Goal: Task Accomplishment & Management: Manage account settings

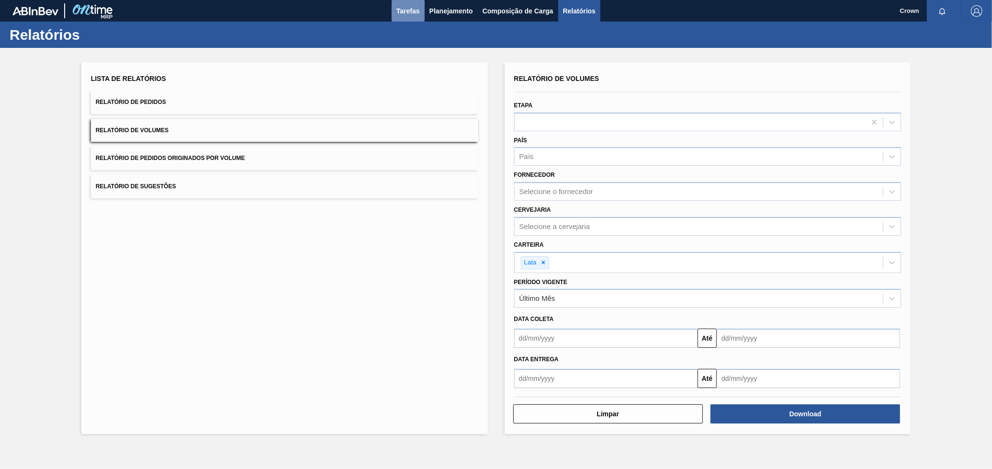
click at [414, 19] on button "Tarefas" at bounding box center [408, 11] width 33 height 22
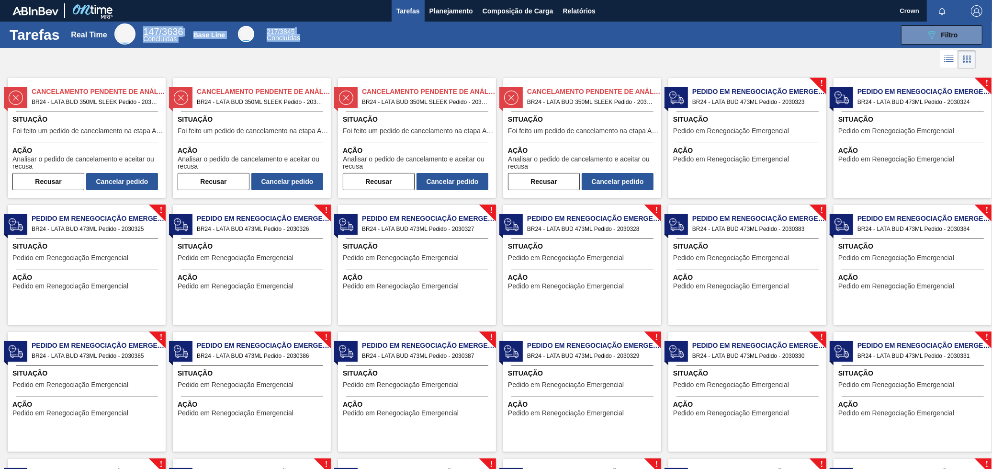
drag, startPoint x: 305, startPoint y: 35, endPoint x: 218, endPoint y: 57, distance: 89.9
click at [150, 24] on div "Tarefas Real Time 147 / 3636 Concluídas Base Line 217 / 3845 Concluídas 089F7B8…" at bounding box center [496, 35] width 992 height 26
click at [453, 65] on div at bounding box center [496, 59] width 992 height 23
click at [129, 121] on span "Situação" at bounding box center [87, 119] width 151 height 10
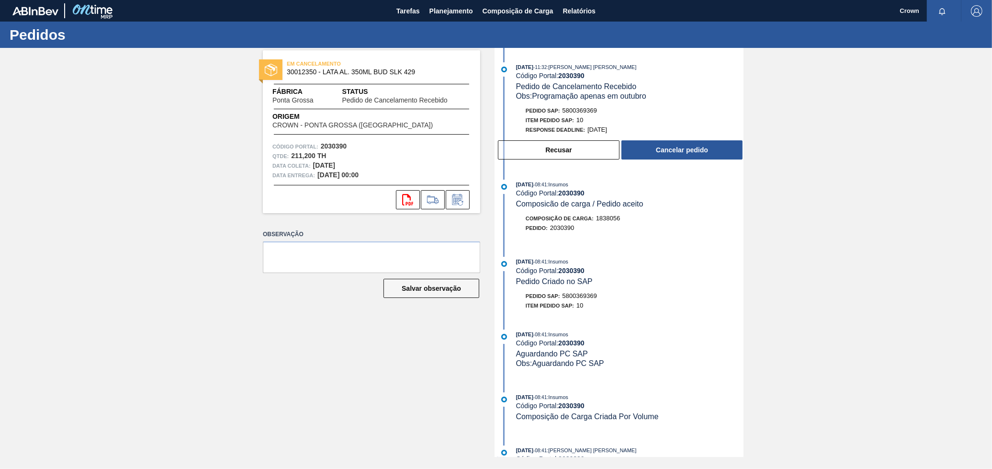
click at [14, 61] on div "EM CANCELAMENTO 30012350 - LATA AL. 350ML BUD SLK 429 Fábrica Ponta Grossa Stat…" at bounding box center [496, 252] width 992 height 409
click at [13, 53] on div "EM CANCELAMENTO 30012350 - LATA AL. 350ML BUD SLK 429 Fábrica Ponta Grossa Stat…" at bounding box center [496, 252] width 992 height 409
click at [14, 65] on div "EM CANCELAMENTO 30012350 - LATA AL. 350ML BUD SLK 429 Fábrica Ponta Grossa Stat…" at bounding box center [496, 252] width 992 height 409
drag, startPoint x: 28, startPoint y: 65, endPoint x: 83, endPoint y: 56, distance: 56.2
click at [37, 64] on div "EM CANCELAMENTO 30012350 - LATA AL. 350ML BUD SLK 429 Fábrica Ponta Grossa Stat…" at bounding box center [496, 252] width 992 height 409
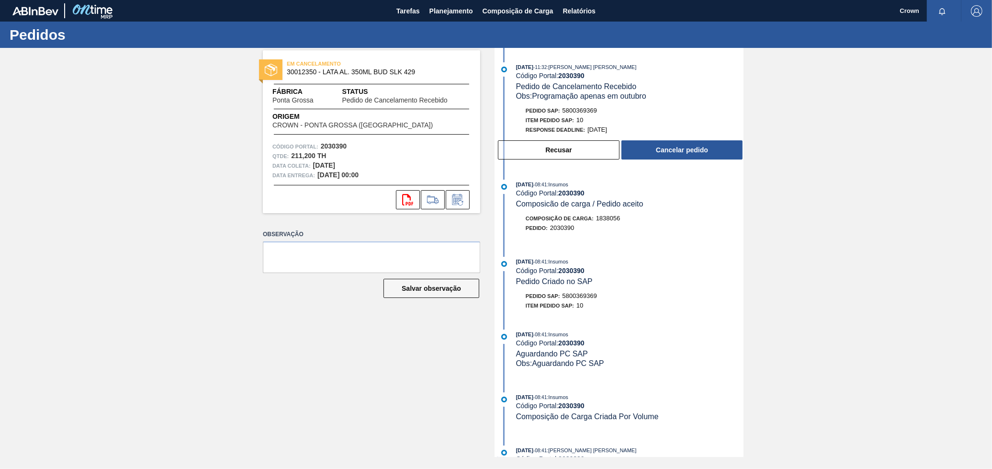
drag, startPoint x: 83, startPoint y: 56, endPoint x: 102, endPoint y: 51, distance: 19.3
click at [84, 57] on div "EM CANCELAMENTO 30012350 - LATA AL. 350ML BUD SLK 429 Fábrica Ponta Grossa Stat…" at bounding box center [496, 252] width 992 height 409
drag, startPoint x: 115, startPoint y: 40, endPoint x: 31, endPoint y: 16, distance: 87.6
click at [111, 37] on div "Pedidos" at bounding box center [496, 35] width 992 height 26
click at [29, 32] on h1 "Pedidos" at bounding box center [95, 34] width 170 height 11
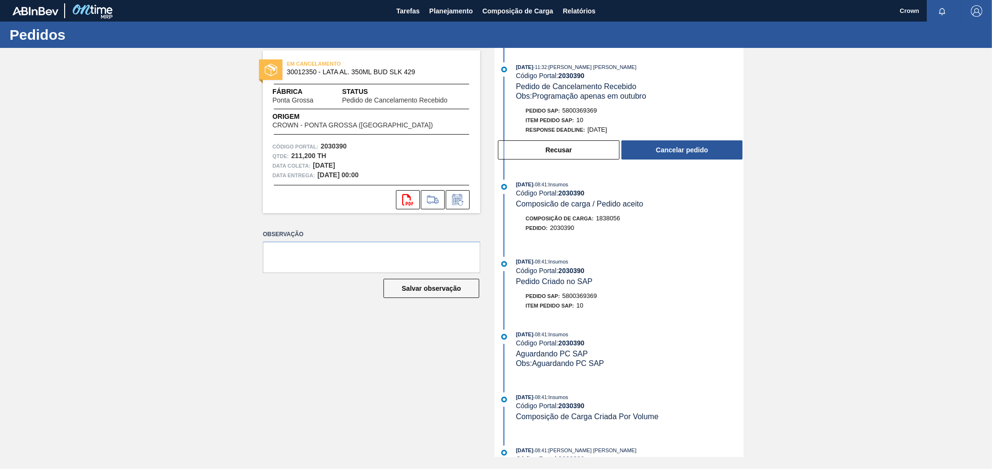
drag, startPoint x: 22, startPoint y: 54, endPoint x: 7, endPoint y: 55, distance: 14.4
click at [17, 54] on div "EM CANCELAMENTO 30012350 - LATA AL. 350ML BUD SLK 429 Fábrica Ponta Grossa Stat…" at bounding box center [496, 252] width 992 height 409
drag, startPoint x: 2, startPoint y: 55, endPoint x: 287, endPoint y: 140, distance: 297.3
click at [91, 89] on div "EM CANCELAMENTO 30012350 - LATA AL. 350ML BUD SLK 429 Fábrica Ponta Grossa Stat…" at bounding box center [496, 252] width 992 height 409
drag, startPoint x: 449, startPoint y: 61, endPoint x: 489, endPoint y: 73, distance: 41.4
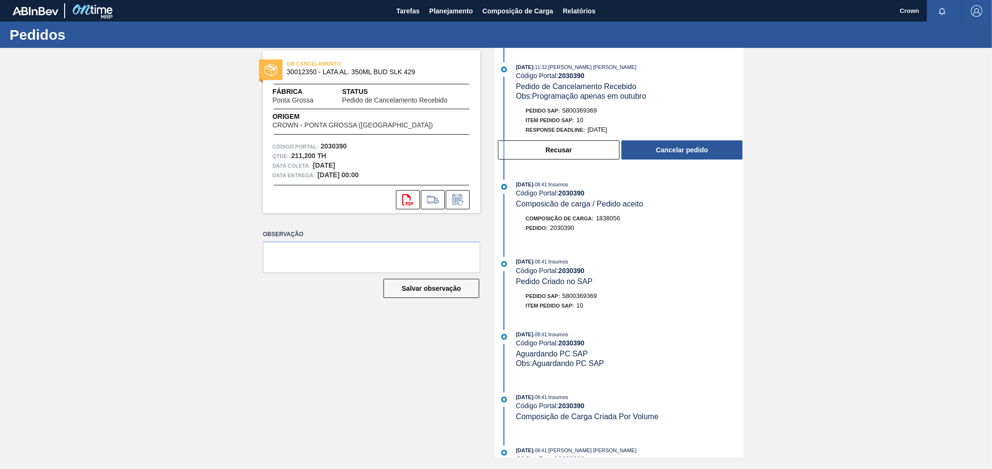
click at [451, 61] on div "EM CANCELAMENTO 30012350 - LATA AL. 350ML BUD SLK 429" at bounding box center [395, 67] width 217 height 17
drag, startPoint x: 628, startPoint y: 60, endPoint x: 661, endPoint y: 71, distance: 35.3
click at [631, 61] on div "15/09/2025 - 11:32 : BRUNO DE MELLO DUARTE Código Portal: 2030390 Pedido de Can…" at bounding box center [620, 252] width 247 height 409
drag, startPoint x: 737, startPoint y: 81, endPoint x: 815, endPoint y: 131, distance: 92.7
click at [738, 82] on div "15/09/2025 - 11:32 : BRUNO DE MELLO DUARTE Código Portal: 2030390 Pedido de Can…" at bounding box center [629, 81] width 227 height 39
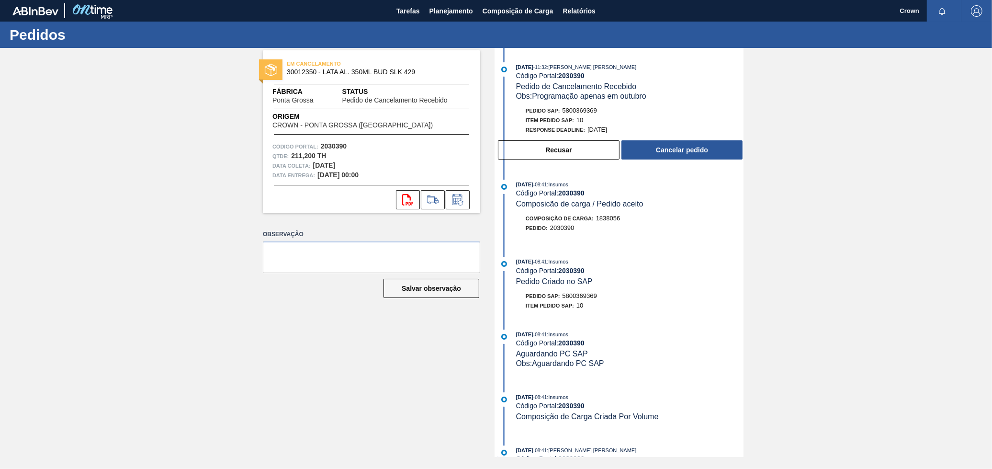
click at [816, 82] on div "EM CANCELAMENTO 30012350 - LATA AL. 350ML BUD SLK 429 Fábrica Ponta Grossa Stat…" at bounding box center [496, 252] width 992 height 409
click at [861, 210] on div "EM CANCELAMENTO 30012350 - LATA AL. 350ML BUD SLK 429 Fábrica Ponta Grossa Stat…" at bounding box center [496, 252] width 992 height 409
drag, startPoint x: 65, startPoint y: 72, endPoint x: 50, endPoint y: 51, distance: 25.4
click at [60, 63] on div "EM CANCELAMENTO 30012350 - LATA AL. 350ML BUD SLK 429 Fábrica Ponta Grossa Stat…" at bounding box center [496, 252] width 992 height 409
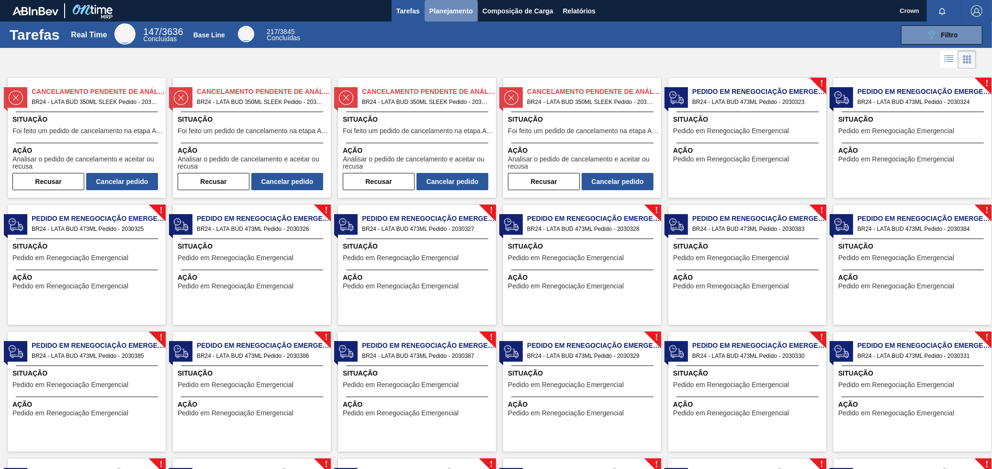
click at [461, 9] on span "Planejamento" at bounding box center [452, 10] width 44 height 11
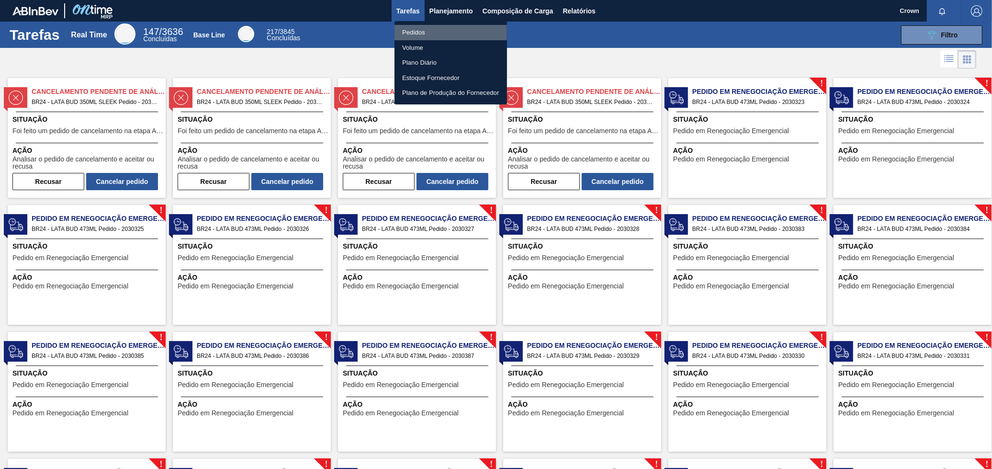
click at [420, 35] on li "Pedidos" at bounding box center [451, 32] width 113 height 15
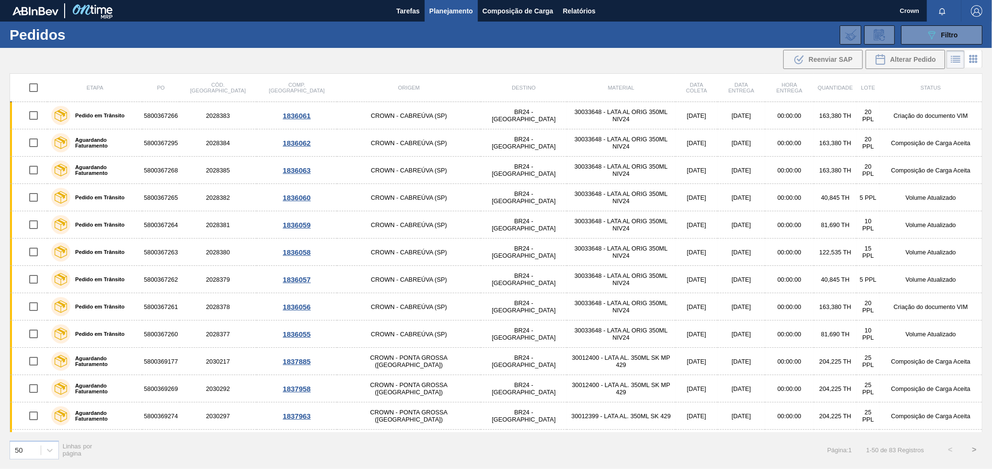
click at [451, 19] on button "Planejamento" at bounding box center [451, 11] width 53 height 22
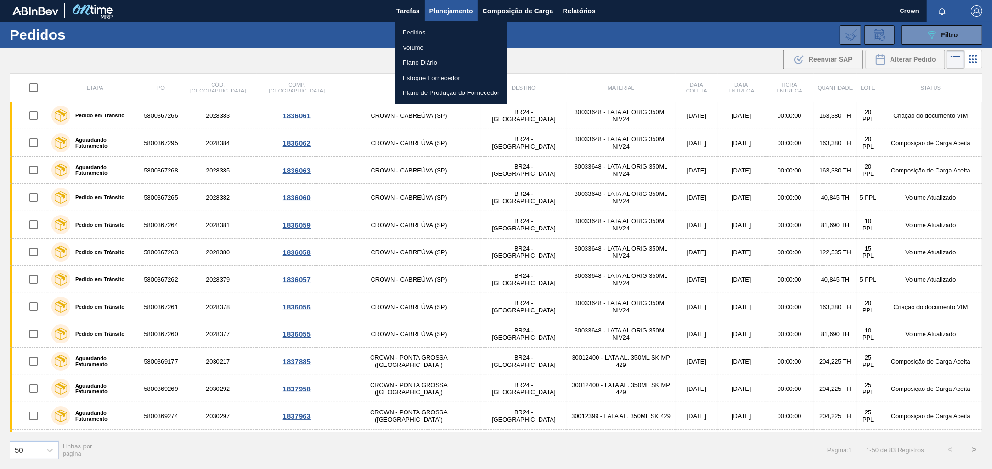
click at [515, 173] on div at bounding box center [496, 234] width 992 height 469
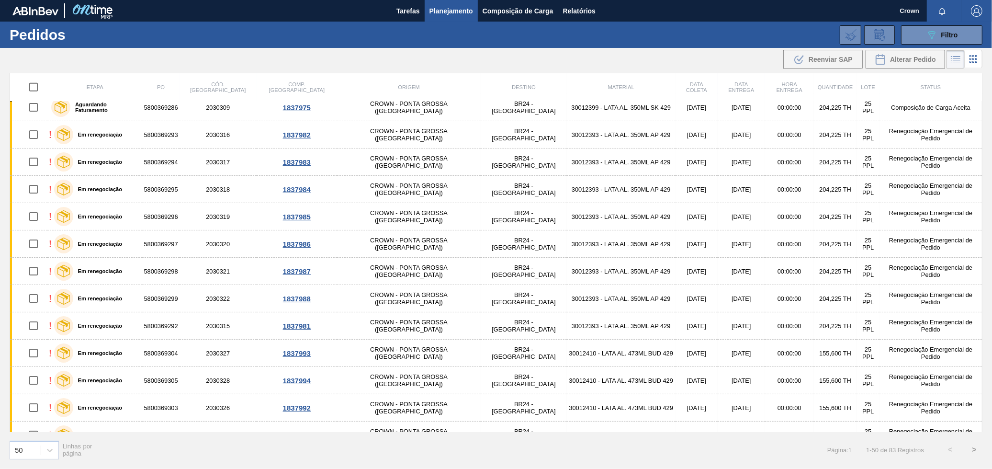
scroll to position [875, 0]
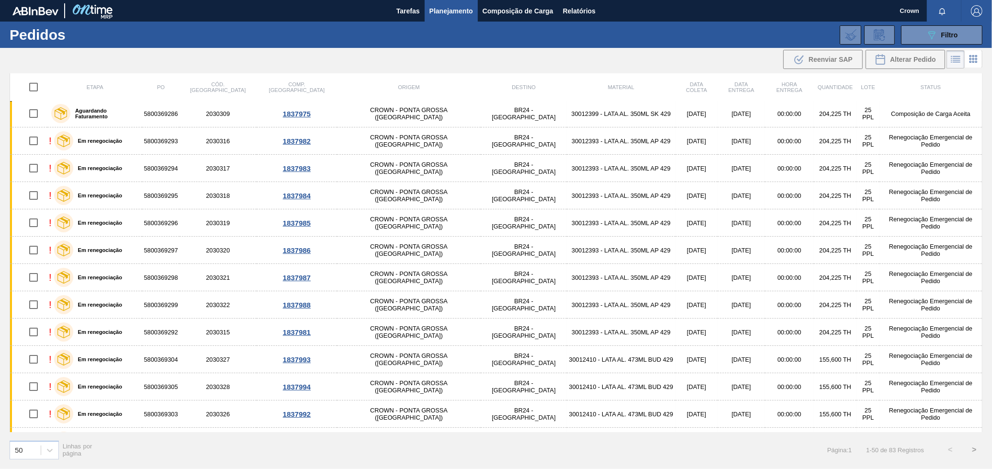
click at [428, 7] on button "Planejamento" at bounding box center [451, 11] width 53 height 22
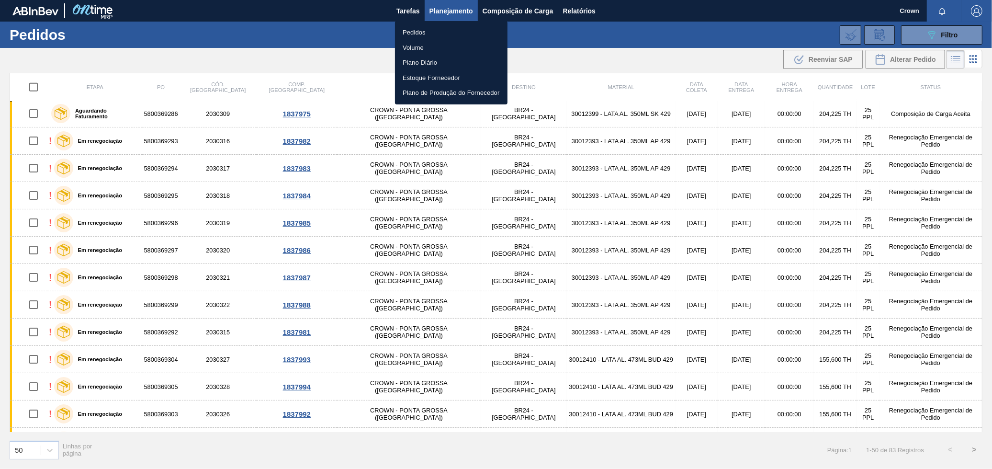
click at [428, 48] on li "Volume" at bounding box center [451, 47] width 113 height 15
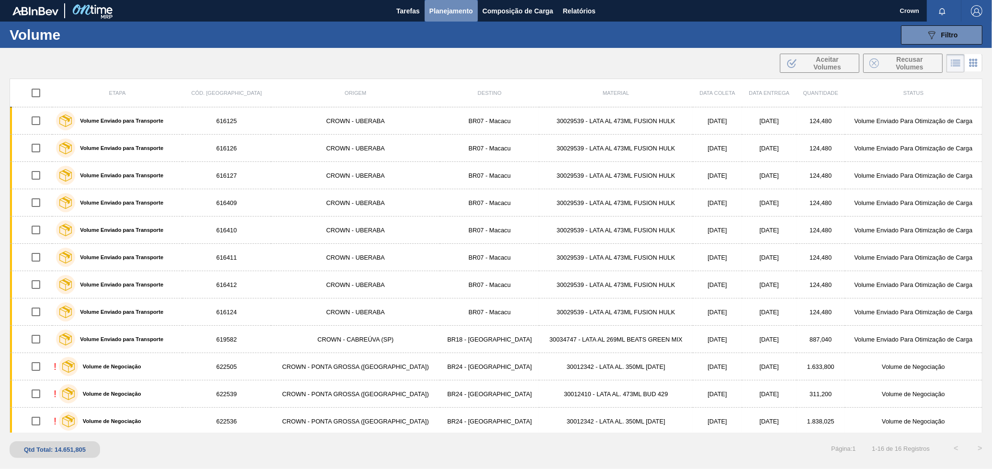
click at [441, 12] on span "Planejamento" at bounding box center [452, 10] width 44 height 11
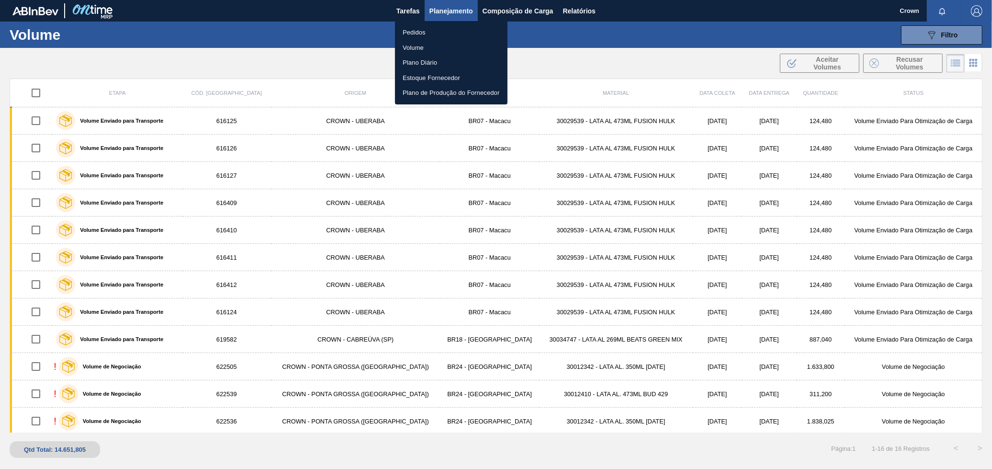
click at [336, 232] on div at bounding box center [496, 234] width 992 height 469
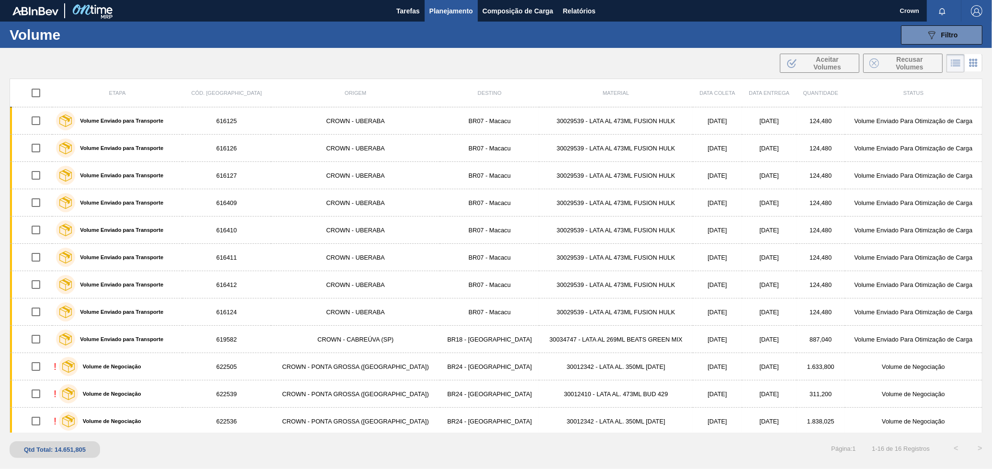
click at [921, 24] on div "089F7B8B-B2A5-4AFE-B5C0-19BA573D28AC Filtro Código Volume Etapa Etapa Destino U…" at bounding box center [570, 35] width 833 height 29
click at [923, 34] on button "089F7B8B-B2A5-4AFE-B5C0-19BA573D28AC Filtro" at bounding box center [941, 34] width 81 height 19
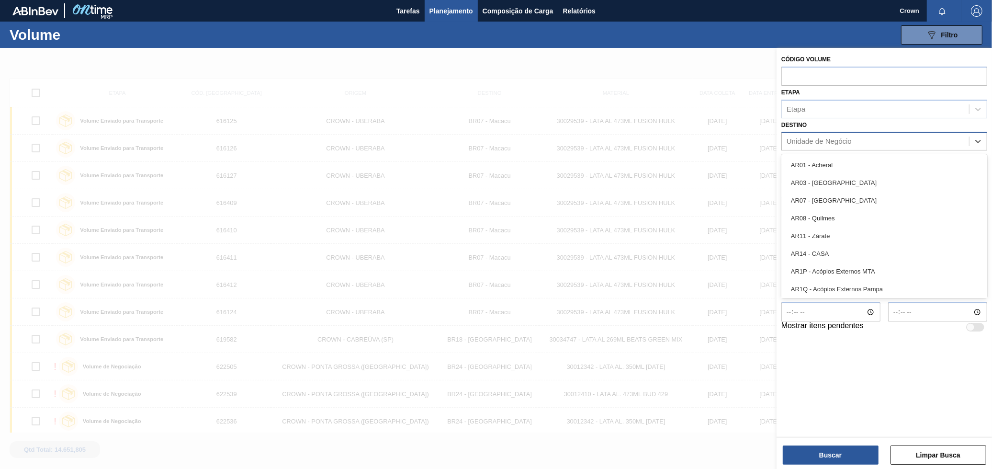
click at [828, 141] on div "Unidade de Negócio" at bounding box center [819, 141] width 65 height 8
type input "24"
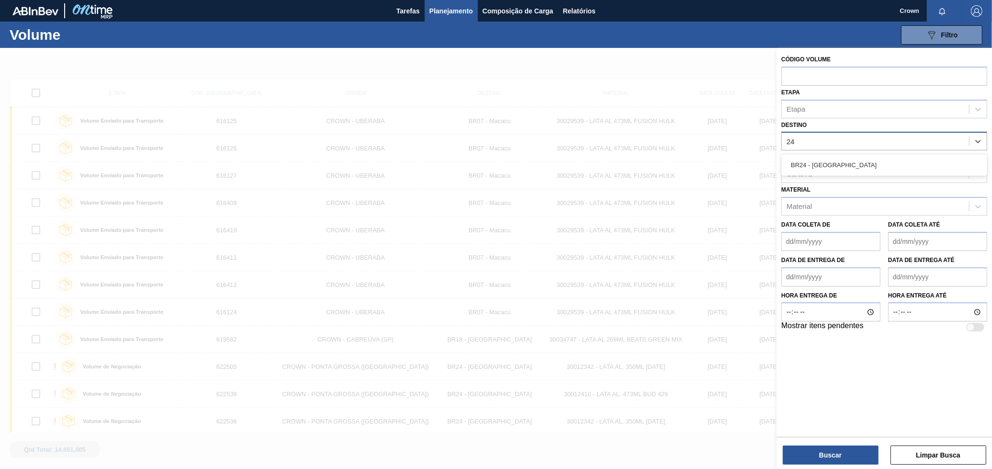
click at [835, 160] on div "BR24 - [GEOGRAPHIC_DATA]" at bounding box center [885, 165] width 206 height 18
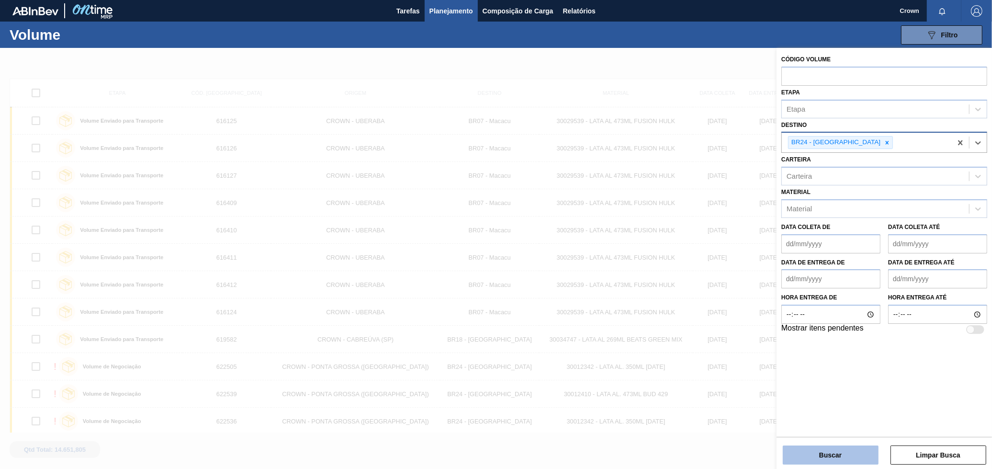
click at [865, 452] on button "Buscar" at bounding box center [831, 454] width 96 height 19
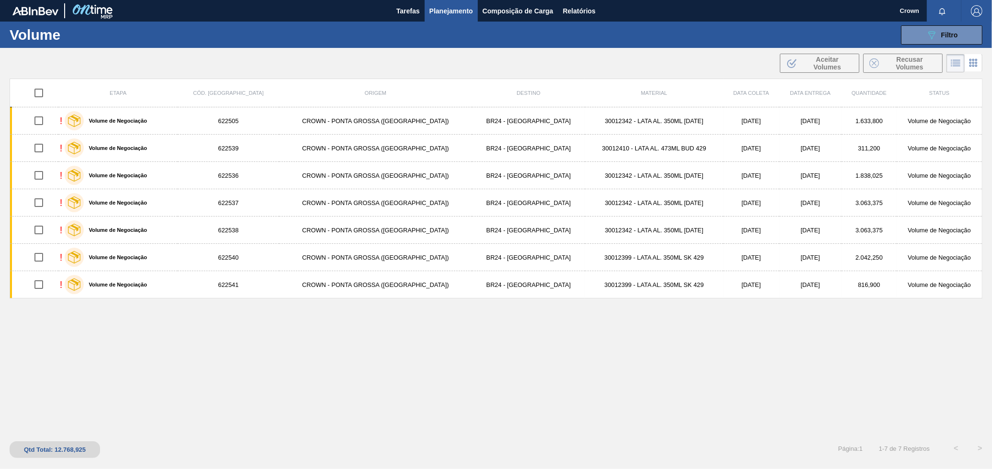
click at [457, 18] on button "Planejamento" at bounding box center [451, 11] width 53 height 22
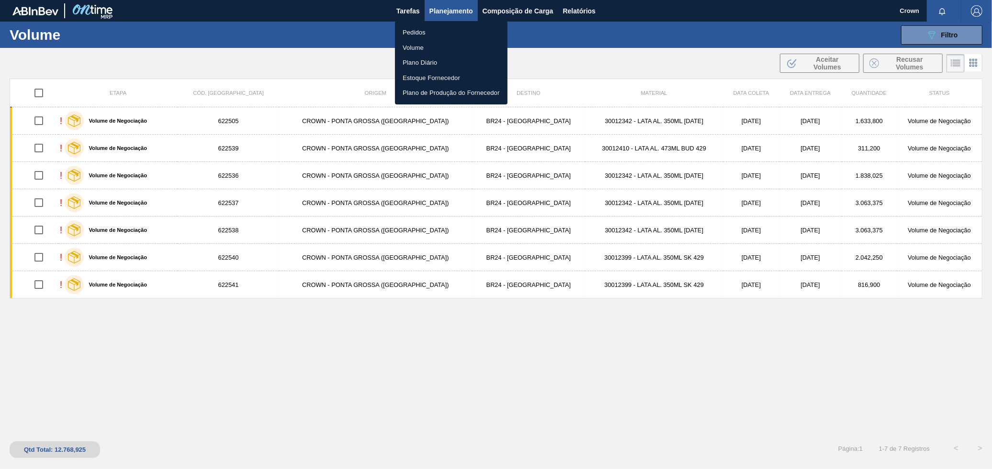
drag, startPoint x: 725, startPoint y: 141, endPoint x: 786, endPoint y: 157, distance: 63.3
click at [747, 141] on div at bounding box center [496, 234] width 992 height 469
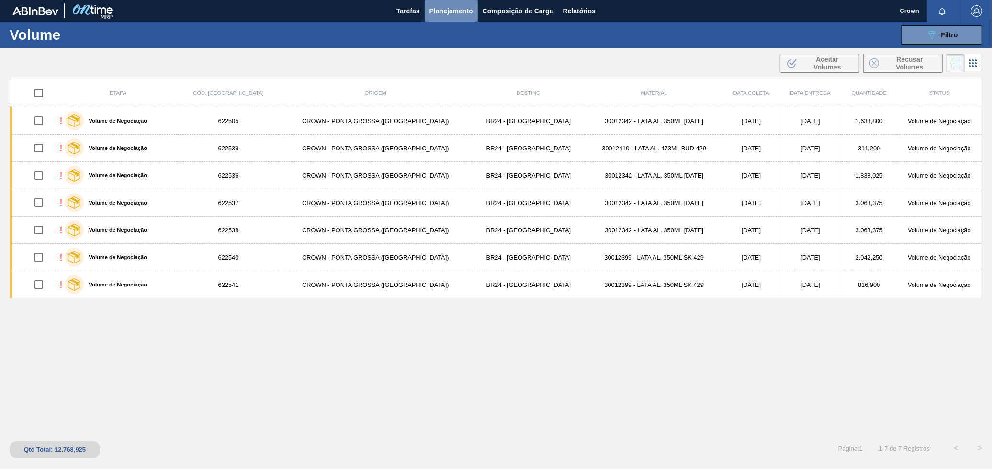
click at [454, 10] on span "Planejamento" at bounding box center [452, 10] width 44 height 11
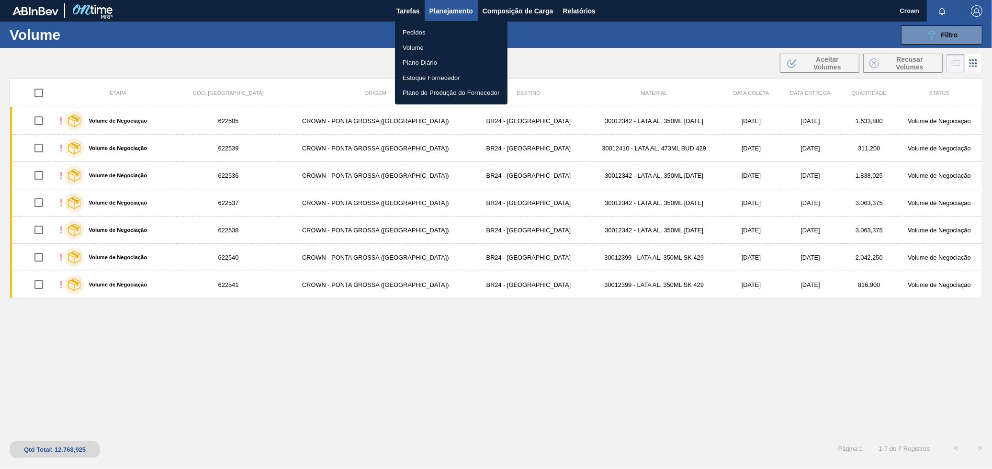
click at [416, 27] on li "Pedidos" at bounding box center [451, 32] width 113 height 15
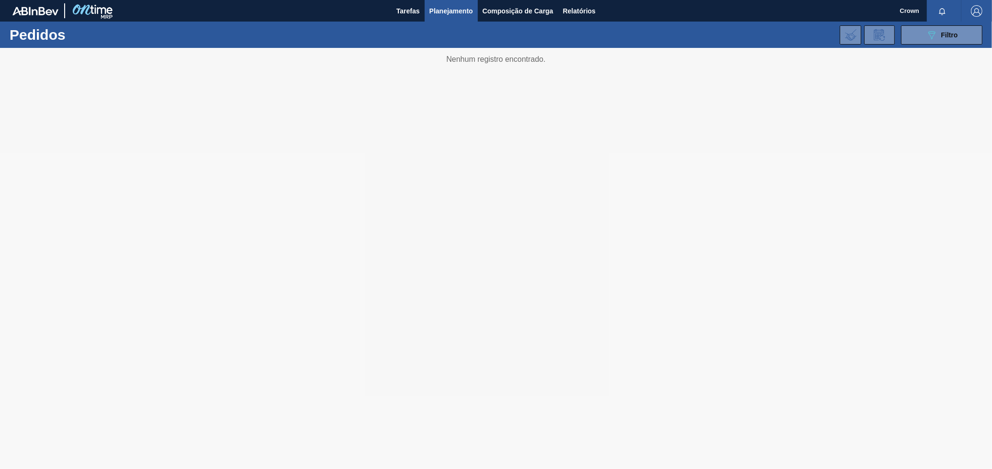
click at [564, 137] on div at bounding box center [496, 258] width 992 height 421
click at [563, 138] on div at bounding box center [496, 258] width 992 height 421
click at [563, 137] on div at bounding box center [496, 258] width 992 height 421
click at [565, 136] on div at bounding box center [496, 258] width 992 height 421
click at [923, 34] on button "089F7B8B-B2A5-4AFE-B5C0-19BA573D28AC Filtro" at bounding box center [941, 34] width 81 height 19
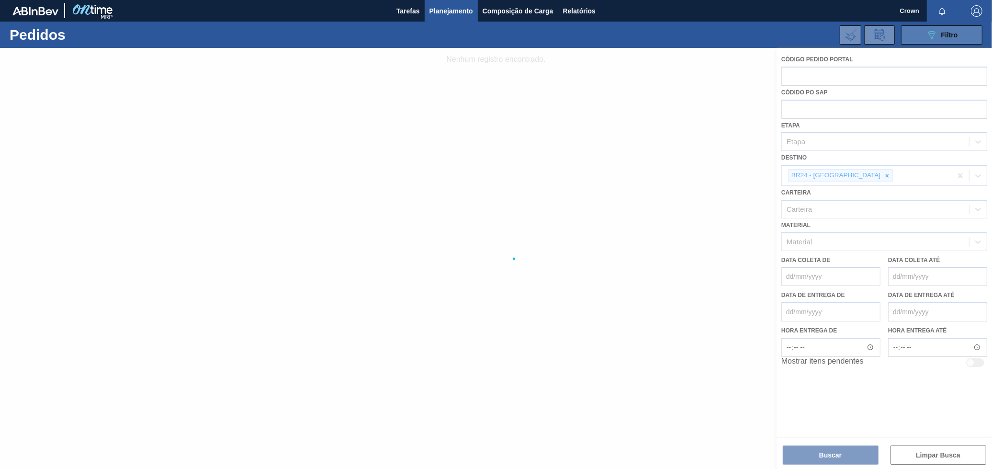
click at [923, 34] on button "089F7B8B-B2A5-4AFE-B5C0-19BA573D28AC Filtro" at bounding box center [941, 34] width 81 height 19
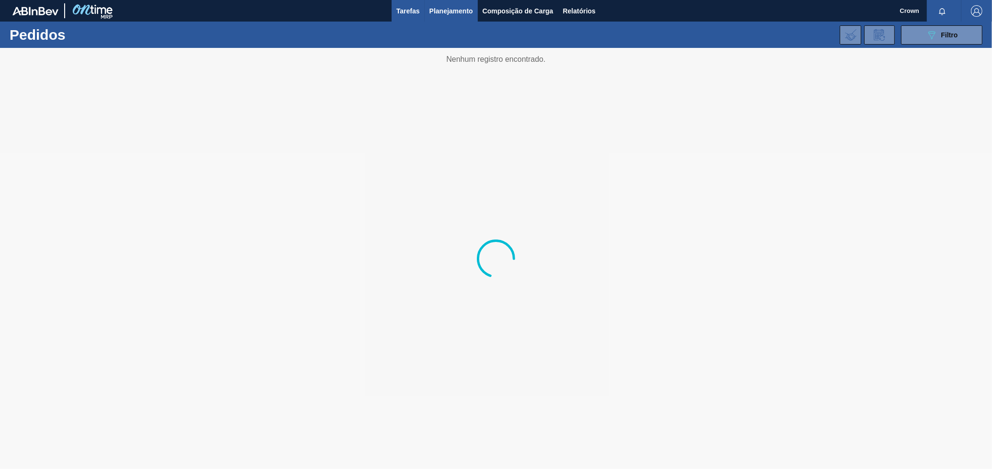
click at [408, 6] on span "Tarefas" at bounding box center [408, 10] width 23 height 11
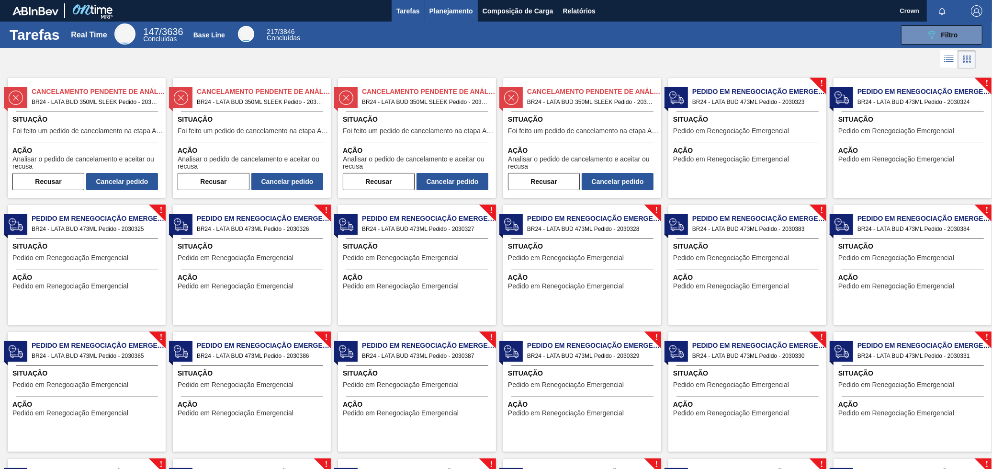
click at [454, 14] on span "Planejamento" at bounding box center [452, 10] width 44 height 11
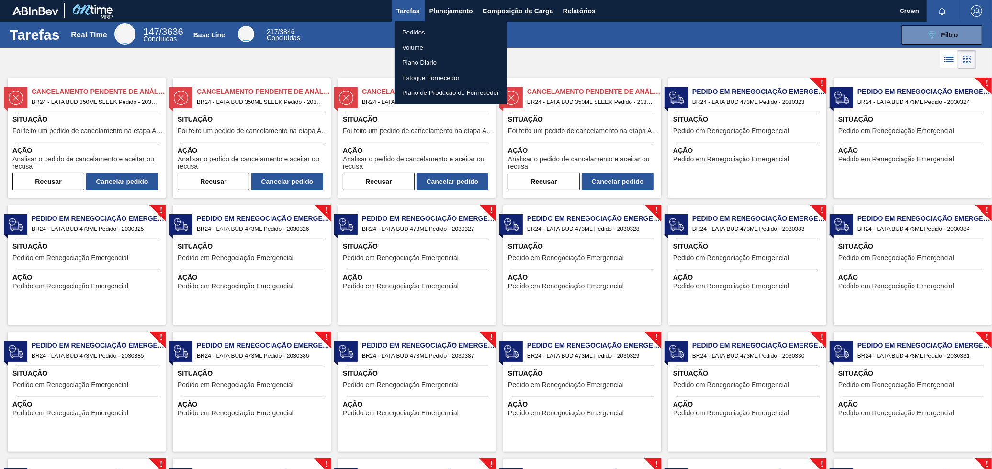
click at [448, 11] on div at bounding box center [496, 234] width 992 height 469
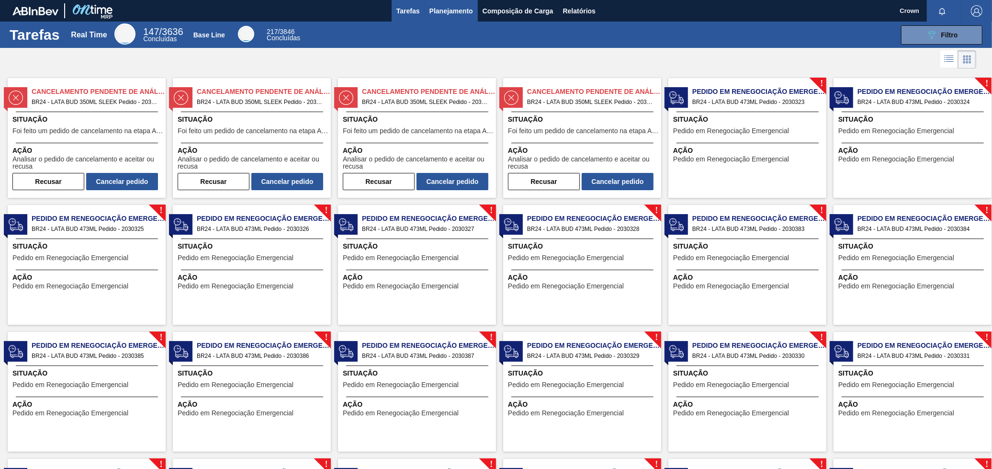
click at [448, 11] on span "Planejamento" at bounding box center [452, 10] width 44 height 11
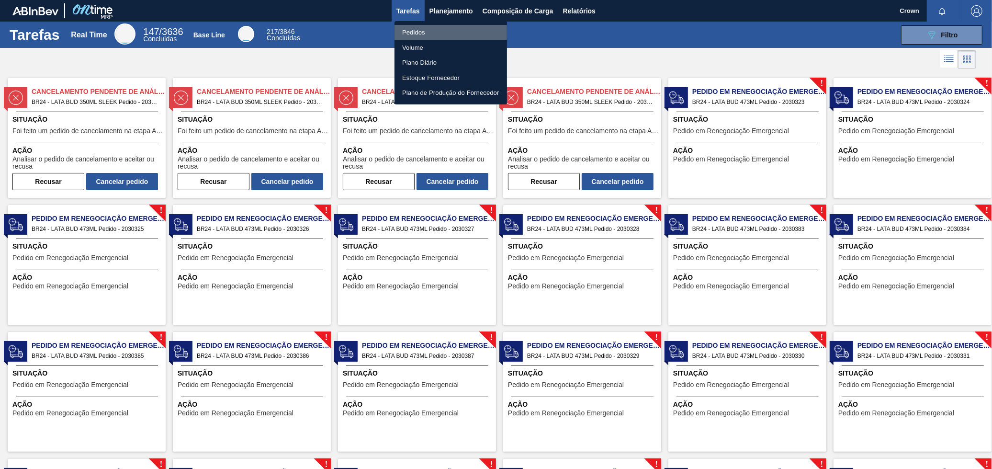
click at [430, 28] on li "Pedidos" at bounding box center [451, 32] width 113 height 15
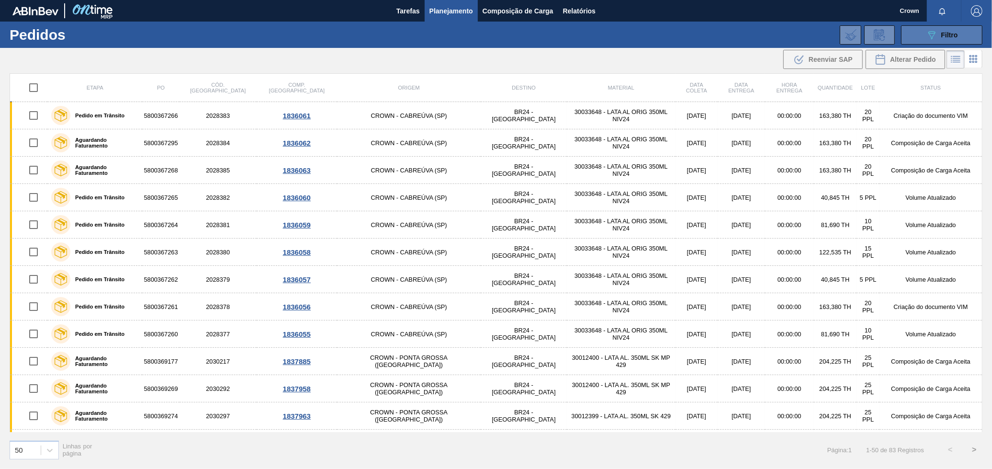
click at [973, 37] on button "089F7B8B-B2A5-4AFE-B5C0-19BA573D28AC Filtro" at bounding box center [941, 34] width 81 height 19
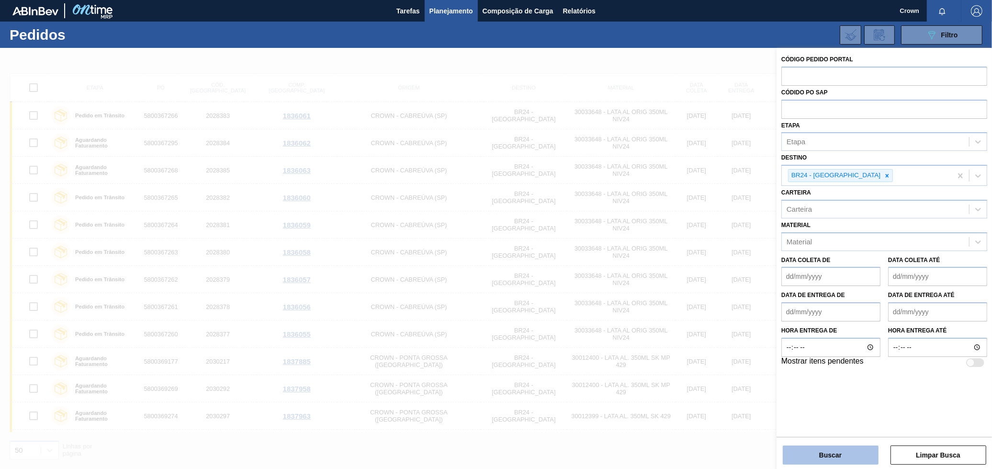
click at [839, 448] on button "Buscar" at bounding box center [831, 454] width 96 height 19
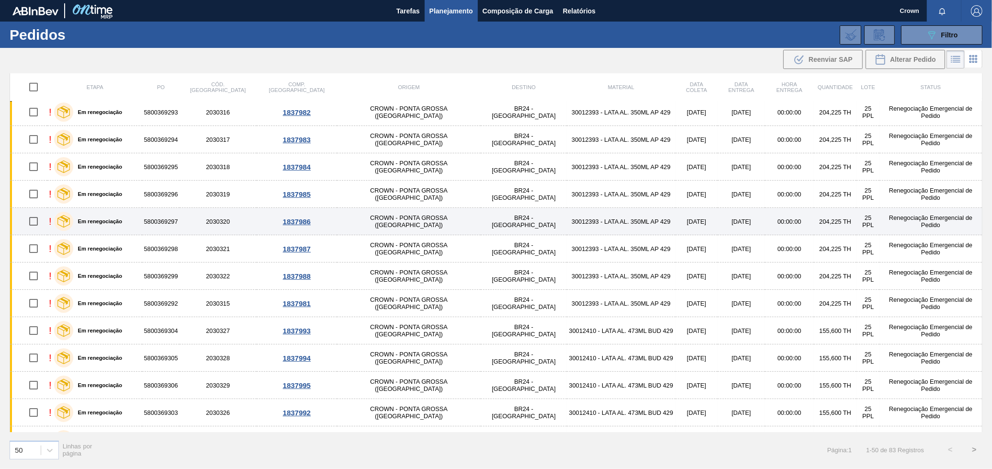
scroll to position [851, 0]
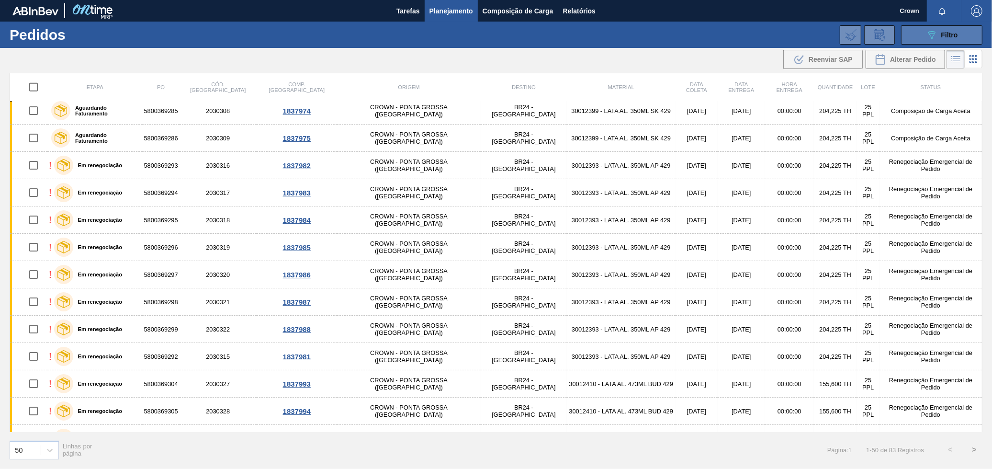
click at [930, 43] on button "089F7B8B-B2A5-4AFE-B5C0-19BA573D28AC Filtro" at bounding box center [941, 34] width 81 height 19
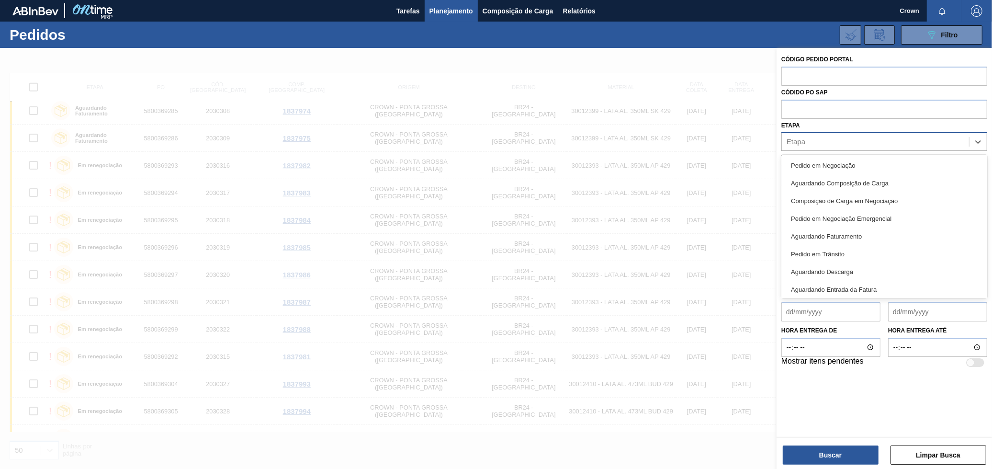
click at [810, 143] on div "Etapa" at bounding box center [875, 142] width 187 height 14
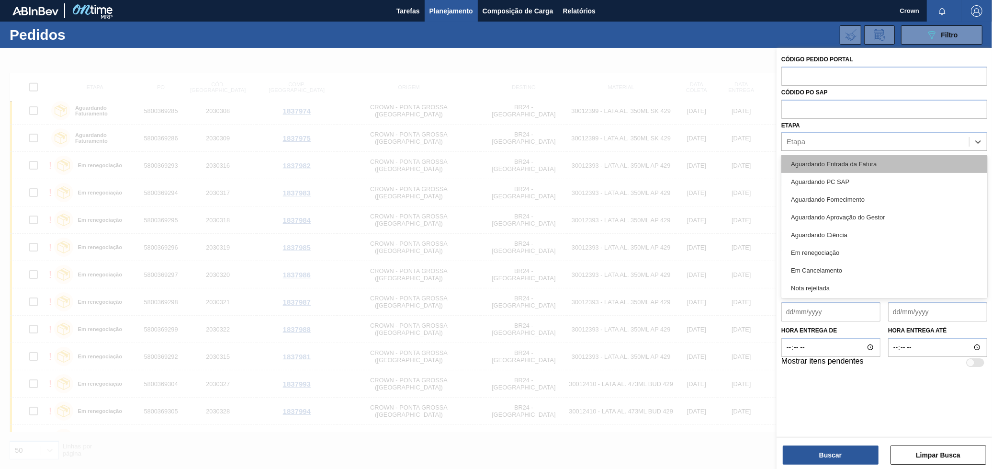
scroll to position [126, 0]
drag, startPoint x: 849, startPoint y: 248, endPoint x: 852, endPoint y: 255, distance: 7.7
click at [852, 255] on div "Em renegociação" at bounding box center [885, 252] width 206 height 18
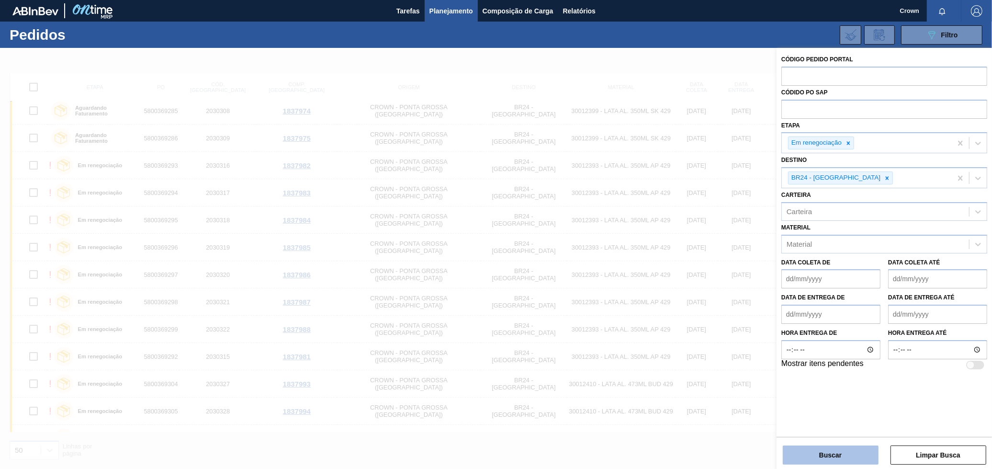
click at [847, 454] on button "Buscar" at bounding box center [831, 454] width 96 height 19
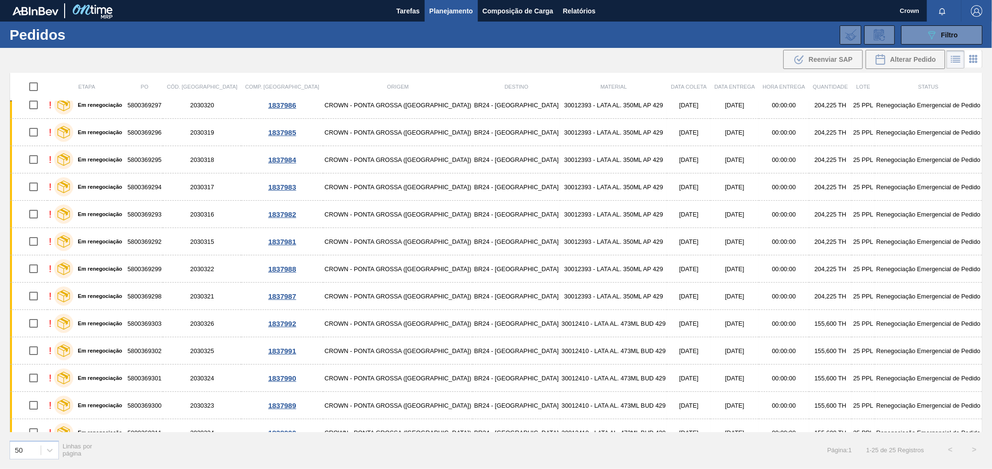
scroll to position [0, 0]
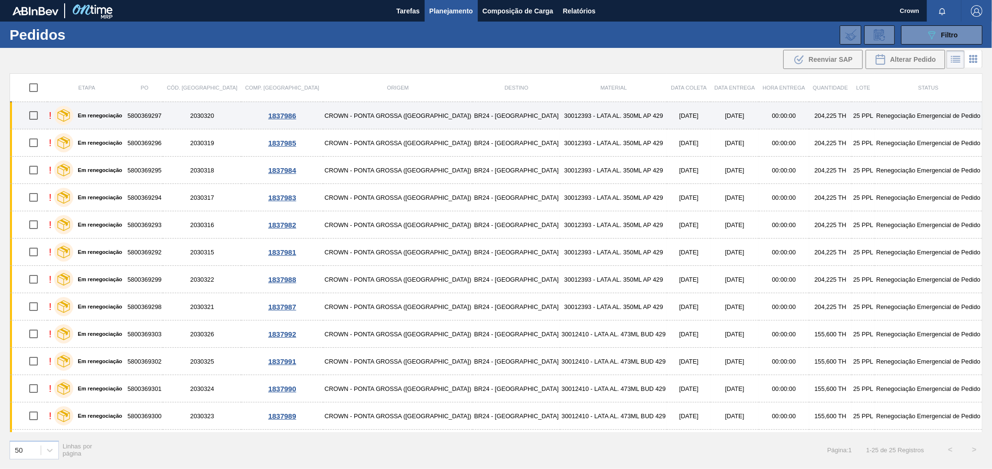
click at [163, 116] on td "5800369297" at bounding box center [144, 115] width 37 height 27
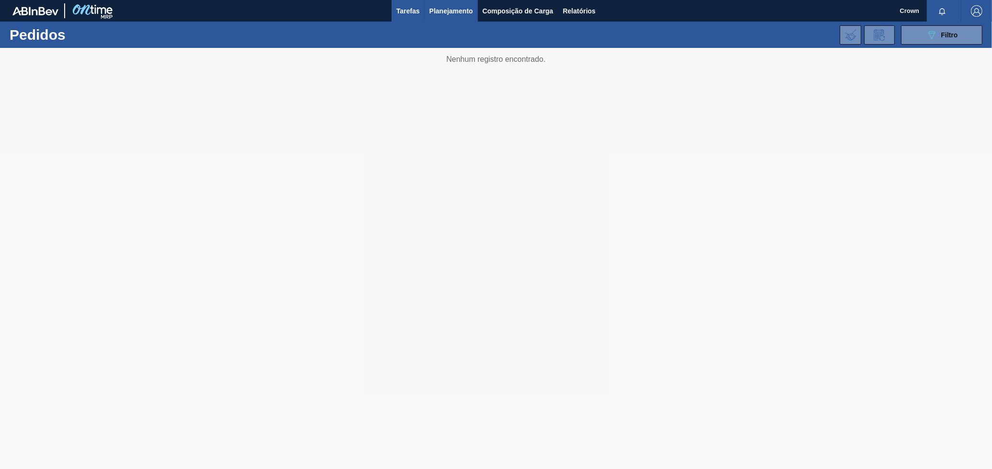
click at [417, 7] on span "Tarefas" at bounding box center [408, 10] width 23 height 11
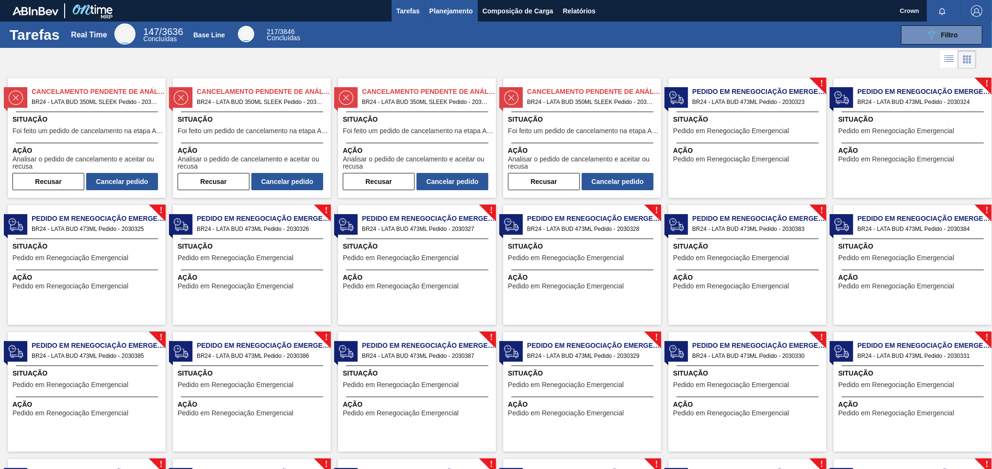
click at [444, 10] on span "Planejamento" at bounding box center [452, 10] width 44 height 11
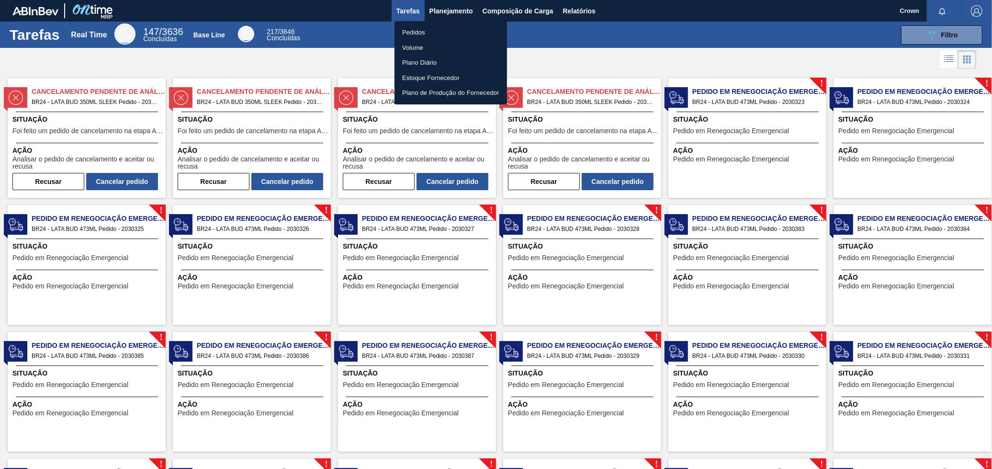
click at [415, 29] on li "Pedidos" at bounding box center [451, 32] width 113 height 15
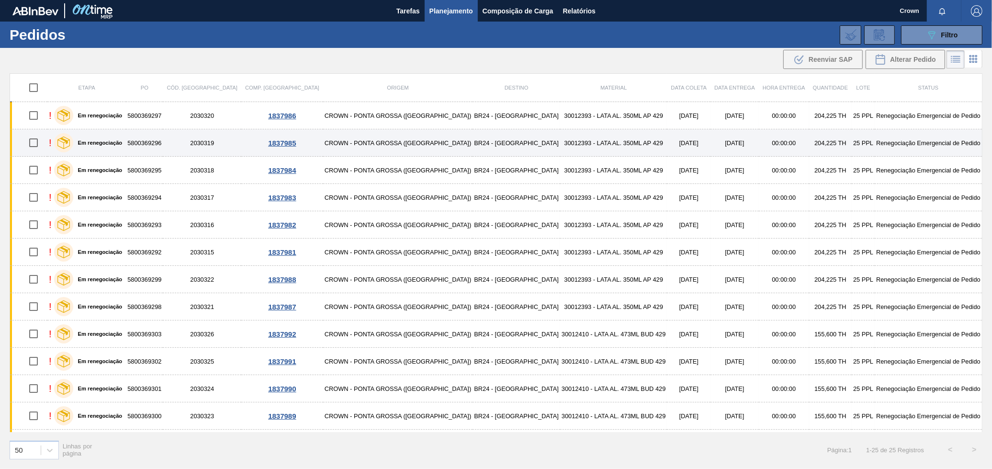
drag, startPoint x: 849, startPoint y: 118, endPoint x: 903, endPoint y: 132, distance: 55.9
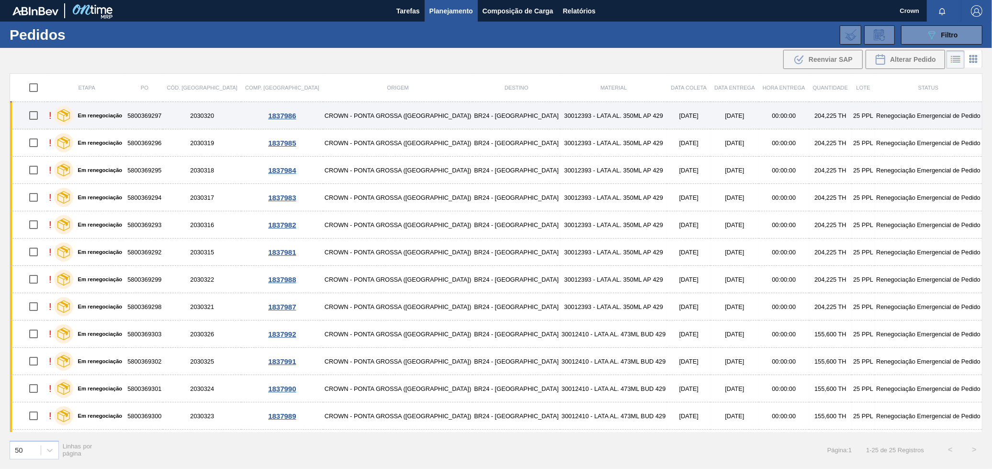
click at [38, 117] on input "checkbox" at bounding box center [33, 115] width 20 height 20
checkbox input "true"
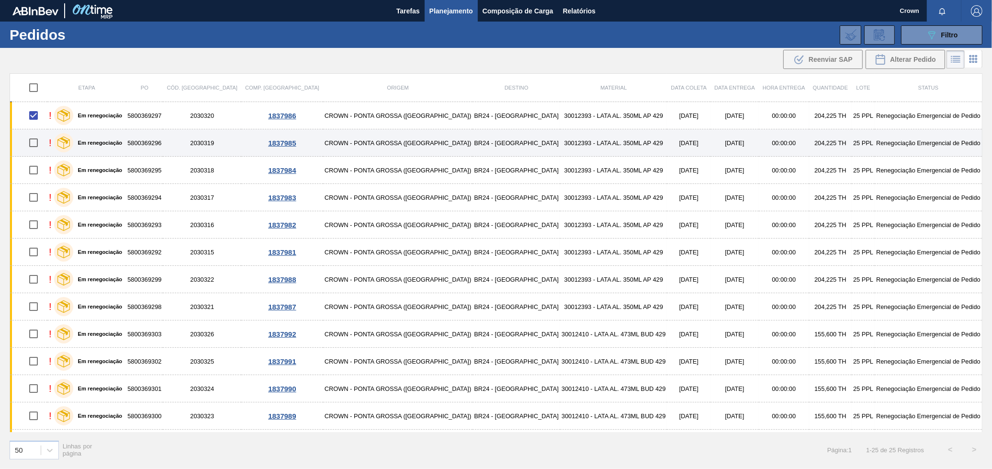
click at [34, 146] on input "checkbox" at bounding box center [33, 143] width 20 height 20
checkbox input "true"
click at [46, 140] on div at bounding box center [33, 143] width 25 height 20
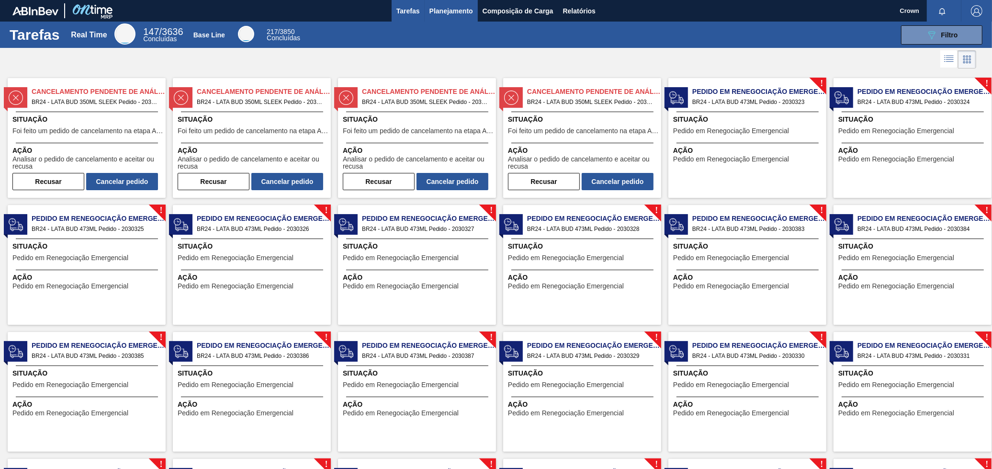
click at [452, 5] on span "Planejamento" at bounding box center [452, 10] width 44 height 11
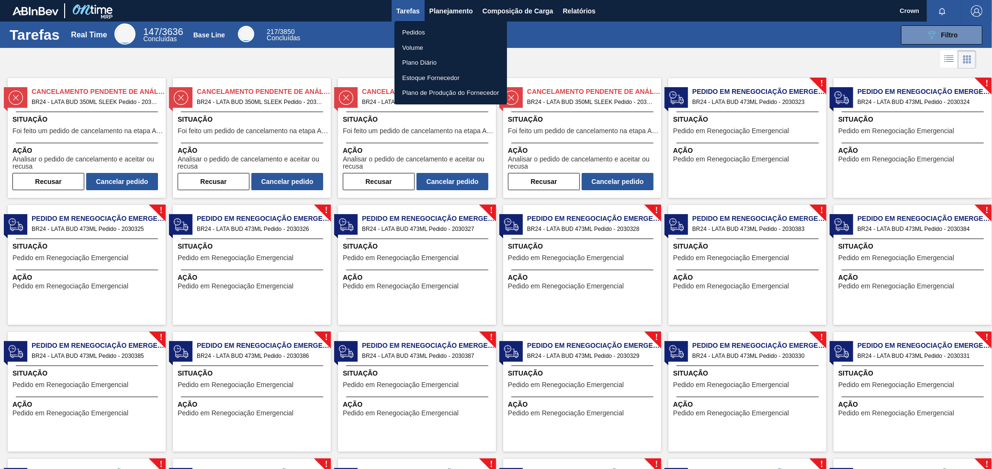
click at [422, 31] on li "Pedidos" at bounding box center [451, 32] width 113 height 15
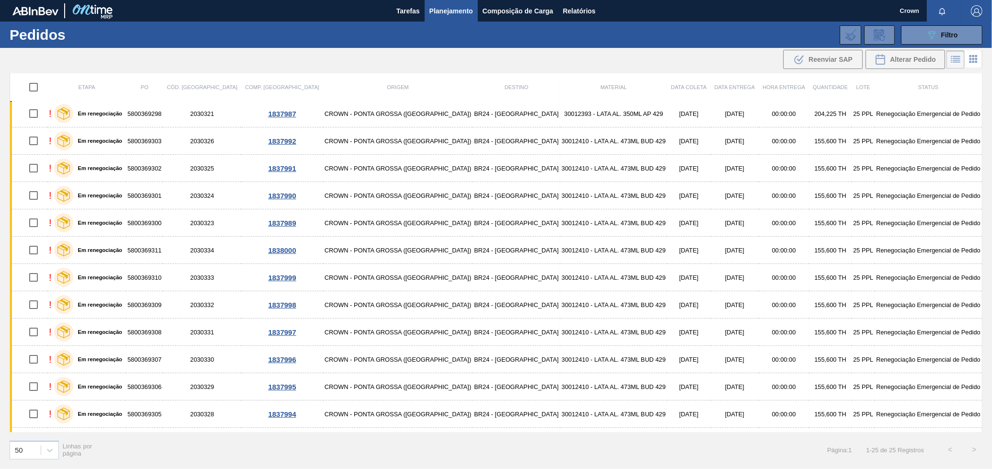
scroll to position [193, 0]
click at [916, 37] on button "089F7B8B-B2A5-4AFE-B5C0-19BA573D28AC Filtro" at bounding box center [941, 34] width 81 height 19
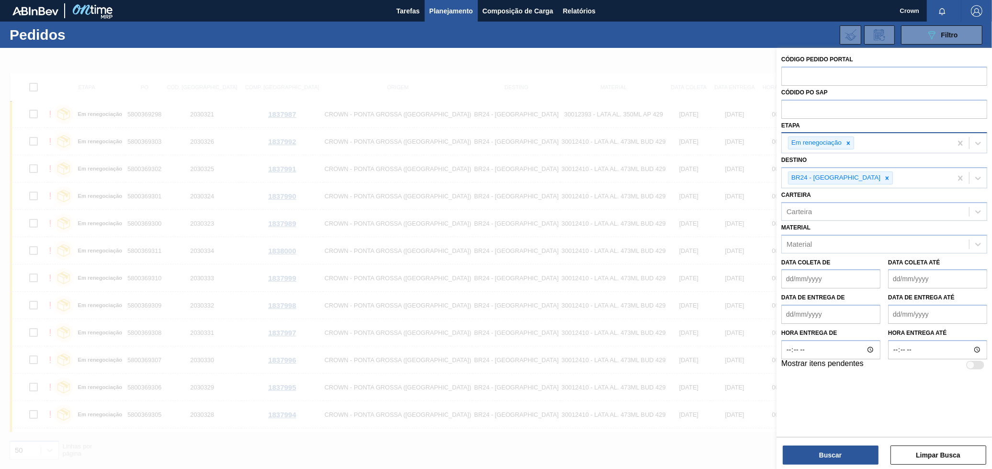
click at [887, 144] on div "Em renegociação" at bounding box center [867, 143] width 170 height 20
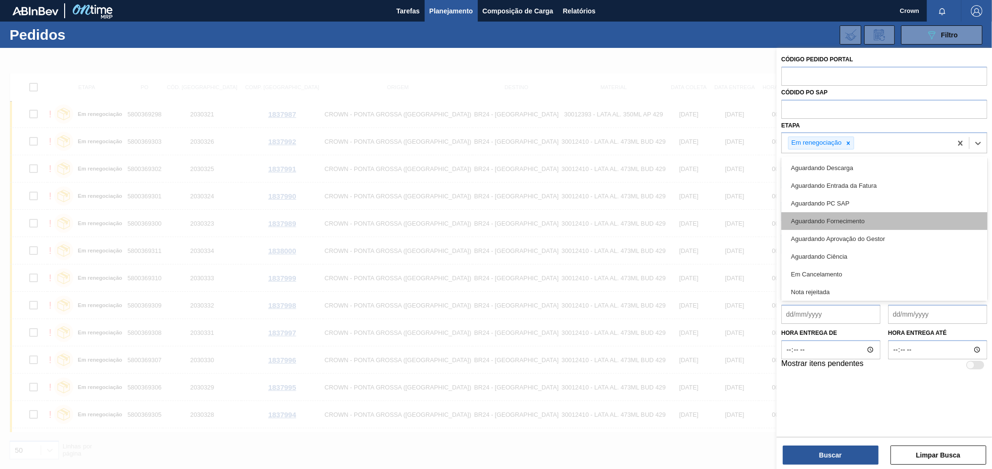
scroll to position [108, 0]
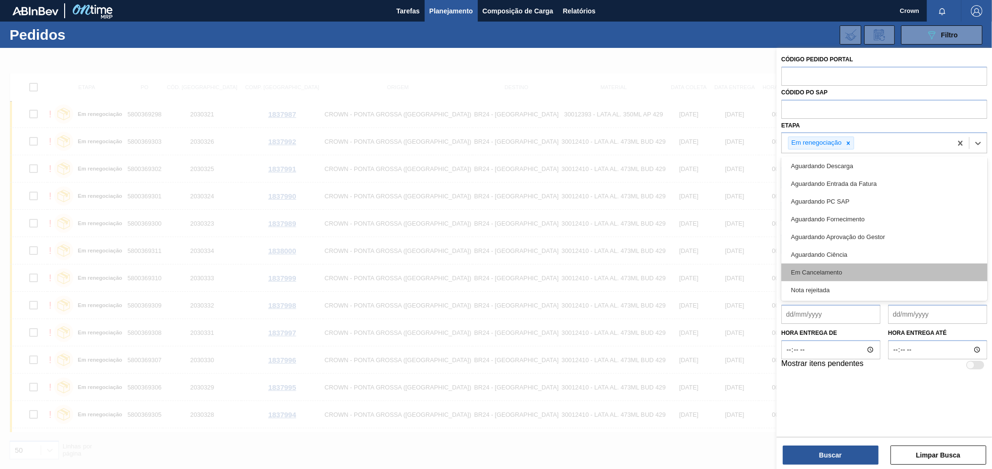
click at [822, 270] on div "Em Cancelamento" at bounding box center [885, 272] width 206 height 18
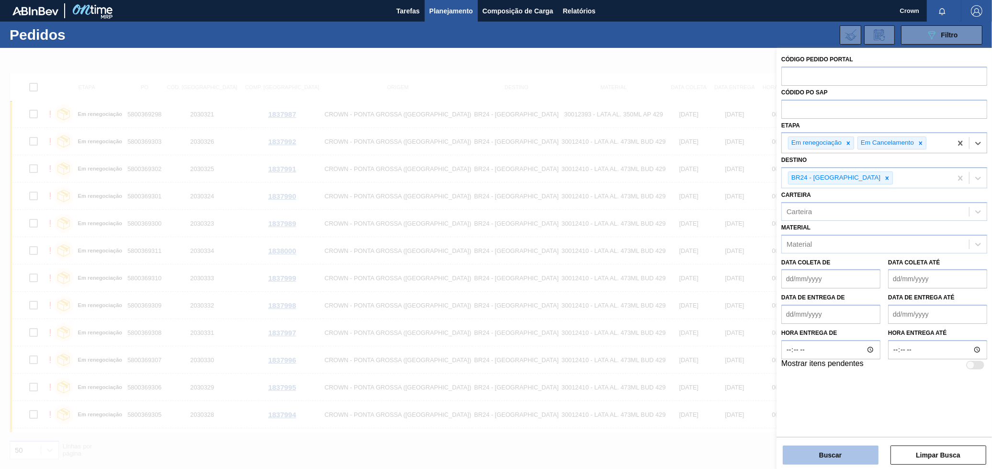
click at [853, 454] on button "Buscar" at bounding box center [831, 454] width 96 height 19
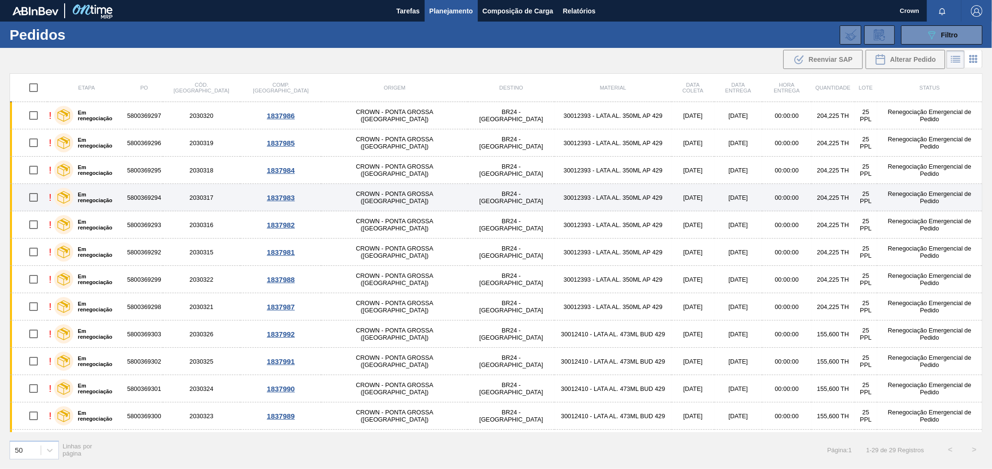
scroll to position [0, 0]
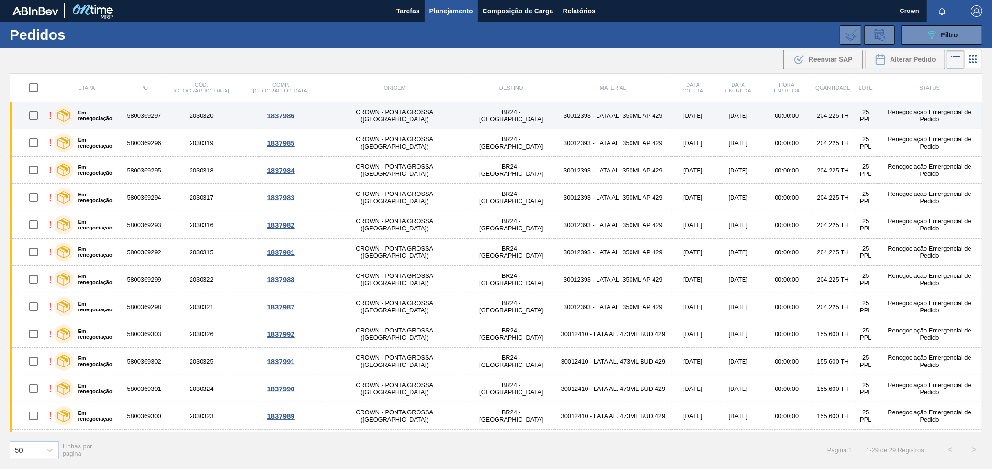
click at [122, 115] on label "Em renegociação" at bounding box center [97, 115] width 49 height 11
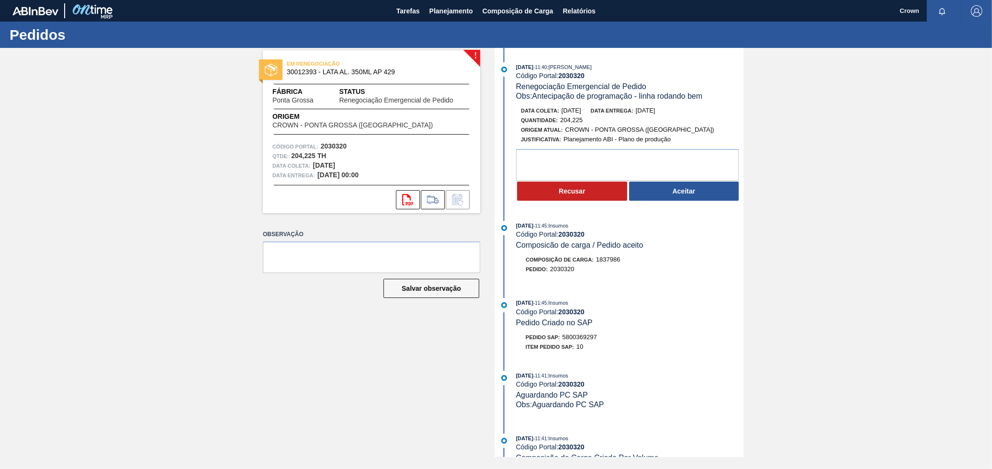
drag, startPoint x: 517, startPoint y: 111, endPoint x: 618, endPoint y: 127, distance: 102.3
click at [683, 110] on div "Data coleta: 17/09/2025 Data entrega: 17/09/2025 Quantidade : 204,225 Origem At…" at bounding box center [629, 125] width 227 height 38
drag, startPoint x: 272, startPoint y: 166, endPoint x: 384, endPoint y: 179, distance: 113.3
click at [384, 179] on div "Código Portal: 2030320 Qtde : 204,225 TH Data coleta: 19/09/2025 Data entrega: …" at bounding box center [371, 161] width 217 height 38
drag, startPoint x: 520, startPoint y: 108, endPoint x: 692, endPoint y: 113, distance: 171.5
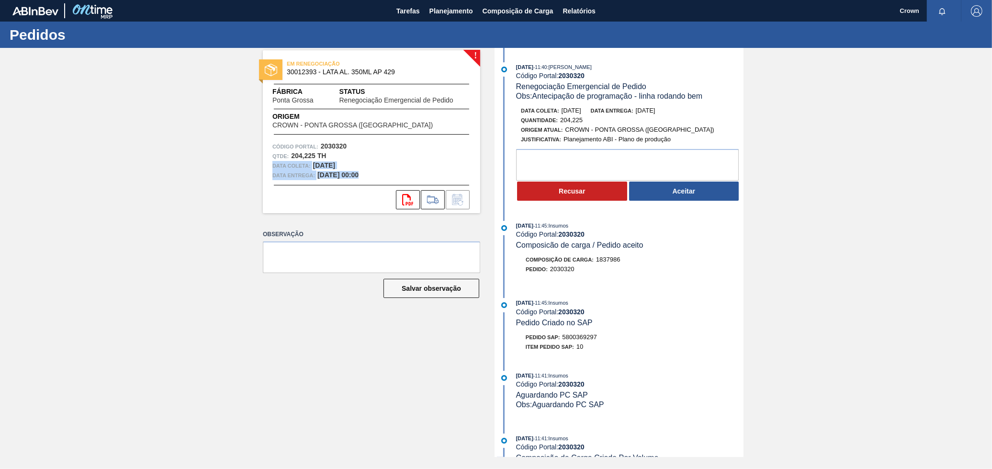
click at [692, 113] on div "Data coleta: 17/09/2025 Data entrega: 17/09/2025 Quantidade : 204,225 Origem At…" at bounding box center [629, 125] width 227 height 38
click at [510, 119] on div "Data coleta: 17/09/2025 Data entrega: 17/09/2025 Quantidade : 204,225 Origem At…" at bounding box center [620, 154] width 247 height 96
drag, startPoint x: 521, startPoint y: 114, endPoint x: 561, endPoint y: 112, distance: 40.8
click at [561, 112] on div "Data coleta: 17/09/2025" at bounding box center [551, 111] width 60 height 10
click at [532, 112] on span "Data coleta:" at bounding box center [540, 111] width 38 height 6
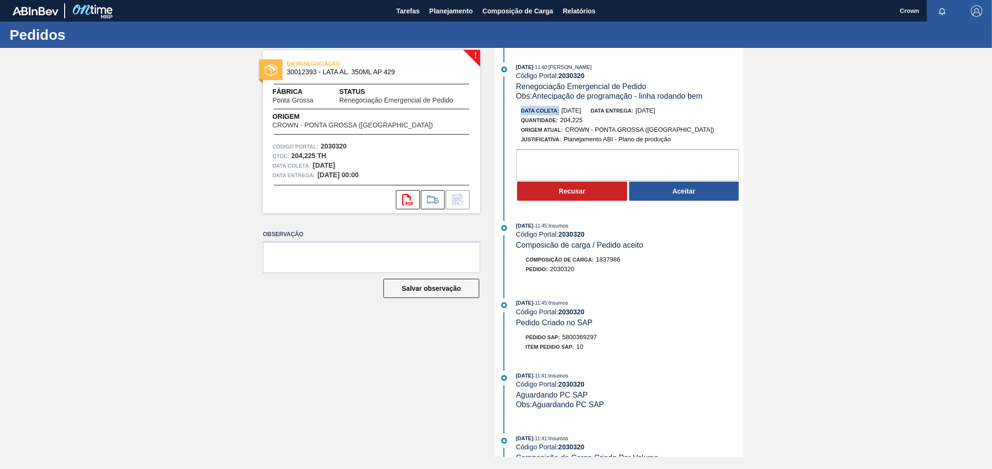
click at [515, 109] on div "Data coleta: 17/09/2025 Data entrega: 17/09/2025 Quantidade : 204,225 Origem At…" at bounding box center [620, 154] width 247 height 96
click at [517, 110] on div "Data coleta: 17/09/2025 Data entrega: 17/09/2025 Quantidade : 204,225 Origem At…" at bounding box center [629, 125] width 227 height 38
drag, startPoint x: 522, startPoint y: 110, endPoint x: 563, endPoint y: 117, distance: 42.4
click at [563, 117] on div "Data coleta: 17/09/2025 Data entrega: 17/09/2025 Quantidade : 204,225 Origem At…" at bounding box center [629, 125] width 227 height 38
click at [565, 115] on div "Data coleta: 17/09/2025" at bounding box center [551, 111] width 60 height 10
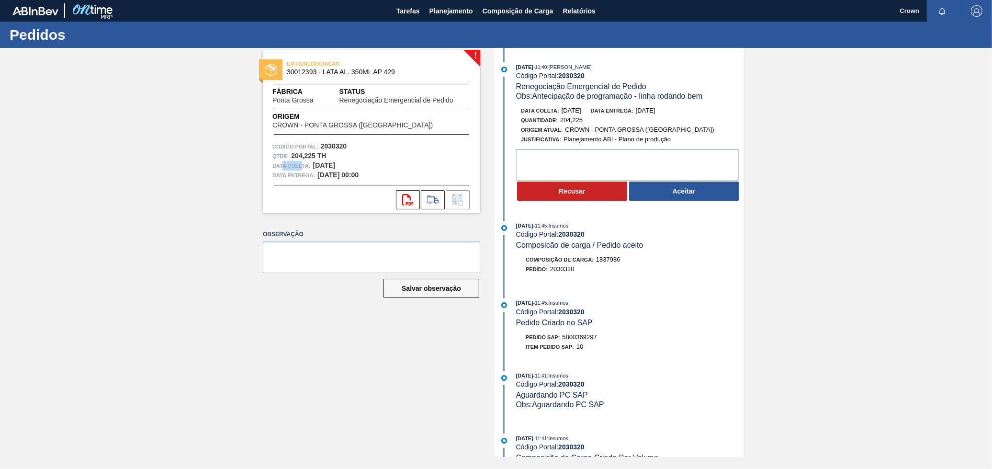
drag, startPoint x: 283, startPoint y: 167, endPoint x: 303, endPoint y: 170, distance: 20.8
click at [303, 169] on span "Data coleta:" at bounding box center [291, 166] width 38 height 10
click at [292, 174] on span "Data entrega:" at bounding box center [293, 175] width 43 height 10
drag, startPoint x: 289, startPoint y: 177, endPoint x: 309, endPoint y: 181, distance: 20.7
click at [309, 181] on div "EM RENEGOCIAÇÃO 30012393 - LATA AL. 350ML AP 429 Fábrica Ponta Grossa Status Re…" at bounding box center [371, 131] width 217 height 163
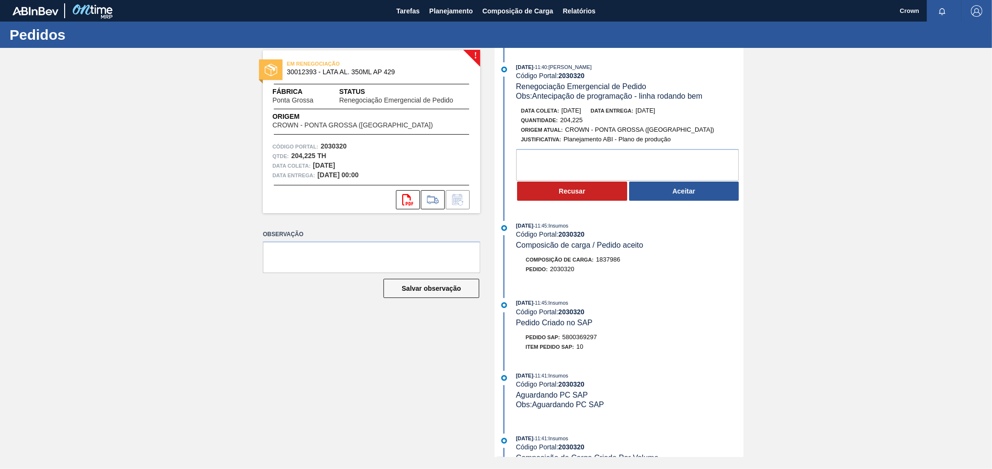
click at [298, 197] on div "svg{fill:#ff0000}" at bounding box center [371, 199] width 217 height 19
click at [437, 11] on span "Planejamento" at bounding box center [452, 10] width 44 height 11
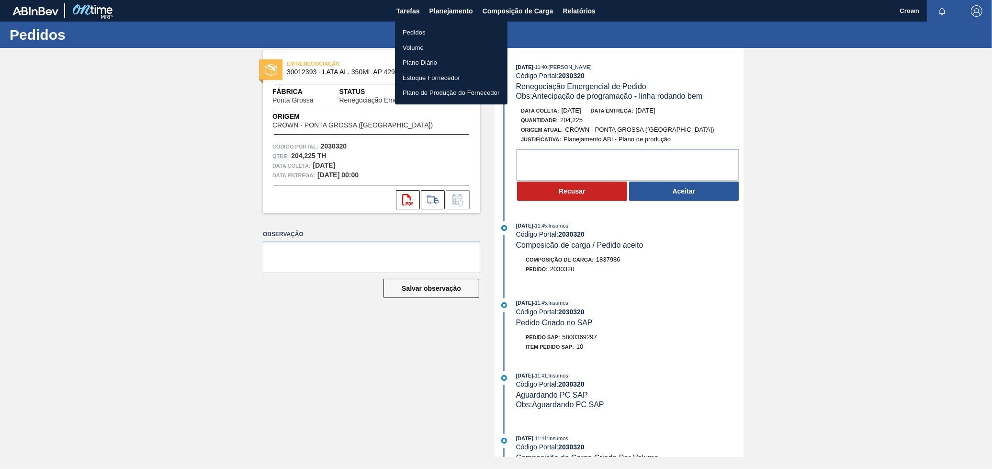
click at [575, 11] on div at bounding box center [496, 234] width 992 height 469
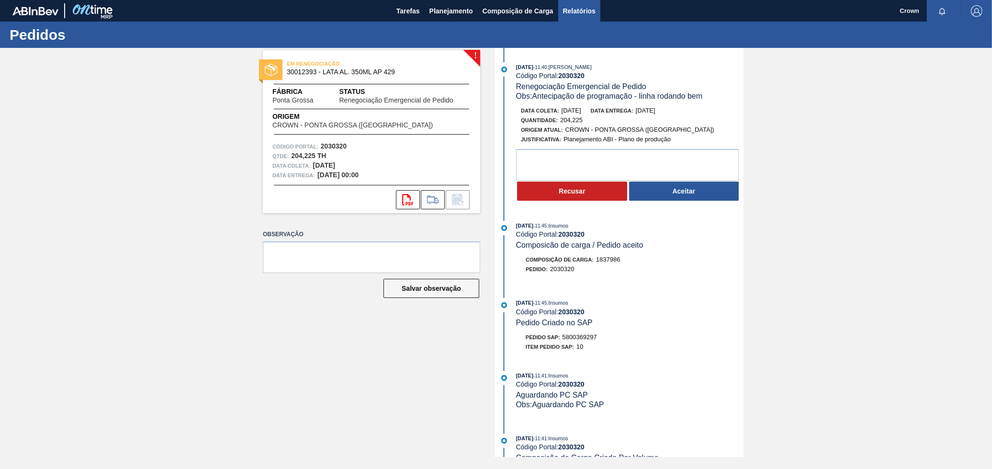
click at [564, 12] on span "Relatórios" at bounding box center [579, 10] width 33 height 11
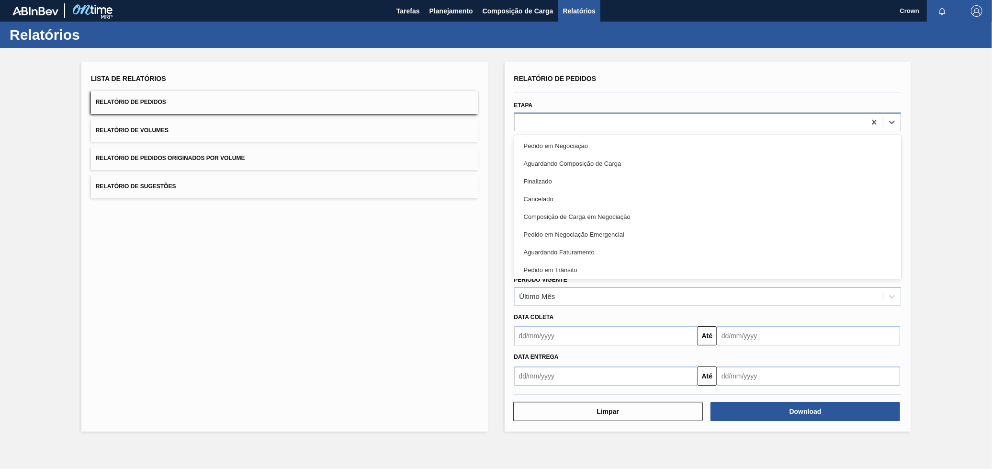
click at [550, 121] on div at bounding box center [691, 122] width 352 height 14
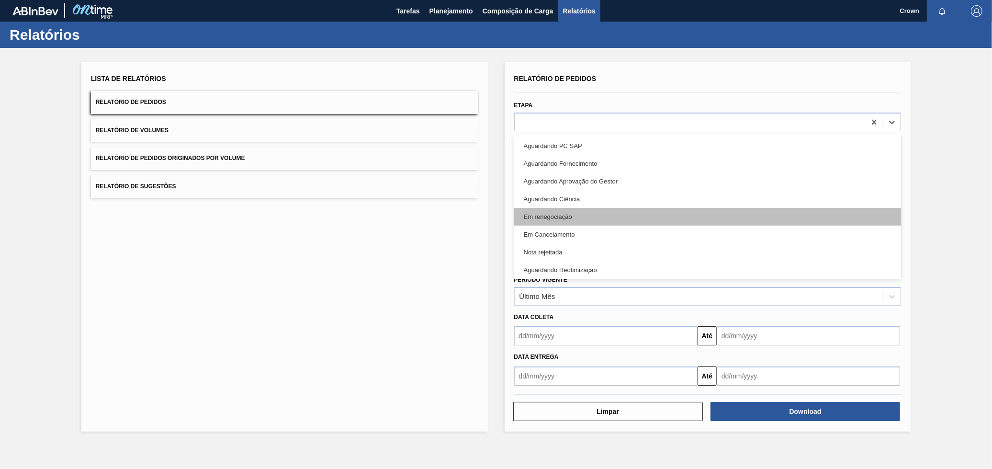
click at [606, 216] on div "Em renegociação" at bounding box center [707, 217] width 387 height 18
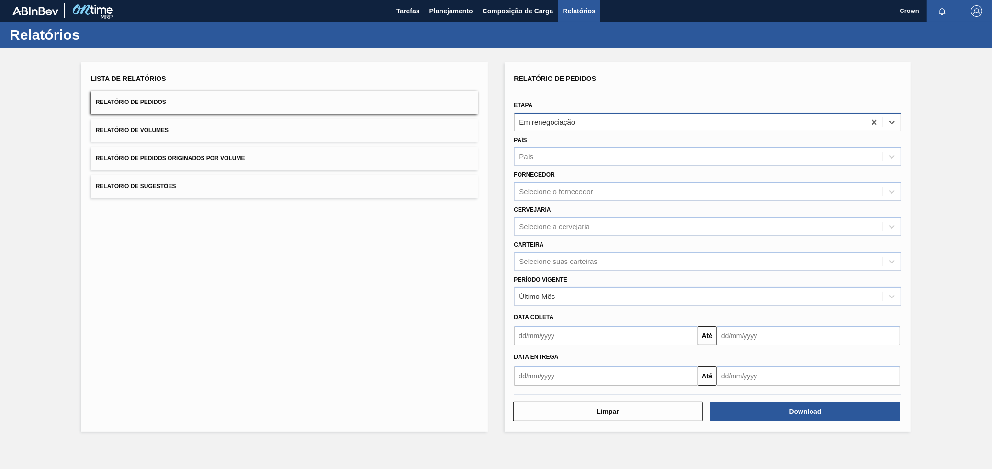
click at [637, 120] on div "Em renegociação" at bounding box center [691, 122] width 352 height 14
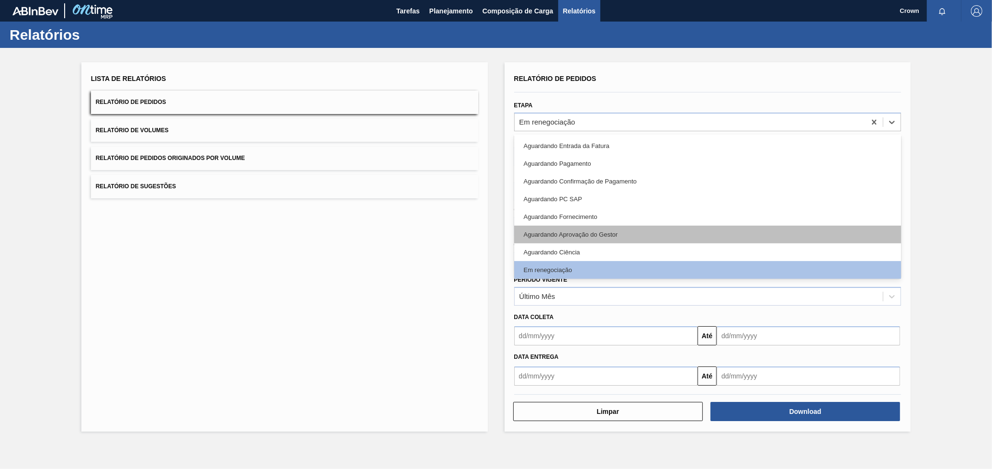
scroll to position [214, 0]
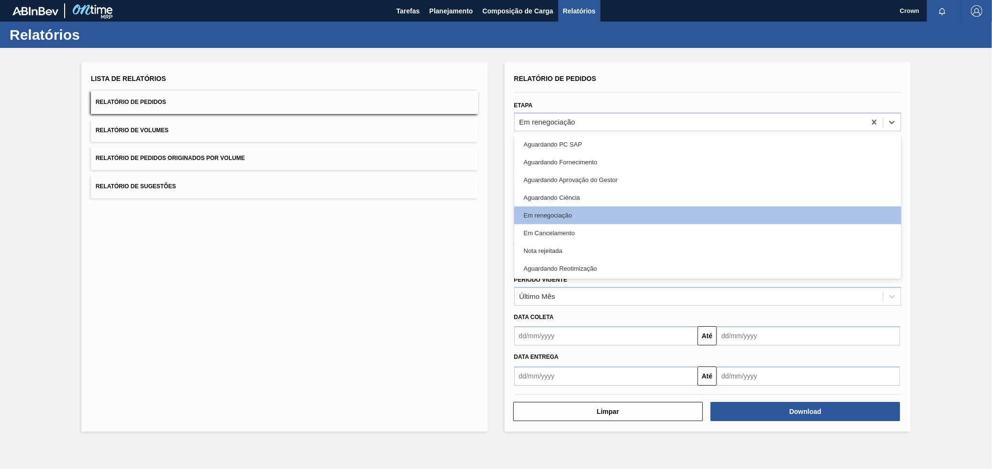
click at [574, 233] on div "Em Cancelamento" at bounding box center [707, 233] width 387 height 18
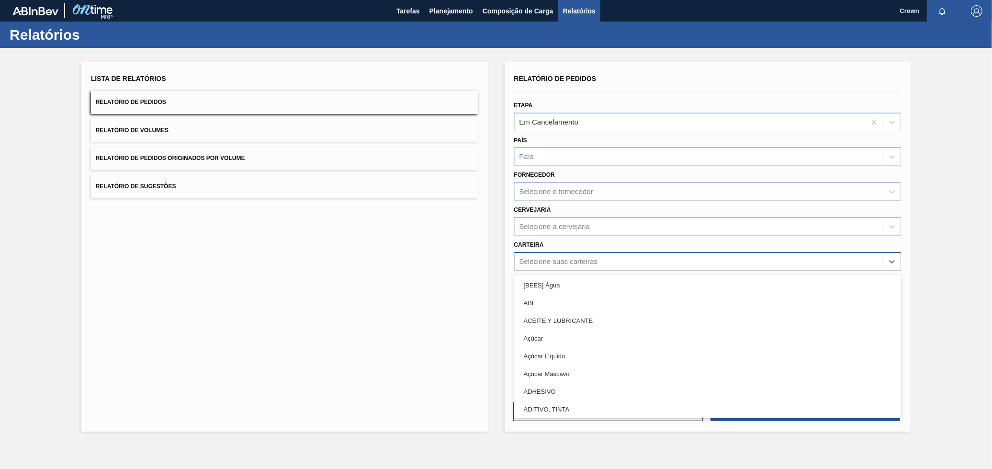
click at [621, 261] on div "Selecione suas carteiras" at bounding box center [699, 261] width 369 height 14
type input "lata"
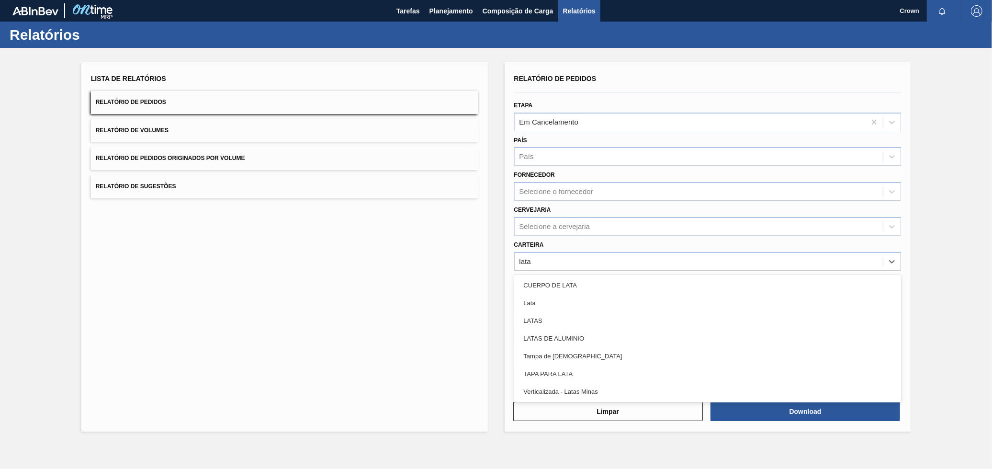
click at [548, 302] on div "Lata" at bounding box center [707, 303] width 387 height 18
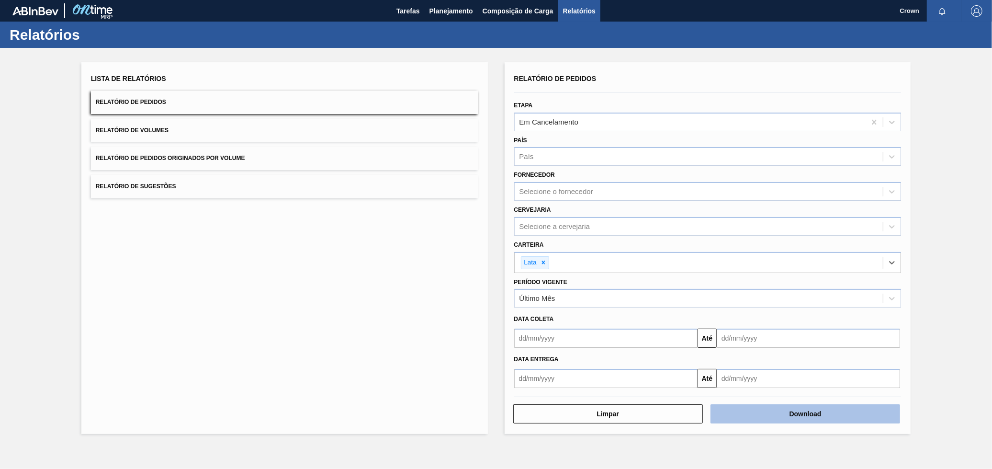
click at [757, 405] on button "Download" at bounding box center [806, 413] width 190 height 19
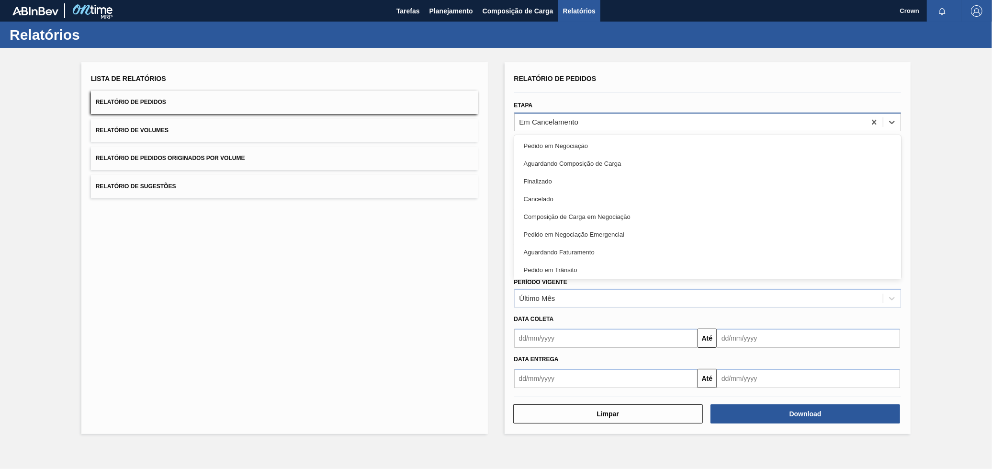
click at [583, 117] on div "Em Cancelamento" at bounding box center [691, 122] width 352 height 14
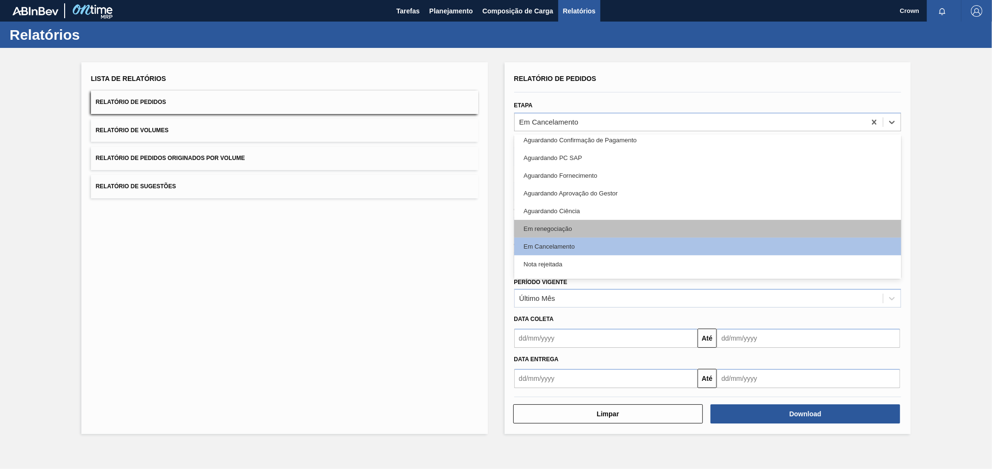
scroll to position [213, 0]
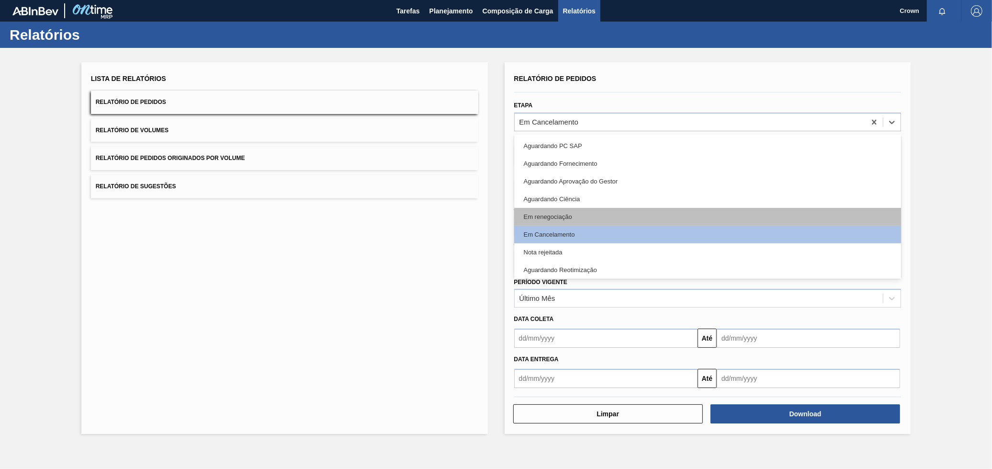
click at [566, 212] on div "Em renegociação" at bounding box center [707, 217] width 387 height 18
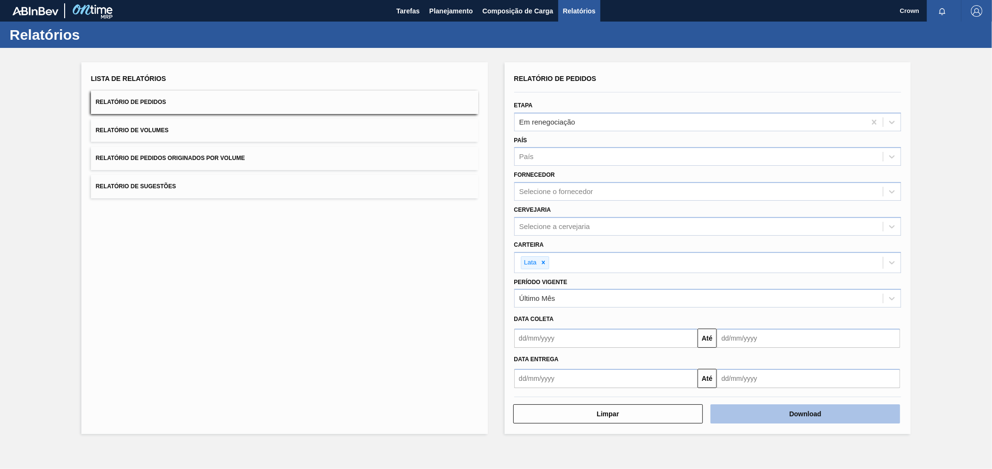
click at [779, 414] on button "Download" at bounding box center [806, 413] width 190 height 19
click at [609, 124] on div "Em renegociação" at bounding box center [691, 122] width 352 height 14
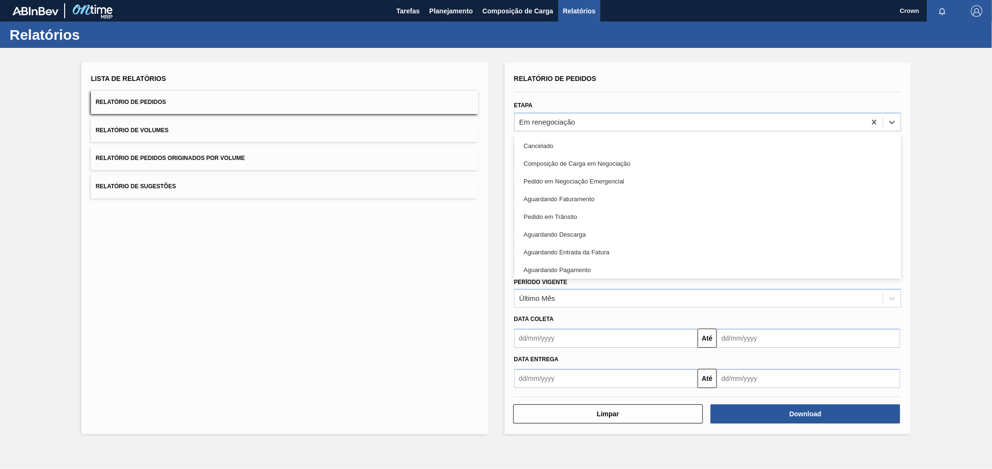
scroll to position [0, 0]
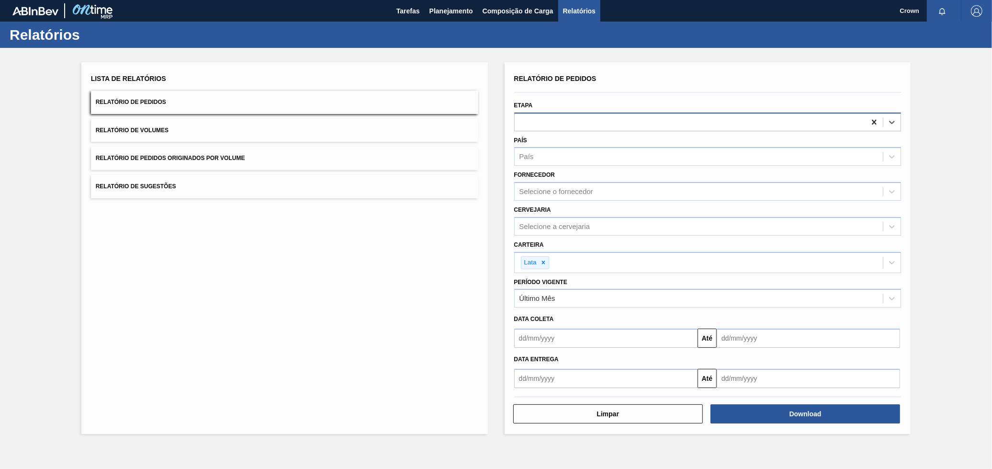
click at [871, 120] on icon at bounding box center [875, 122] width 10 height 10
click at [817, 409] on button "Download" at bounding box center [806, 413] width 190 height 19
click at [251, 125] on button "Relatório de Volumes" at bounding box center [284, 130] width 387 height 23
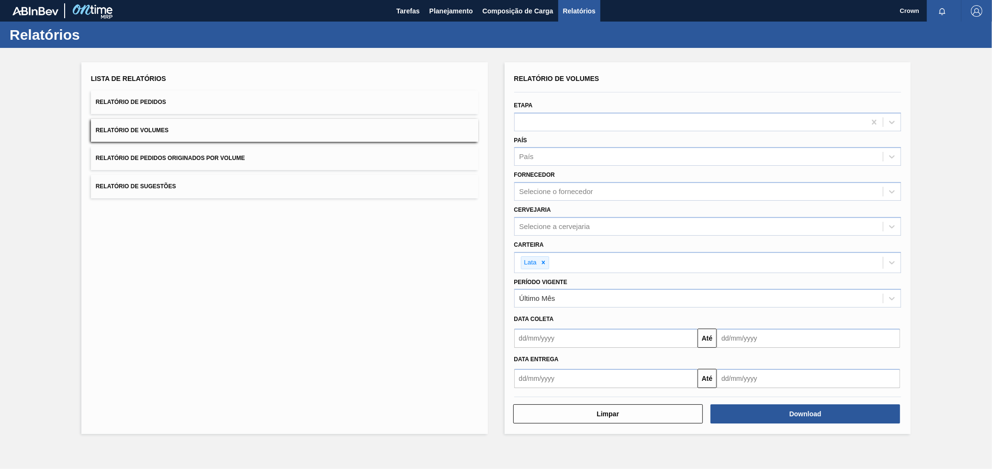
click at [194, 126] on button "Relatório de Volumes" at bounding box center [284, 130] width 387 height 23
drag, startPoint x: 581, startPoint y: 112, endPoint x: 585, endPoint y: 125, distance: 13.5
click at [581, 113] on div "Etapa" at bounding box center [707, 115] width 387 height 33
click at [585, 125] on div at bounding box center [691, 122] width 352 height 14
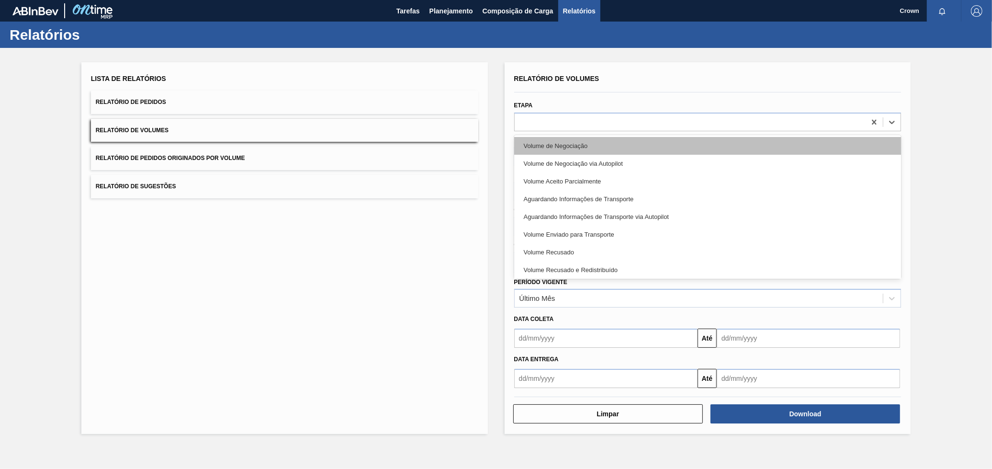
click at [591, 141] on div "Volume de Negociação" at bounding box center [707, 146] width 387 height 18
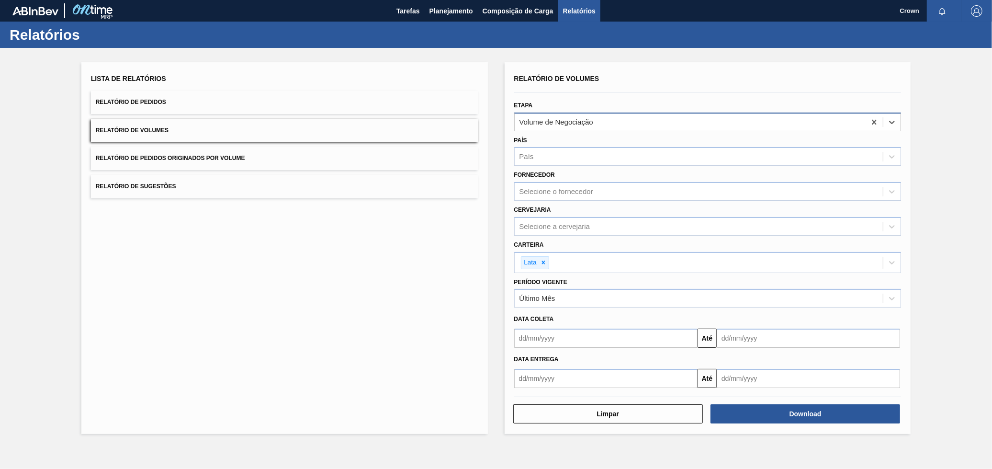
click at [637, 123] on div "Volume de Negociação" at bounding box center [691, 122] width 352 height 14
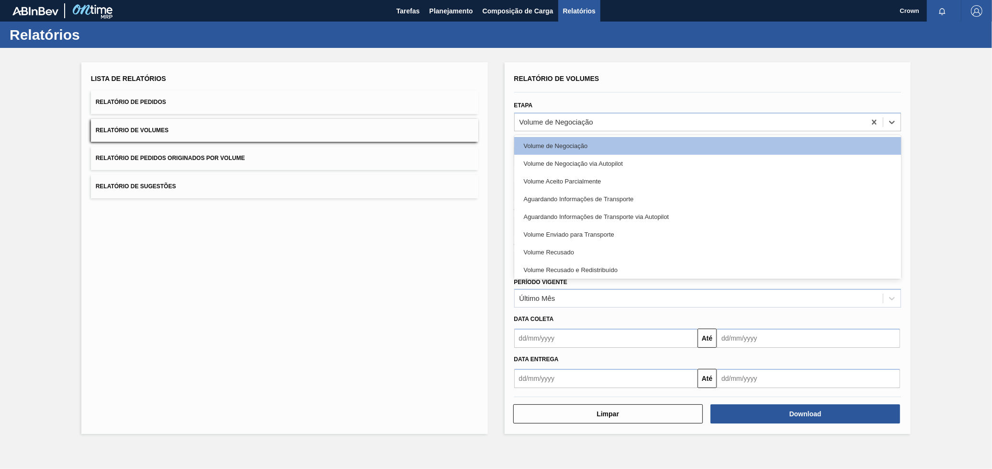
drag, startPoint x: 715, startPoint y: 77, endPoint x: 720, endPoint y: 90, distance: 14.4
click at [715, 77] on div "Relatório de Volumes" at bounding box center [707, 79] width 387 height 14
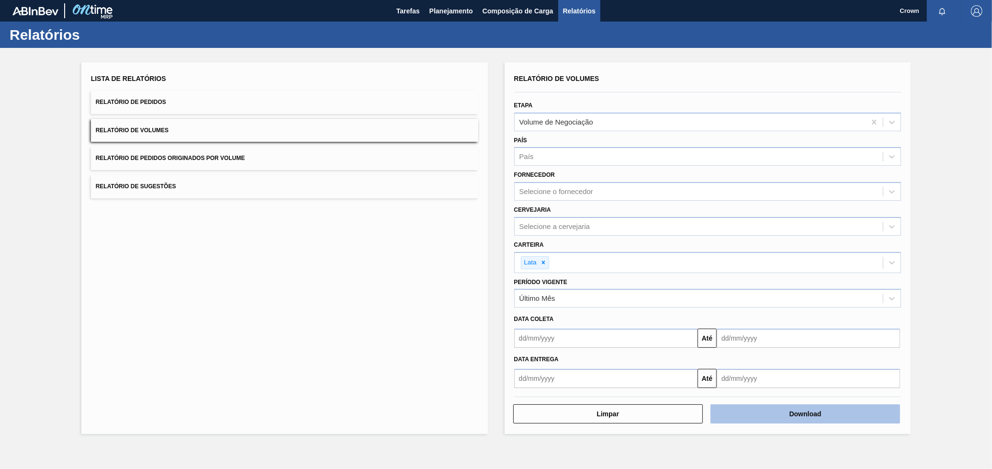
click at [770, 408] on button "Download" at bounding box center [806, 413] width 190 height 19
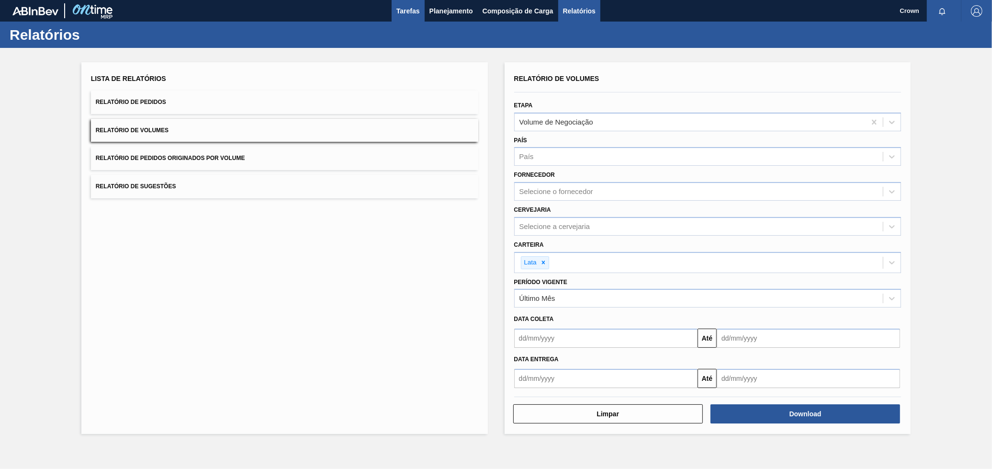
click at [420, 14] on button "Tarefas" at bounding box center [408, 11] width 33 height 22
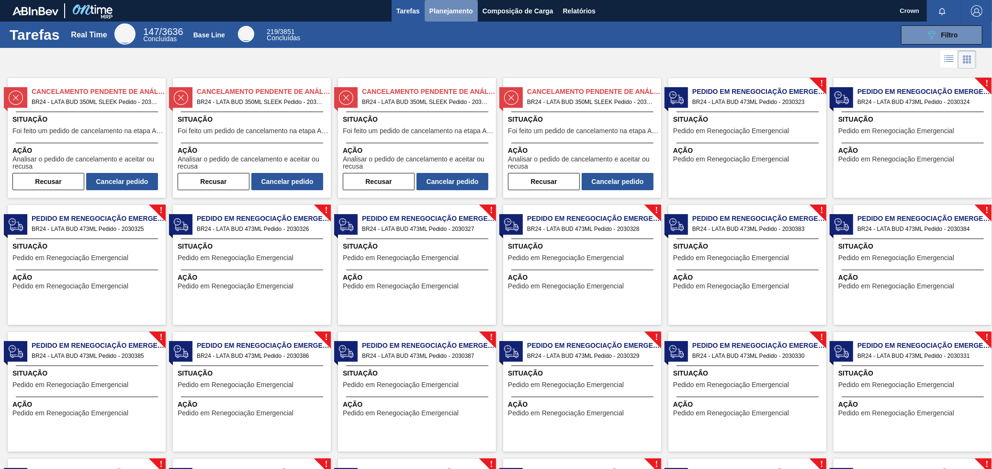
click at [449, 12] on span "Planejamento" at bounding box center [452, 10] width 44 height 11
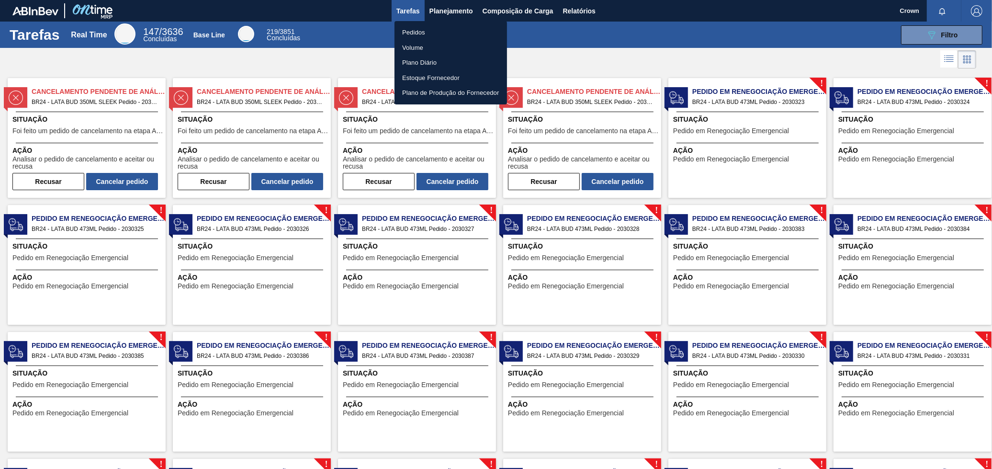
click at [331, 54] on div at bounding box center [496, 234] width 992 height 469
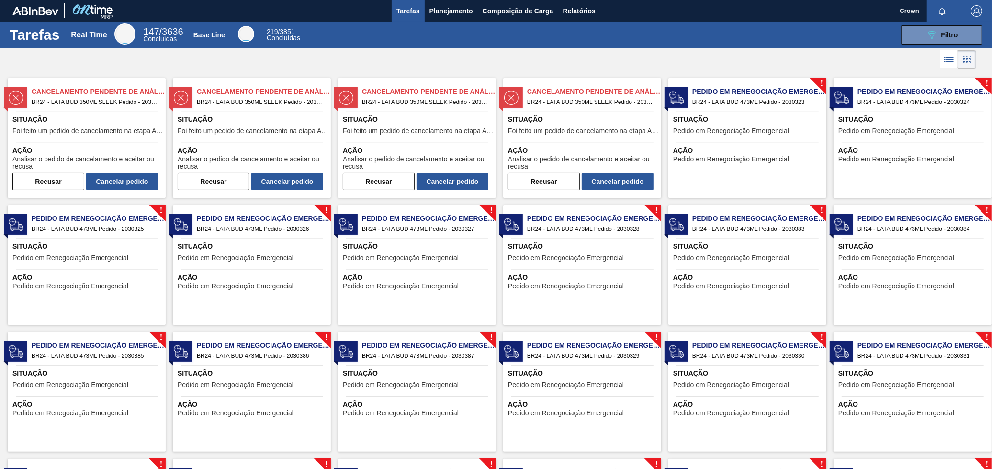
click at [562, 104] on span "BR24 - LATA BUD 350ML SLEEK Pedido - 2030391" at bounding box center [590, 102] width 126 height 11
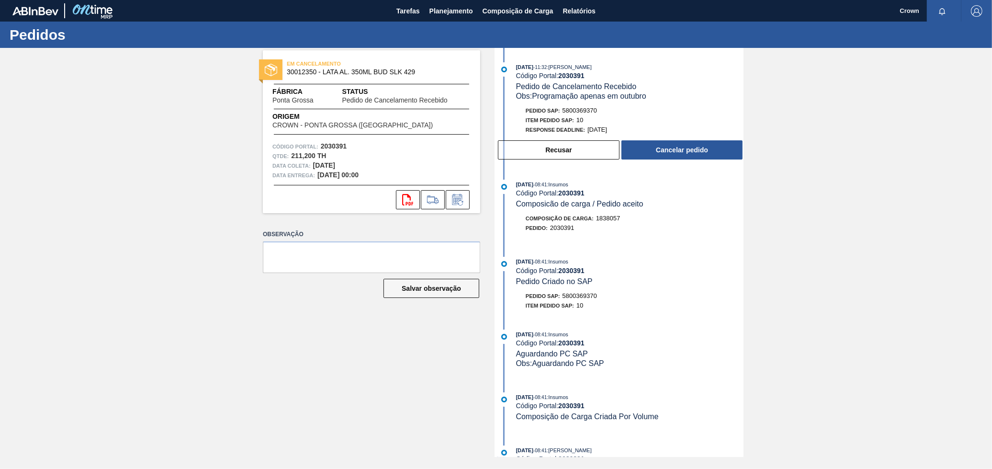
click at [0, 51] on div "EM CANCELAMENTO 30012350 - LATA AL. 350ML BUD SLK 429 Fábrica Ponta Grossa Stat…" at bounding box center [496, 252] width 992 height 409
click at [20, 52] on div "EM CANCELAMENTO 30012350 - LATA AL. 350ML BUD SLK 429 Fábrica Ponta Grossa Stat…" at bounding box center [496, 252] width 992 height 409
drag, startPoint x: 16, startPoint y: 53, endPoint x: 25, endPoint y: 59, distance: 11.0
click at [15, 54] on div "EM CANCELAMENTO 30012350 - LATA AL. 350ML BUD SLK 429 Fábrica Ponta Grossa Stat…" at bounding box center [496, 252] width 992 height 409
drag, startPoint x: 25, startPoint y: 59, endPoint x: 23, endPoint y: 66, distance: 7.4
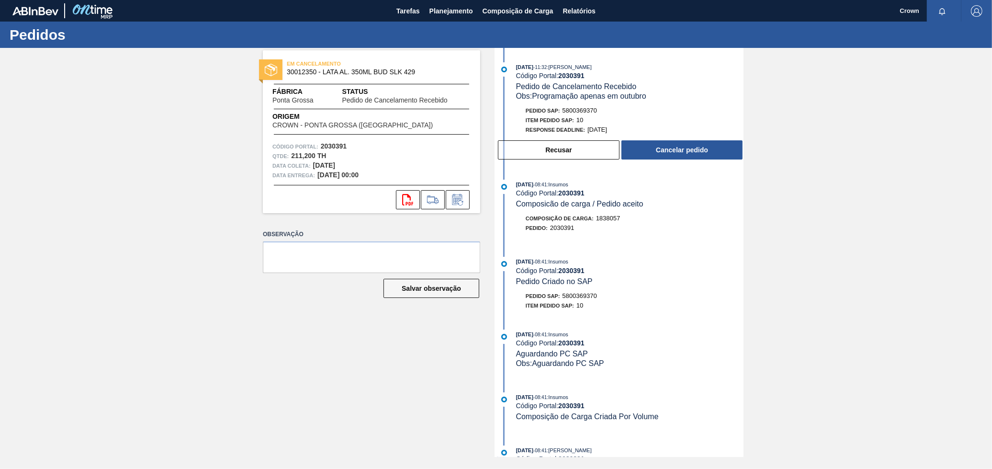
click at [25, 61] on div "EM CANCELAMENTO 30012350 - LATA AL. 350ML BUD SLK 429 Fábrica Ponta Grossa Stat…" at bounding box center [496, 252] width 992 height 409
click at [23, 66] on div "EM CANCELAMENTO 30012350 - LATA AL. 350ML BUD SLK 429 Fábrica Ponta Grossa Stat…" at bounding box center [496, 252] width 992 height 409
drag, startPoint x: 26, startPoint y: 65, endPoint x: 34, endPoint y: 65, distance: 7.2
click at [28, 65] on div "EM CANCELAMENTO 30012350 - LATA AL. 350ML BUD SLK 429 Fábrica Ponta Grossa Stat…" at bounding box center [496, 252] width 992 height 409
click at [74, 79] on div "EM CANCELAMENTO 30012350 - LATA AL. 350ML BUD SLK 429 Fábrica Ponta Grossa Stat…" at bounding box center [496, 252] width 992 height 409
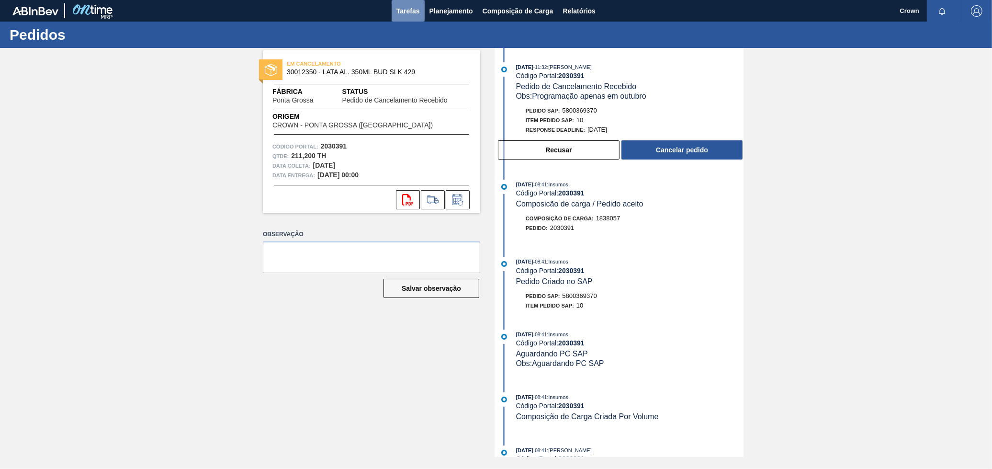
click at [409, 17] on button "Tarefas" at bounding box center [408, 11] width 33 height 22
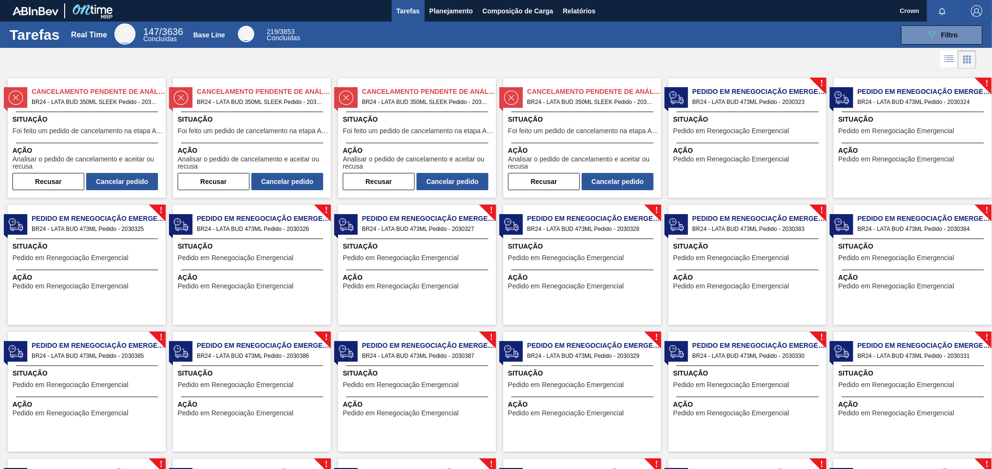
click at [159, 28] on span "147 / 3636" at bounding box center [163, 31] width 40 height 11
click at [442, 4] on button "Planejamento" at bounding box center [451, 11] width 53 height 22
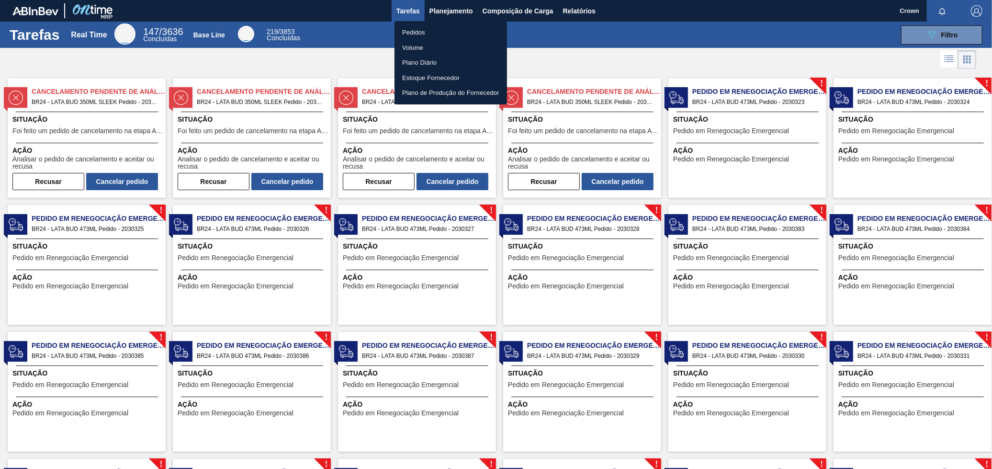
click at [434, 33] on li "Pedidos" at bounding box center [451, 32] width 113 height 15
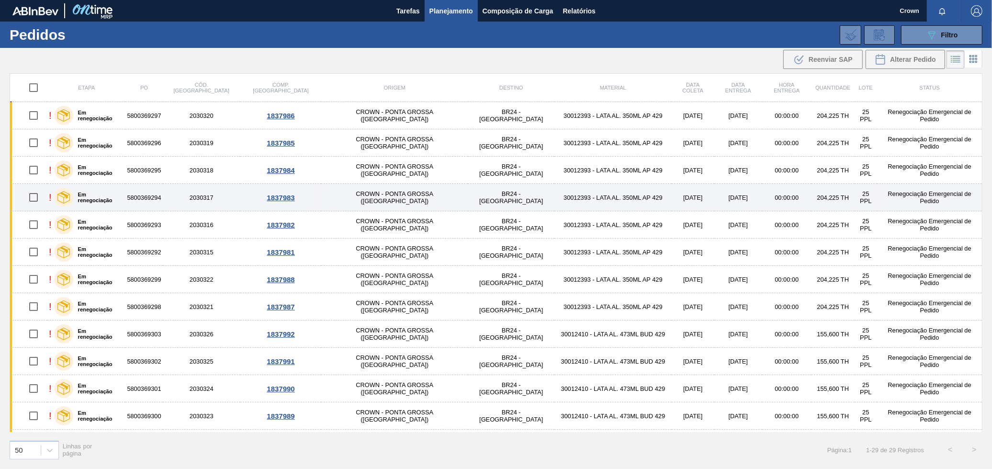
click at [159, 197] on td "5800369294" at bounding box center [143, 197] width 37 height 27
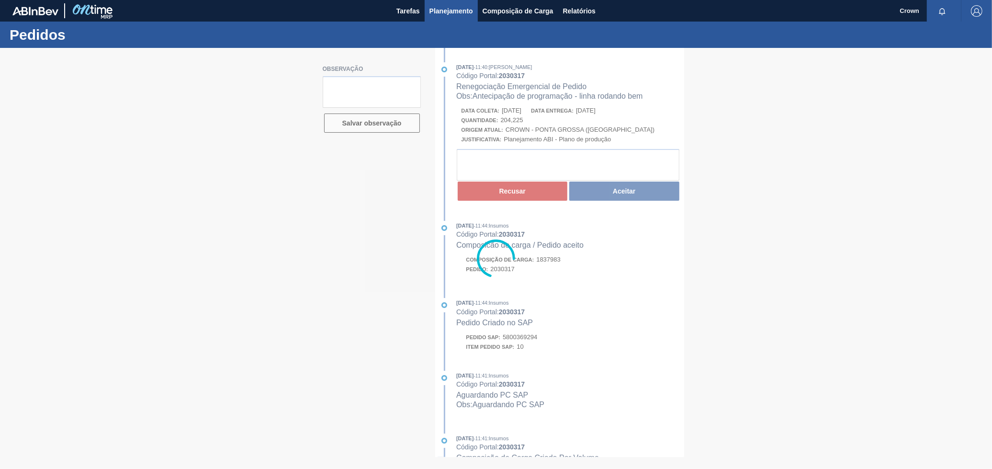
click at [442, 8] on span "Planejamento" at bounding box center [452, 10] width 44 height 11
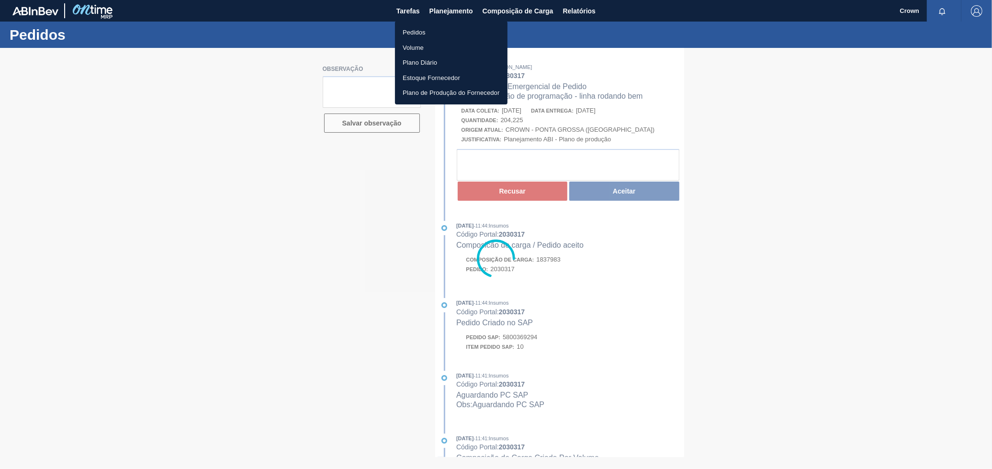
click at [421, 45] on li "Volume" at bounding box center [451, 47] width 113 height 15
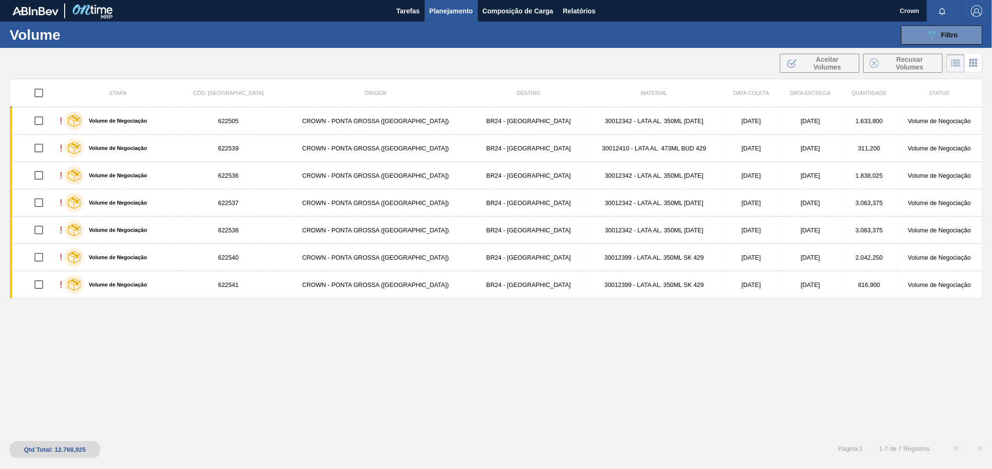
click at [29, 35] on h1 "Volume" at bounding box center [82, 34] width 145 height 11
click at [442, 12] on span "Planejamento" at bounding box center [452, 10] width 44 height 11
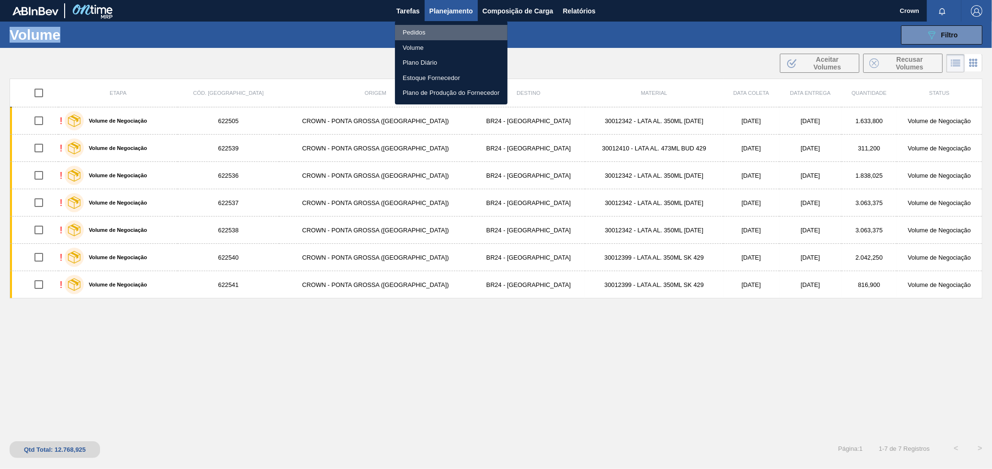
click at [418, 32] on li "Pedidos" at bounding box center [451, 32] width 113 height 15
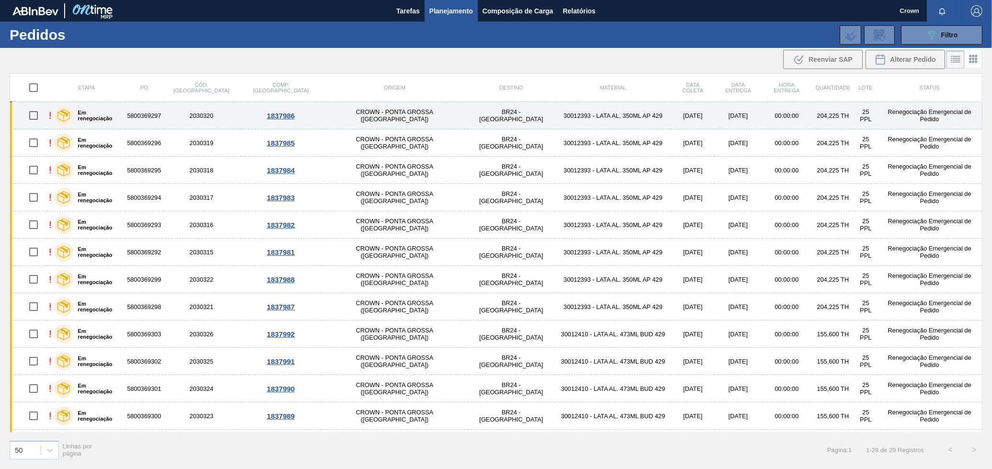
click at [672, 118] on td "[DATE]" at bounding box center [693, 115] width 43 height 27
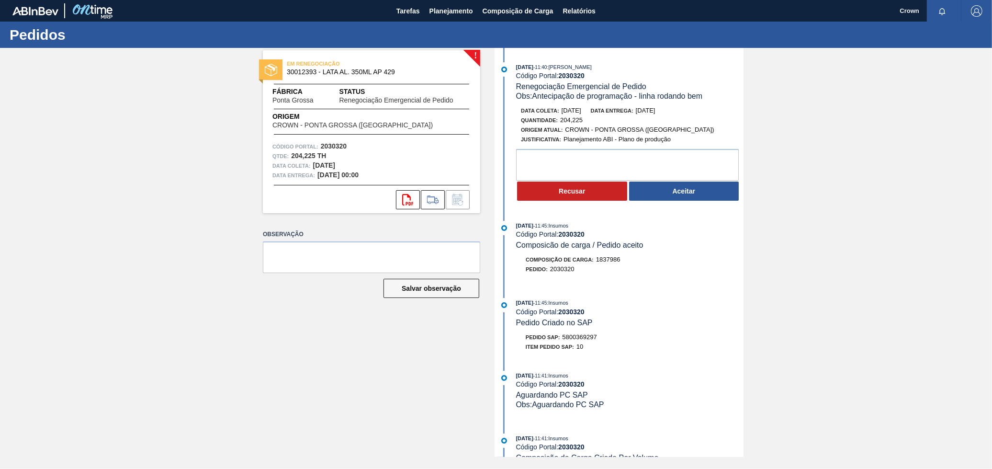
click at [11, 61] on div "! EM RENEGOCIAÇÃO 30012393 - LATA AL. 350ML AP 429 Fábrica Ponta Grossa Status …" at bounding box center [496, 252] width 992 height 409
drag, startPoint x: 133, startPoint y: 26, endPoint x: 74, endPoint y: 101, distance: 95.2
click at [121, 32] on div "Pedidos" at bounding box center [496, 35] width 992 height 26
drag, startPoint x: 45, startPoint y: 141, endPoint x: 89, endPoint y: 248, distance: 114.9
click at [46, 144] on div "! EM RENEGOCIAÇÃO 30012393 - LATA AL. 350ML AP 429 Fábrica Ponta Grossa Status …" at bounding box center [496, 252] width 992 height 409
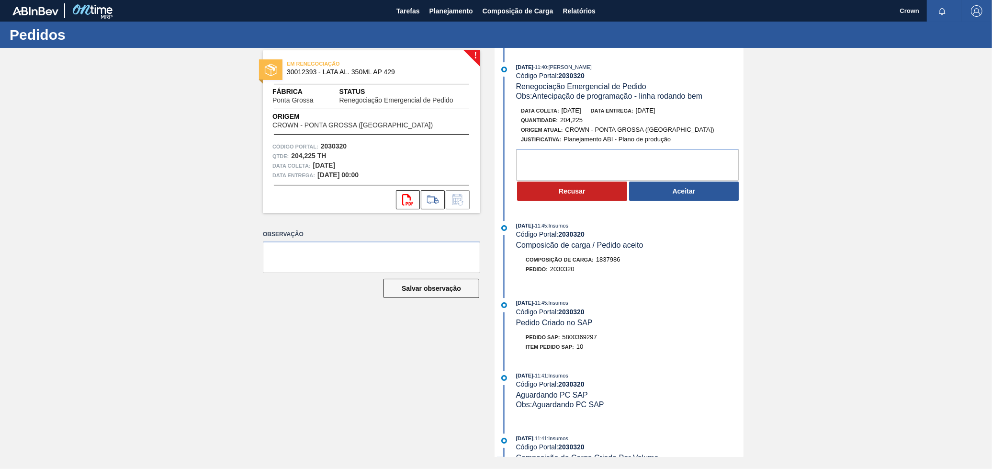
drag, startPoint x: 95, startPoint y: 262, endPoint x: 306, endPoint y: 430, distance: 268.6
click at [115, 277] on div "! EM RENEGOCIAÇÃO 30012393 - LATA AL. 350ML AP 429 Fábrica Ponta Grossa Status …" at bounding box center [496, 252] width 992 height 409
click at [602, 352] on div "Item pedido SAP: 10" at bounding box center [629, 347] width 227 height 10
drag, startPoint x: 963, startPoint y: 288, endPoint x: 967, endPoint y: 182, distance: 105.9
click at [972, 219] on div "! EM RENEGOCIAÇÃO 30012393 - LATA AL. 350ML AP 429 Fábrica Ponta Grossa Status …" at bounding box center [496, 252] width 992 height 409
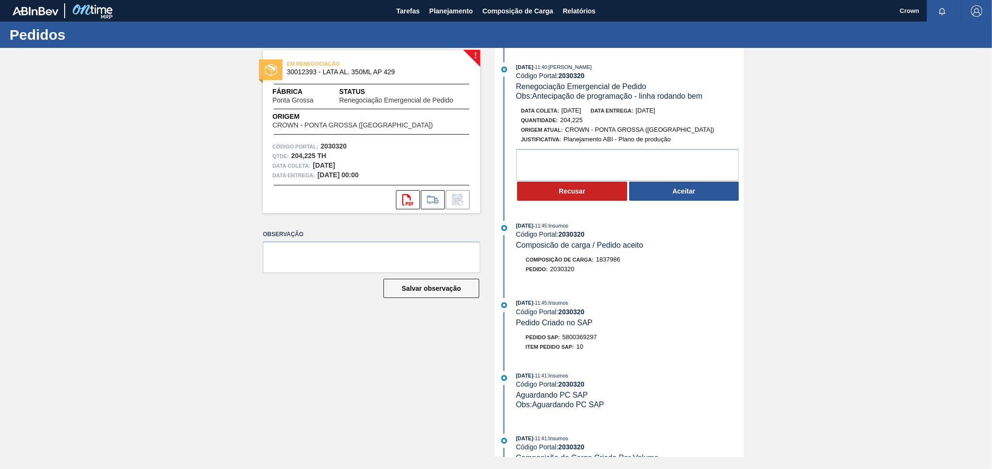
click at [928, 36] on div "Pedidos" at bounding box center [496, 35] width 992 height 26
drag, startPoint x: 828, startPoint y: 97, endPoint x: 817, endPoint y: 94, distance: 11.1
click at [820, 94] on div "! EM RENEGOCIAÇÃO 30012393 - LATA AL. 350ML AP 429 Fábrica Ponta Grossa Status …" at bounding box center [496, 252] width 992 height 409
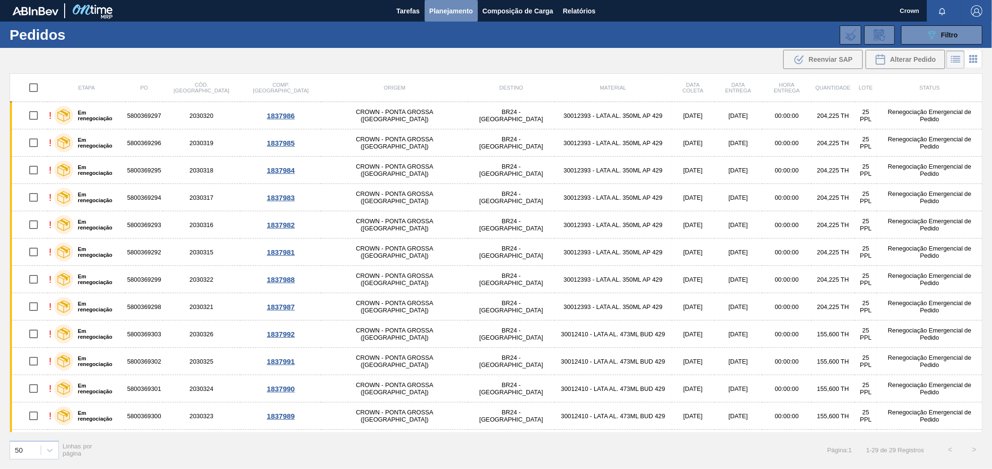
click at [444, 5] on span "Planejamento" at bounding box center [452, 10] width 44 height 11
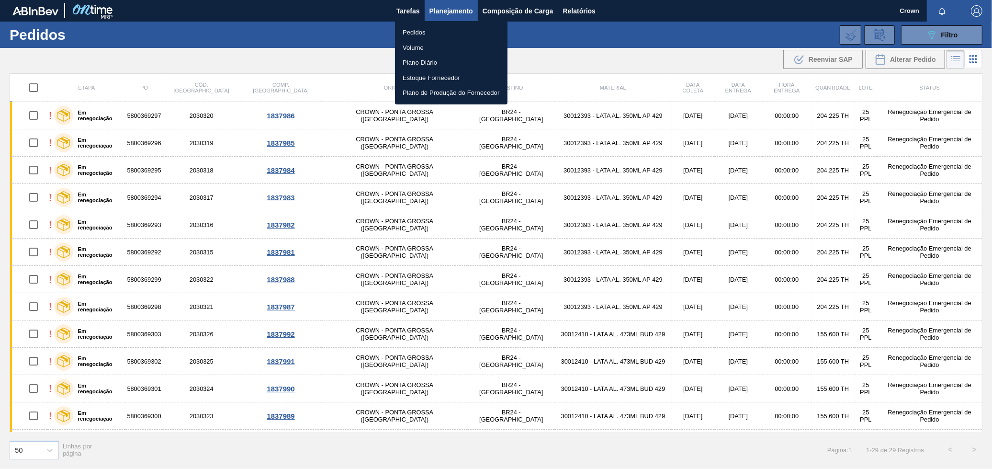
click at [420, 52] on li "Volume" at bounding box center [451, 47] width 113 height 15
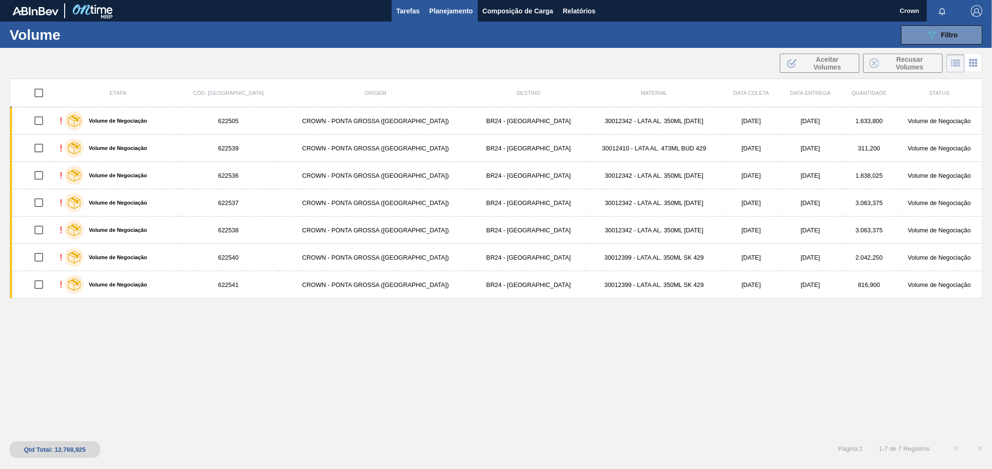
click at [410, 13] on span "Tarefas" at bounding box center [408, 10] width 23 height 11
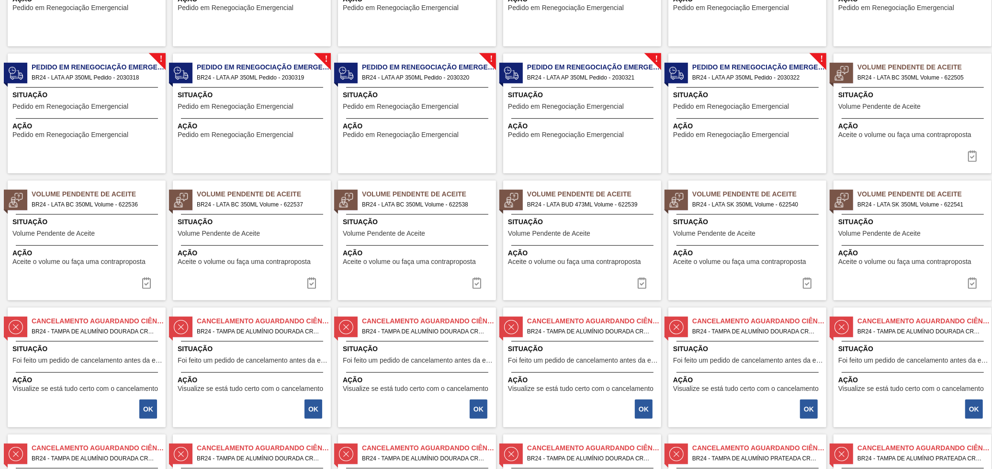
drag, startPoint x: 687, startPoint y: 310, endPoint x: 617, endPoint y: 15, distance: 303.3
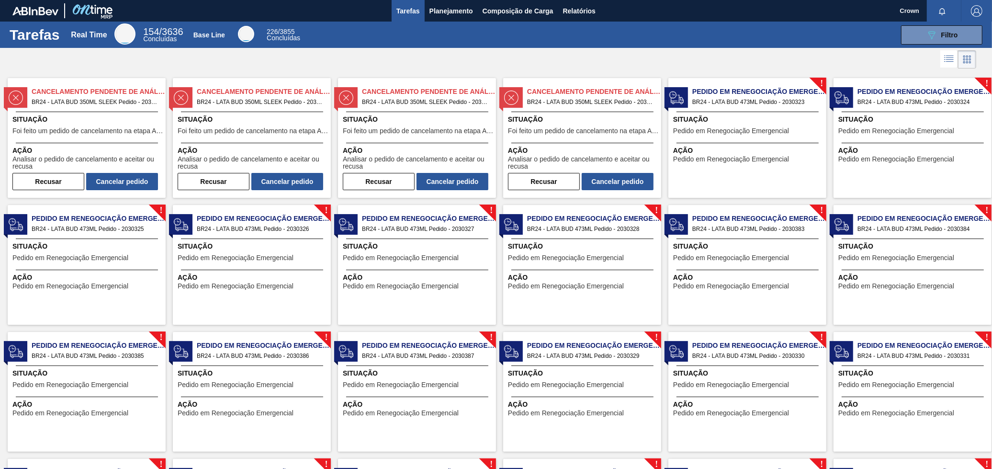
click at [602, 467] on span "Pedido em Renegociação Emergencial" at bounding box center [594, 472] width 134 height 10
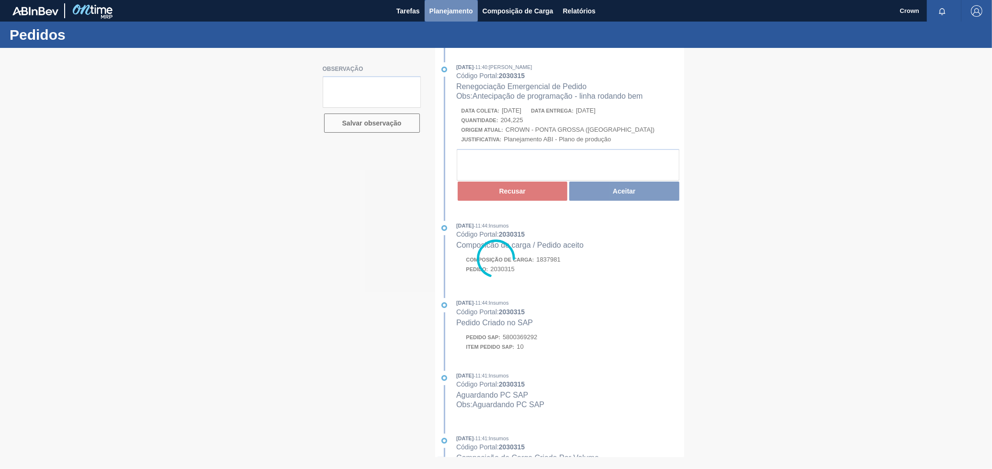
click at [431, 7] on span "Planejamento" at bounding box center [452, 10] width 44 height 11
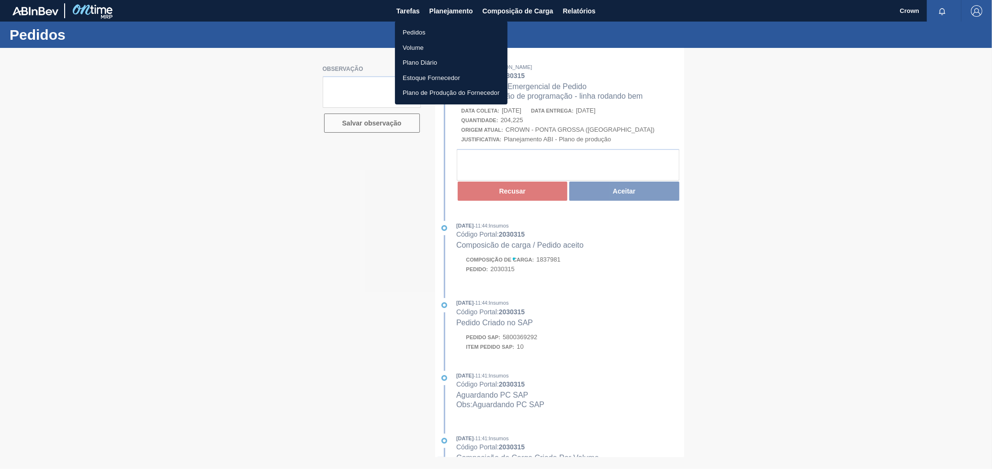
click at [425, 33] on li "Pedidos" at bounding box center [451, 32] width 113 height 15
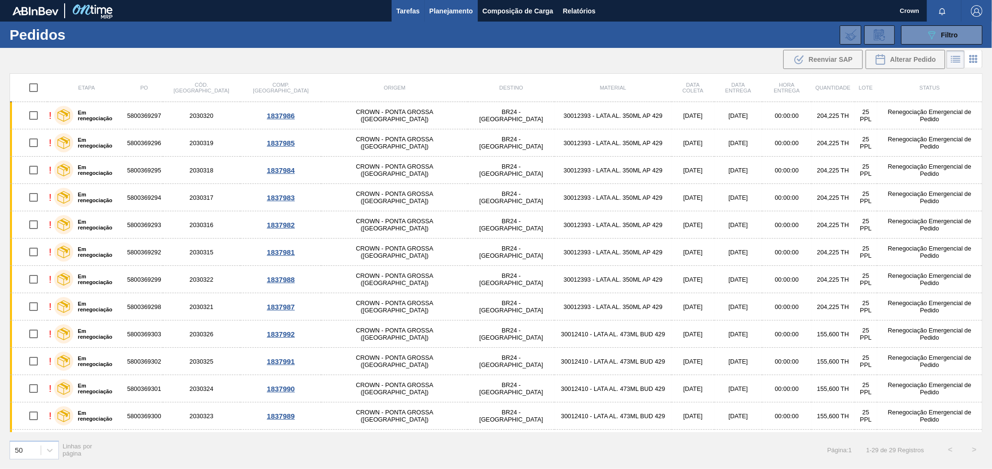
click at [403, 8] on span "Tarefas" at bounding box center [408, 10] width 23 height 11
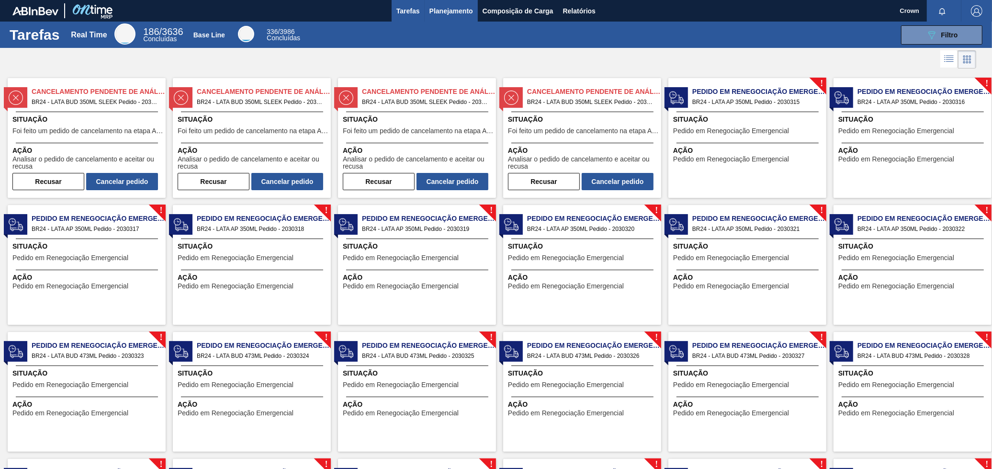
click at [434, 15] on span "Planejamento" at bounding box center [452, 10] width 44 height 11
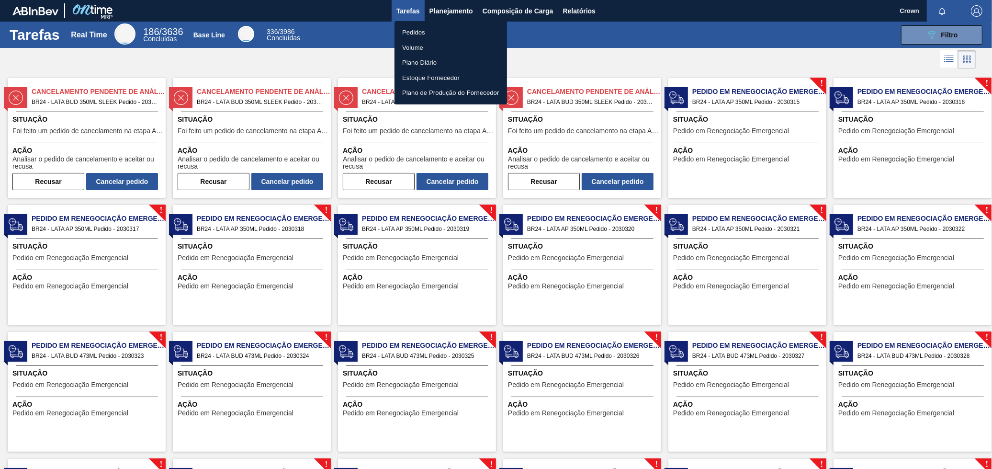
click at [422, 34] on li "Pedidos" at bounding box center [451, 32] width 113 height 15
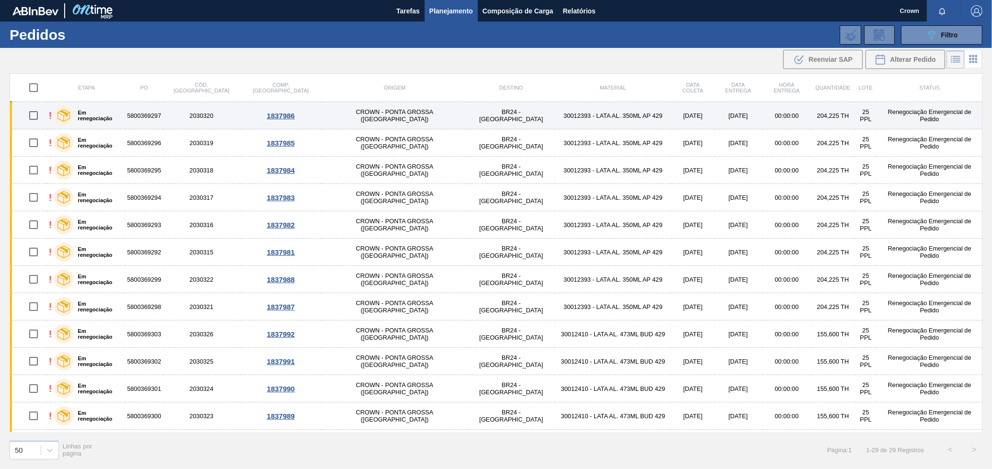
click at [125, 116] on div "Em renegociação" at bounding box center [88, 115] width 73 height 24
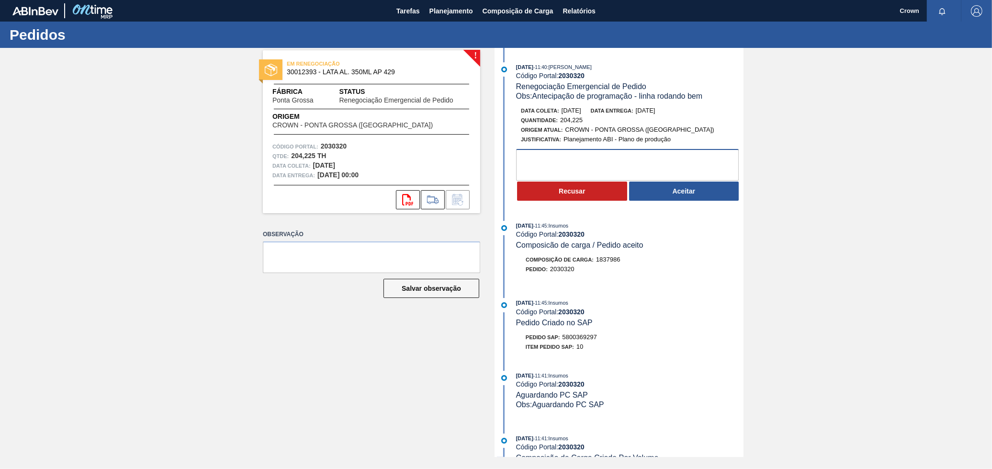
click at [553, 163] on textarea at bounding box center [627, 165] width 223 height 32
type textarea "A lata está sendo transferida para a planta de Ponta Grossa"
drag, startPoint x: 573, startPoint y: 193, endPoint x: 578, endPoint y: 199, distance: 7.9
click at [578, 199] on button "Recusar" at bounding box center [572, 190] width 110 height 19
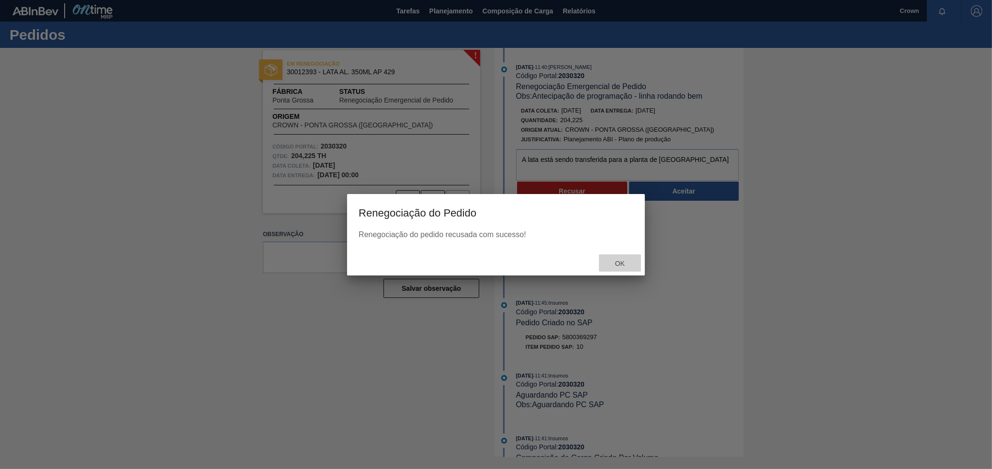
click at [631, 263] on span "Ok" at bounding box center [620, 264] width 25 height 8
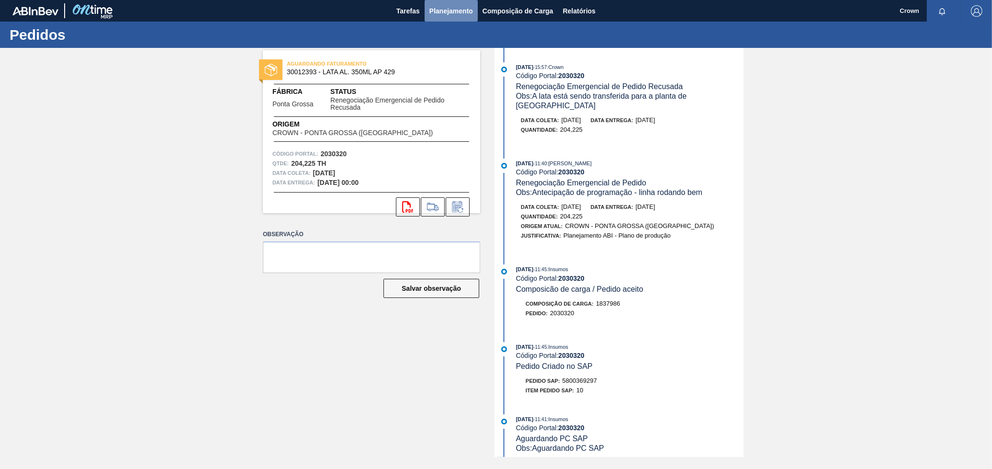
click at [455, 14] on span "Planejamento" at bounding box center [452, 10] width 44 height 11
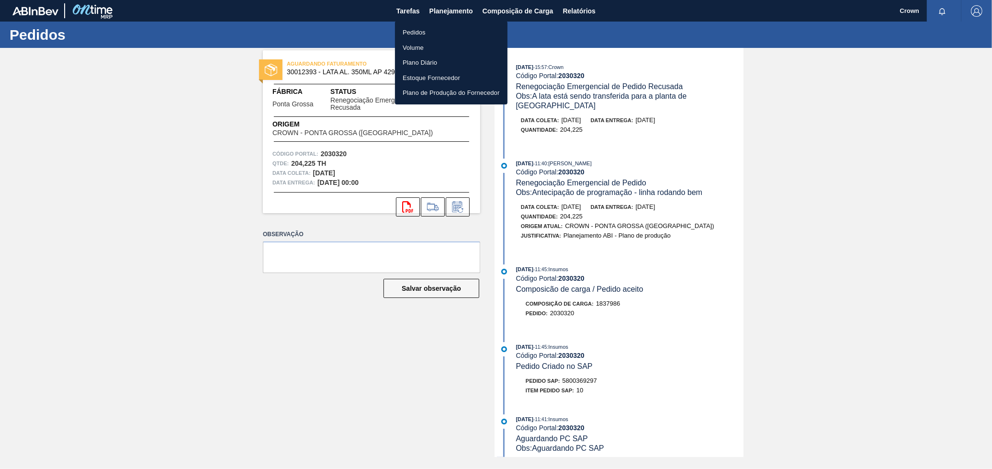
click at [417, 28] on li "Pedidos" at bounding box center [451, 32] width 113 height 15
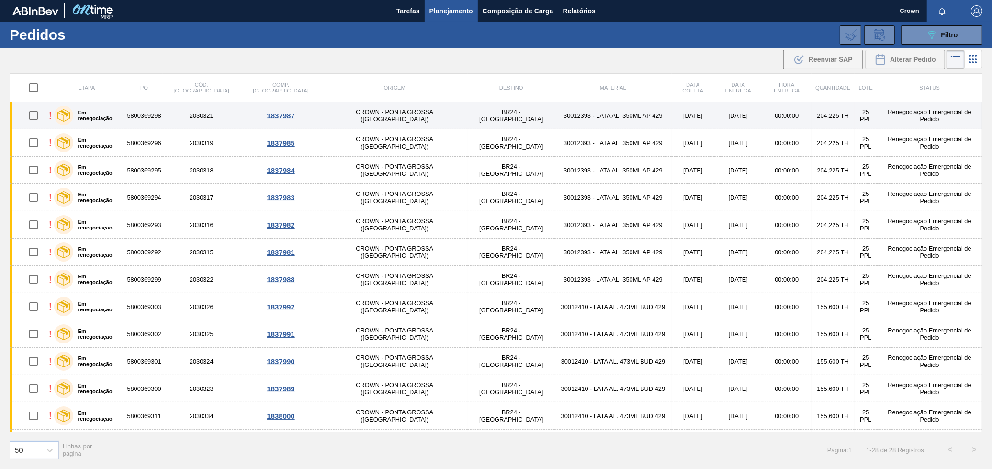
click at [92, 119] on div "Em renegociação" at bounding box center [88, 115] width 73 height 24
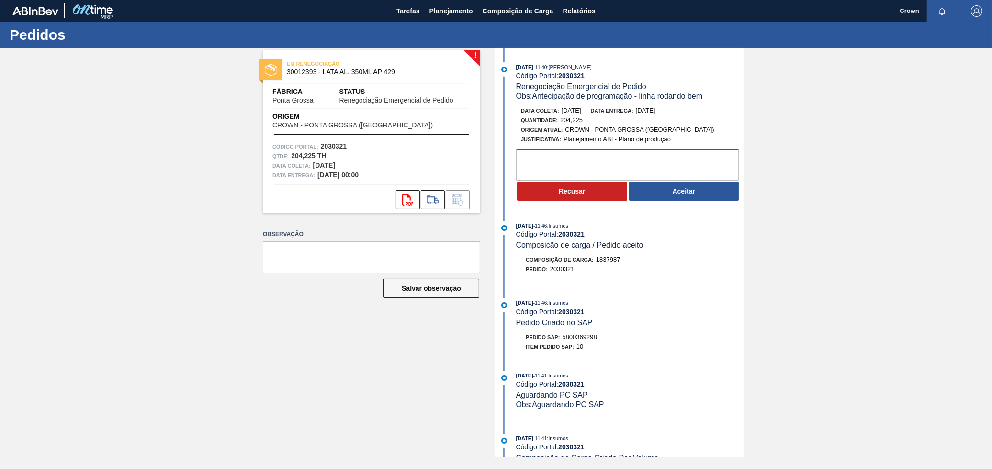
click at [536, 163] on textarea at bounding box center [627, 165] width 223 height 32
type textarea "A lata está sendo transferida para a planta de Ponta Grossa"
click at [556, 196] on button "Recusar" at bounding box center [572, 190] width 110 height 19
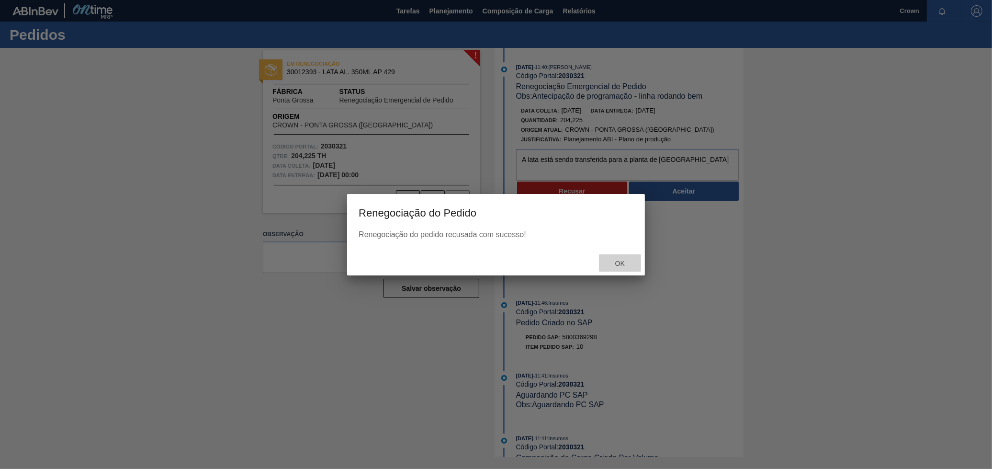
click at [615, 261] on span "Ok" at bounding box center [620, 264] width 25 height 8
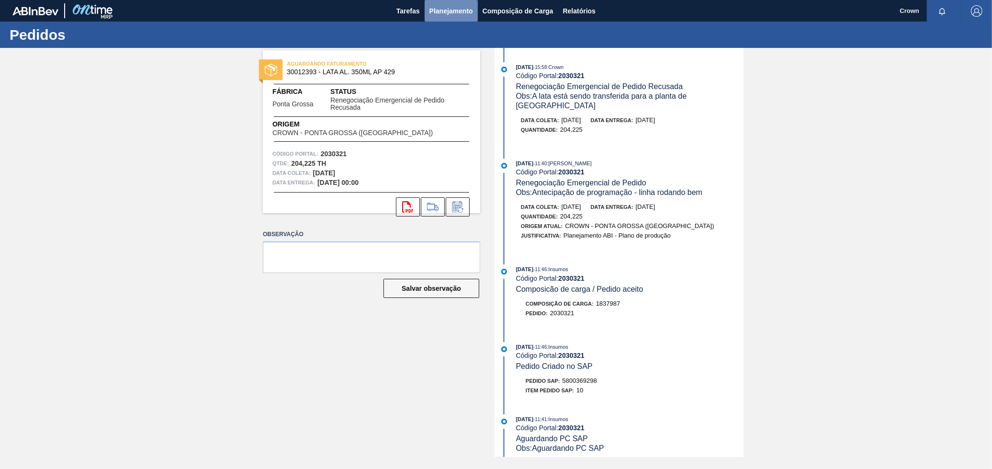
click at [452, 18] on button "Planejamento" at bounding box center [451, 11] width 53 height 22
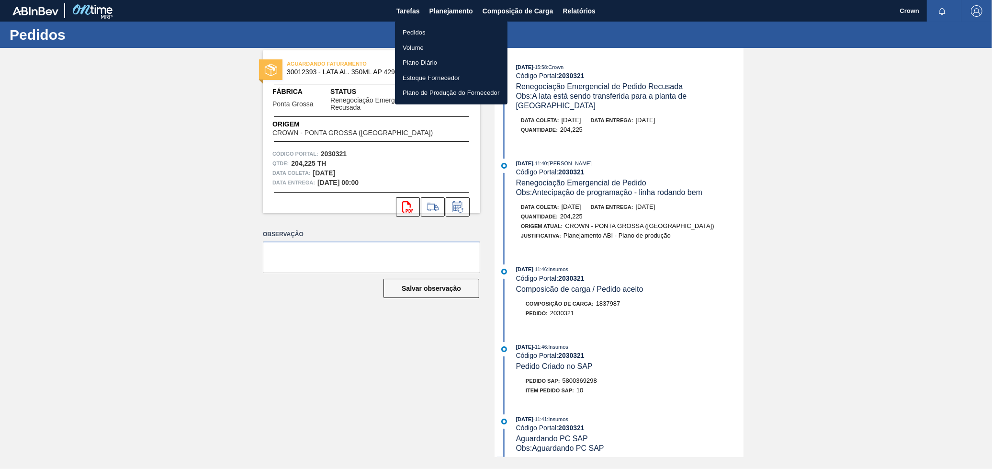
click at [450, 32] on li "Pedidos" at bounding box center [451, 32] width 113 height 15
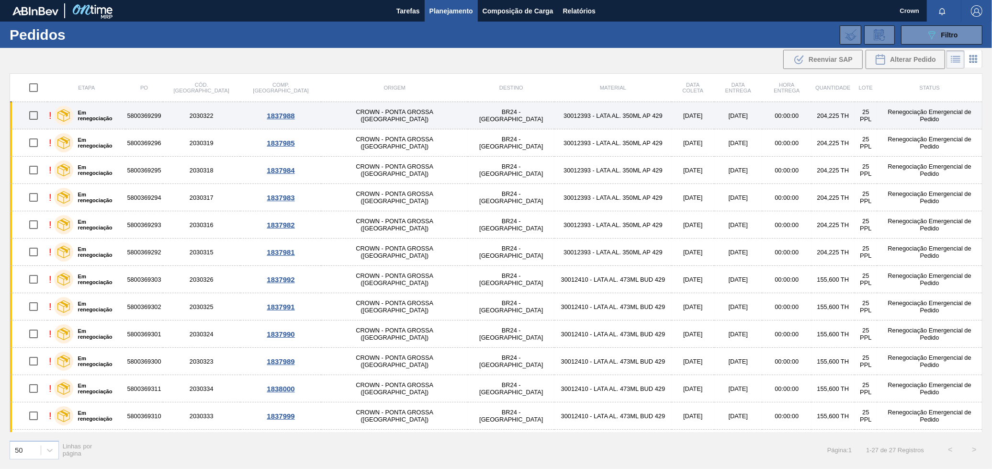
click at [122, 116] on label "Em renegociação" at bounding box center [97, 115] width 49 height 11
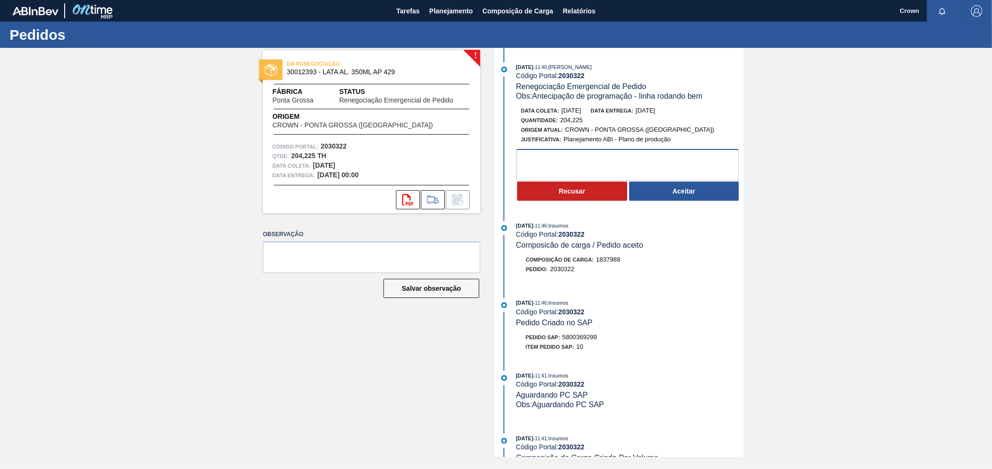
click at [632, 179] on textarea at bounding box center [627, 165] width 223 height 32
type textarea "As latas estão sendo transferidas para a planta de Ponta Grossa"
click at [591, 198] on button "Recusar" at bounding box center [572, 190] width 110 height 19
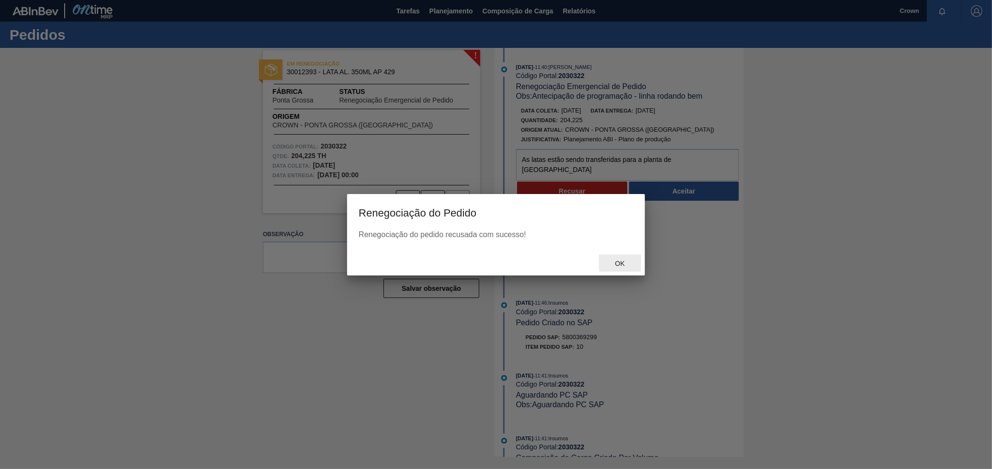
click at [620, 264] on span "Ok" at bounding box center [620, 264] width 25 height 8
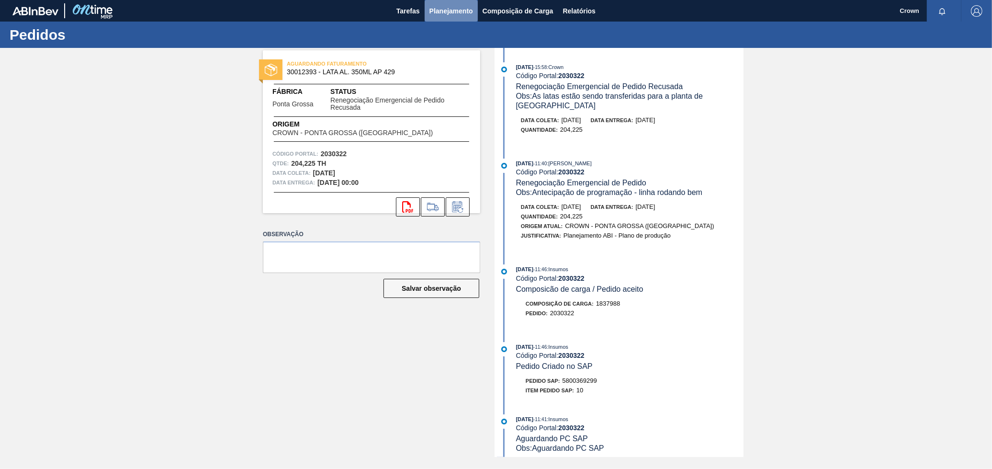
click at [457, 7] on span "Planejamento" at bounding box center [452, 10] width 44 height 11
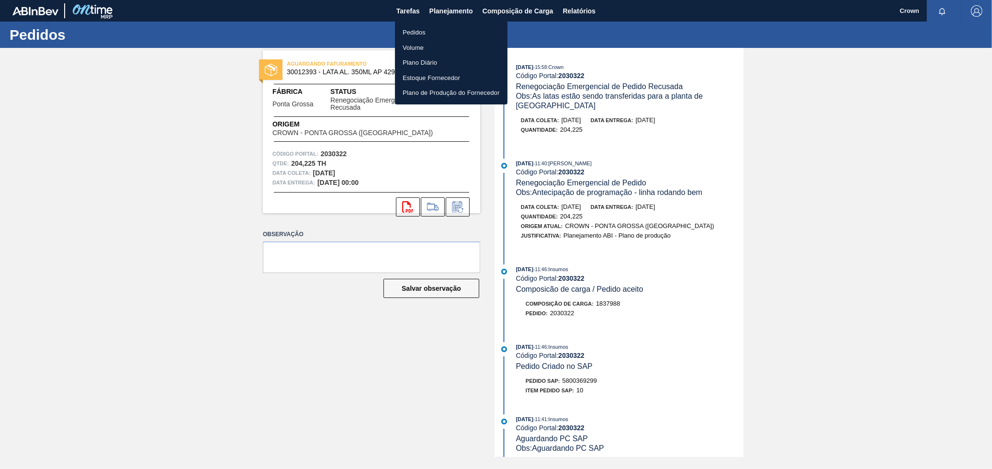
click at [430, 31] on li "Pedidos" at bounding box center [451, 32] width 113 height 15
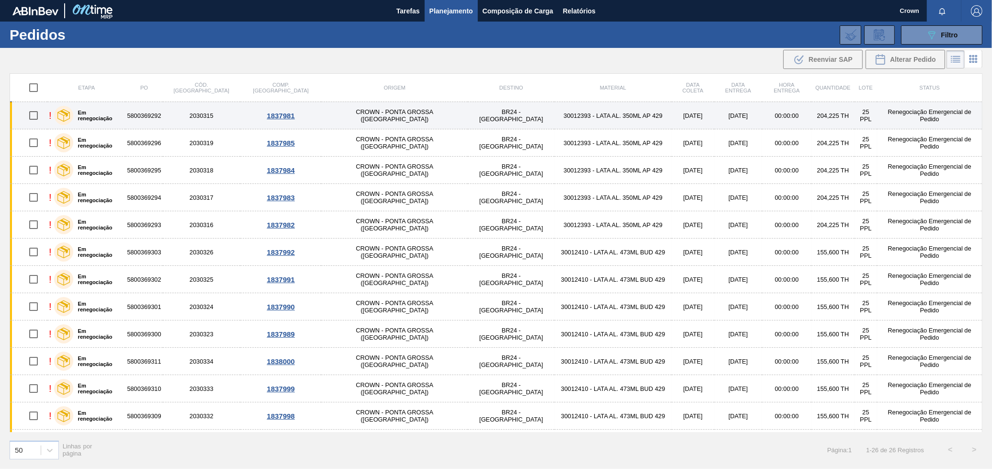
click at [356, 111] on td "CROWN - PONTA GROSSA ([GEOGRAPHIC_DATA])" at bounding box center [394, 115] width 147 height 27
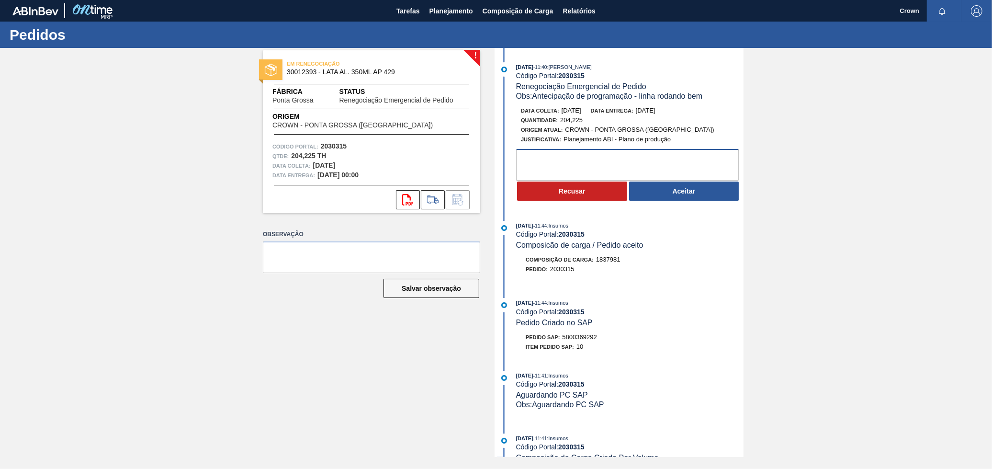
click at [548, 165] on textarea at bounding box center [627, 165] width 223 height 32
type textarea "As latas estão sendo transferidas para a planta de [GEOGRAPHIC_DATA]"
click at [549, 195] on button "Recusar" at bounding box center [572, 190] width 110 height 19
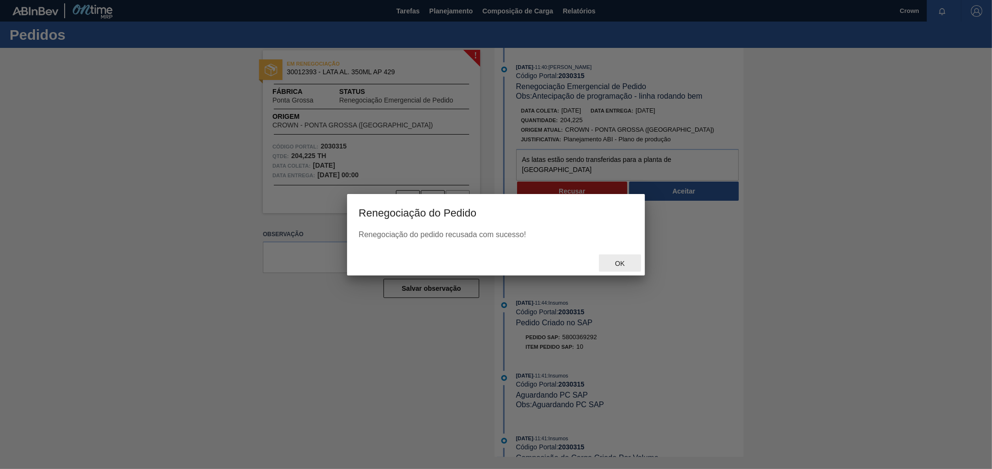
click at [614, 256] on div "Ok" at bounding box center [620, 263] width 42 height 18
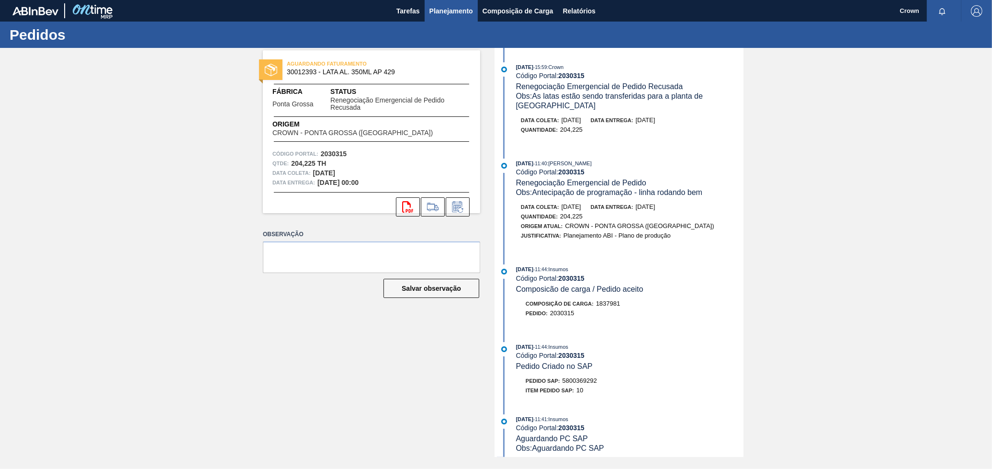
click at [459, 14] on span "Planejamento" at bounding box center [452, 10] width 44 height 11
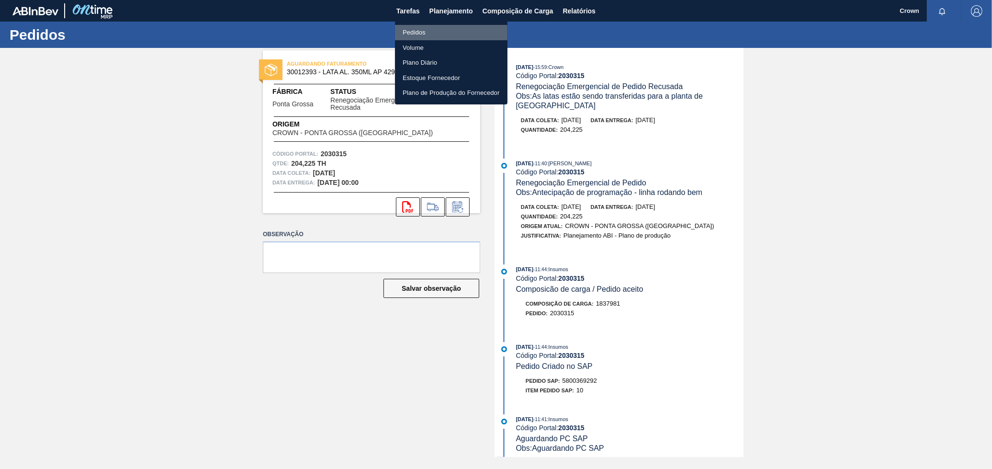
click at [442, 29] on li "Pedidos" at bounding box center [451, 32] width 113 height 15
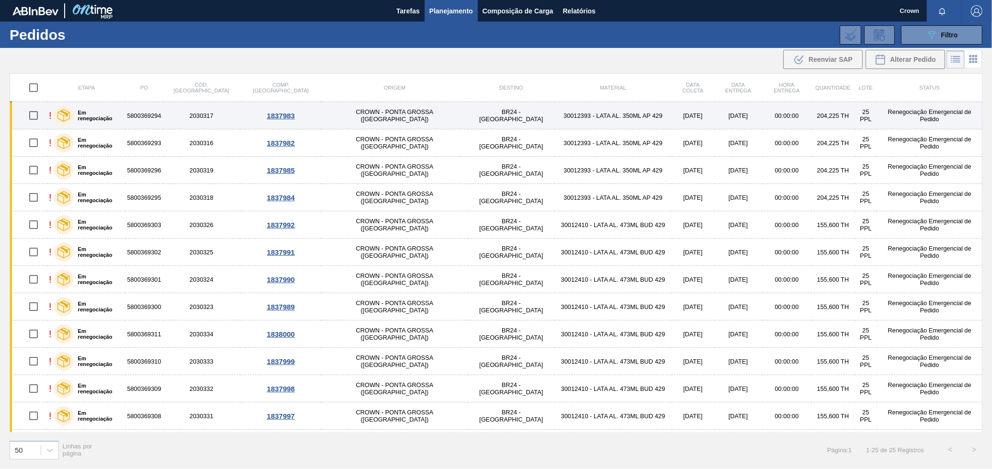
click at [555, 112] on td "30012393 - LATA AL. 350ML AP 429" at bounding box center [613, 115] width 117 height 27
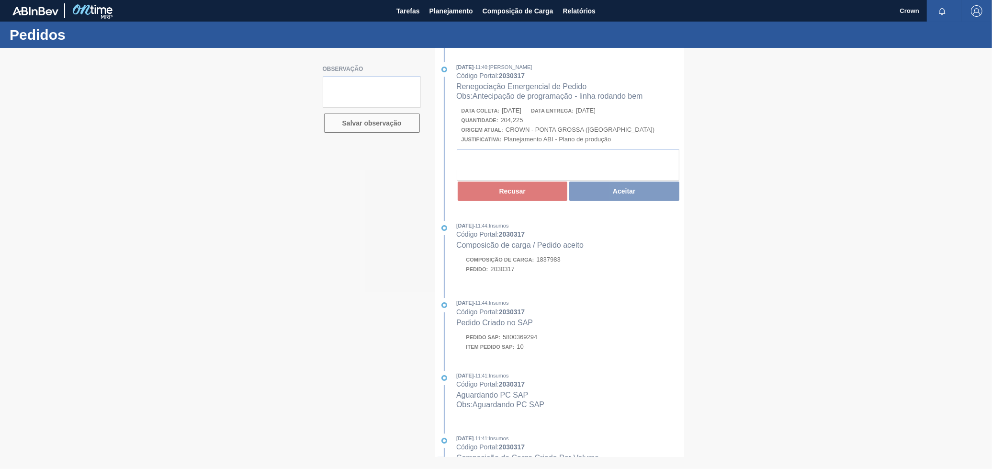
click at [510, 167] on div at bounding box center [496, 258] width 992 height 421
click at [503, 173] on div at bounding box center [496, 258] width 992 height 421
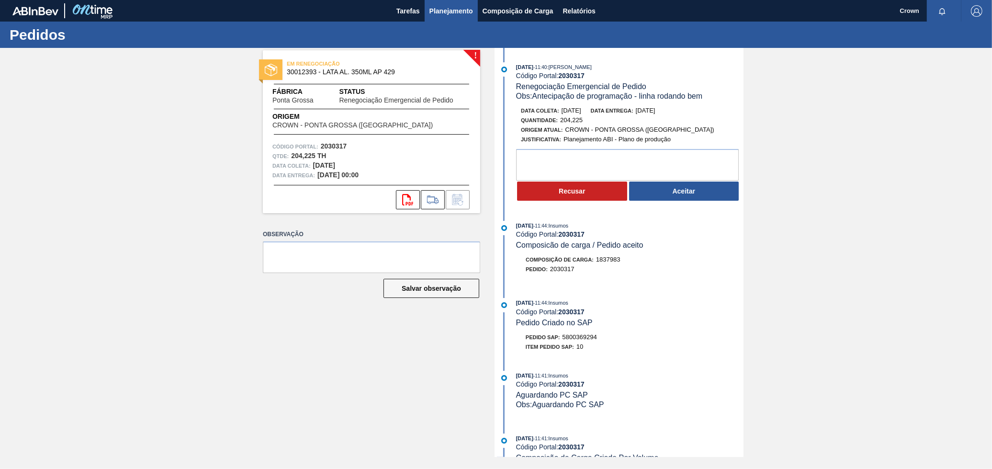
click at [469, 11] on span "Planejamento" at bounding box center [452, 10] width 44 height 11
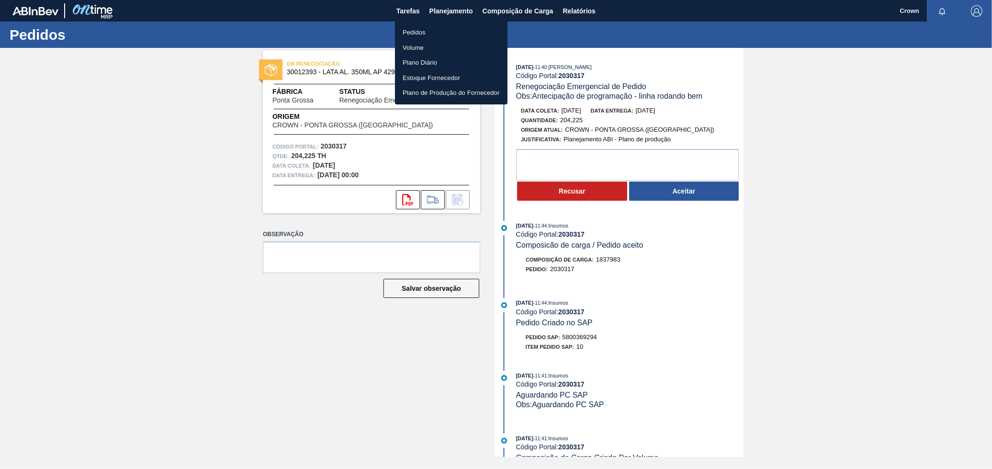
click at [434, 31] on li "Pedidos" at bounding box center [451, 32] width 113 height 15
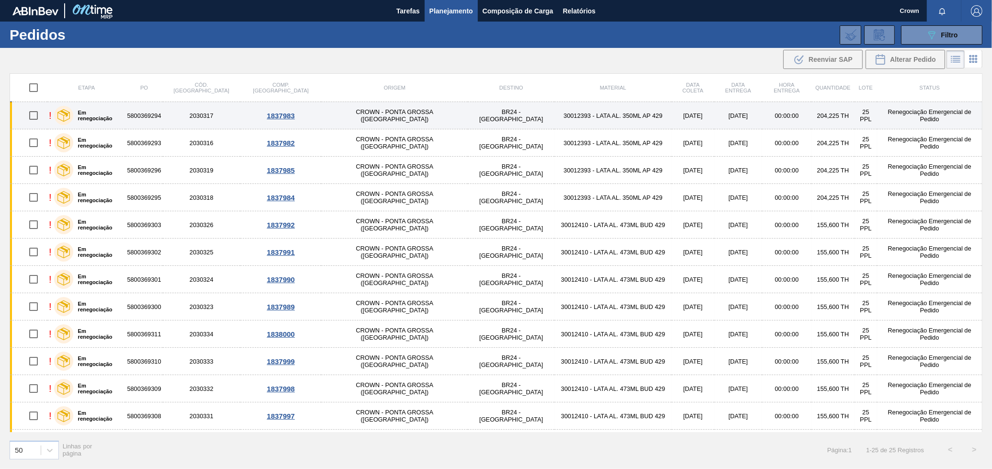
click at [468, 119] on td "BR24 - [GEOGRAPHIC_DATA]" at bounding box center [511, 115] width 87 height 27
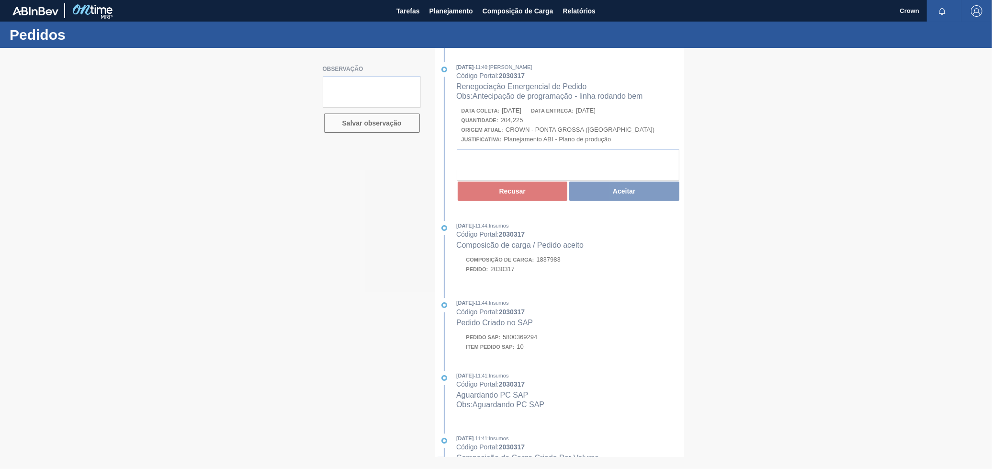
click at [520, 166] on div at bounding box center [496, 258] width 992 height 421
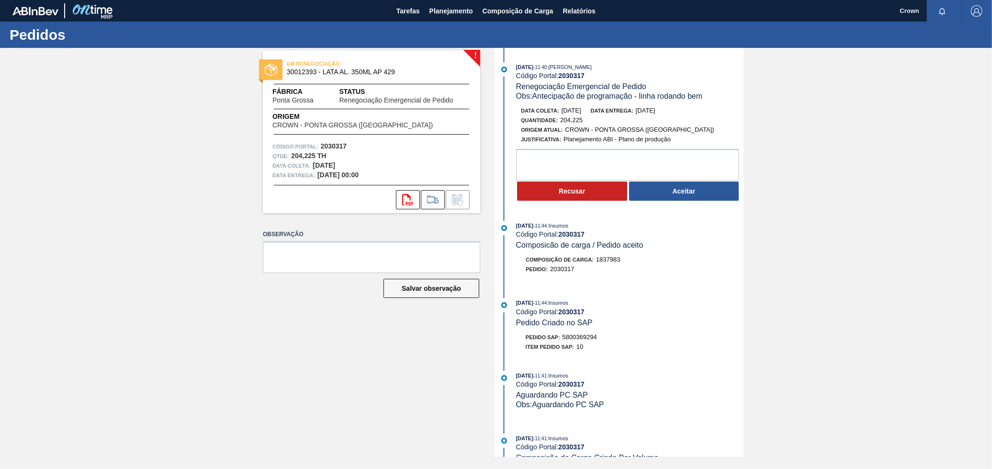
drag, startPoint x: 514, startPoint y: 157, endPoint x: 532, endPoint y: 162, distance: 18.4
click at [514, 157] on div "Recusar Aceitar" at bounding box center [620, 175] width 247 height 53
click at [533, 162] on textarea at bounding box center [627, 165] width 223 height 32
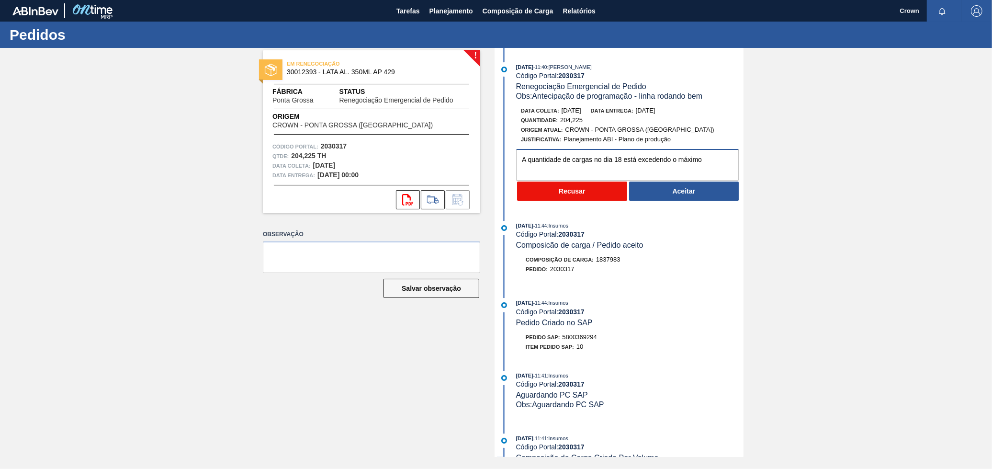
type textarea "A quantidade de cargas no dia 18 está excedendo o máximo"
click at [582, 195] on button "Recusar" at bounding box center [572, 190] width 110 height 19
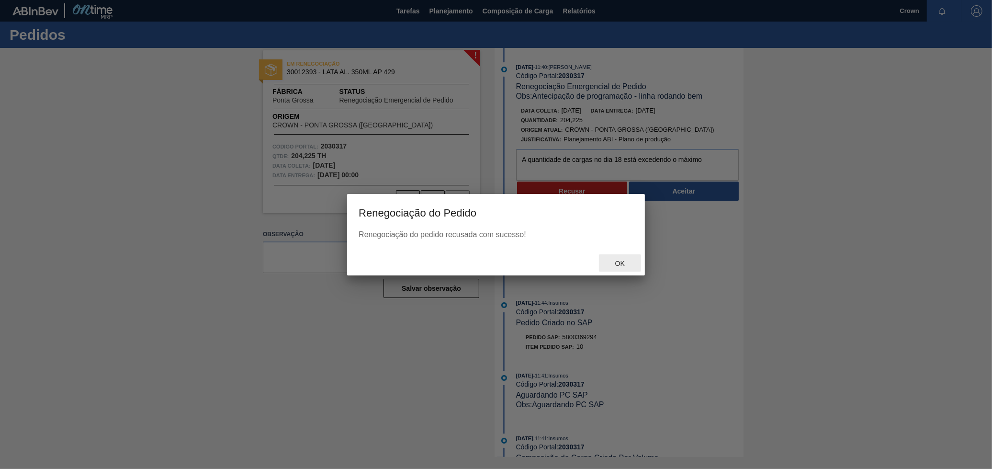
click at [615, 255] on div "Ok" at bounding box center [620, 263] width 42 height 18
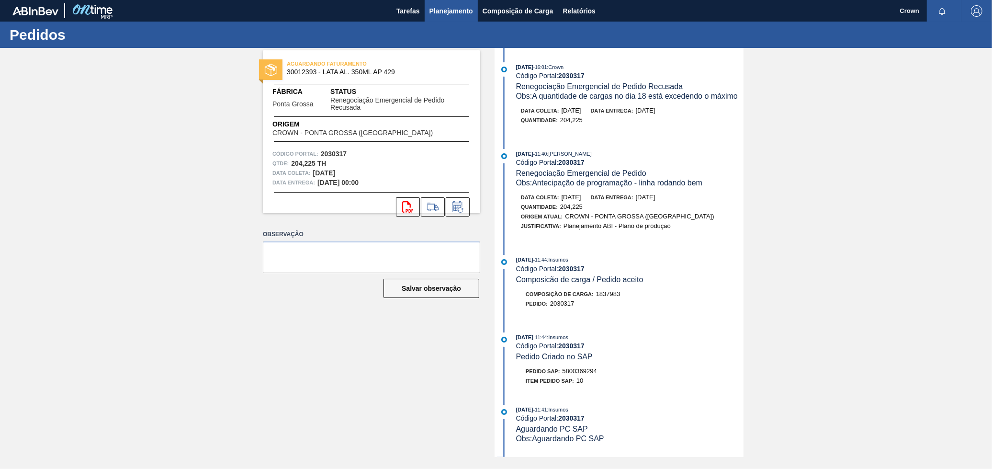
click at [457, 16] on button "Planejamento" at bounding box center [451, 11] width 53 height 22
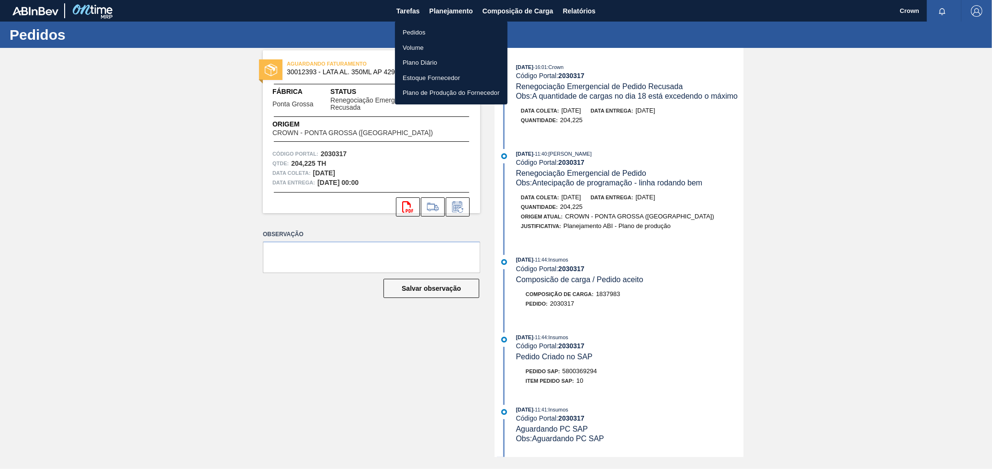
click at [442, 29] on li "Pedidos" at bounding box center [451, 32] width 113 height 15
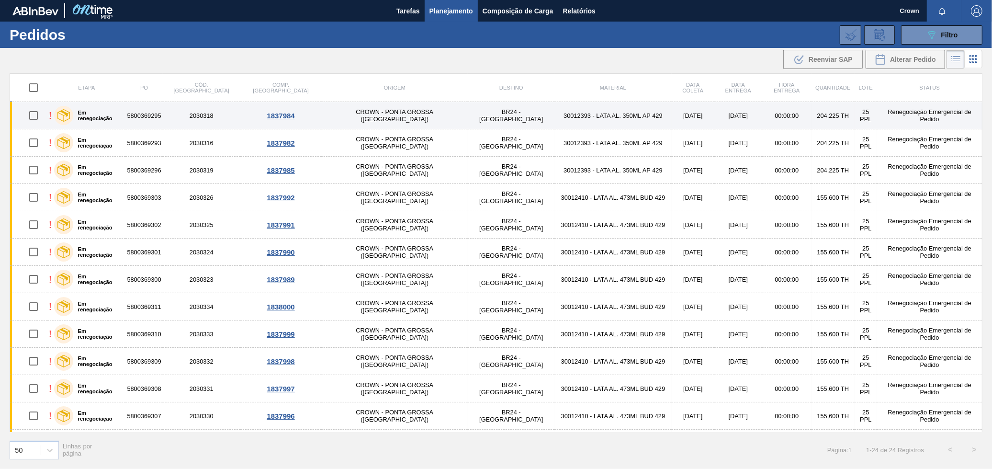
click at [555, 119] on td "30012393 - LATA AL. 350ML AP 429" at bounding box center [613, 115] width 117 height 27
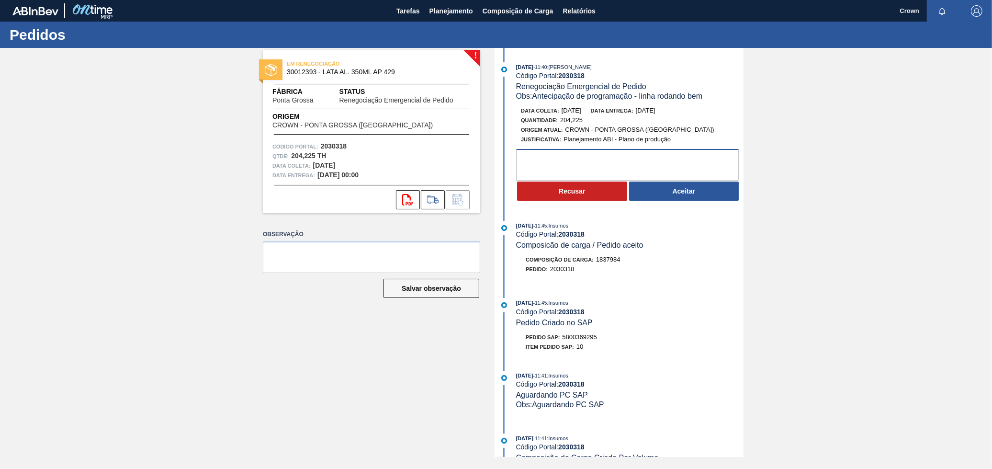
click at [535, 167] on textarea at bounding box center [627, 165] width 223 height 32
type textarea "a"
type textarea "As cargas estão sendo transferidas para a planta de Ponta Grossa"
click at [577, 187] on button "Recusar" at bounding box center [572, 190] width 110 height 19
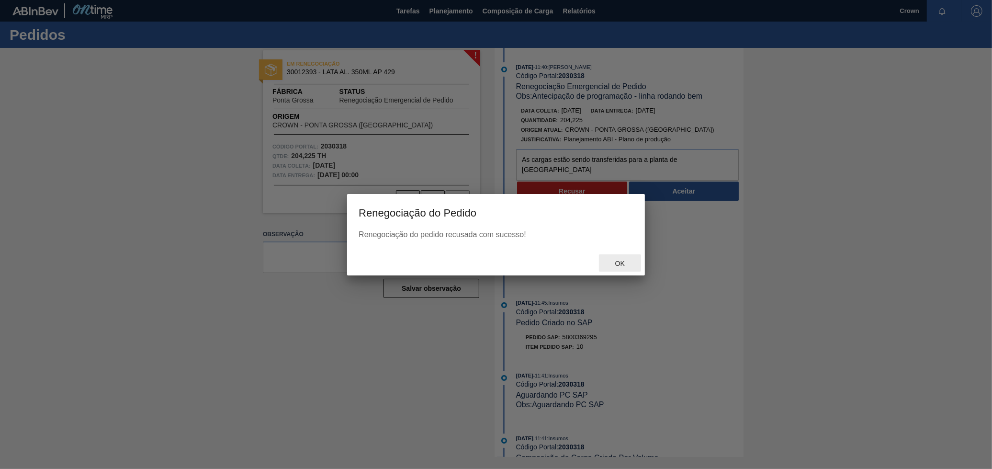
click at [618, 261] on span "Ok" at bounding box center [620, 264] width 25 height 8
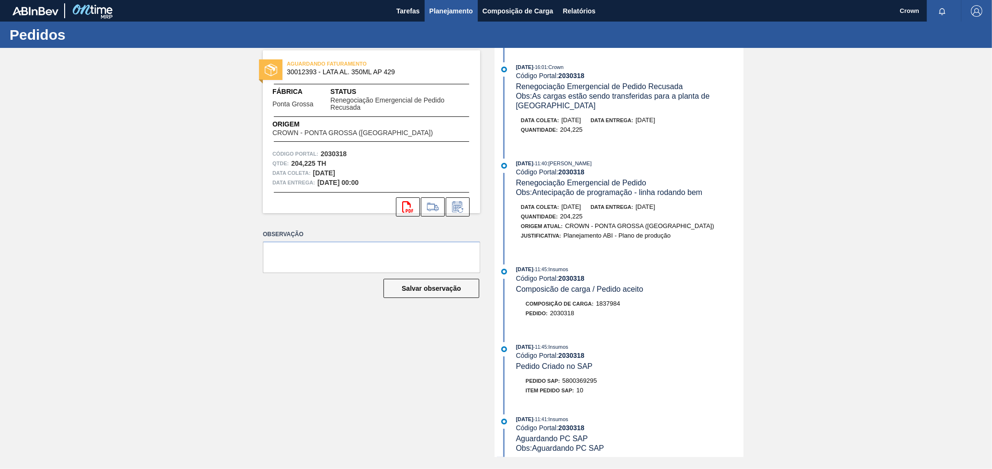
click at [452, 9] on span "Planejamento" at bounding box center [452, 10] width 44 height 11
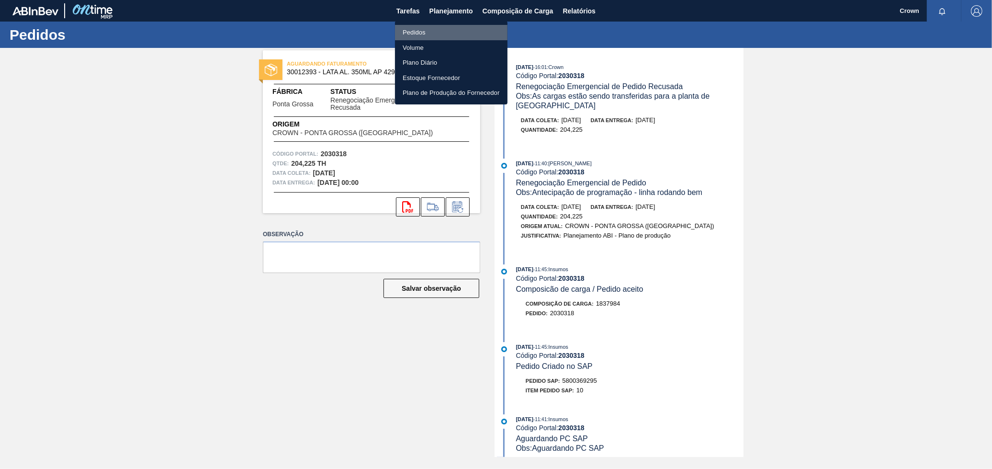
click at [424, 31] on li "Pedidos" at bounding box center [451, 32] width 113 height 15
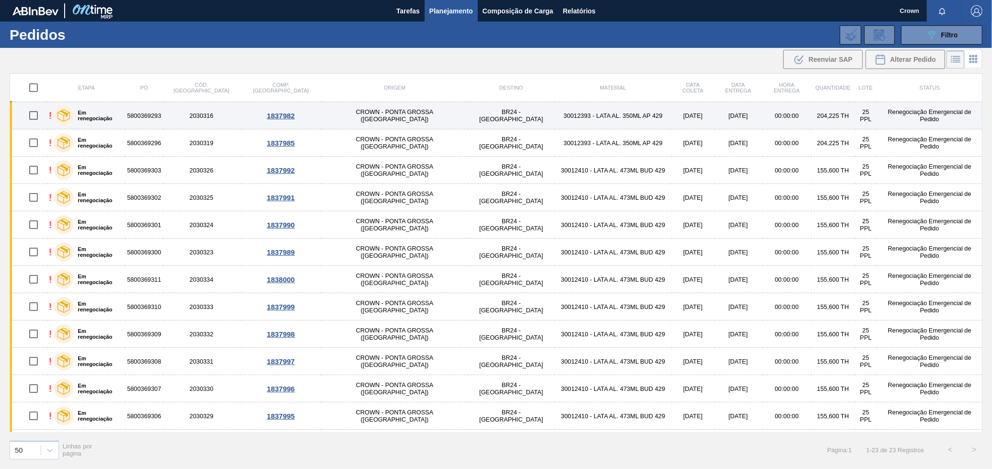
click at [468, 114] on td "BR24 - [GEOGRAPHIC_DATA]" at bounding box center [511, 115] width 87 height 27
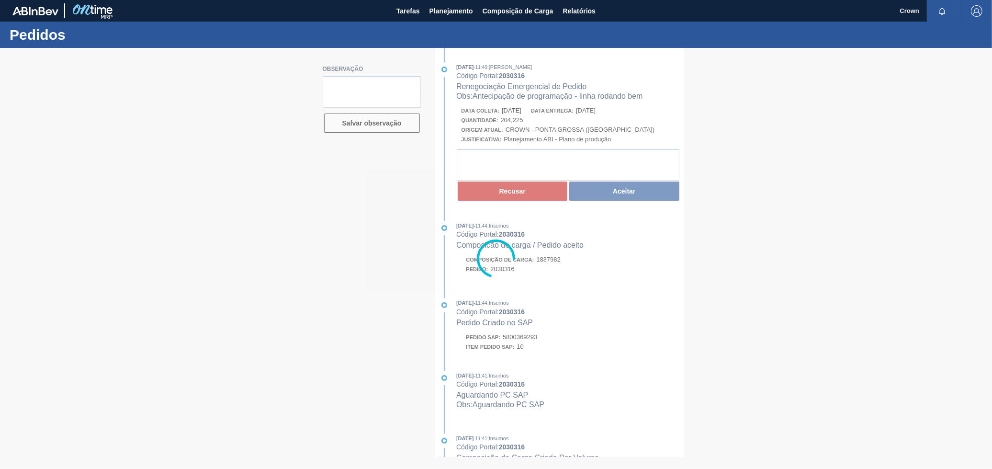
click at [498, 162] on div at bounding box center [496, 258] width 992 height 421
click at [498, 164] on div at bounding box center [496, 258] width 992 height 421
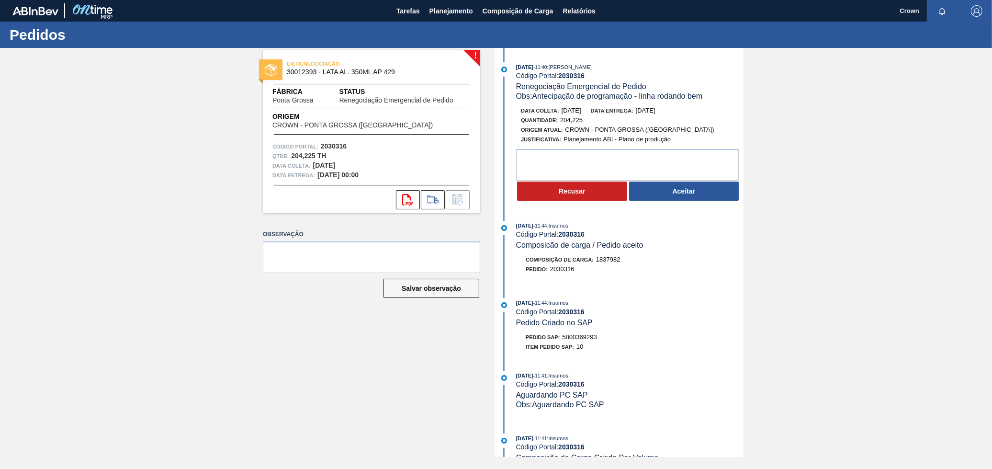
click at [498, 163] on div "Recusar Aceitar" at bounding box center [620, 175] width 247 height 53
click at [550, 167] on textarea at bounding box center [627, 165] width 223 height 32
paste textarea "A quantidade de cargas no dia 18 está excedendo o máximo"
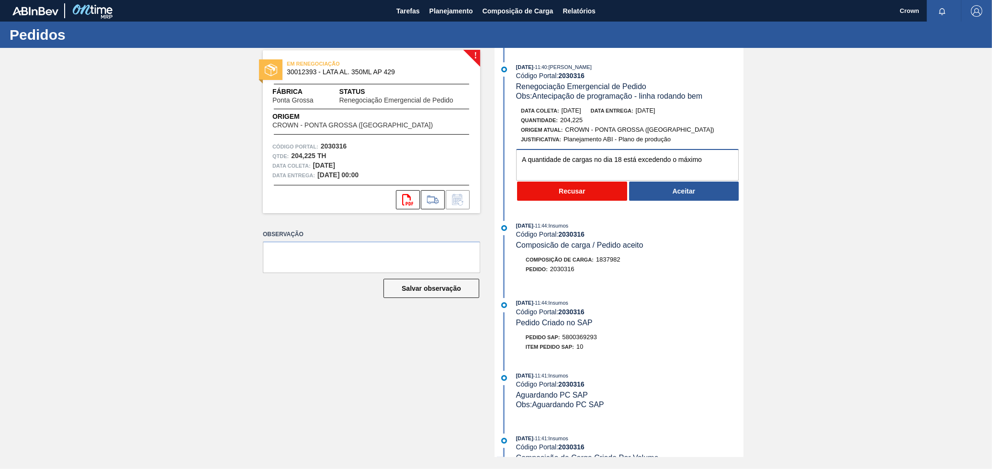
type textarea "A quantidade de cargas no dia 18 está excedendo o máximo"
drag, startPoint x: 580, startPoint y: 186, endPoint x: 584, endPoint y: 193, distance: 8.0
click at [584, 193] on button "Recusar" at bounding box center [572, 190] width 110 height 19
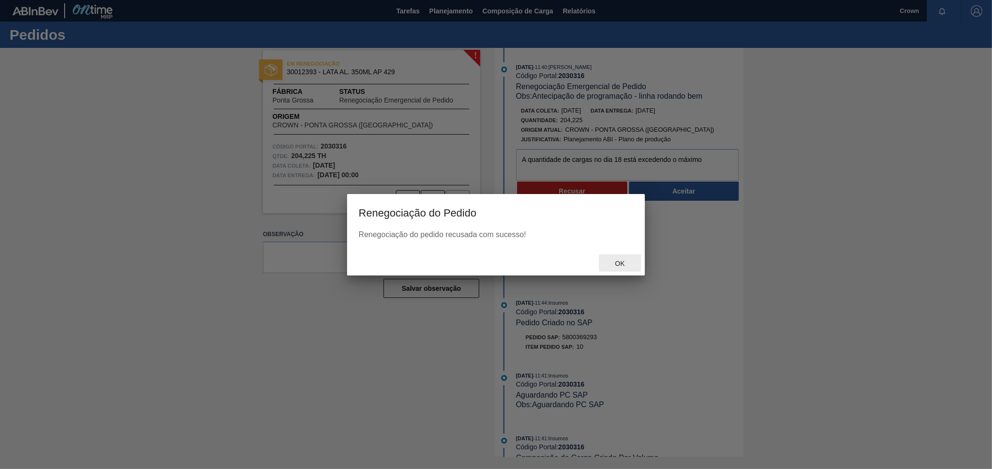
click at [617, 257] on div "Ok" at bounding box center [620, 263] width 42 height 18
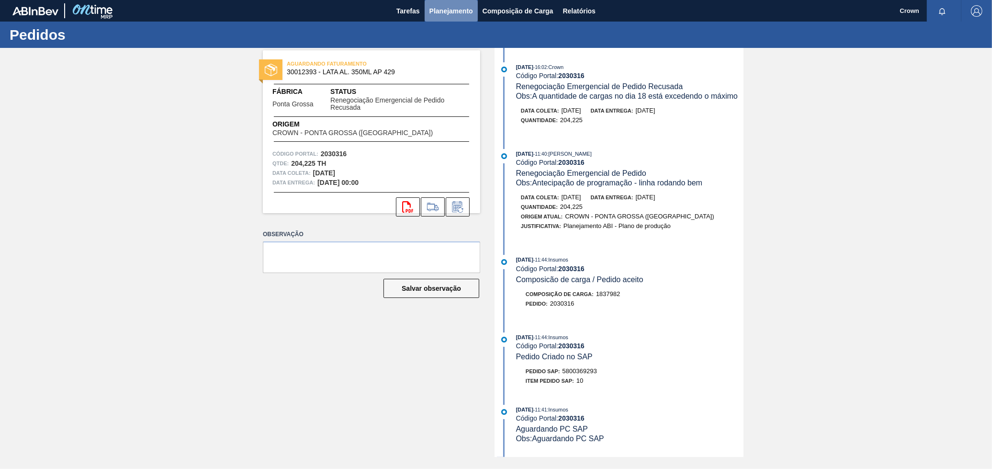
click at [435, 14] on span "Planejamento" at bounding box center [452, 10] width 44 height 11
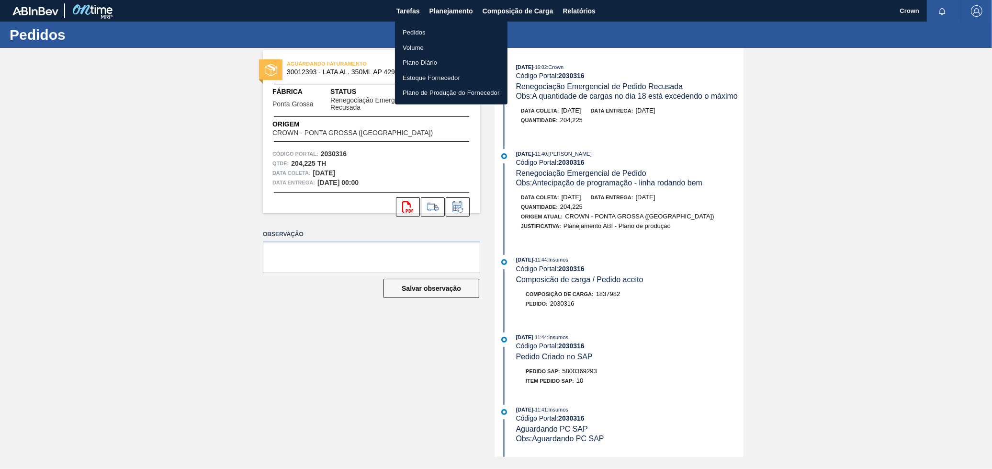
click at [434, 31] on li "Pedidos" at bounding box center [451, 32] width 113 height 15
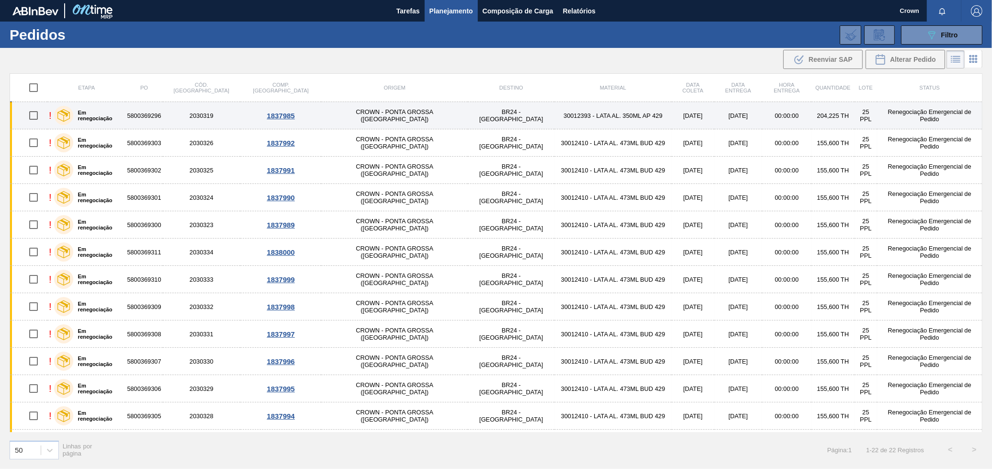
click at [555, 118] on td "30012393 - LATA AL. 350ML AP 429" at bounding box center [613, 115] width 117 height 27
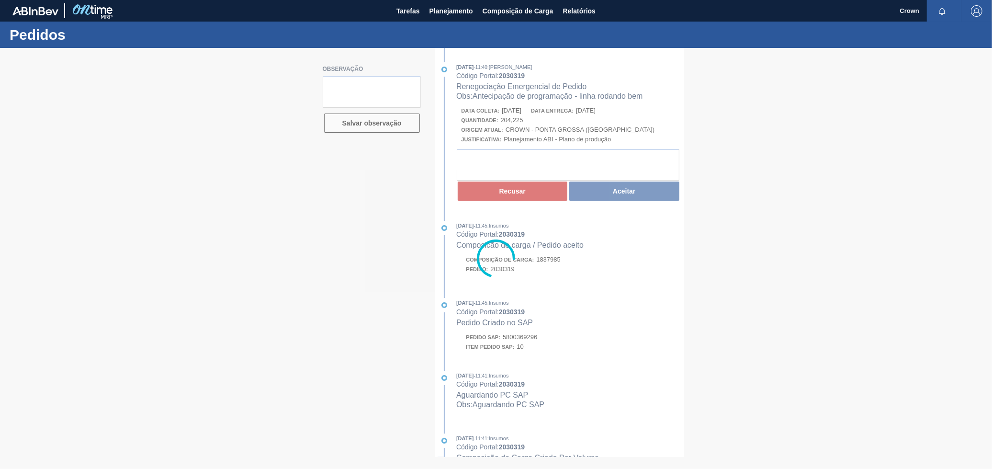
click at [504, 176] on div at bounding box center [496, 258] width 992 height 421
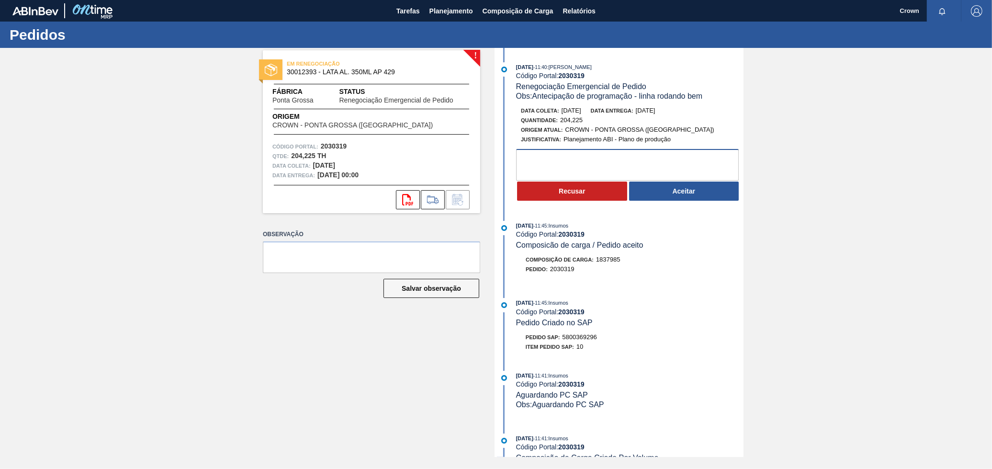
click at [576, 170] on textarea at bounding box center [627, 165] width 223 height 32
type textarea "As cargas estão sendo transferidas para a planta de Ponta Grossa"
click at [572, 199] on button "Recusar" at bounding box center [572, 190] width 110 height 19
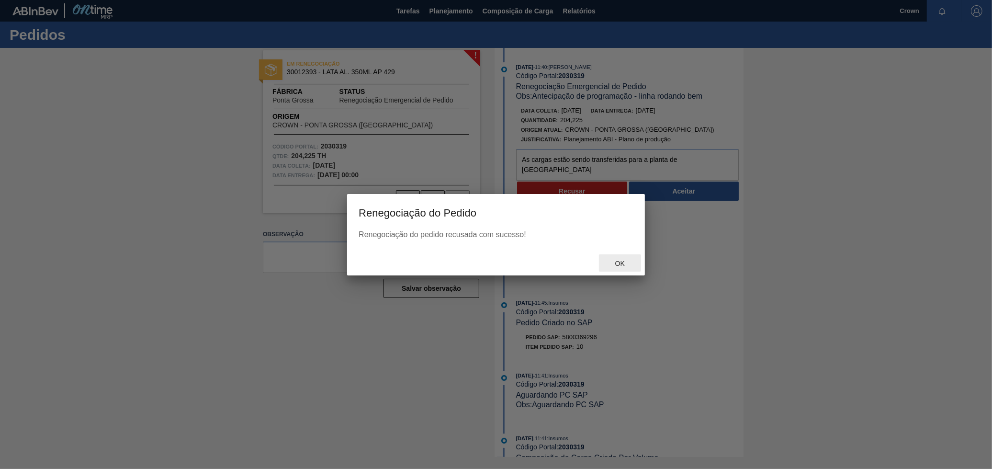
click at [625, 255] on div "Ok" at bounding box center [620, 263] width 42 height 18
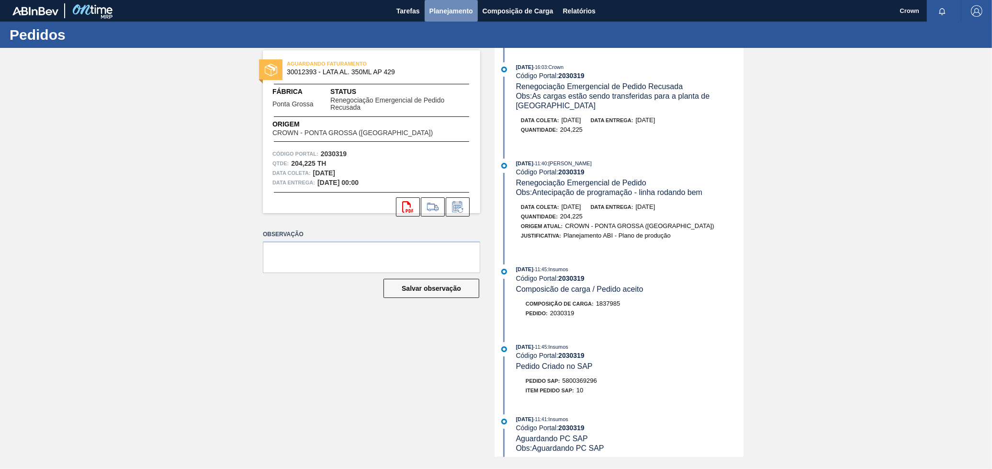
click at [462, 12] on span "Planejamento" at bounding box center [452, 10] width 44 height 11
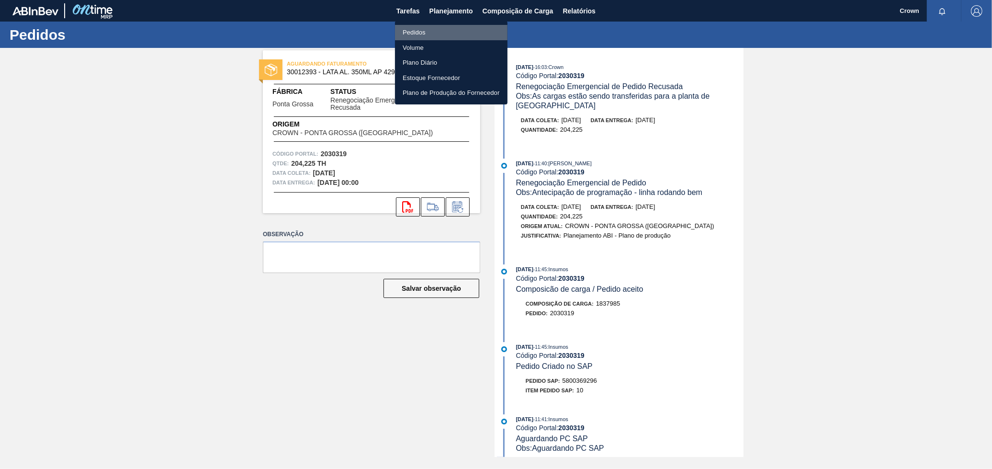
click at [440, 33] on li "Pedidos" at bounding box center [451, 32] width 113 height 15
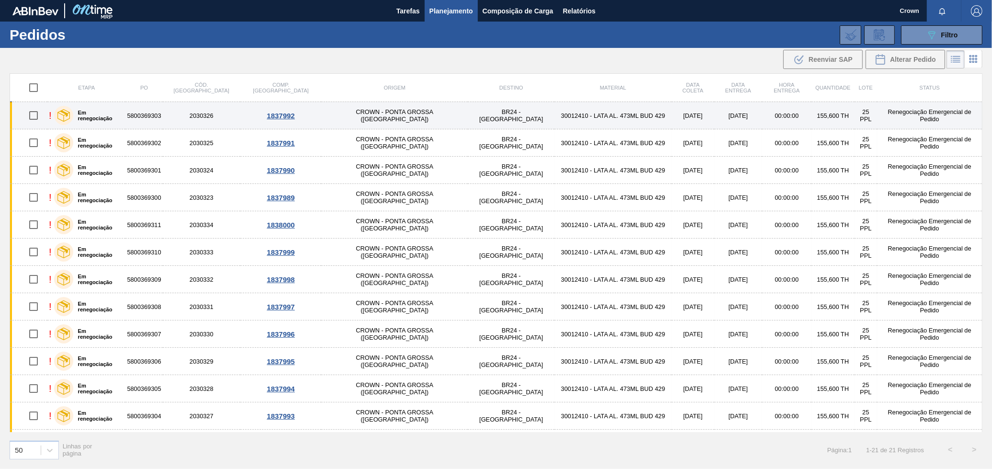
click at [366, 119] on td "CROWN - PONTA GROSSA ([GEOGRAPHIC_DATA])" at bounding box center [394, 115] width 147 height 27
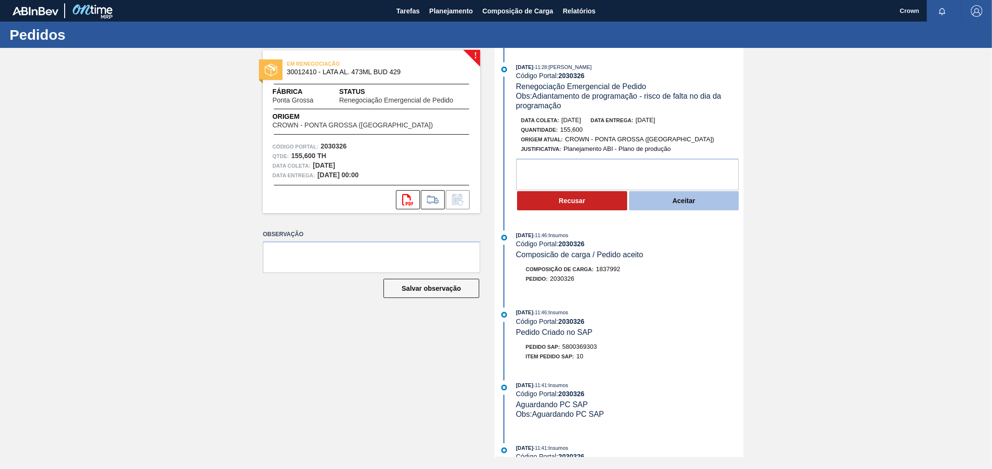
click at [722, 204] on button "Aceitar" at bounding box center [684, 200] width 110 height 19
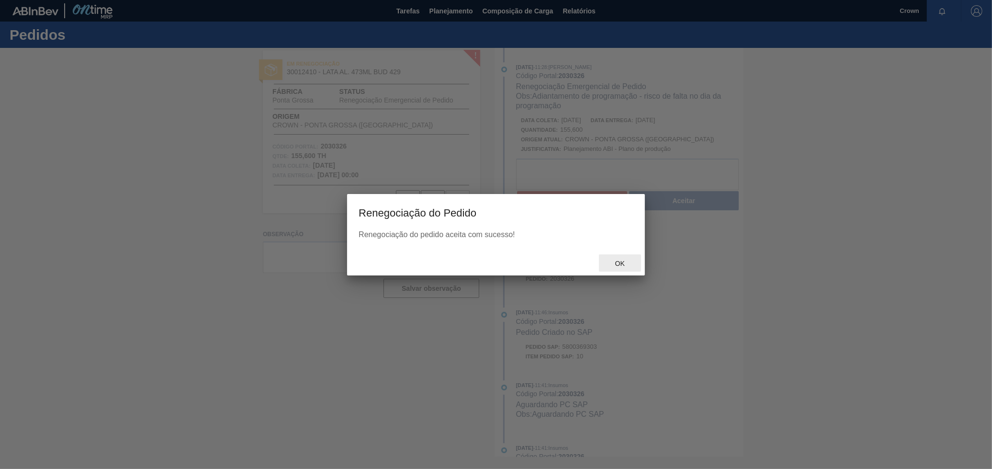
click at [624, 259] on div "Ok" at bounding box center [620, 263] width 42 height 18
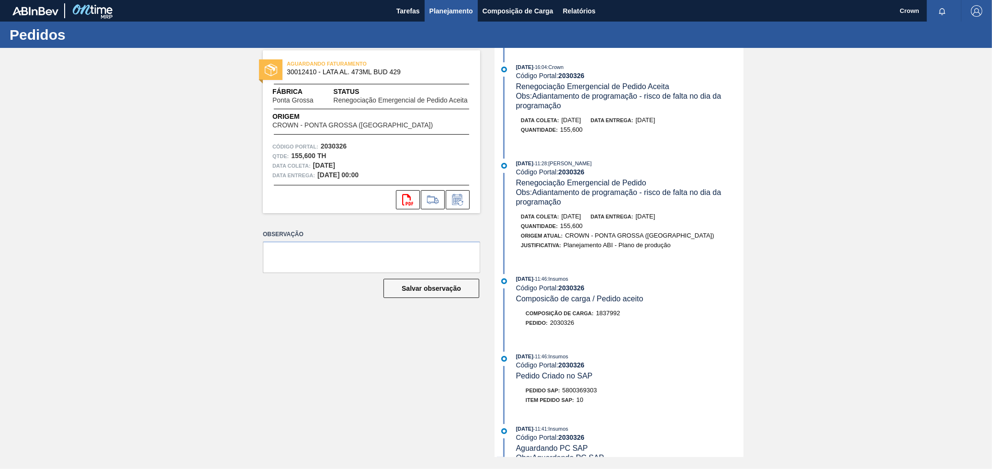
click at [440, 17] on button "Planejamento" at bounding box center [451, 11] width 53 height 22
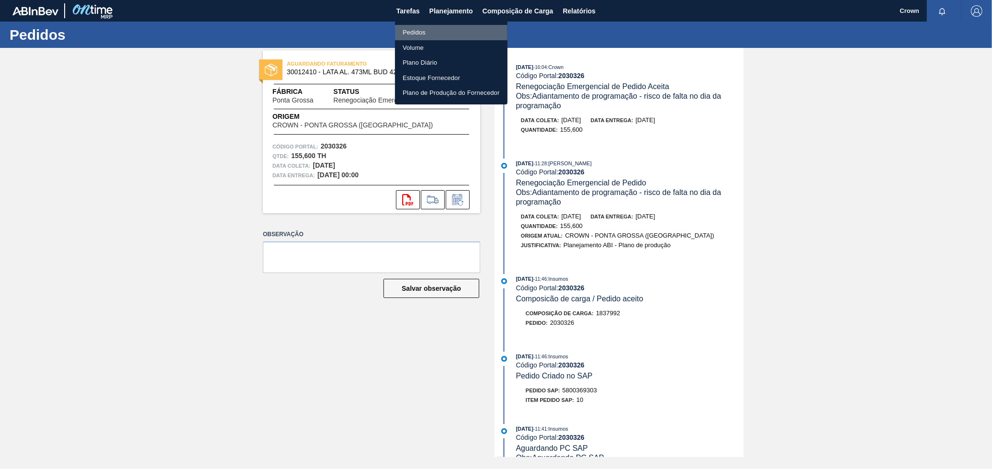
click at [420, 34] on li "Pedidos" at bounding box center [451, 32] width 113 height 15
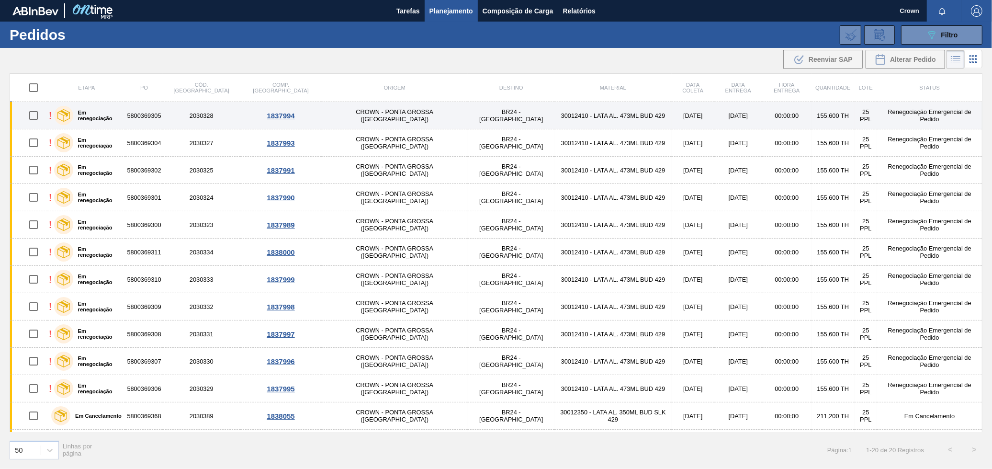
click at [468, 111] on td "BR24 - [GEOGRAPHIC_DATA]" at bounding box center [511, 115] width 87 height 27
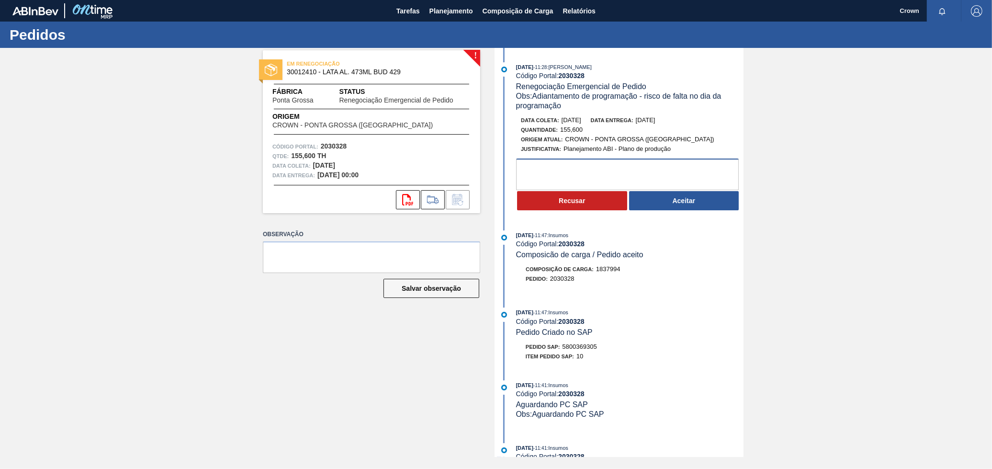
click at [555, 178] on textarea at bounding box center [627, 175] width 223 height 32
click at [672, 207] on button "Aceitar" at bounding box center [684, 200] width 110 height 19
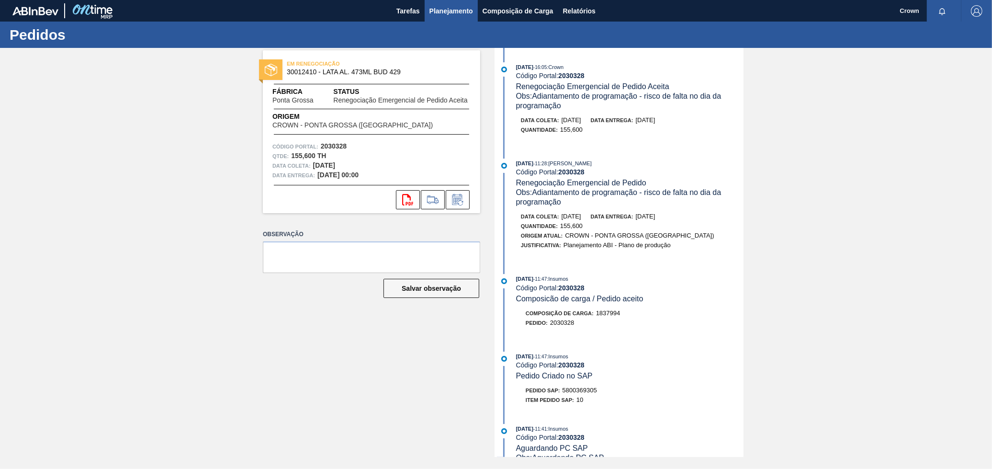
click at [452, 20] on button "Planejamento" at bounding box center [451, 11] width 53 height 22
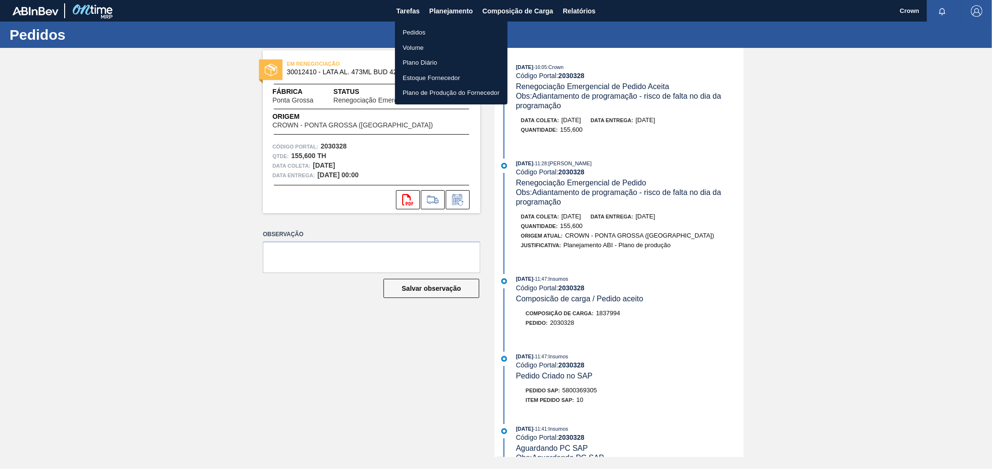
click at [427, 33] on li "Pedidos" at bounding box center [451, 32] width 113 height 15
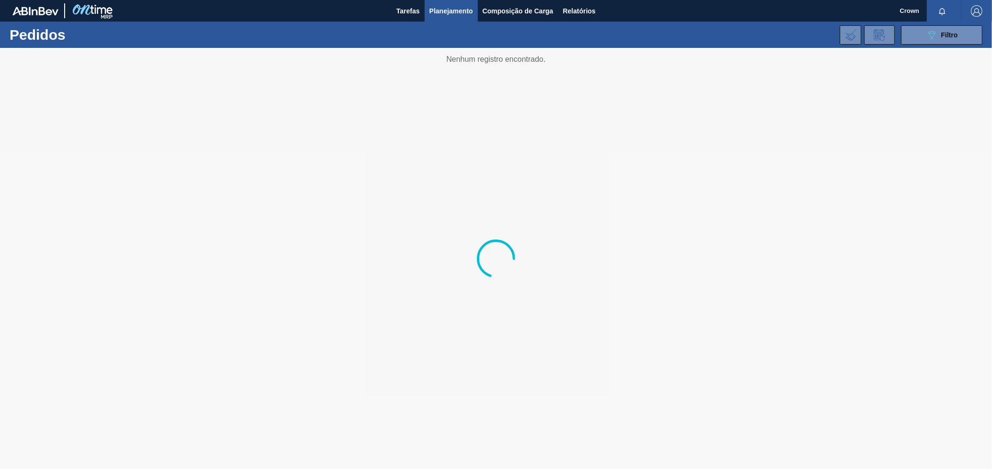
click at [621, 103] on div at bounding box center [496, 258] width 992 height 421
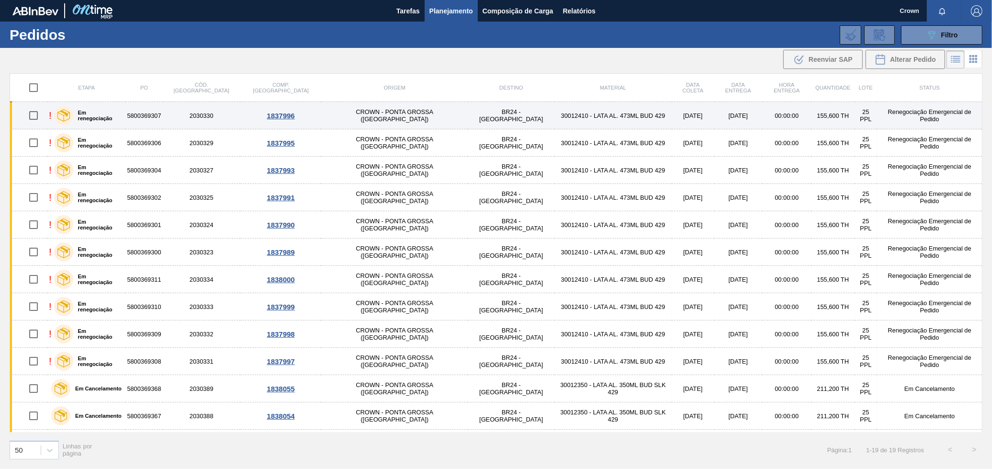
click at [353, 113] on td "CROWN - PONTA GROSSA ([GEOGRAPHIC_DATA])" at bounding box center [394, 115] width 147 height 27
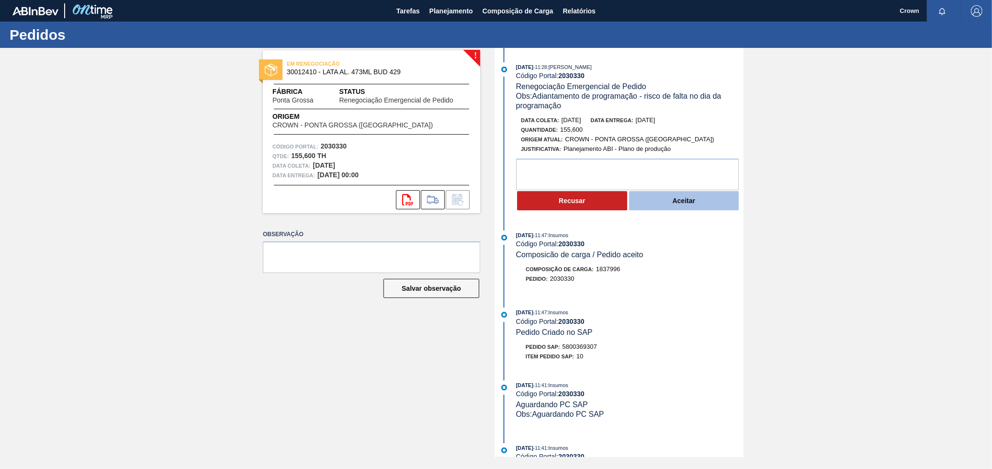
click at [655, 209] on button "Aceitar" at bounding box center [684, 200] width 110 height 19
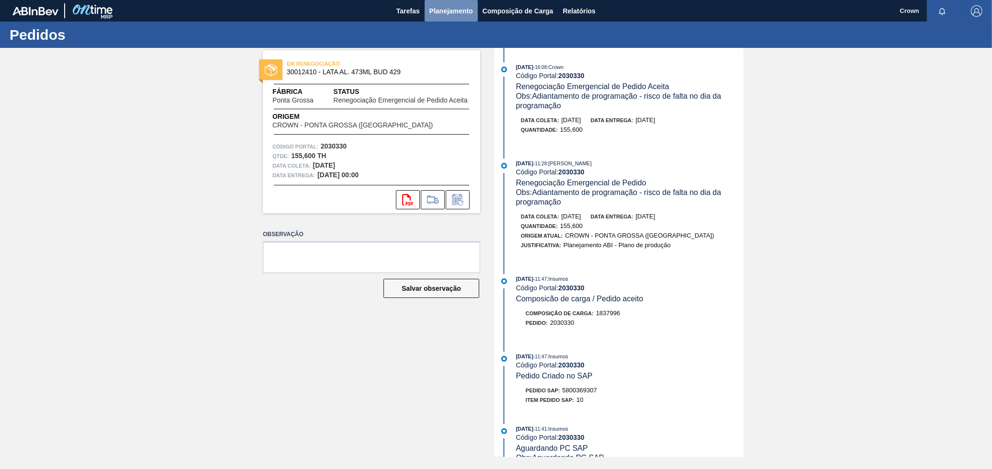
click at [461, 11] on span "Planejamento" at bounding box center [452, 10] width 44 height 11
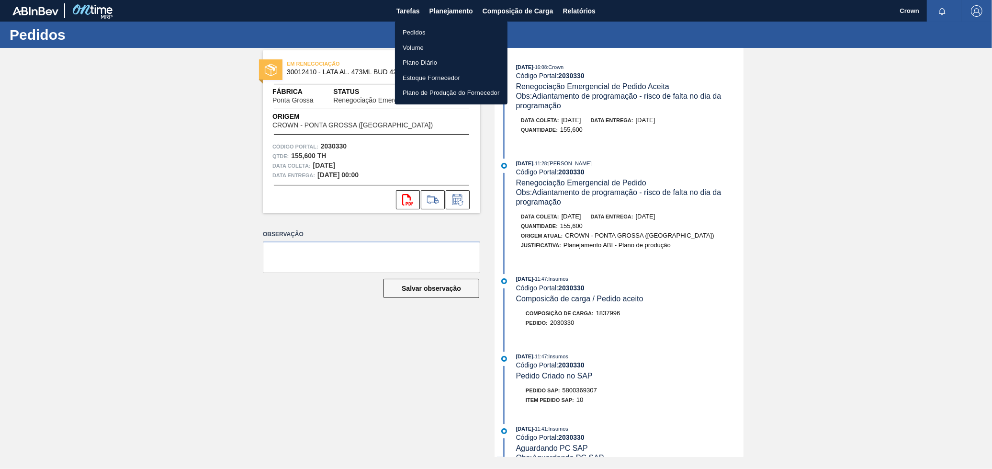
click at [416, 32] on li "Pedidos" at bounding box center [451, 32] width 113 height 15
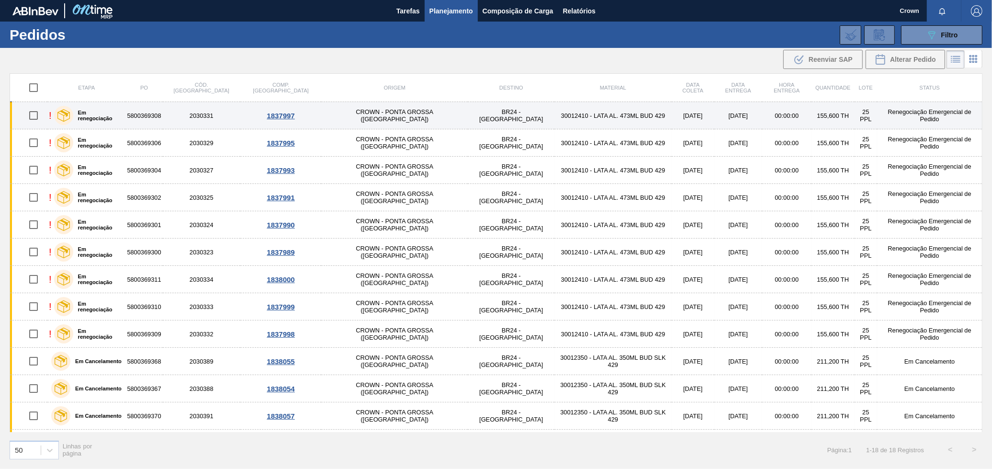
click at [360, 113] on td "CROWN - PONTA GROSSA ([GEOGRAPHIC_DATA])" at bounding box center [394, 115] width 147 height 27
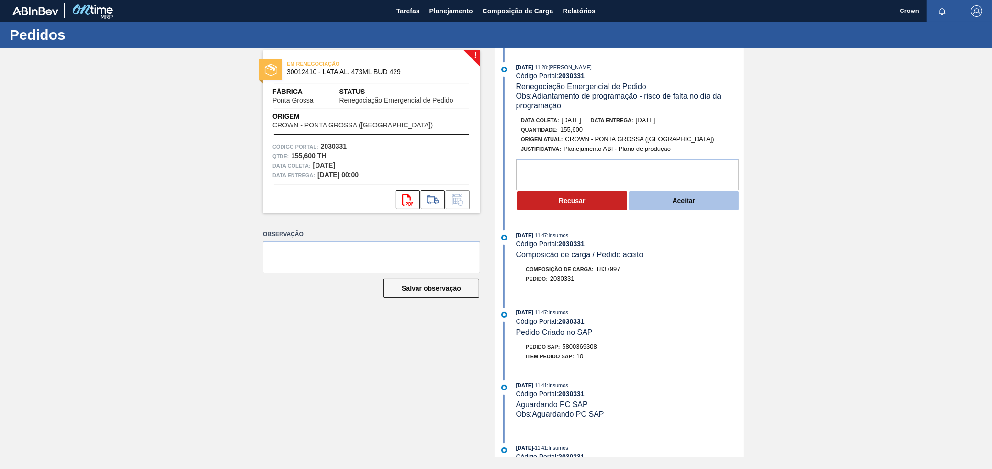
click at [659, 209] on button "Aceitar" at bounding box center [684, 200] width 110 height 19
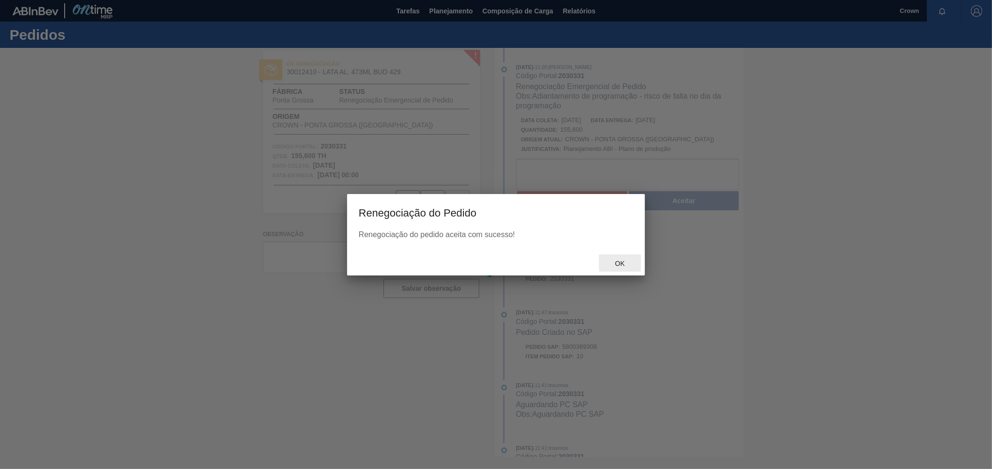
click at [634, 259] on div "Ok" at bounding box center [620, 263] width 42 height 18
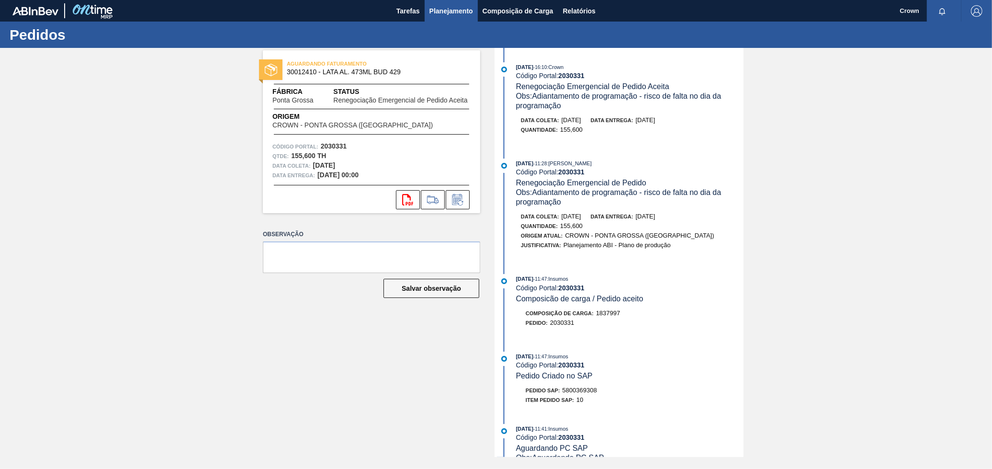
click at [453, 7] on span "Planejamento" at bounding box center [452, 10] width 44 height 11
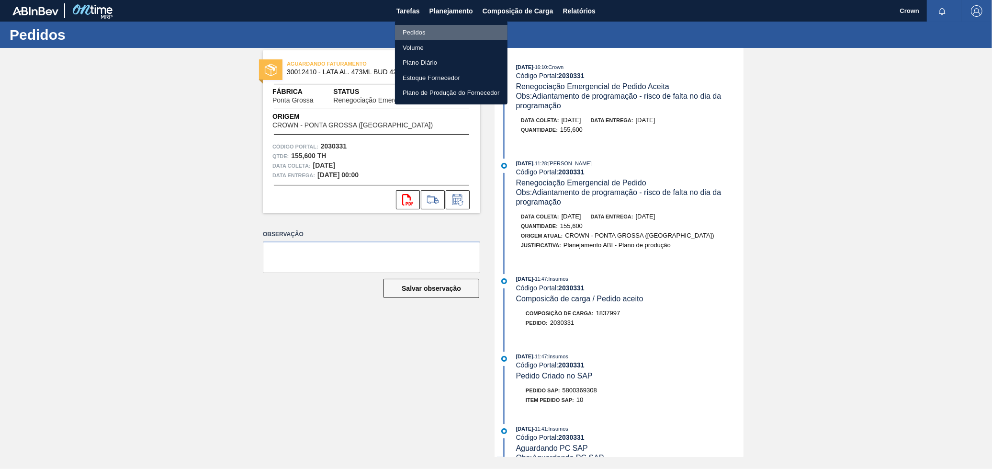
click at [429, 32] on li "Pedidos" at bounding box center [451, 32] width 113 height 15
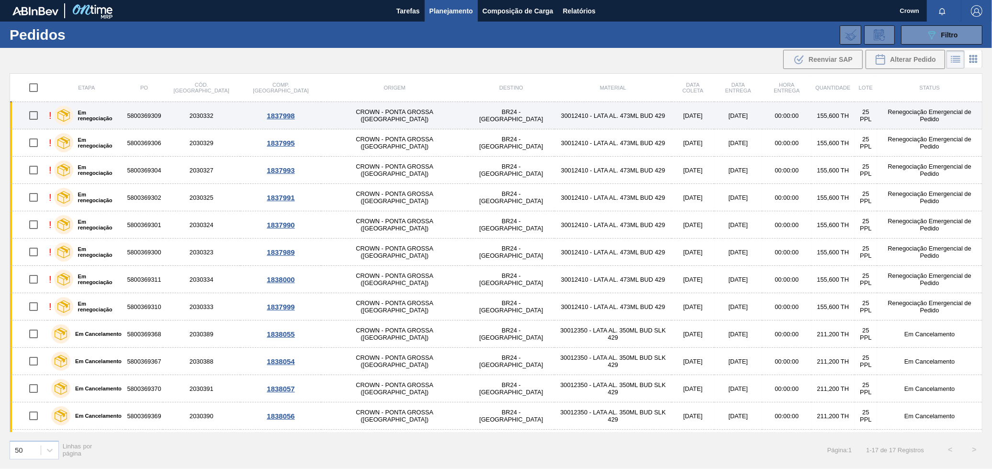
click at [373, 113] on td "CROWN - PONTA GROSSA ([GEOGRAPHIC_DATA])" at bounding box center [394, 115] width 147 height 27
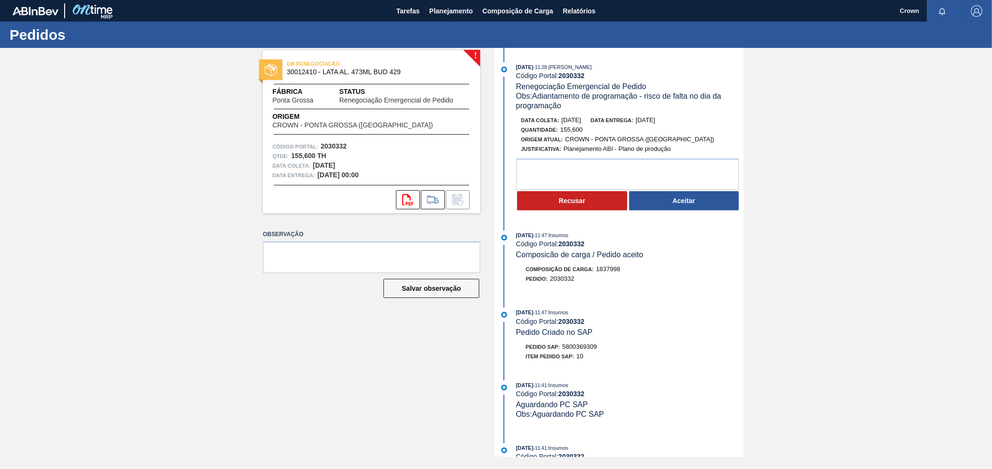
click at [684, 203] on button "Aceitar" at bounding box center [684, 200] width 110 height 19
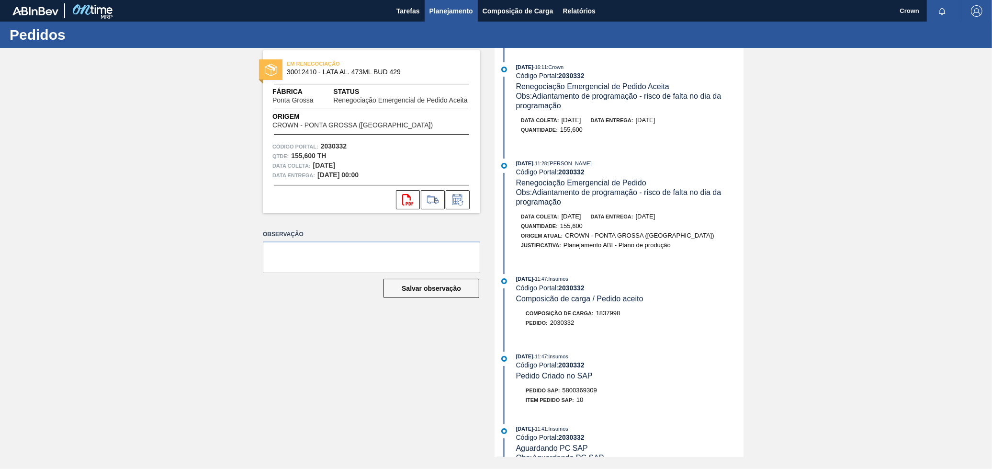
click at [436, 14] on span "Planejamento" at bounding box center [452, 10] width 44 height 11
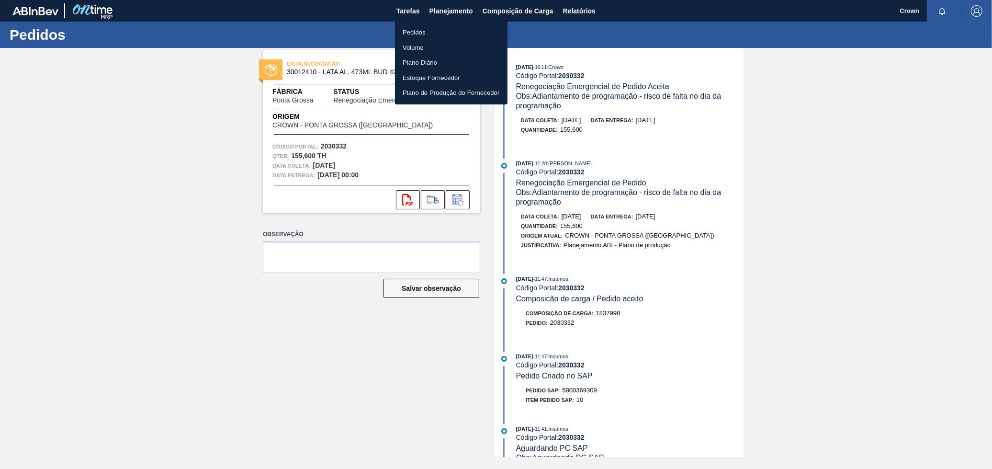
click at [425, 32] on li "Pedidos" at bounding box center [451, 32] width 113 height 15
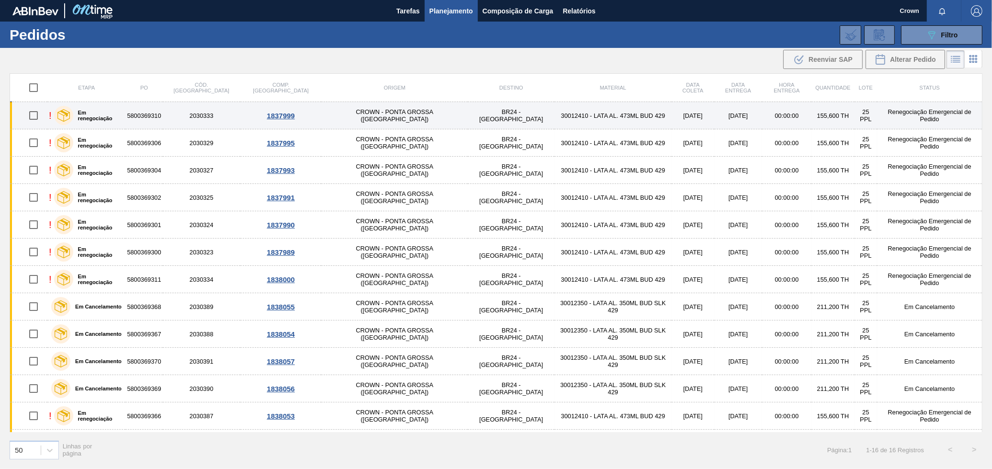
click at [555, 117] on td "30012410 - LATA AL. 473ML BUD 429" at bounding box center [613, 115] width 117 height 27
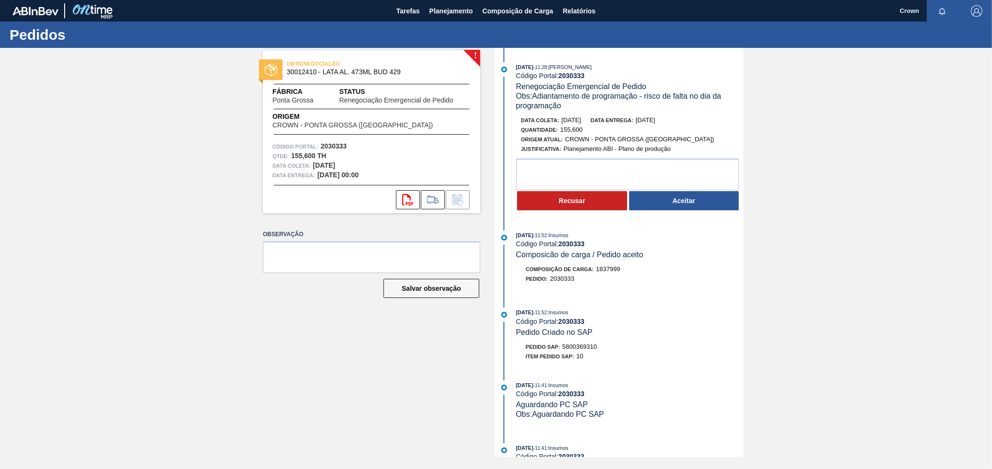
click at [657, 205] on button "Aceitar" at bounding box center [684, 200] width 110 height 19
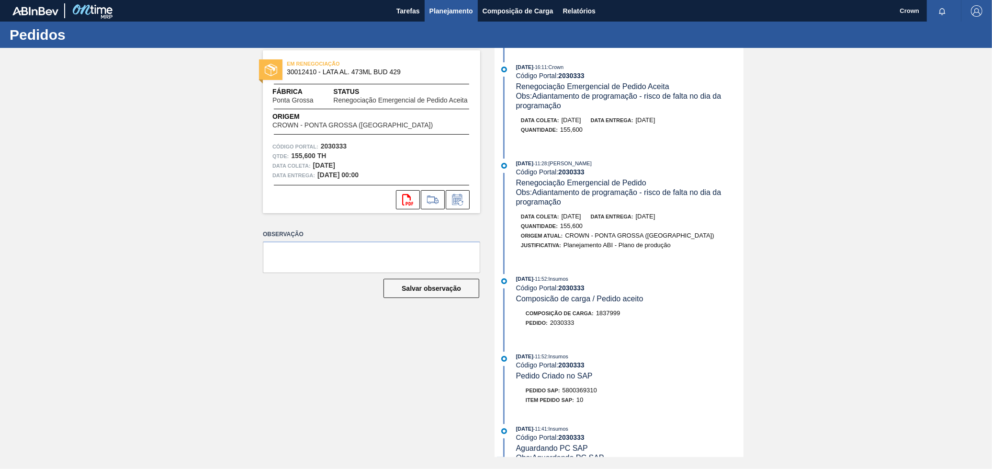
click at [471, 14] on span "Planejamento" at bounding box center [452, 10] width 44 height 11
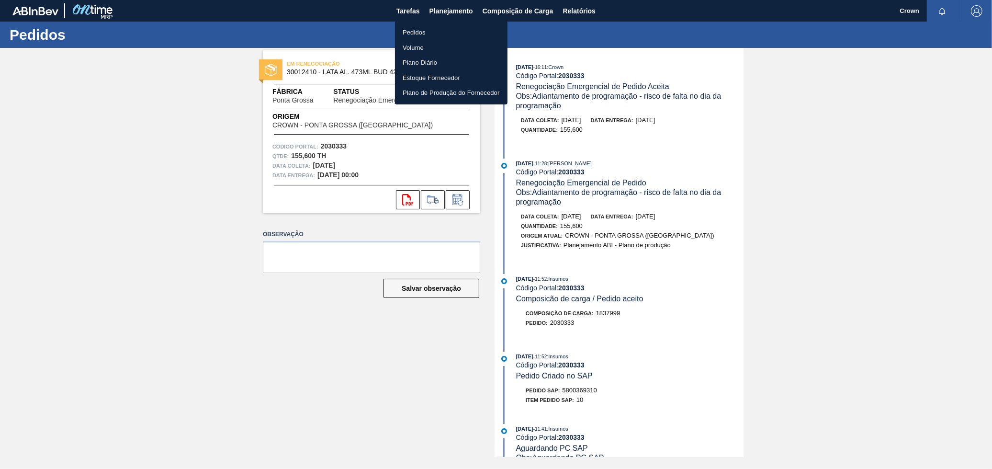
click at [463, 32] on li "Pedidos" at bounding box center [451, 32] width 113 height 15
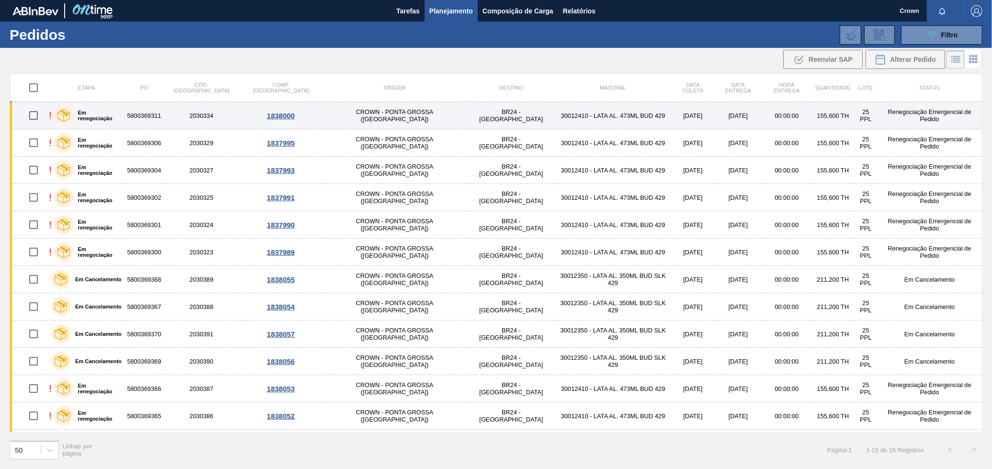
click at [468, 107] on td "BR24 - [GEOGRAPHIC_DATA]" at bounding box center [511, 115] width 87 height 27
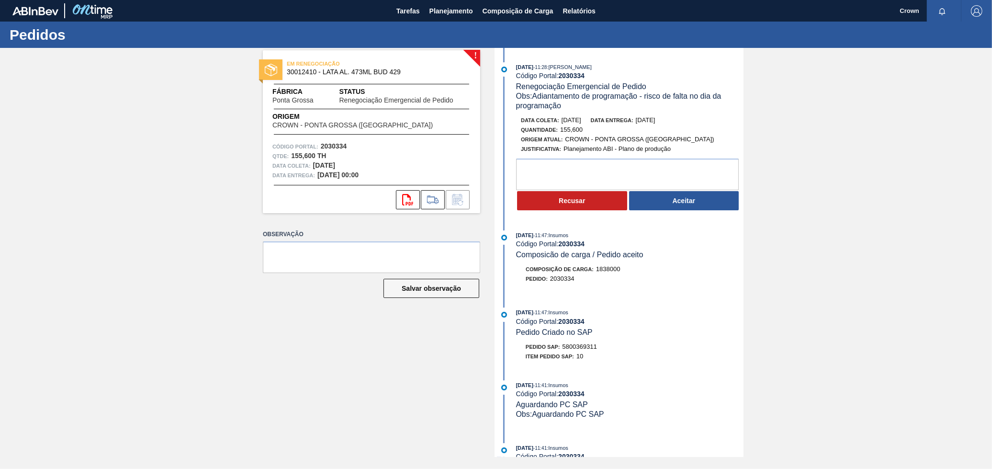
drag, startPoint x: 649, startPoint y: 206, endPoint x: 654, endPoint y: 215, distance: 9.4
click at [654, 215] on div "15/09/2025 - 11:28 : BRUNO DE MELLO DUARTE Código Portal: 2030334 Renegociação …" at bounding box center [620, 139] width 247 height 154
click at [658, 209] on button "Aceitar" at bounding box center [684, 200] width 110 height 19
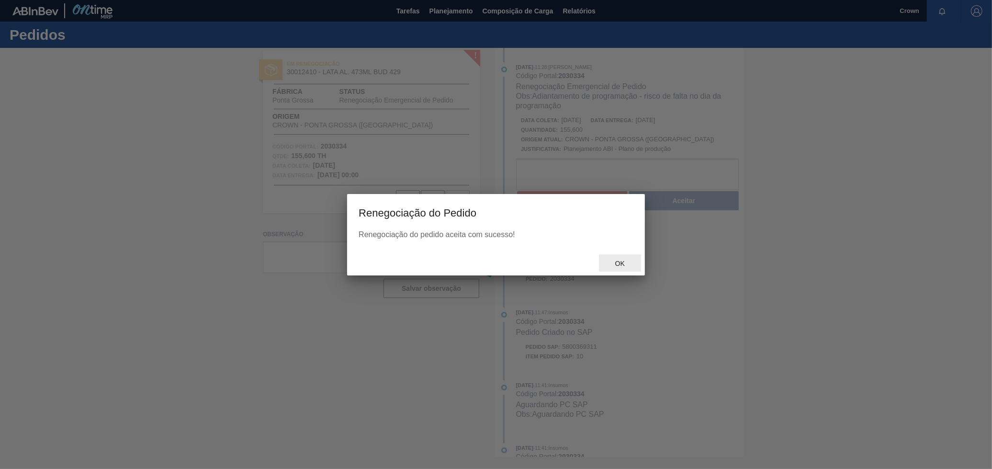
click at [626, 260] on span "Ok" at bounding box center [620, 264] width 25 height 8
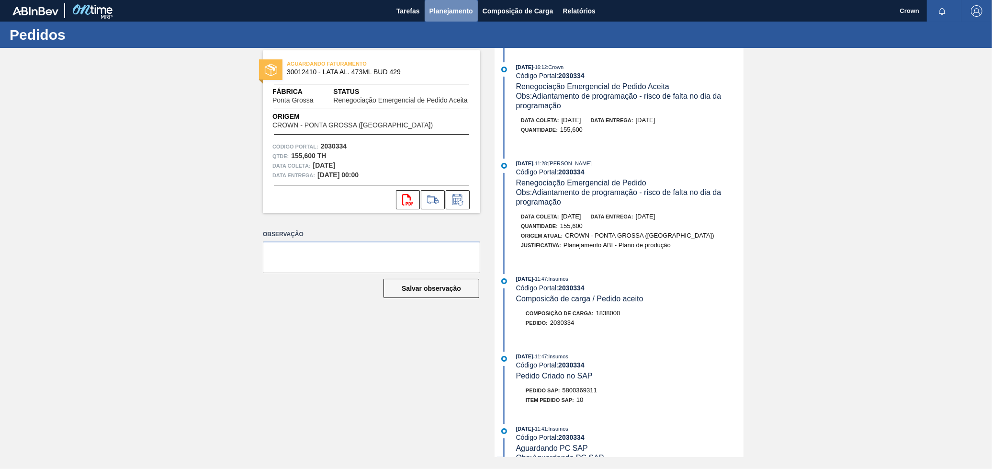
click at [458, 13] on span "Planejamento" at bounding box center [452, 10] width 44 height 11
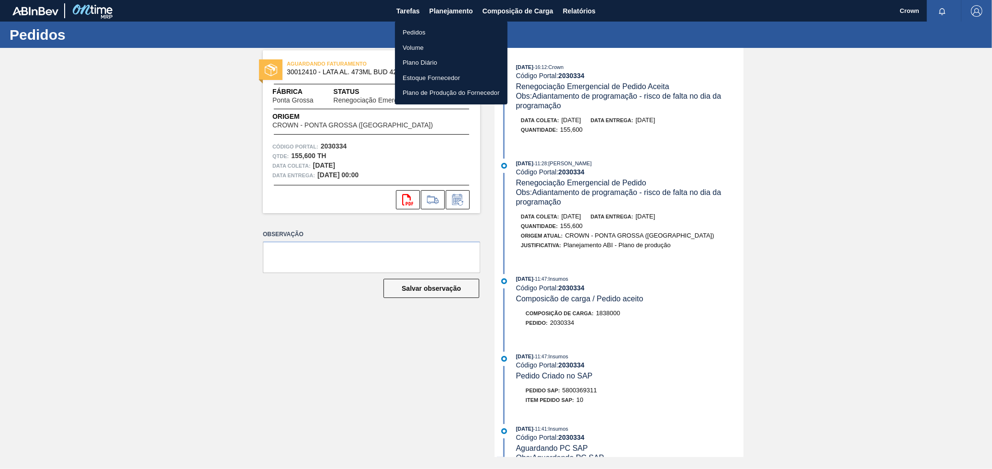
click at [444, 34] on li "Pedidos" at bounding box center [451, 32] width 113 height 15
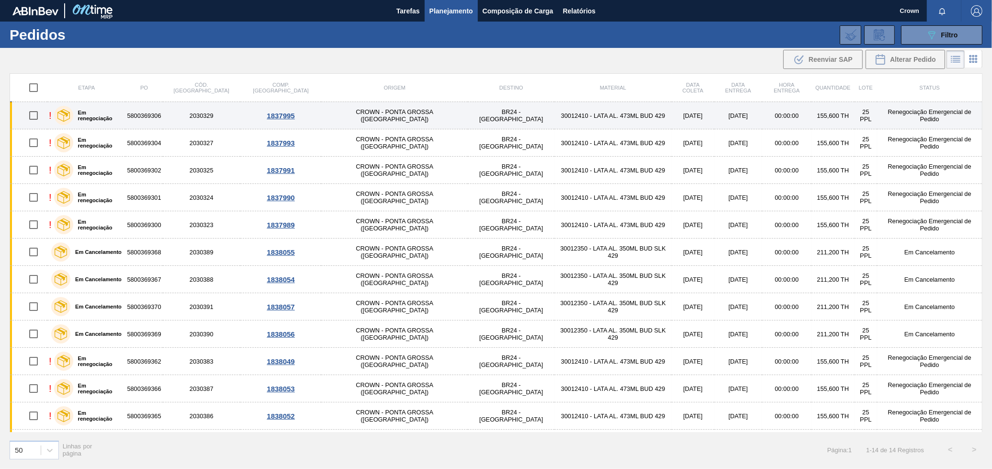
click at [204, 116] on td "2030329" at bounding box center [202, 115] width 78 height 27
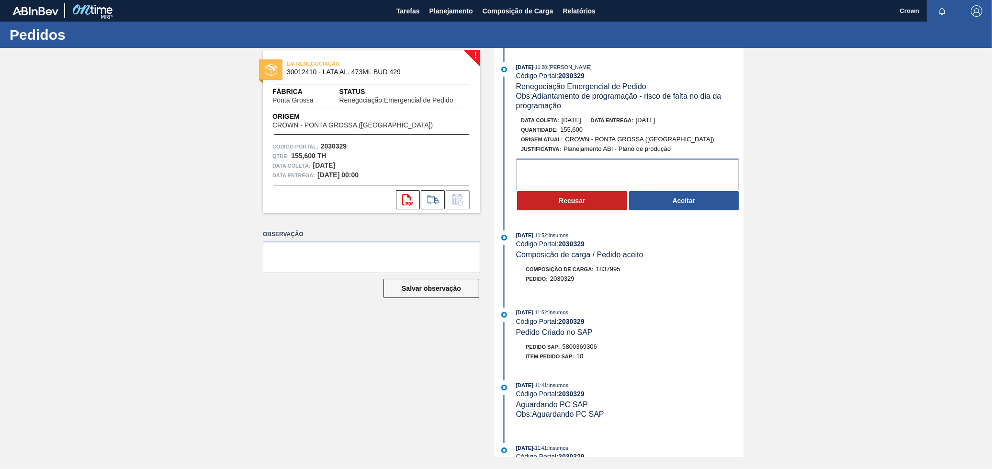
click at [532, 178] on textarea at bounding box center [627, 175] width 223 height 32
paste textarea "[DATE]"
type textarea "[DATE]"
click at [532, 178] on textarea "A capacidade de carregamento do dia está ultrapassando a capacidade máxima" at bounding box center [627, 175] width 223 height 32
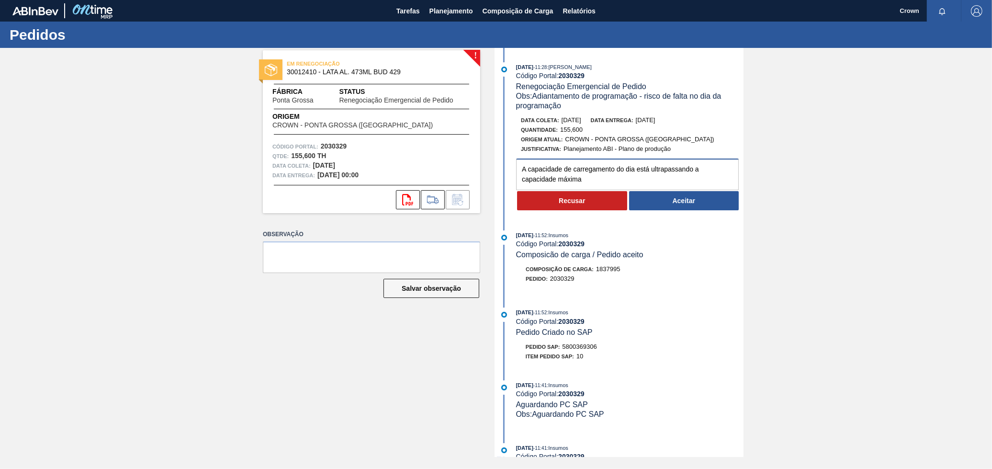
click at [530, 181] on textarea "A capacidade de carregamento do dia está ultrapassando a capacidade máxima" at bounding box center [627, 175] width 223 height 32
type textarea "A capacidade de carregamento do dia está ultrapassando a capacidade máxima"
click at [548, 204] on button "Recusar" at bounding box center [572, 200] width 110 height 19
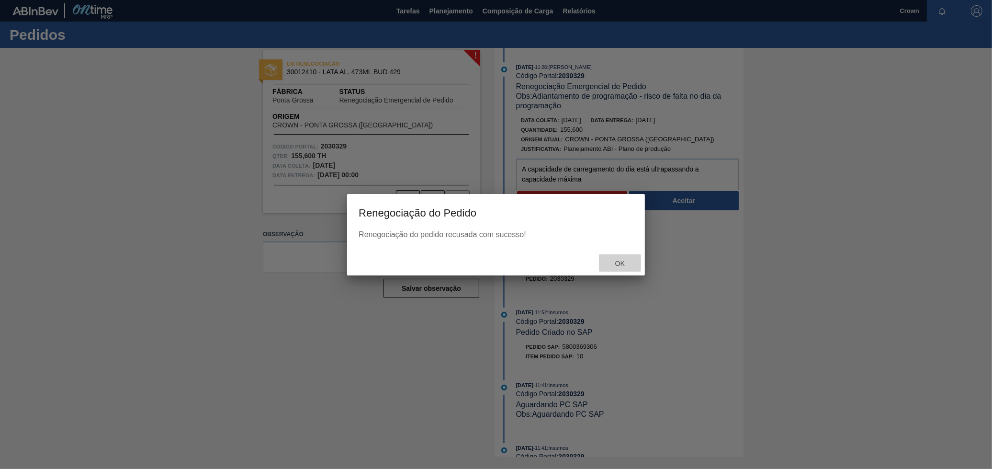
click at [629, 263] on span "Ok" at bounding box center [620, 264] width 25 height 8
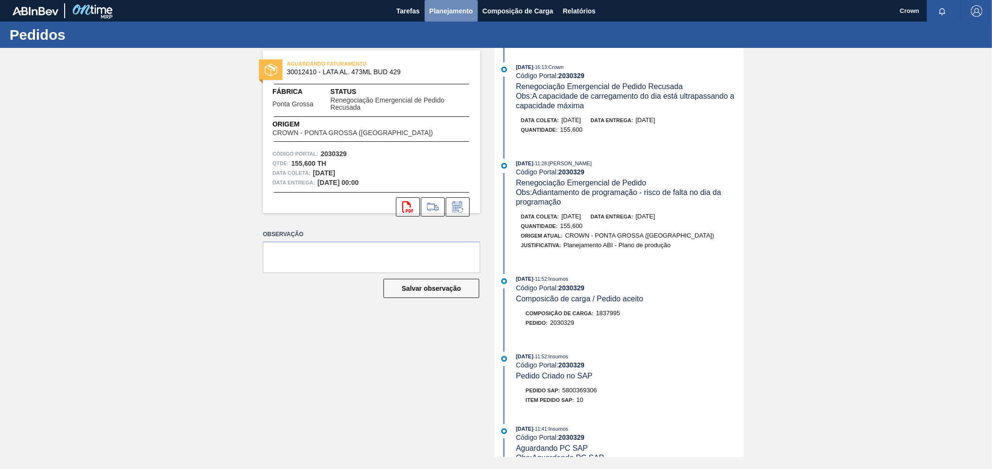
click at [448, 16] on button "Planejamento" at bounding box center [451, 11] width 53 height 22
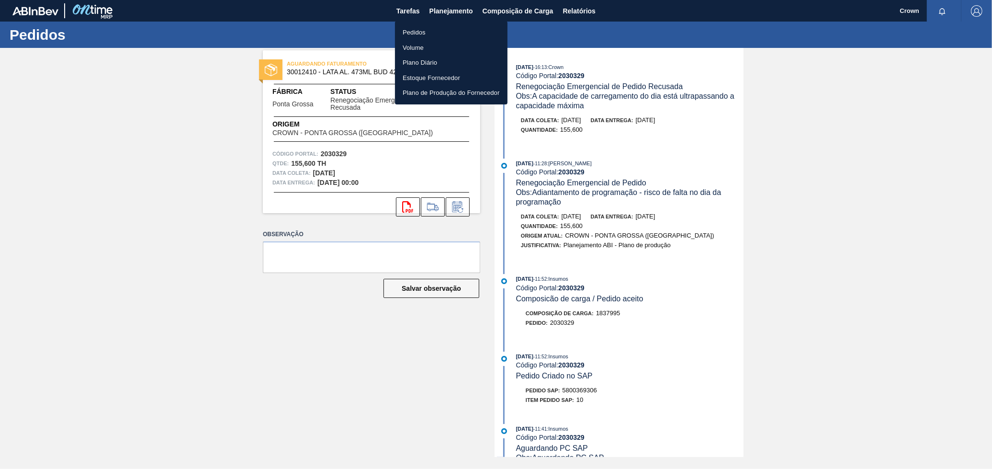
click at [425, 32] on li "Pedidos" at bounding box center [451, 32] width 113 height 15
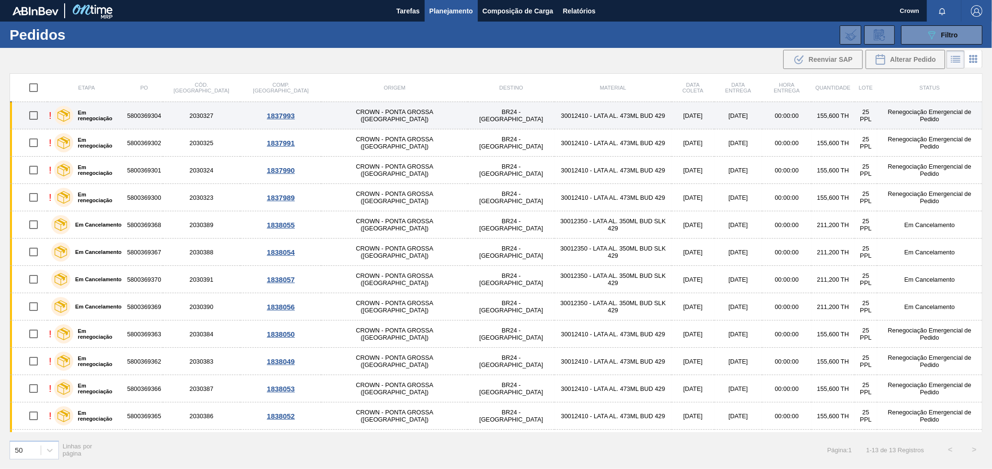
click at [468, 114] on td "BR24 - [GEOGRAPHIC_DATA]" at bounding box center [511, 115] width 87 height 27
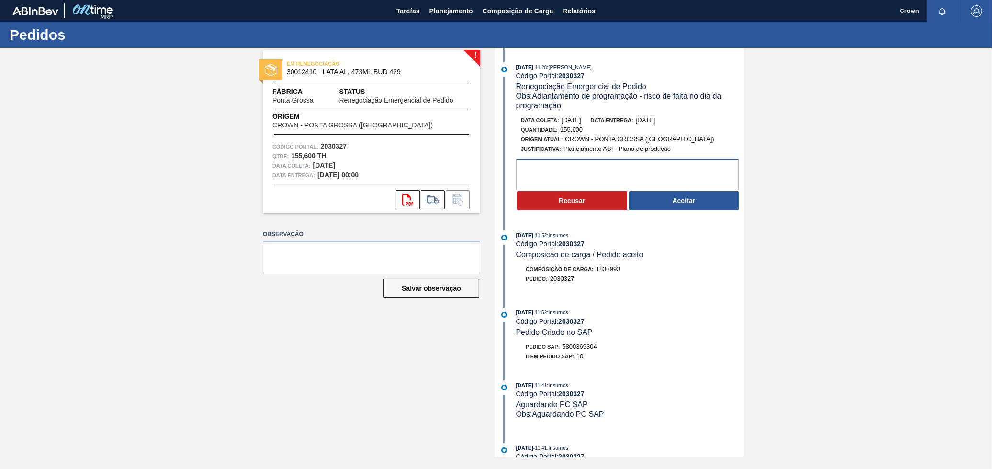
click at [561, 176] on textarea at bounding box center [627, 175] width 223 height 32
paste textarea "A capacidade de carregamento do dia está ultrapassando a capacidade máxima"
type textarea "A capacidade de carregamento do dia está ultrapassando a capacidade máxima"
click at [607, 202] on button "Recusar" at bounding box center [572, 200] width 110 height 19
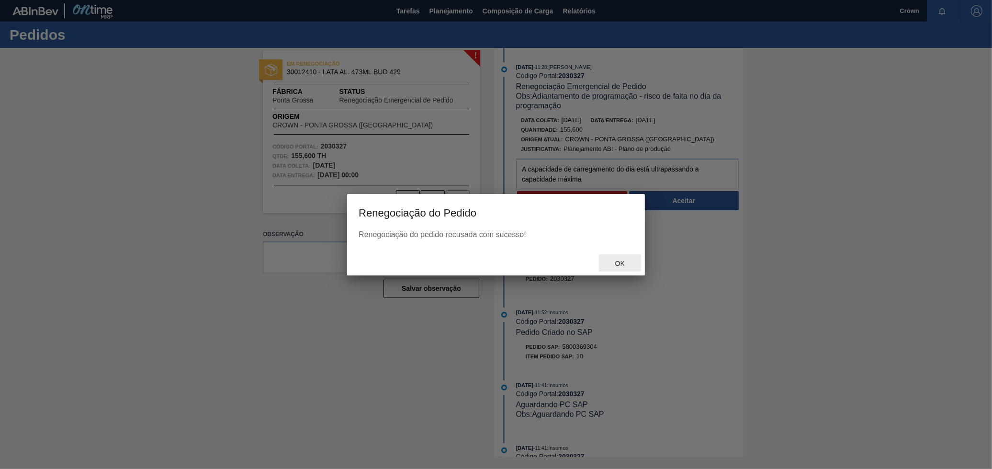
click at [620, 261] on span "Ok" at bounding box center [620, 264] width 25 height 8
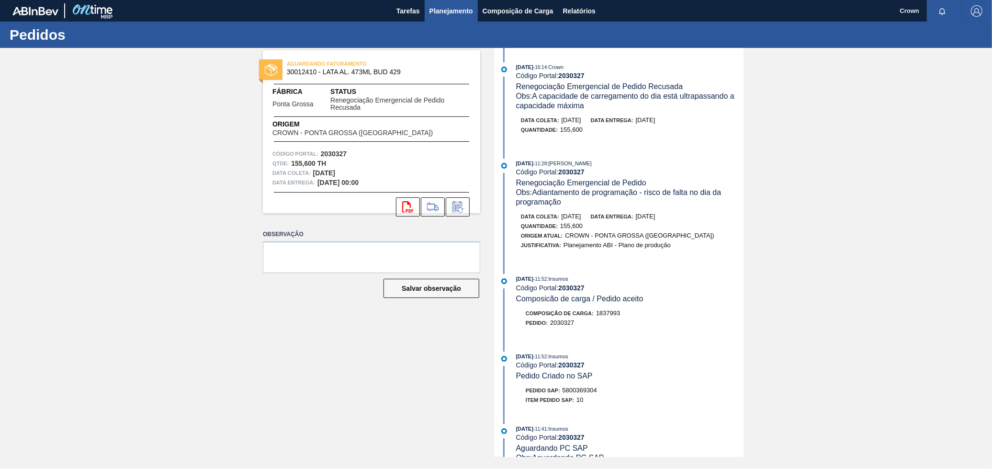
click at [449, 11] on span "Planejamento" at bounding box center [452, 10] width 44 height 11
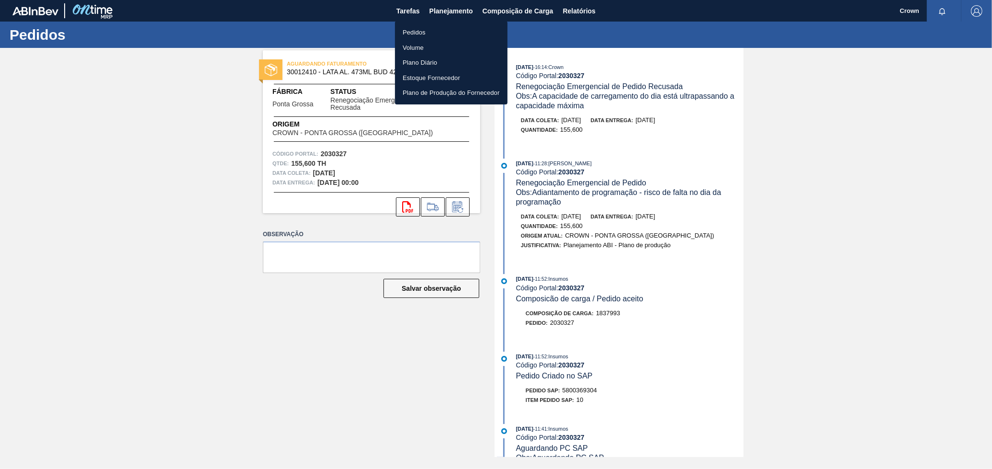
click at [434, 34] on li "Pedidos" at bounding box center [451, 32] width 113 height 15
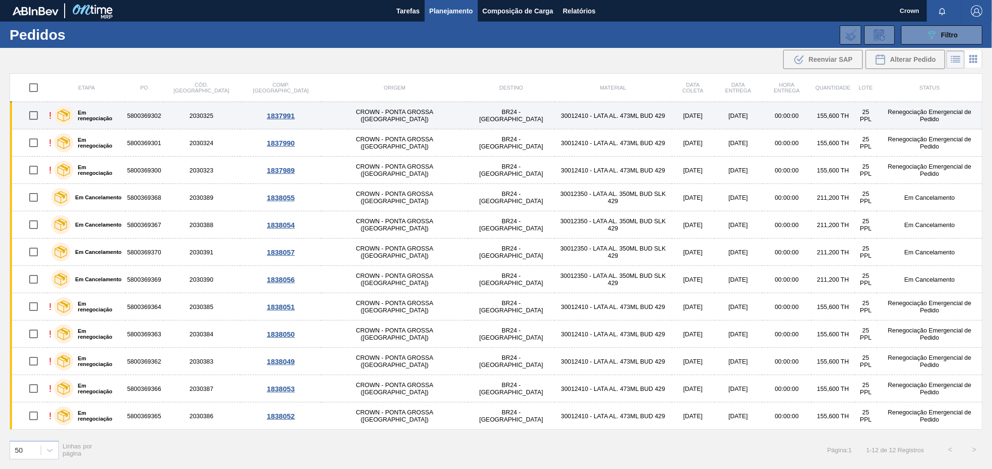
click at [555, 116] on td "30012410 - LATA AL. 473ML BUD 429" at bounding box center [613, 115] width 117 height 27
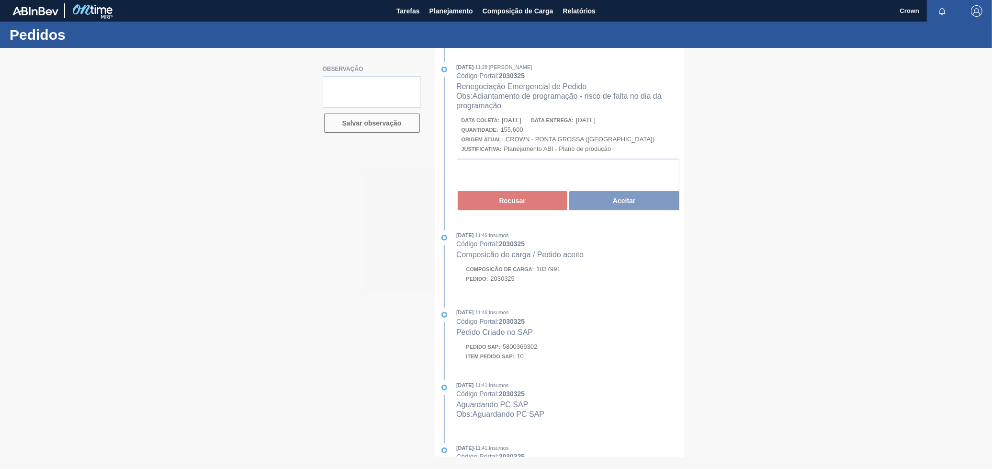
click at [523, 188] on div at bounding box center [496, 258] width 992 height 421
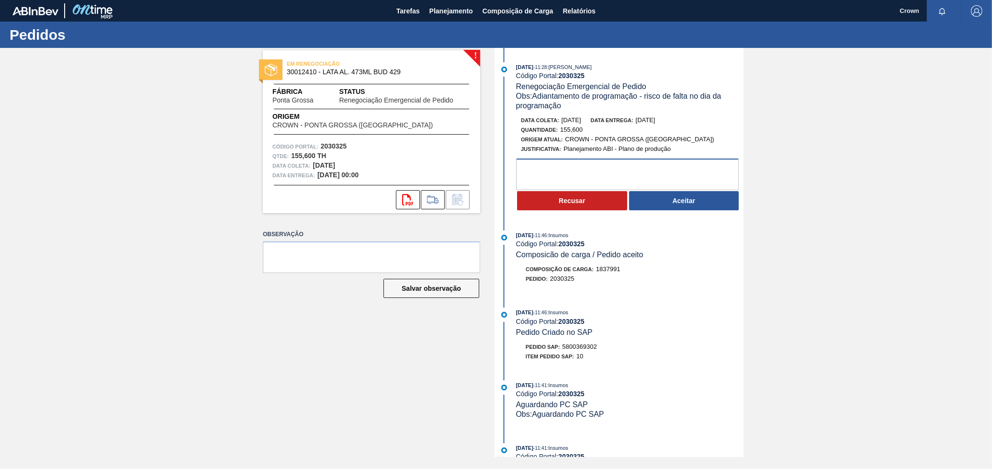
click at [535, 173] on textarea at bounding box center [627, 175] width 223 height 32
paste textarea "A capacidade de carregamento do dia está ultrapassando a capacidade máxima"
type textarea "A capacidade de carregamento do dia está ultrapassando a capacidade máxima"
click at [601, 197] on button "Recusar" at bounding box center [572, 200] width 110 height 19
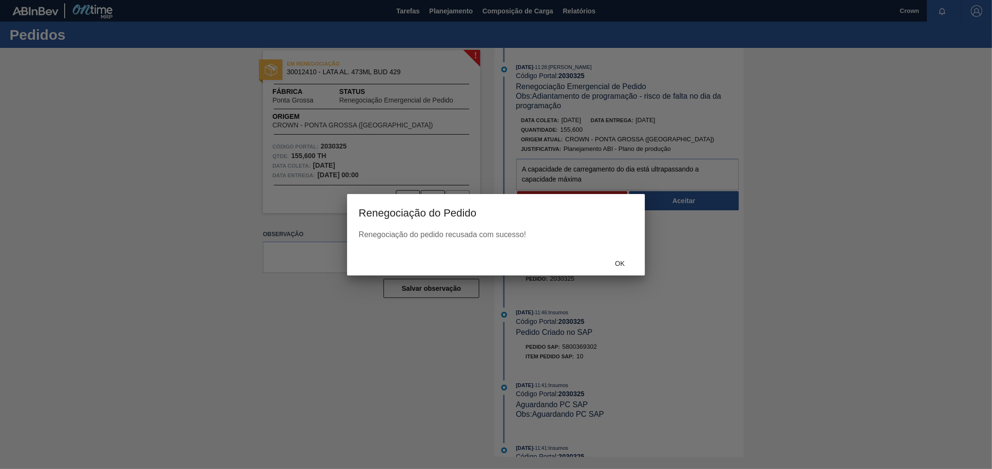
click at [621, 253] on div "Ok" at bounding box center [496, 262] width 298 height 25
click at [617, 268] on div "Ok" at bounding box center [620, 263] width 42 height 18
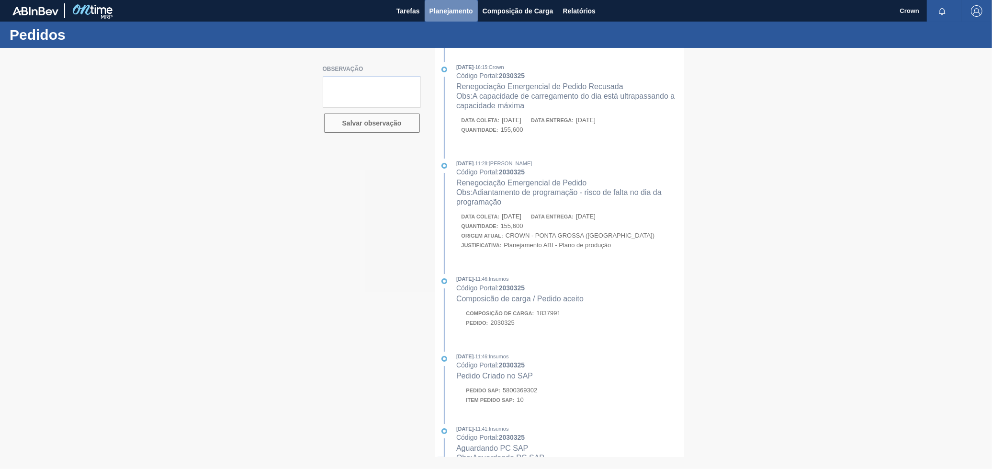
click at [443, 5] on span "Planejamento" at bounding box center [452, 10] width 44 height 11
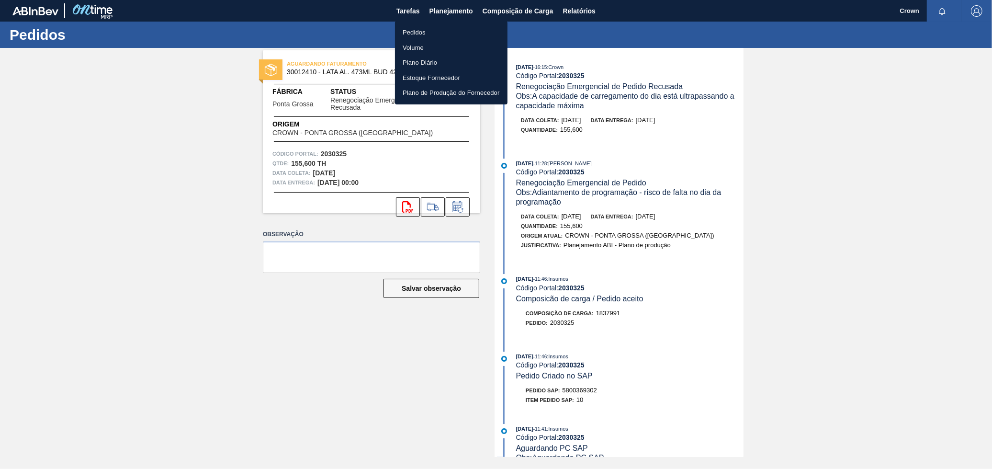
click at [415, 27] on li "Pedidos" at bounding box center [451, 32] width 113 height 15
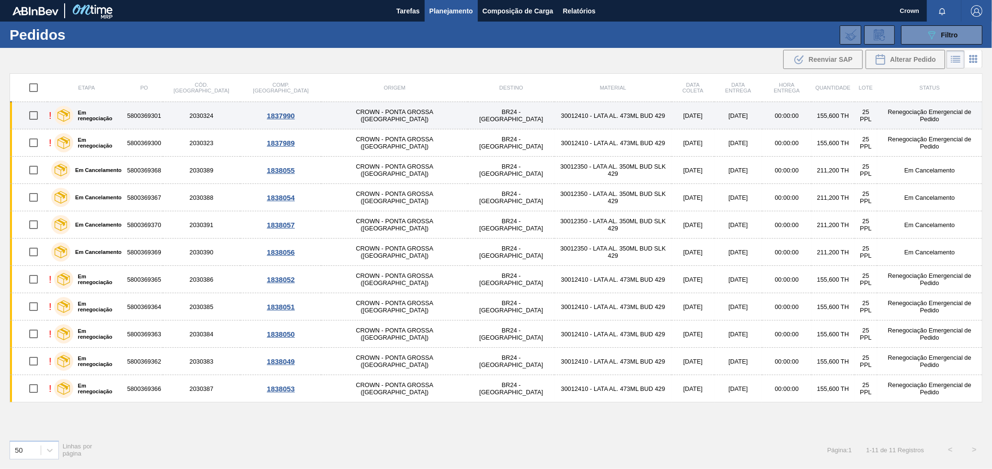
click at [468, 118] on td "BR24 - [GEOGRAPHIC_DATA]" at bounding box center [511, 115] width 87 height 27
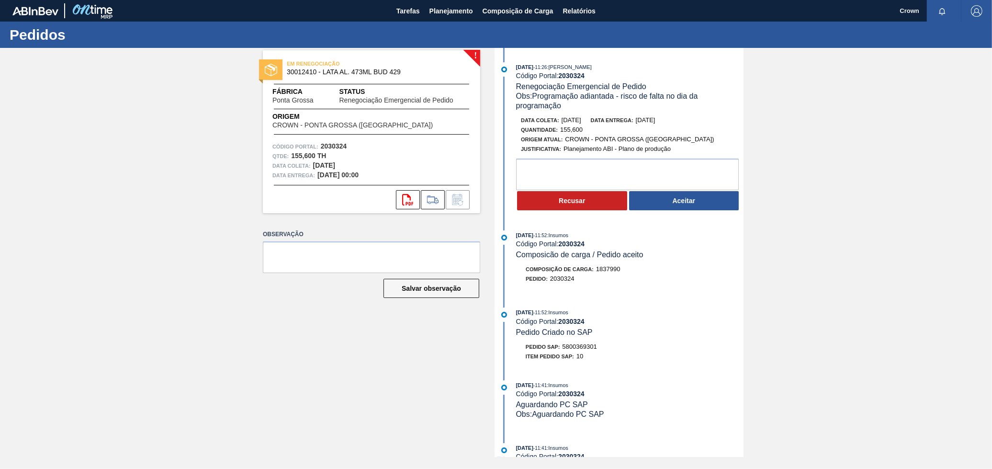
click at [468, 170] on div "Código Portal: 2030324 Qtde : 155,600 TH Data coleta: [DATE] Data entrega: [DAT…" at bounding box center [371, 161] width 217 height 38
click at [521, 169] on textarea at bounding box center [627, 175] width 223 height 32
paste textarea "A capacidade de carregamento do dia está ultrapassando a capacidade máxima"
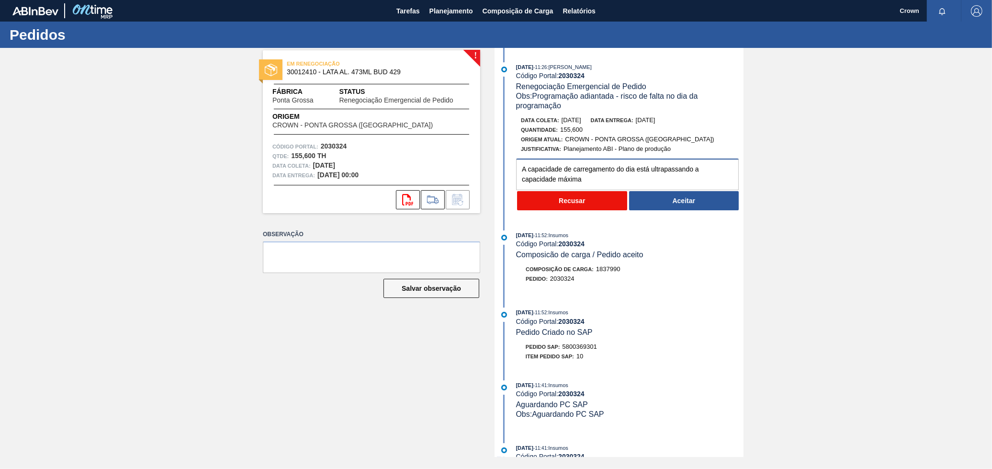
type textarea "A capacidade de carregamento do dia está ultrapassando a capacidade máxima"
click at [599, 203] on button "Recusar" at bounding box center [572, 200] width 110 height 19
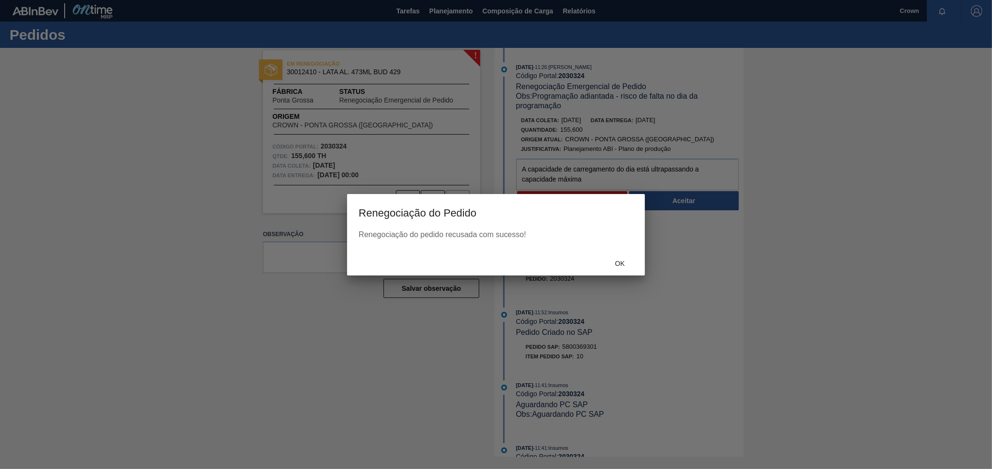
drag, startPoint x: 562, startPoint y: 224, endPoint x: 620, endPoint y: 247, distance: 62.3
click at [595, 237] on div "Renegociação do Pedido Renegociação do pedido recusada com sucesso! Ok" at bounding box center [496, 234] width 298 height 81
drag, startPoint x: 622, startPoint y: 264, endPoint x: 617, endPoint y: 262, distance: 5.2
click at [621, 264] on span "Ok" at bounding box center [620, 264] width 25 height 8
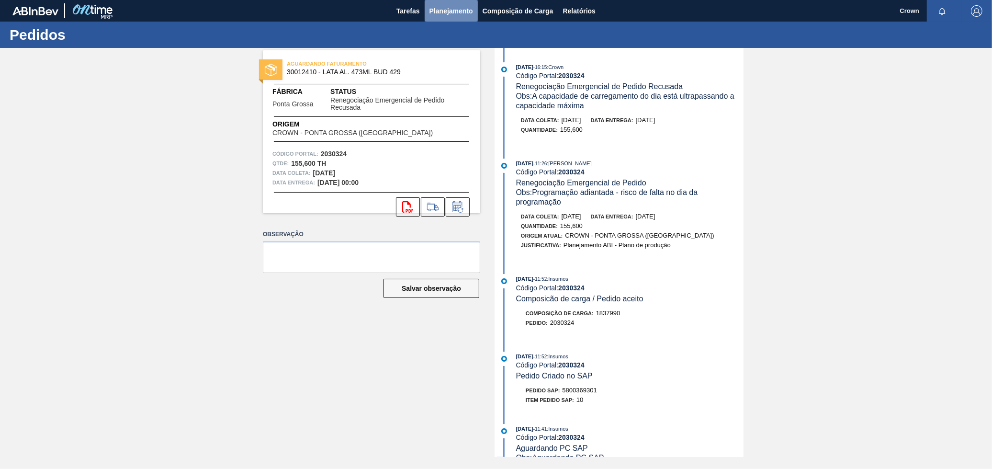
click at [440, 2] on button "Planejamento" at bounding box center [451, 11] width 53 height 22
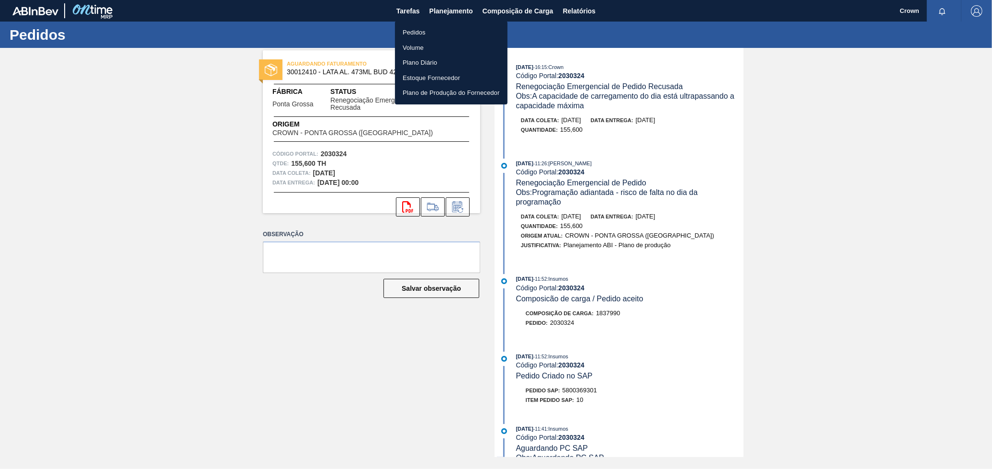
click at [444, 34] on li "Pedidos" at bounding box center [451, 32] width 113 height 15
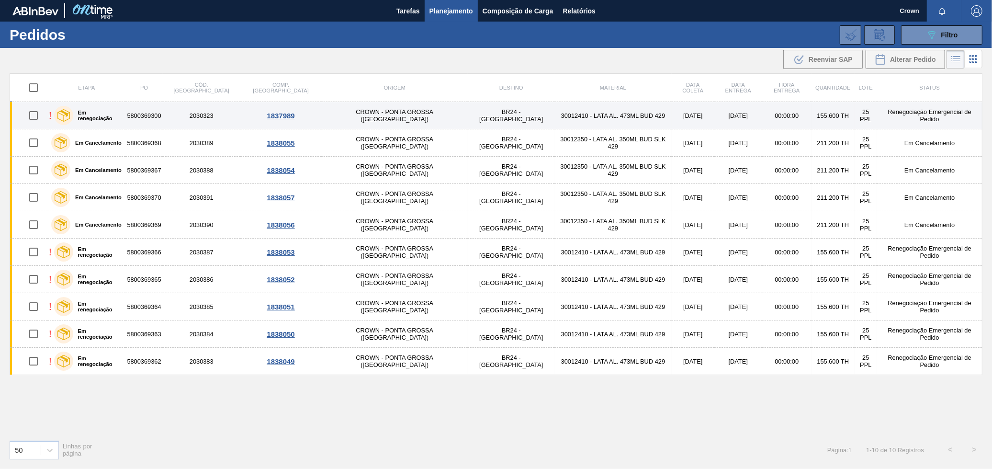
click at [468, 114] on td "BR24 - [GEOGRAPHIC_DATA]" at bounding box center [511, 115] width 87 height 27
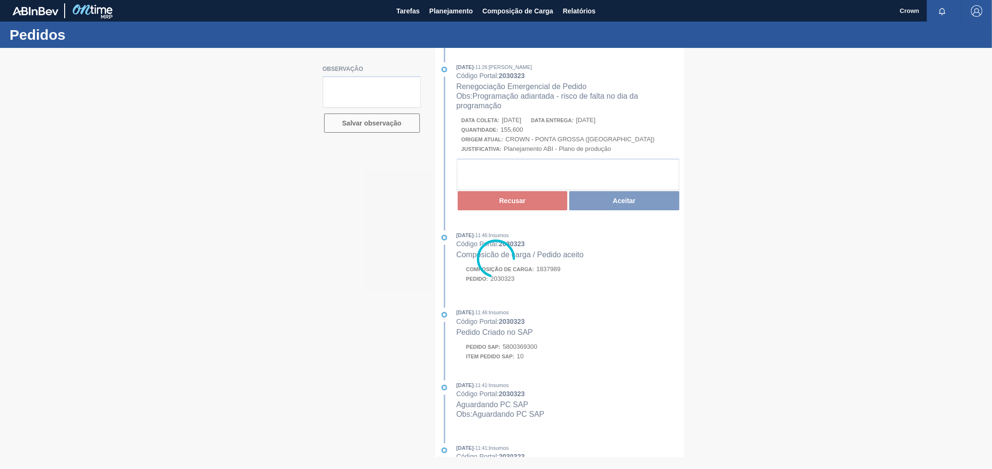
click at [589, 181] on div at bounding box center [496, 258] width 992 height 421
click at [573, 175] on div at bounding box center [496, 258] width 992 height 421
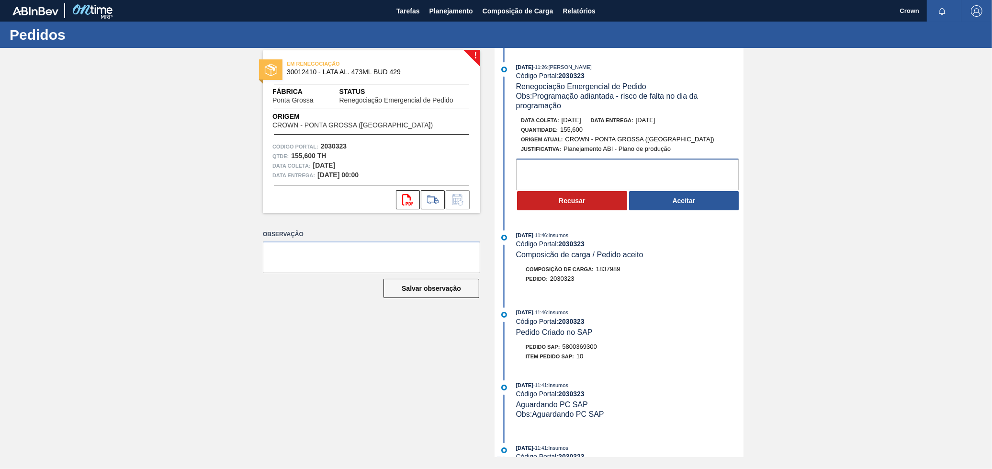
click at [574, 181] on textarea at bounding box center [627, 175] width 223 height 32
type textarea "A última carga do pedido possui somente 5 pallets ao invés de 25"
click at [567, 207] on button "Recusar" at bounding box center [572, 200] width 110 height 19
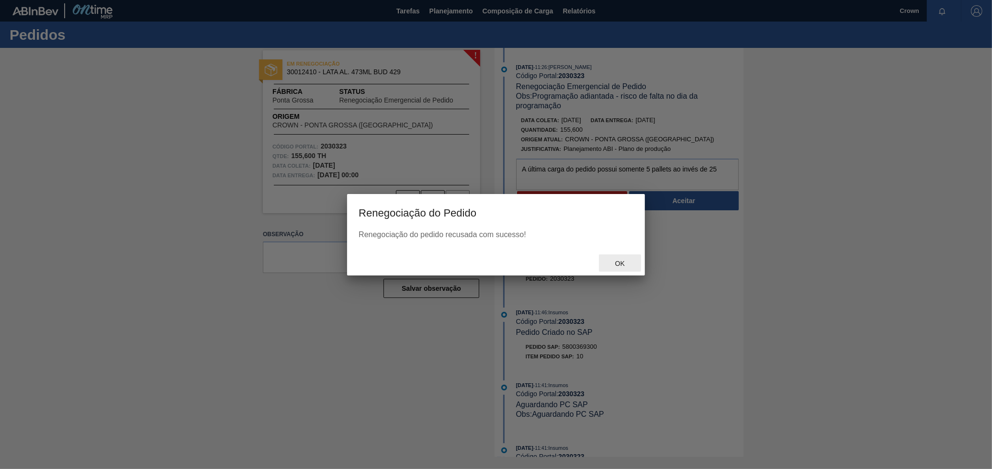
click at [622, 262] on span "Ok" at bounding box center [620, 264] width 25 height 8
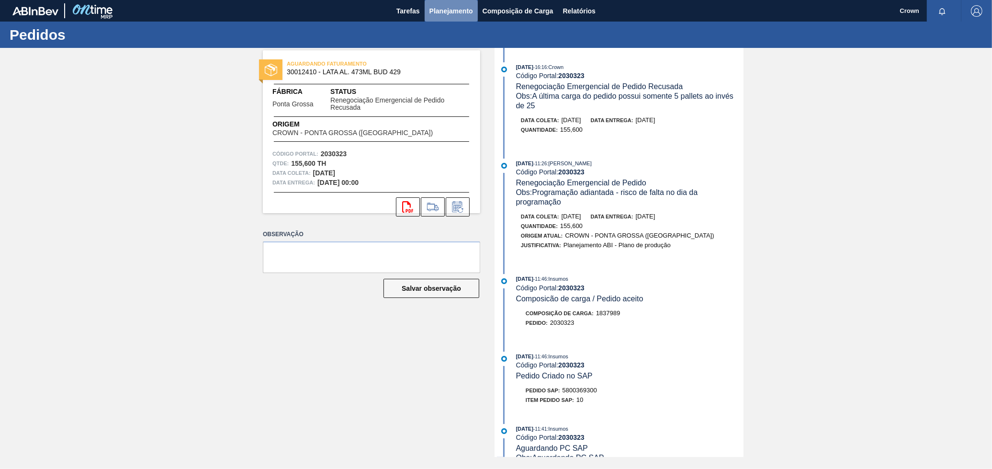
click at [456, 9] on span "Planejamento" at bounding box center [452, 10] width 44 height 11
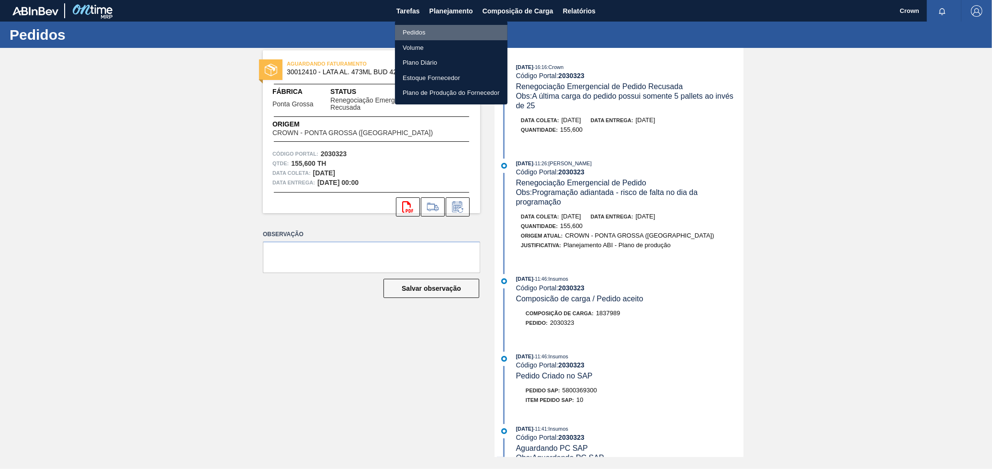
click at [428, 34] on li "Pedidos" at bounding box center [451, 32] width 113 height 15
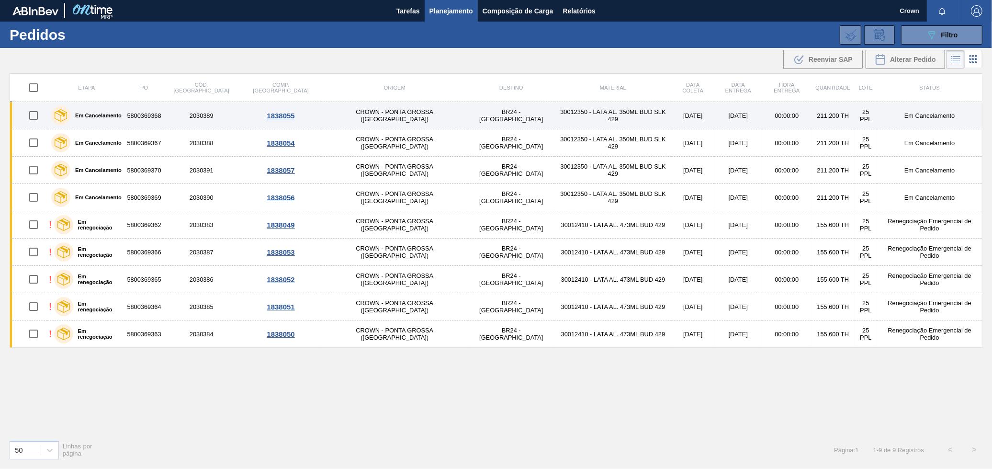
click at [468, 117] on td "BR24 - [GEOGRAPHIC_DATA]" at bounding box center [511, 115] width 87 height 27
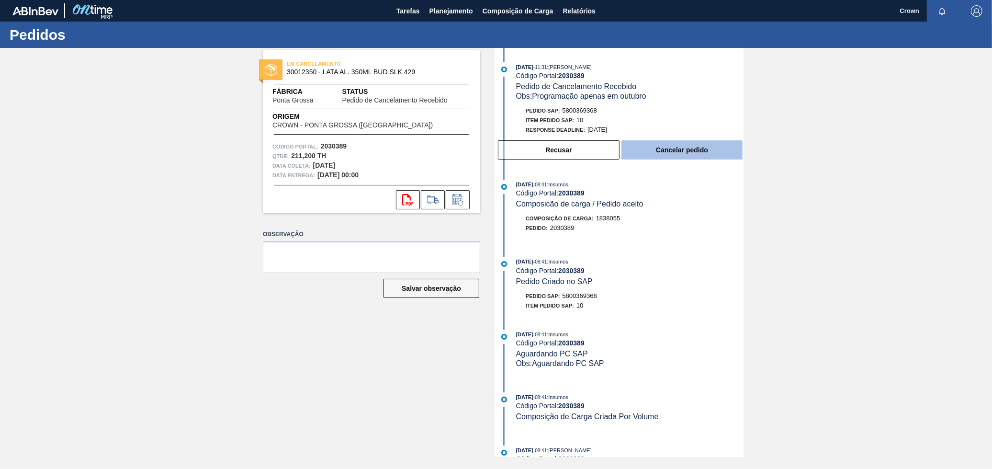
drag, startPoint x: 683, startPoint y: 149, endPoint x: 686, endPoint y: 156, distance: 7.3
click at [686, 156] on button "Cancelar pedido" at bounding box center [682, 149] width 121 height 19
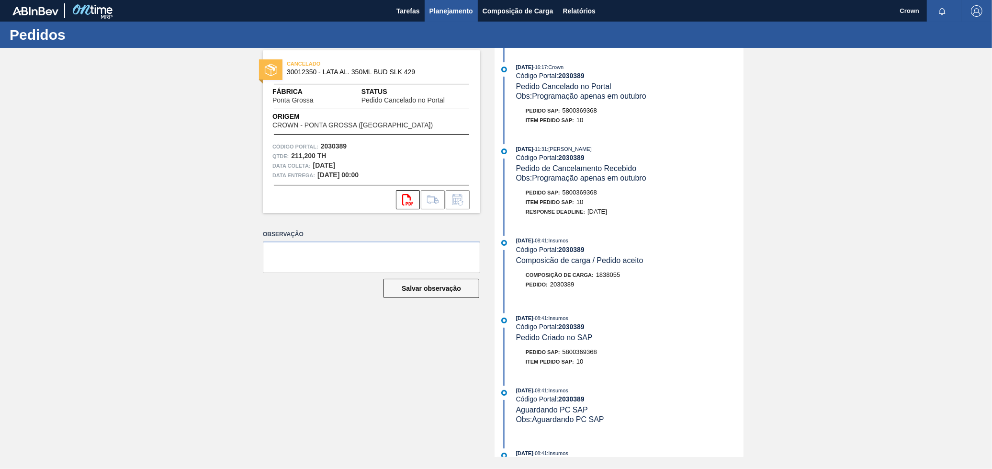
click at [470, 12] on span "Planejamento" at bounding box center [452, 10] width 44 height 11
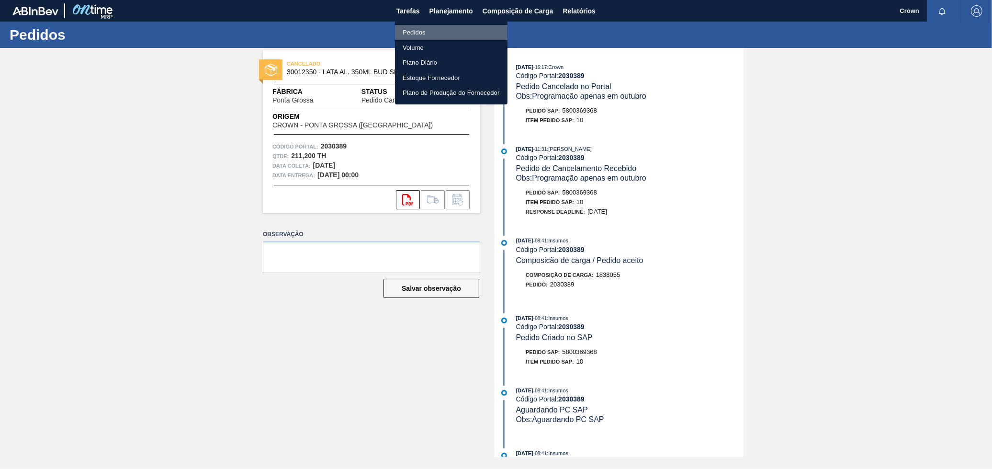
click at [441, 34] on li "Pedidos" at bounding box center [451, 32] width 113 height 15
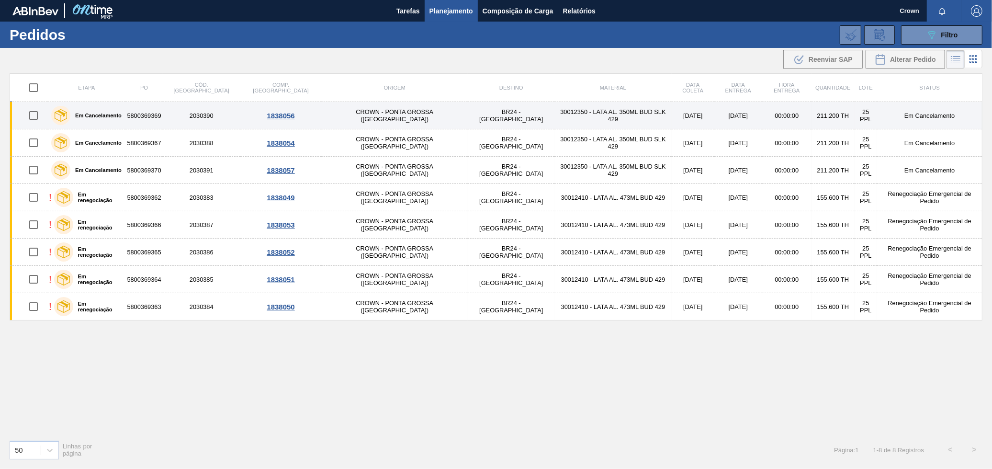
click at [566, 111] on td "30012350 - LATA AL. 350ML BUD SLK 429" at bounding box center [613, 115] width 117 height 27
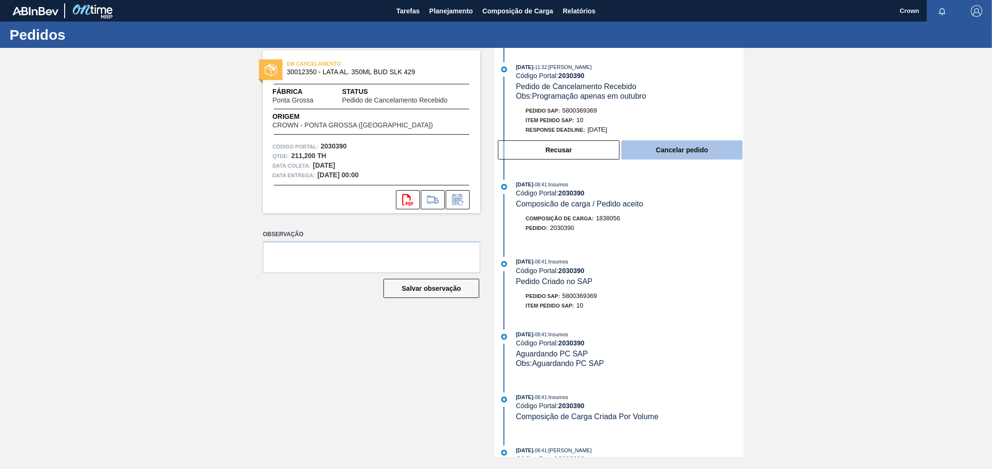
click at [706, 146] on button "Cancelar pedido" at bounding box center [682, 149] width 121 height 19
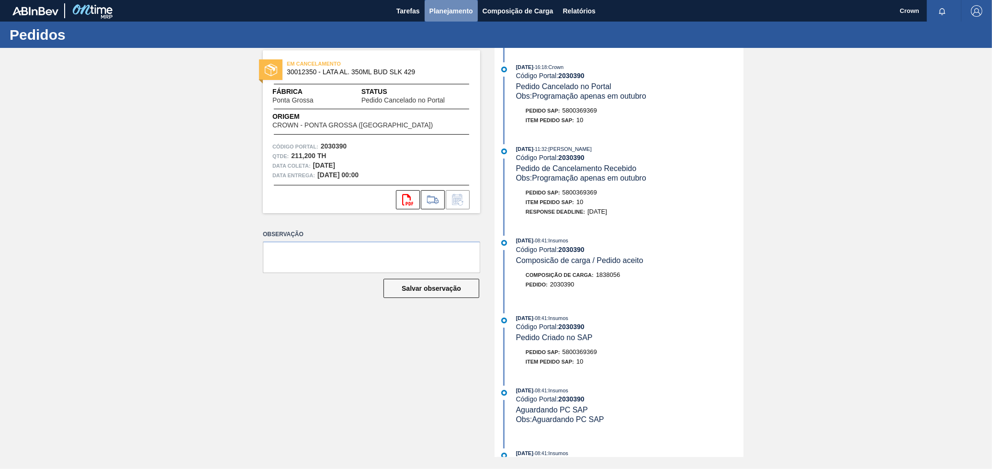
click at [468, 3] on button "Planejamento" at bounding box center [451, 11] width 53 height 22
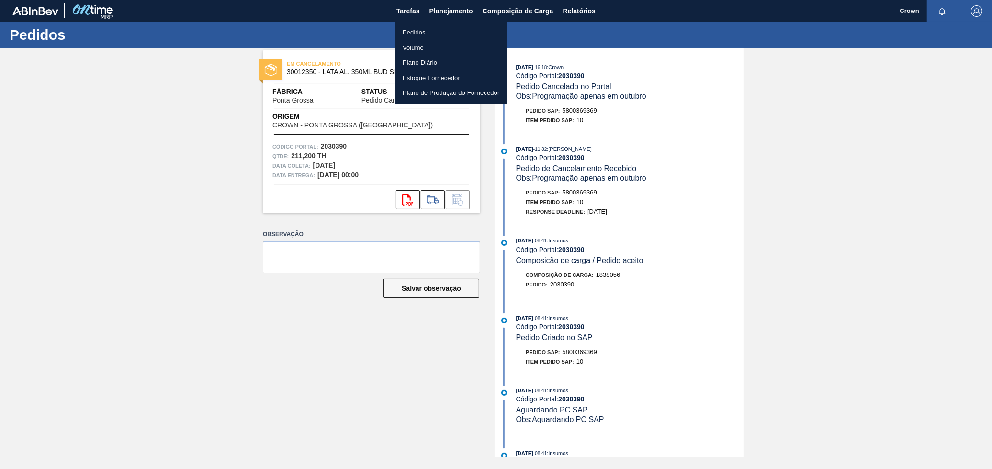
click at [421, 32] on li "Pedidos" at bounding box center [451, 32] width 113 height 15
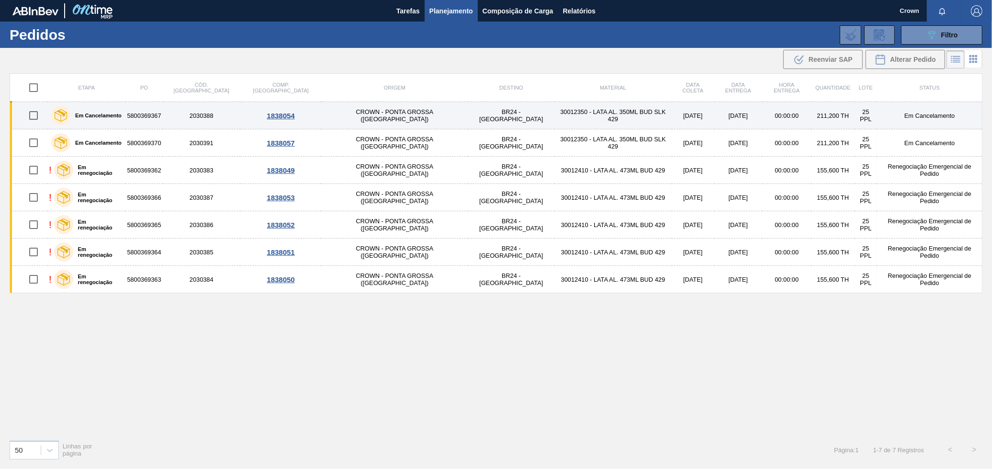
click at [469, 113] on td "BR24 - [GEOGRAPHIC_DATA]" at bounding box center [511, 115] width 87 height 27
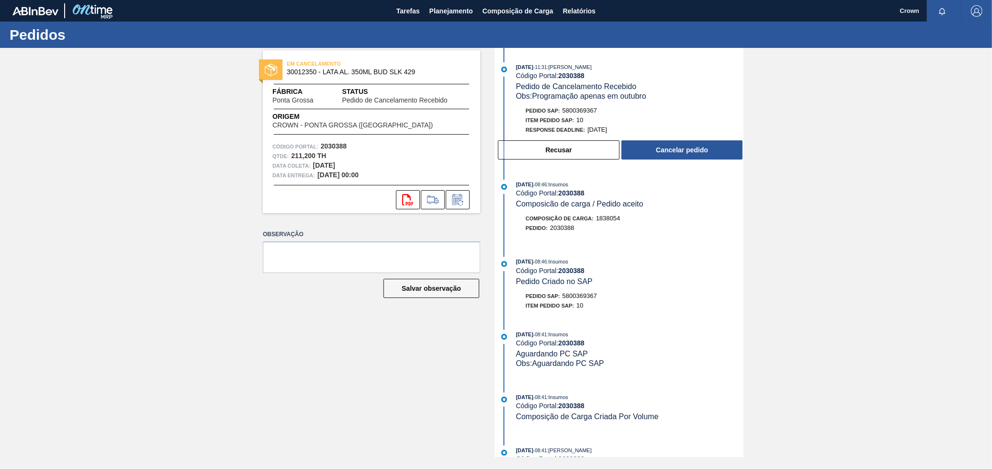
click at [659, 165] on div "15/09/2025 - 11:31 : BRUNO DE MELLO DUARTE Código Portal: 2030388 Pedido de Can…" at bounding box center [620, 113] width 247 height 103
click at [664, 154] on button "Cancelar pedido" at bounding box center [682, 149] width 121 height 19
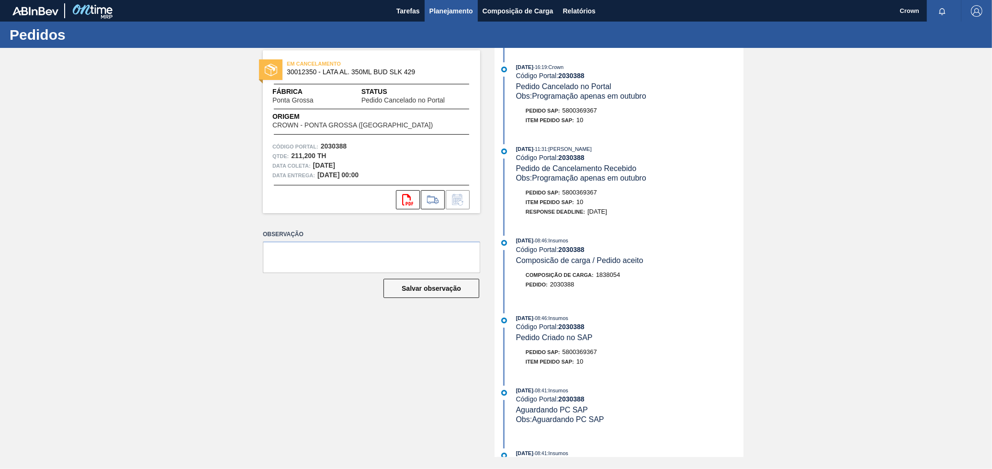
drag, startPoint x: 464, startPoint y: 10, endPoint x: 461, endPoint y: 3, distance: 7.3
click at [461, 3] on button "Planejamento" at bounding box center [451, 11] width 53 height 22
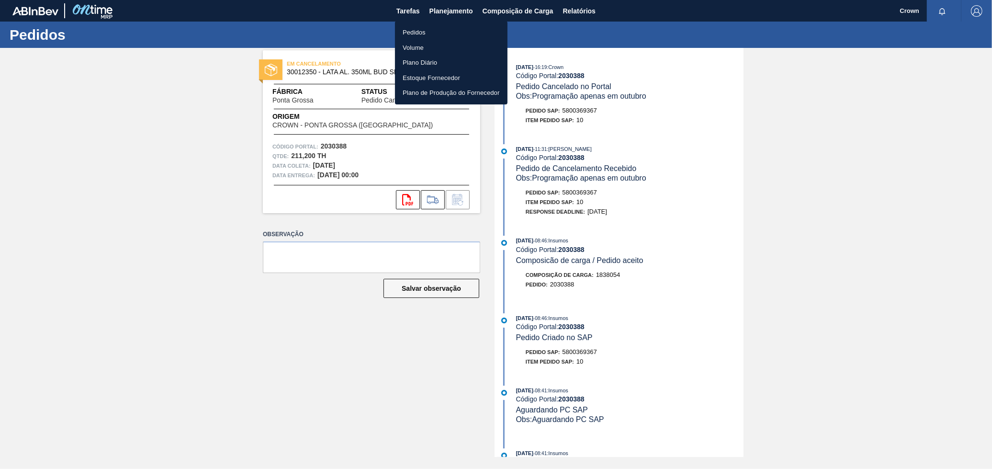
click at [411, 33] on li "Pedidos" at bounding box center [451, 32] width 113 height 15
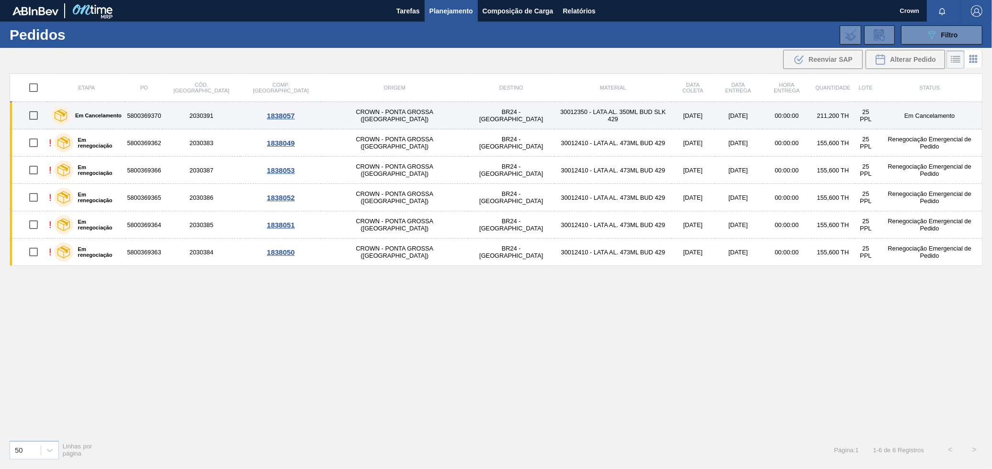
click at [555, 124] on td "30012350 - LATA AL. 350ML BUD SLK 429" at bounding box center [613, 115] width 117 height 27
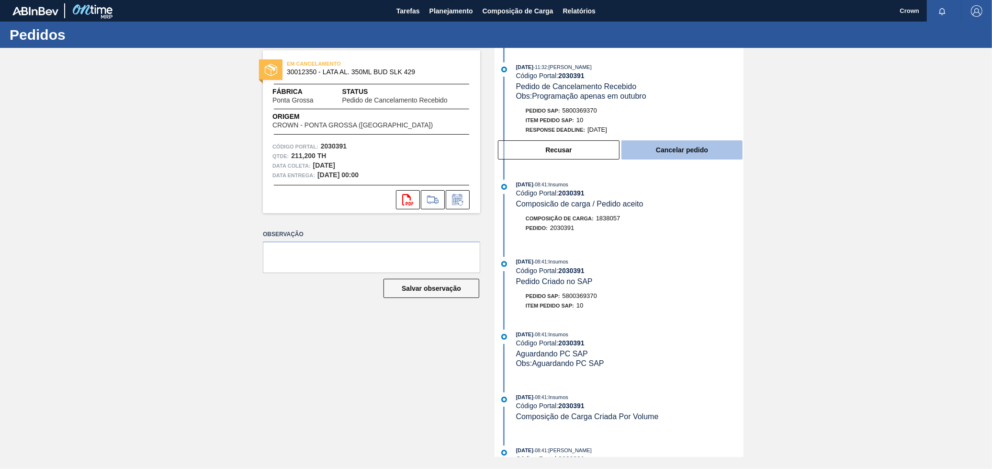
click at [687, 150] on button "Cancelar pedido" at bounding box center [682, 149] width 121 height 19
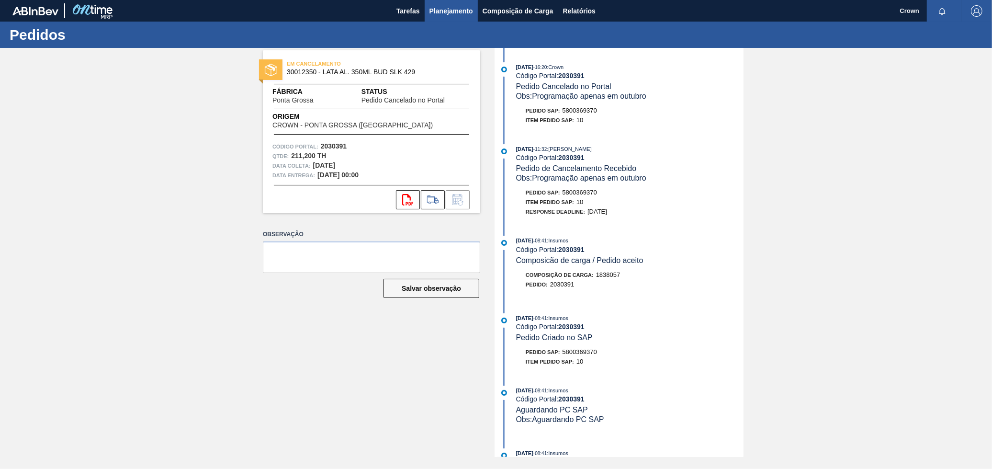
click at [448, 17] on button "Planejamento" at bounding box center [451, 11] width 53 height 22
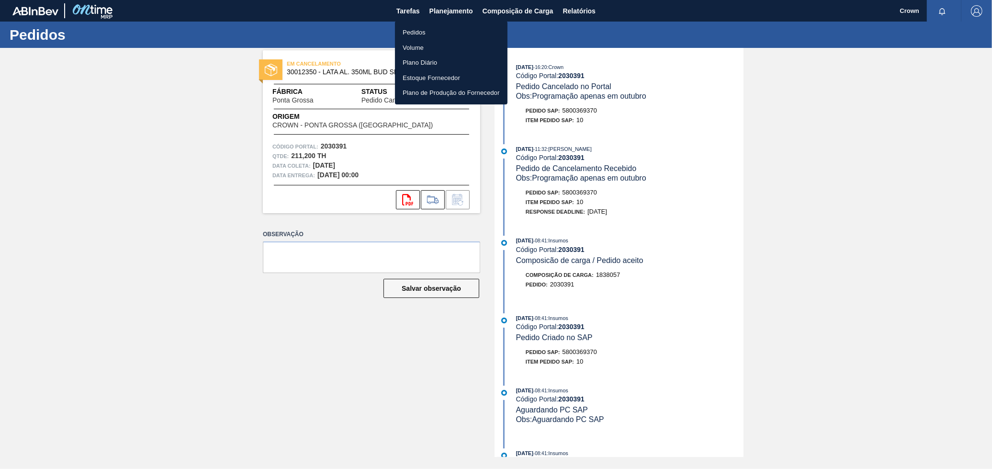
click at [443, 29] on li "Pedidos" at bounding box center [451, 32] width 113 height 15
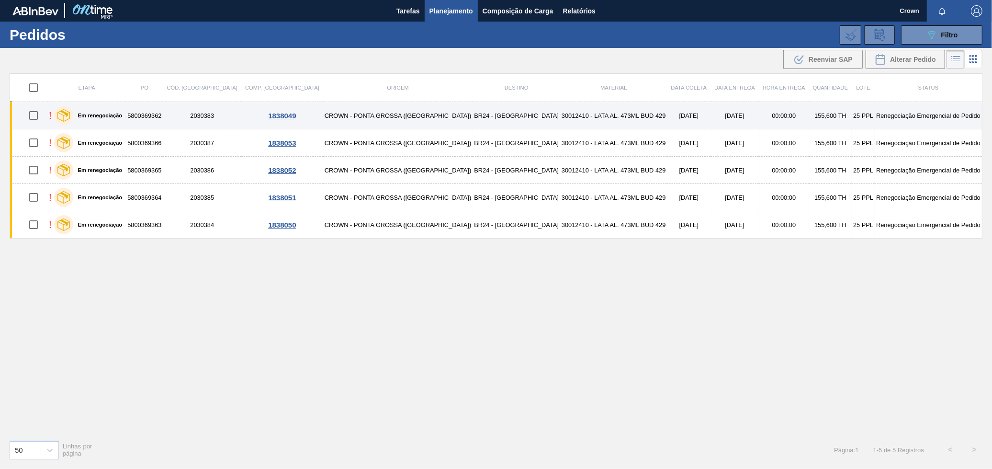
click at [402, 120] on td "CROWN - PONTA GROSSA ([GEOGRAPHIC_DATA])" at bounding box center [398, 115] width 150 height 27
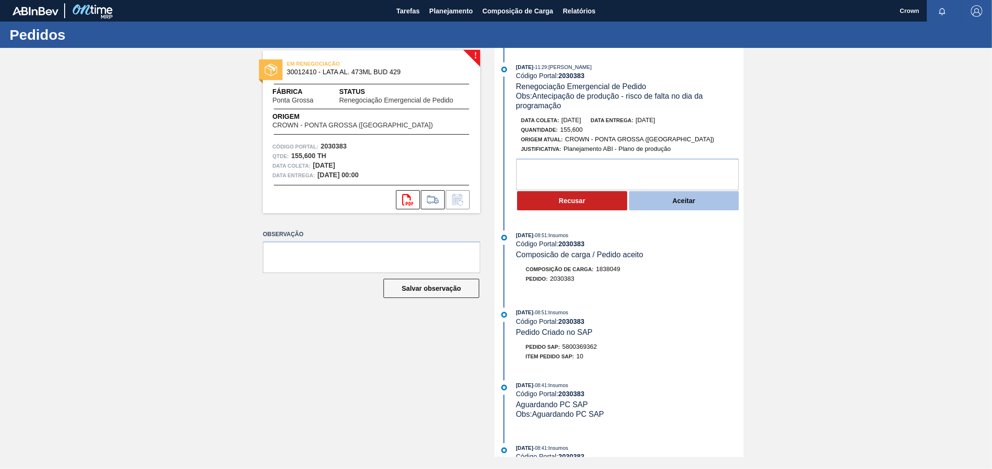
click at [648, 203] on button "Aceitar" at bounding box center [684, 200] width 110 height 19
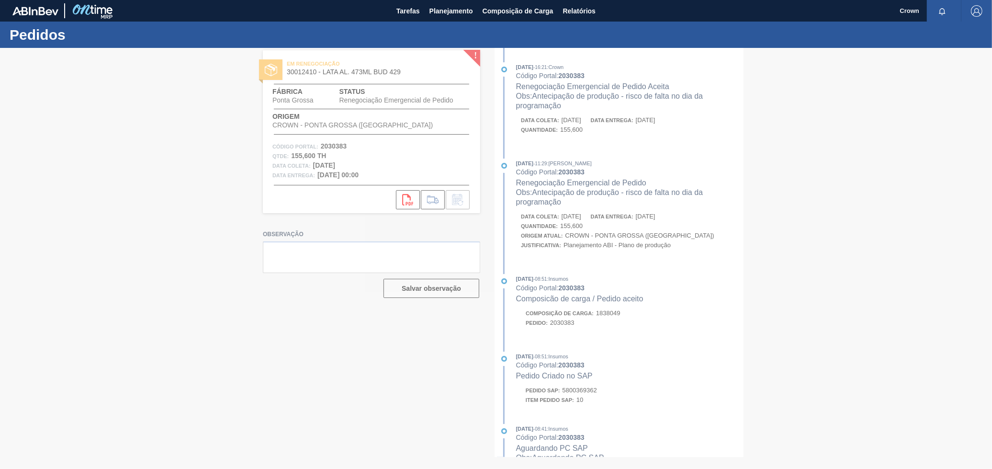
click at [617, 260] on div at bounding box center [496, 258] width 992 height 421
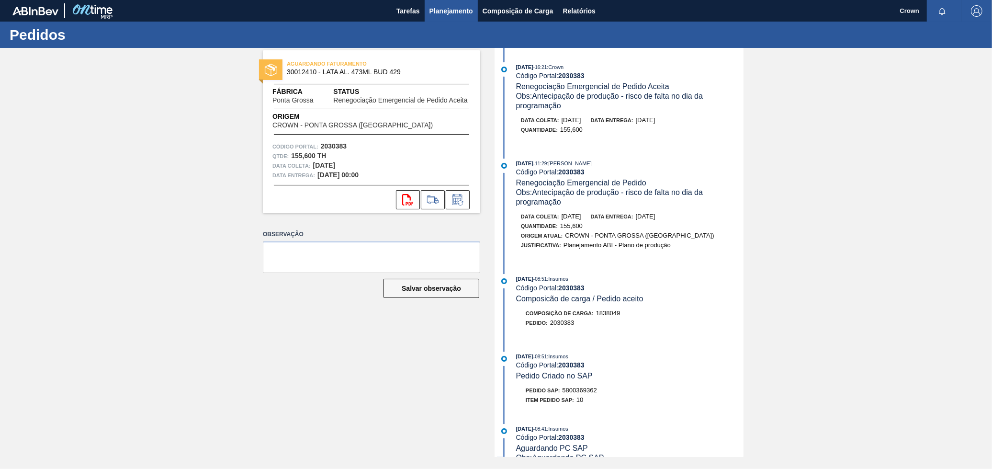
click at [450, 8] on span "Planejamento" at bounding box center [452, 10] width 44 height 11
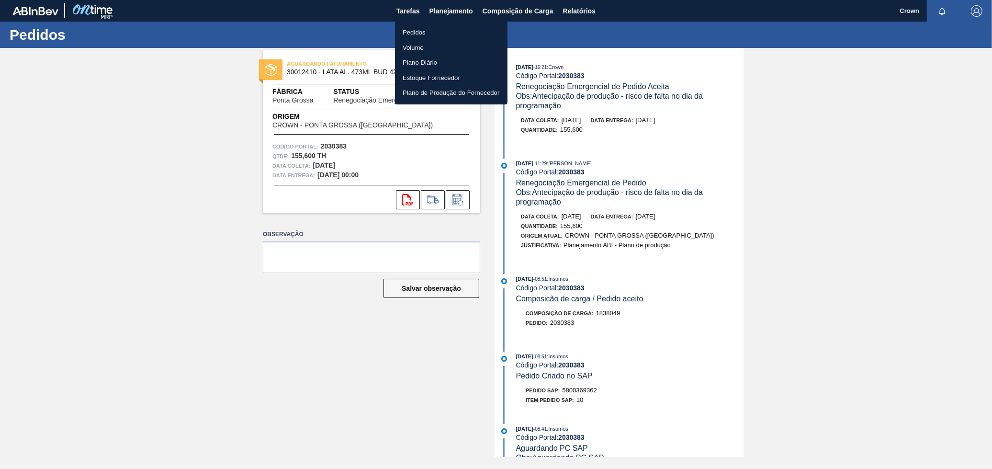
click at [425, 30] on li "Pedidos" at bounding box center [451, 32] width 113 height 15
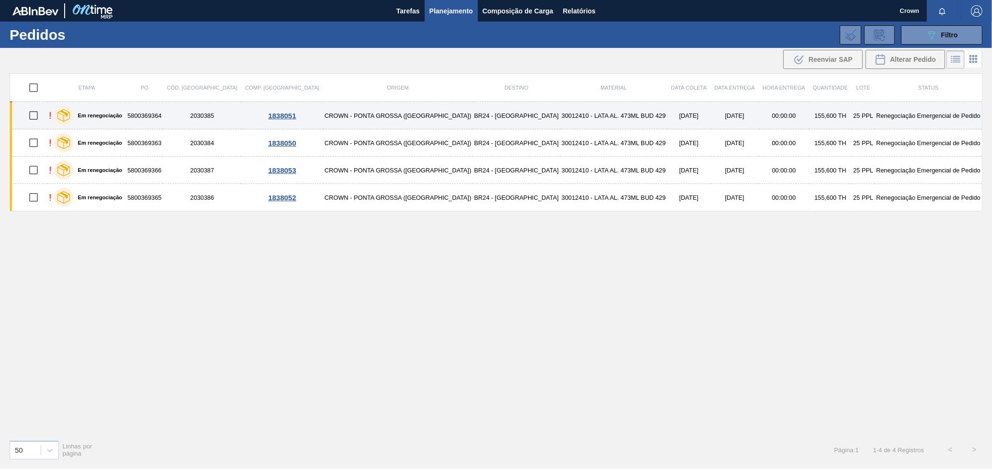
click at [397, 113] on td "CROWN - PONTA GROSSA ([GEOGRAPHIC_DATA])" at bounding box center [398, 115] width 150 height 27
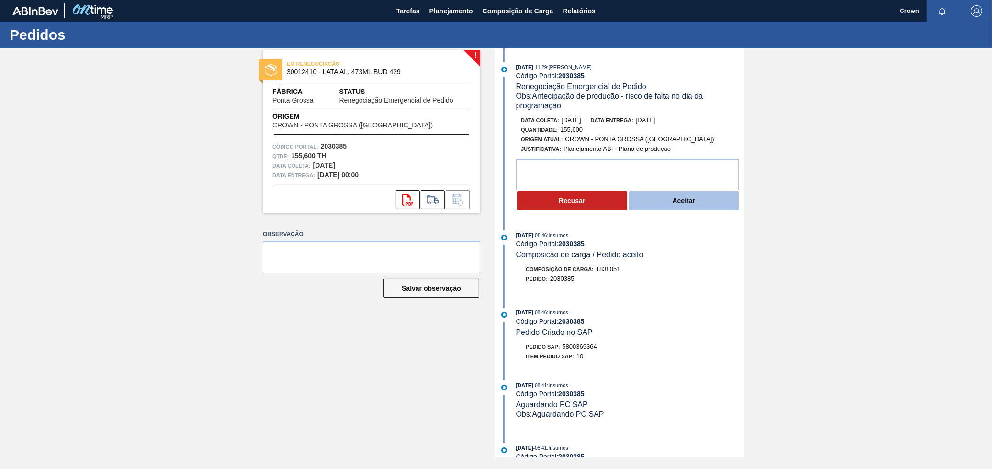
click at [646, 209] on button "Aceitar" at bounding box center [684, 200] width 110 height 19
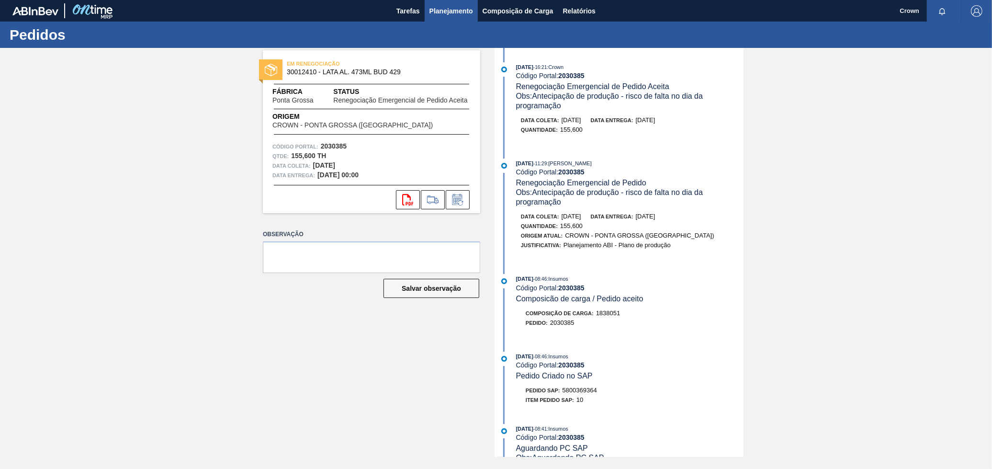
click at [445, 11] on span "Planejamento" at bounding box center [452, 10] width 44 height 11
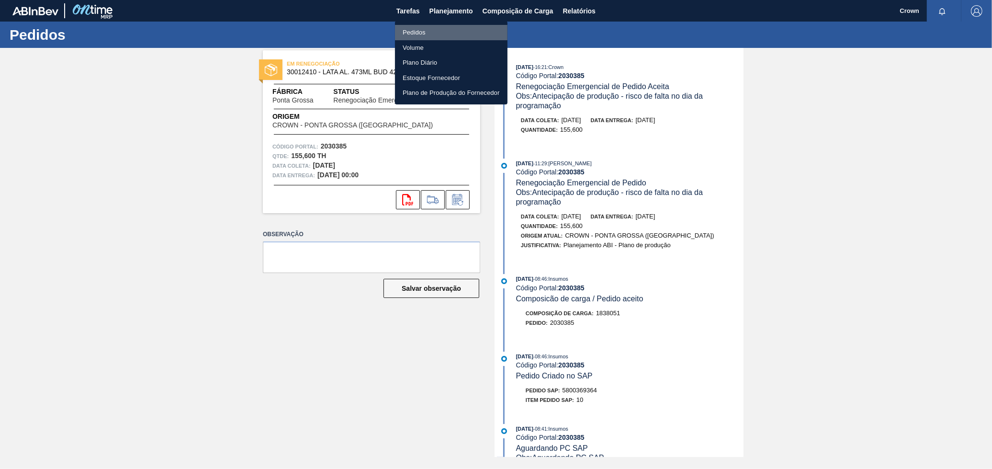
click at [422, 34] on li "Pedidos" at bounding box center [451, 32] width 113 height 15
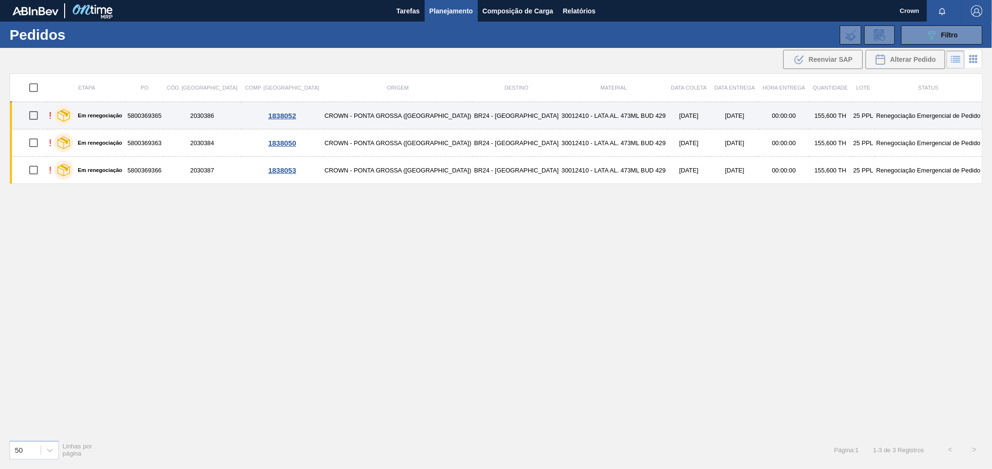
click at [200, 118] on td "2030386" at bounding box center [202, 115] width 79 height 27
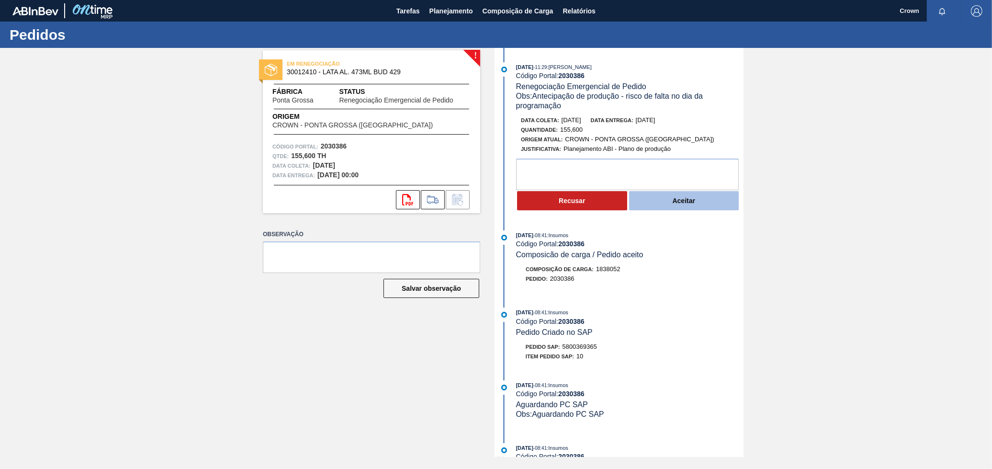
click at [711, 207] on button "Aceitar" at bounding box center [684, 200] width 110 height 19
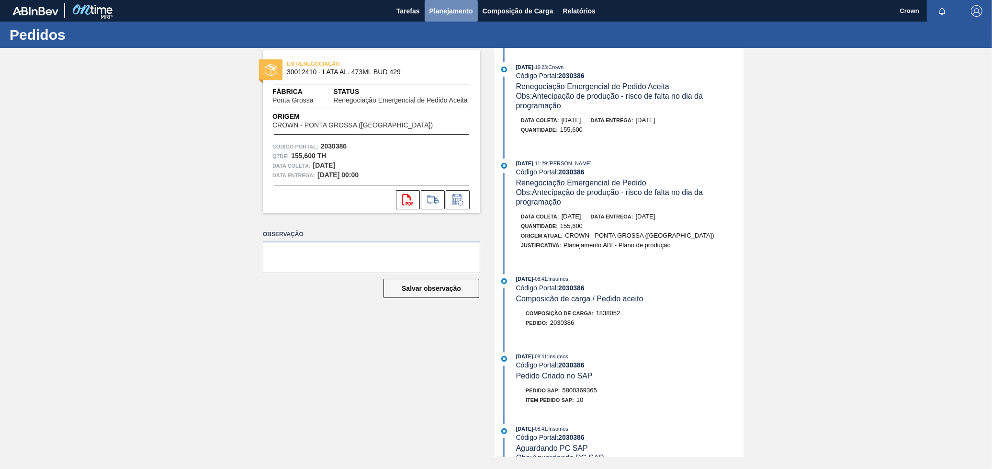
click at [469, 16] on span "Planejamento" at bounding box center [452, 10] width 44 height 11
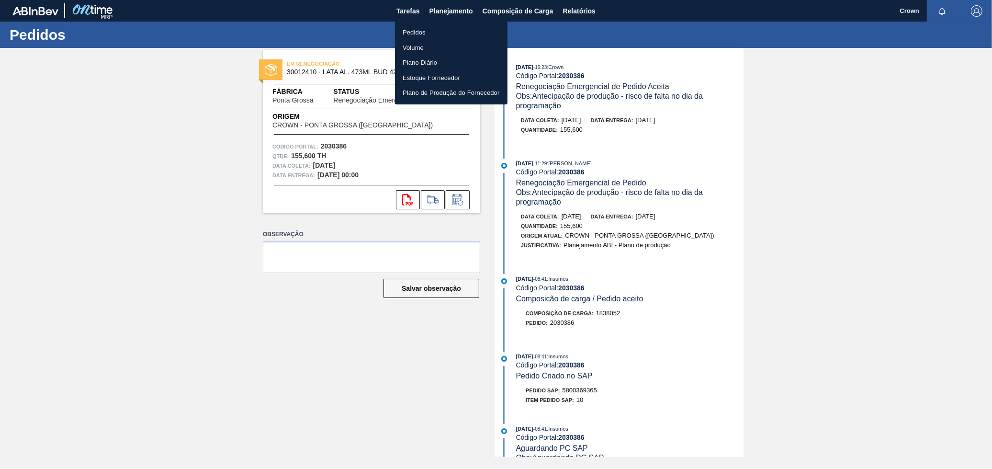
click at [438, 32] on li "Pedidos" at bounding box center [451, 32] width 113 height 15
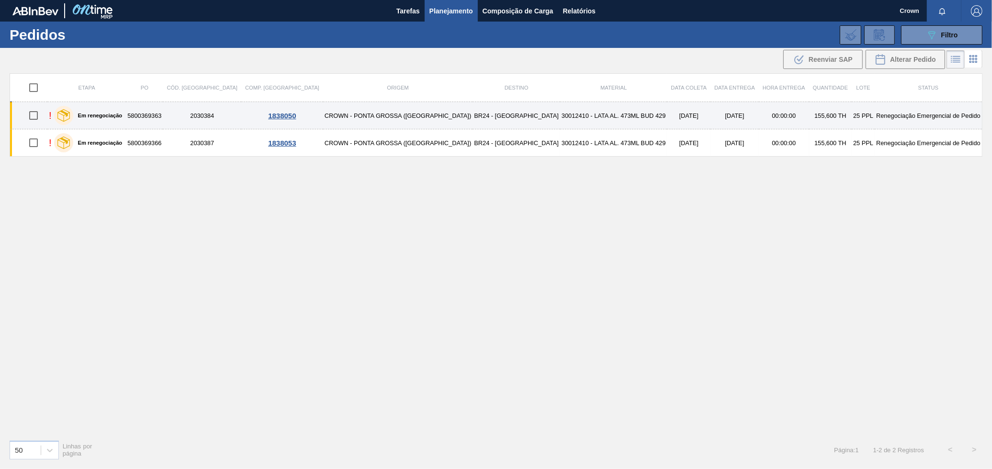
click at [560, 116] on td "30012410 - LATA AL. 473ML BUD 429" at bounding box center [613, 115] width 107 height 27
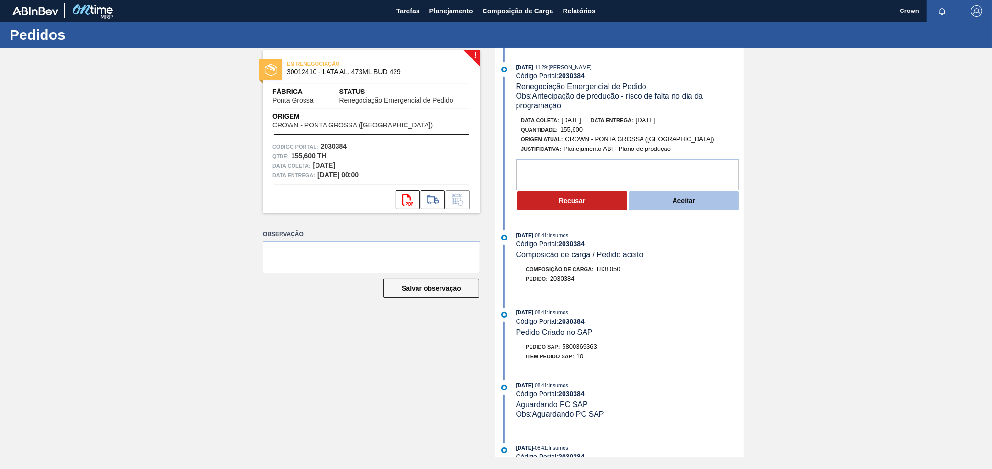
click at [663, 199] on button "Aceitar" at bounding box center [684, 200] width 110 height 19
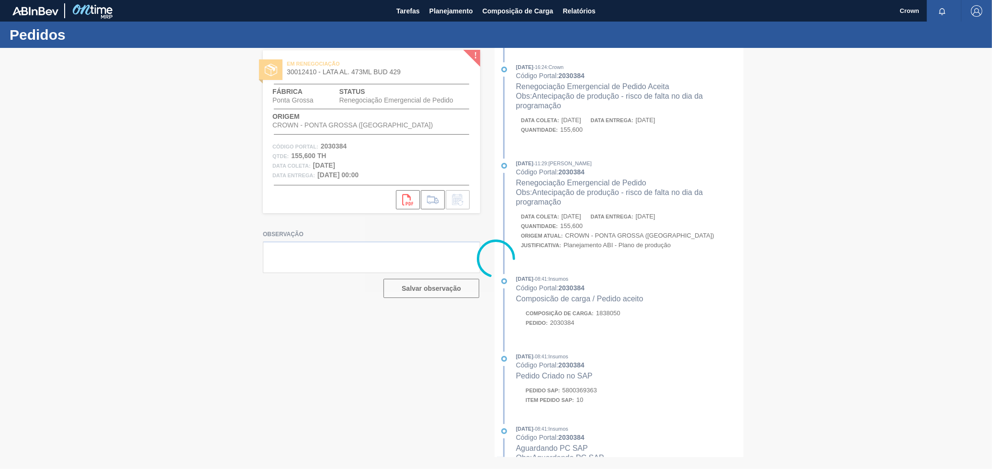
click at [631, 258] on div at bounding box center [496, 258] width 992 height 421
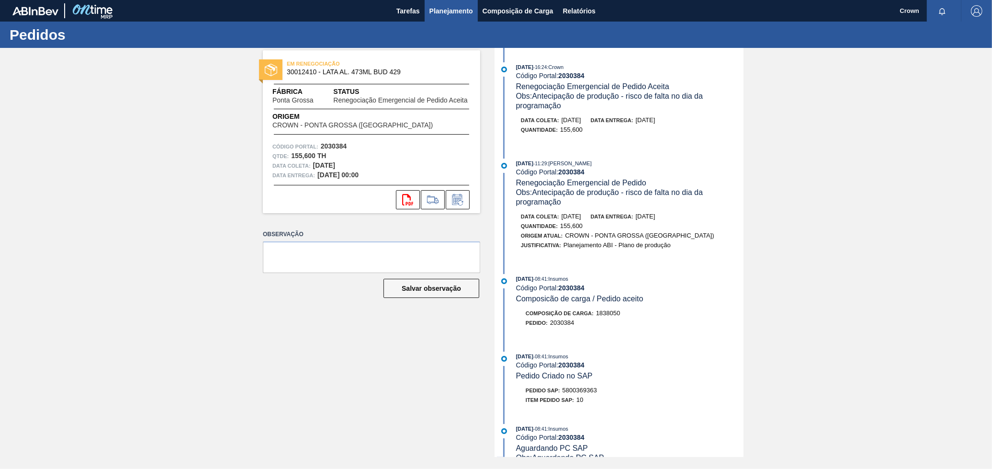
click at [449, 6] on span "Planejamento" at bounding box center [452, 10] width 44 height 11
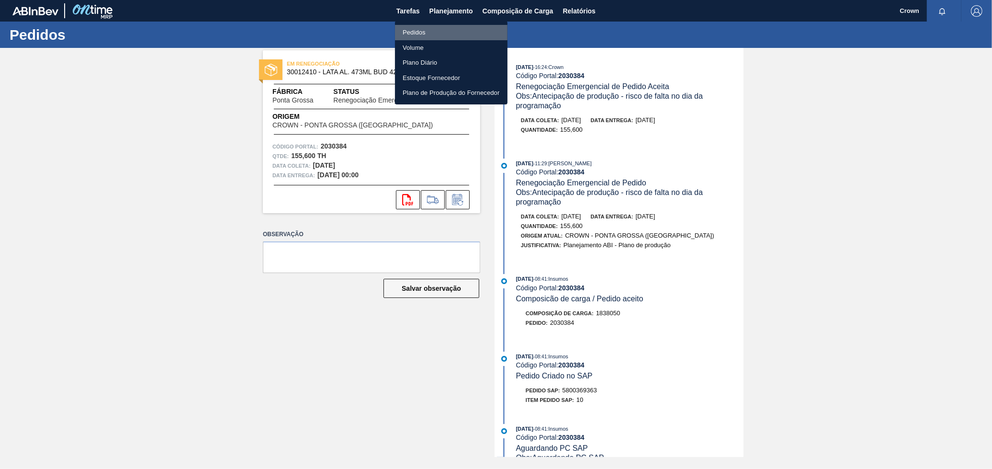
click at [420, 29] on li "Pedidos" at bounding box center [451, 32] width 113 height 15
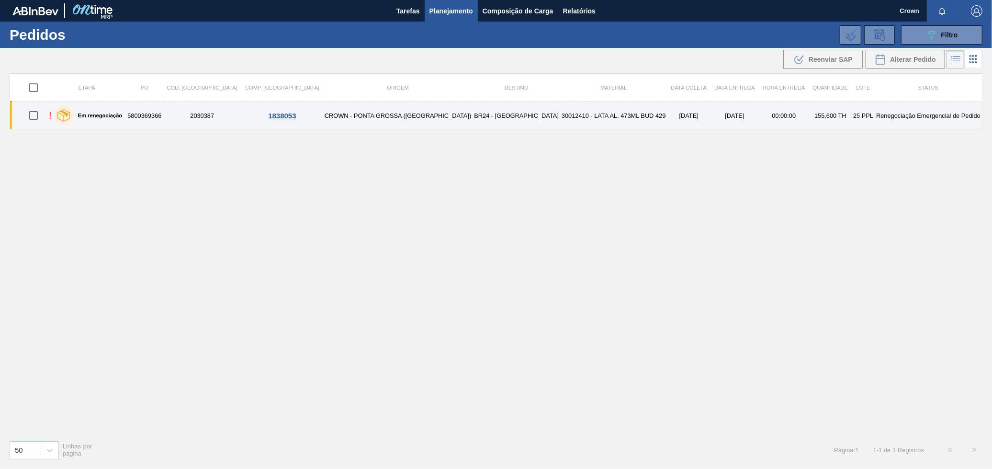
click at [607, 118] on td "30012410 - LATA AL. 473ML BUD 429" at bounding box center [613, 115] width 107 height 27
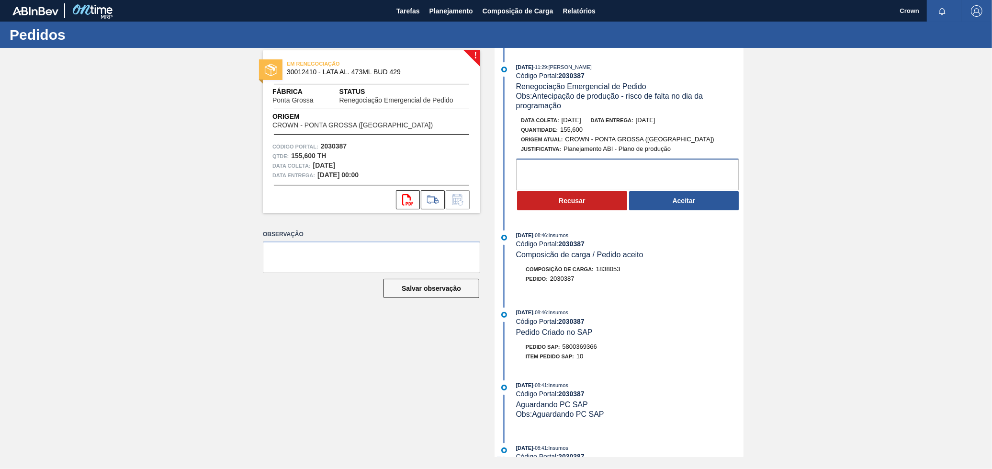
click at [567, 165] on textarea at bounding box center [627, 175] width 223 height 32
type textarea "a"
type textarea "A"
type textarea "A última carga de Budweiser 473ml do dia 22/09 possui apenas 20 pallets ao invé…"
click at [561, 211] on div "Recusar Aceitar" at bounding box center [629, 200] width 227 height 21
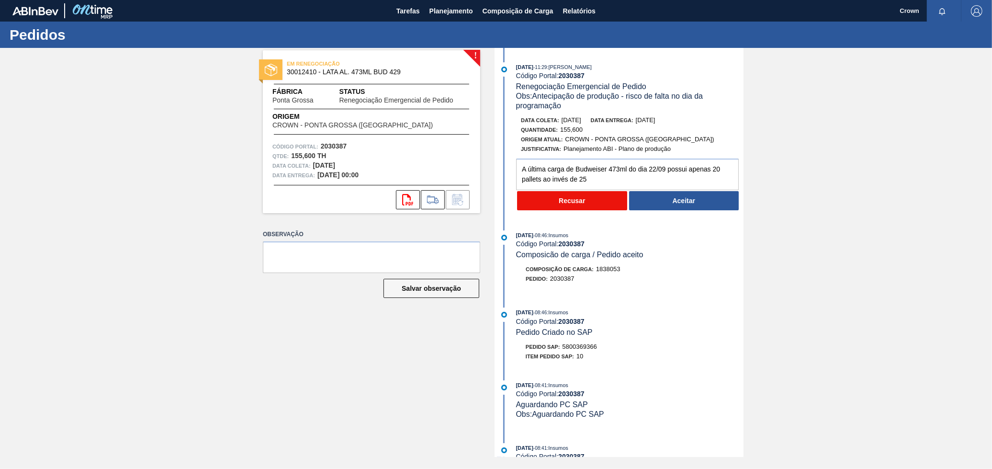
click at [562, 206] on button "Recusar" at bounding box center [572, 200] width 110 height 19
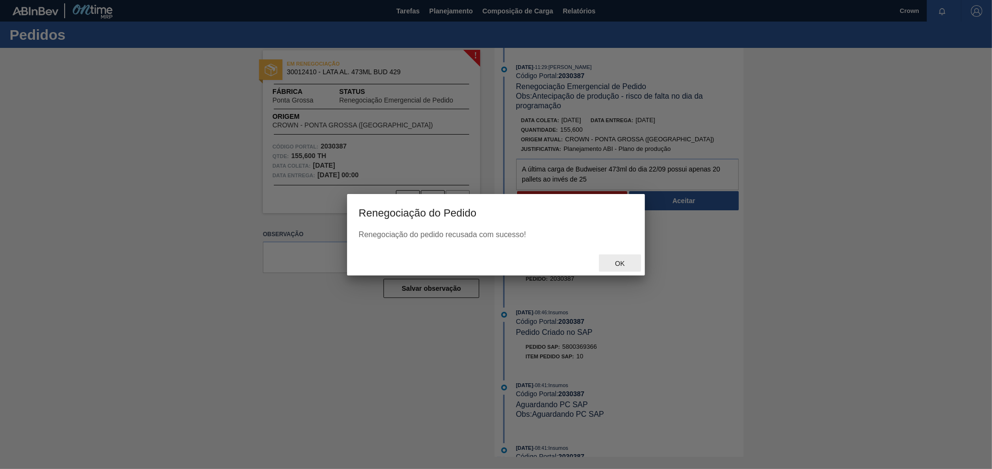
click at [626, 261] on span "Ok" at bounding box center [620, 264] width 25 height 8
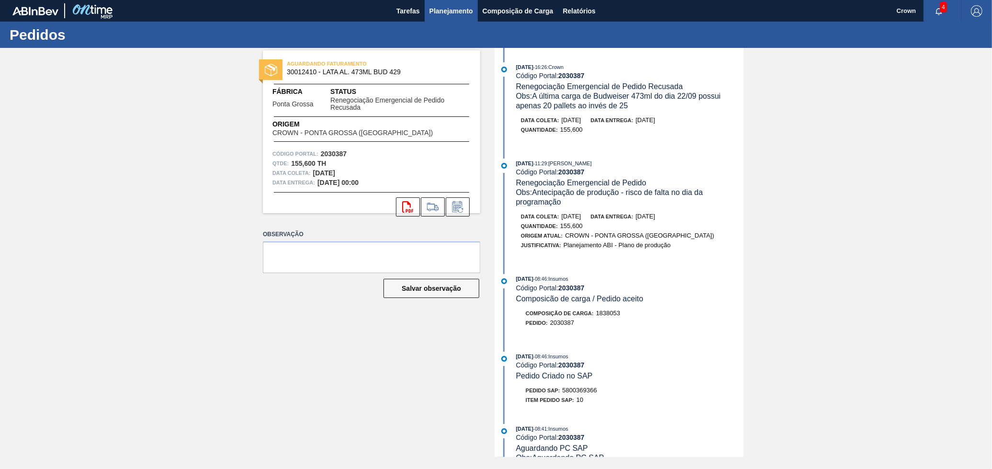
click at [446, 5] on span "Planejamento" at bounding box center [452, 10] width 44 height 11
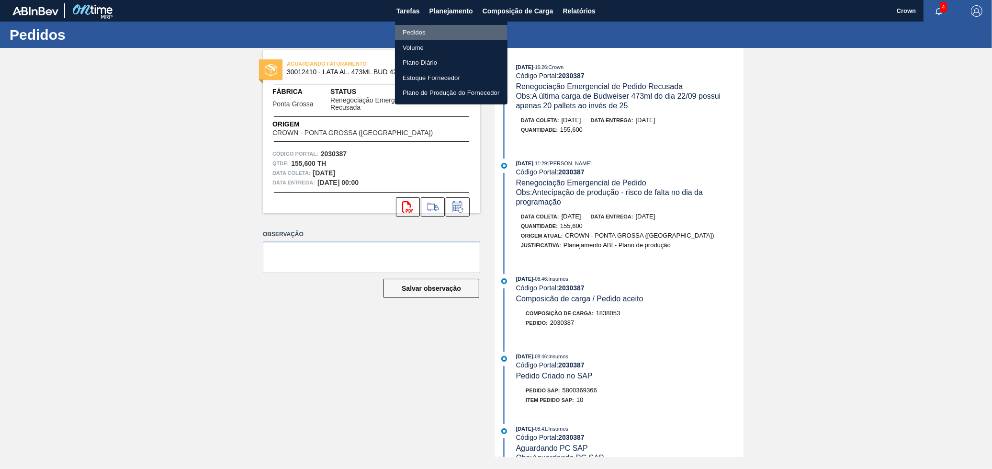
click at [421, 30] on li "Pedidos" at bounding box center [451, 32] width 113 height 15
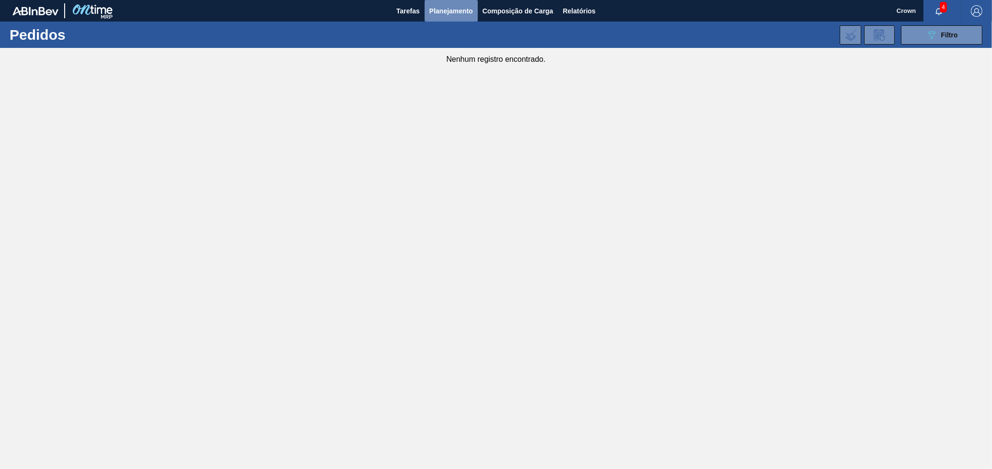
click at [444, 12] on span "Planejamento" at bounding box center [452, 10] width 44 height 11
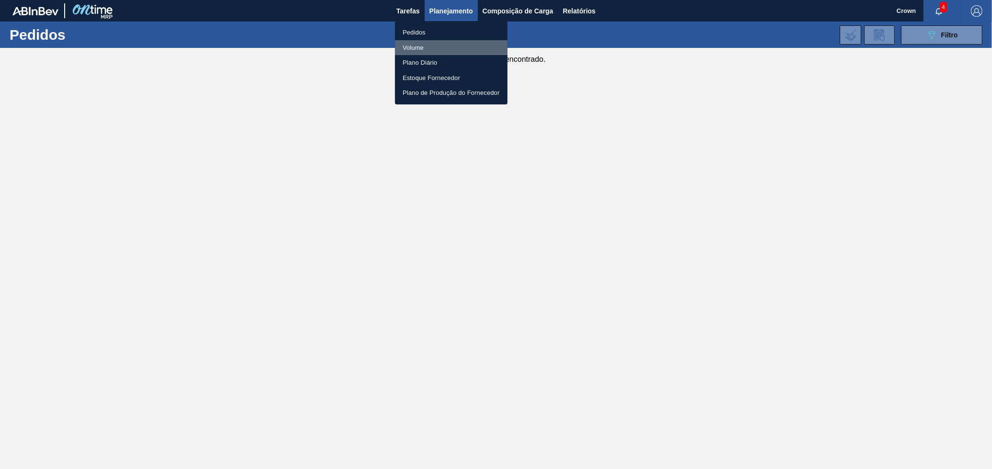
click at [421, 45] on li "Volume" at bounding box center [451, 47] width 113 height 15
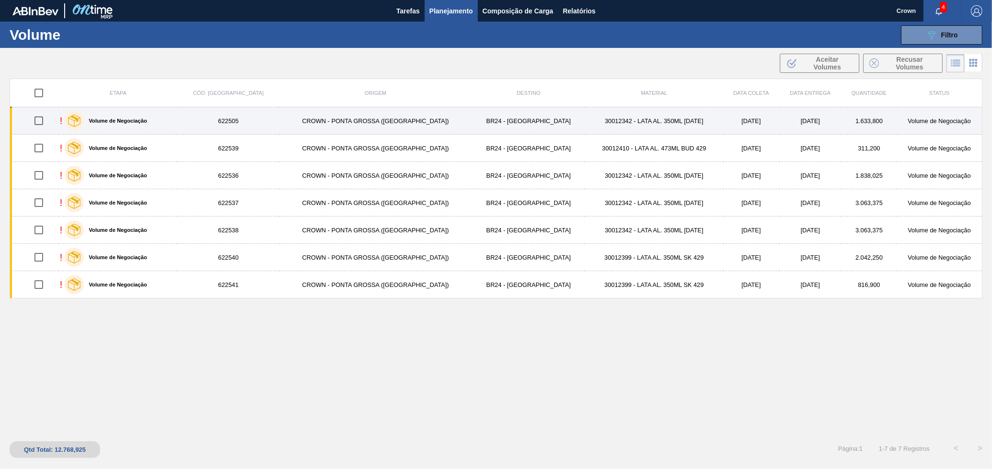
click at [472, 116] on td "BR24 - [GEOGRAPHIC_DATA]" at bounding box center [528, 120] width 113 height 27
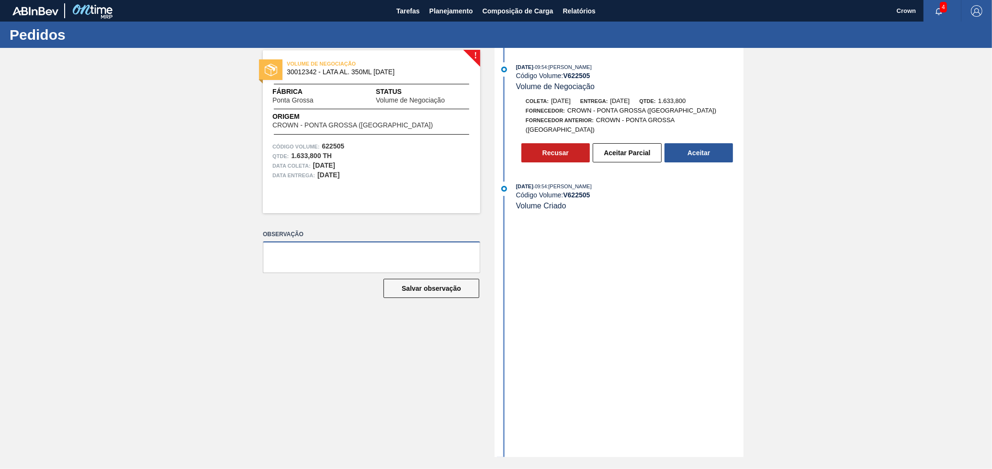
click at [399, 253] on textarea at bounding box center [371, 257] width 217 height 32
type textarea "A"
type textarea "I"
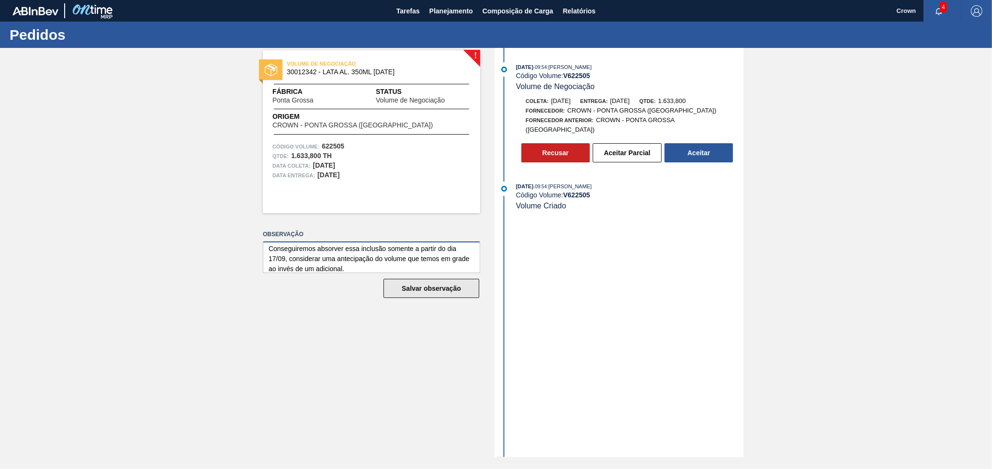
type textarea "Conseguiremos absorver essa inclusão somente a partir do dia 17/09, considerar …"
click at [432, 287] on button "Salvar observação" at bounding box center [432, 288] width 96 height 19
click at [366, 255] on textarea "Conseguiremos absorver essa inclusão somente a partir do dia 17/09, considerar …" at bounding box center [371, 257] width 217 height 32
click at [366, 254] on textarea "Conseguiremos absorver essa inclusão somente a partir do dia 17/09, considerar …" at bounding box center [371, 257] width 217 height 32
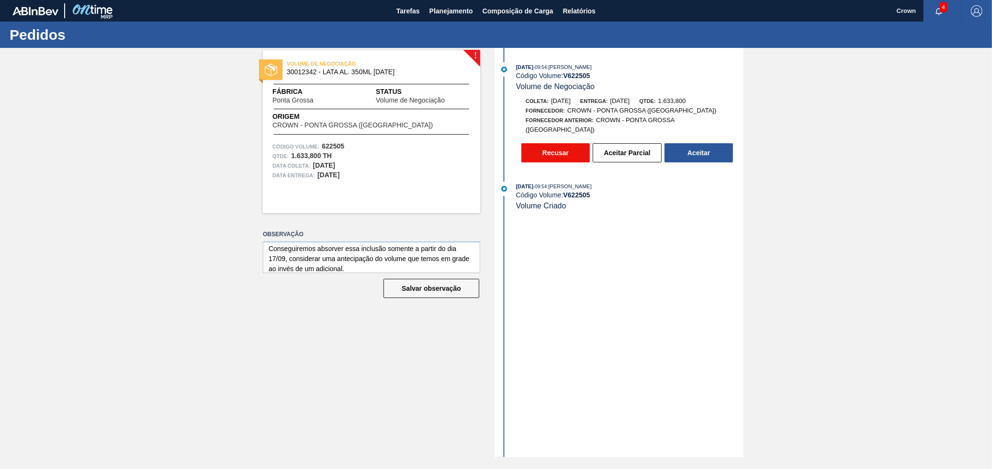
click at [559, 143] on button "Recusar" at bounding box center [556, 152] width 68 height 19
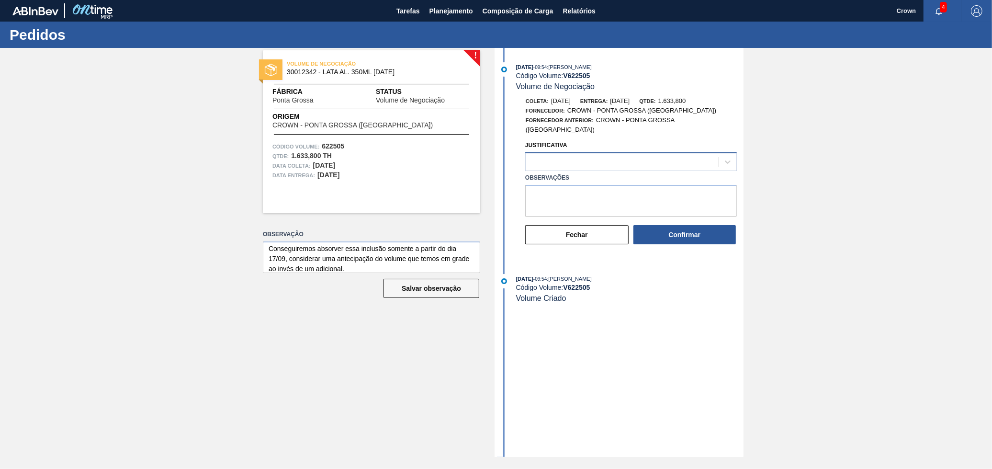
click at [599, 155] on div at bounding box center [622, 162] width 193 height 14
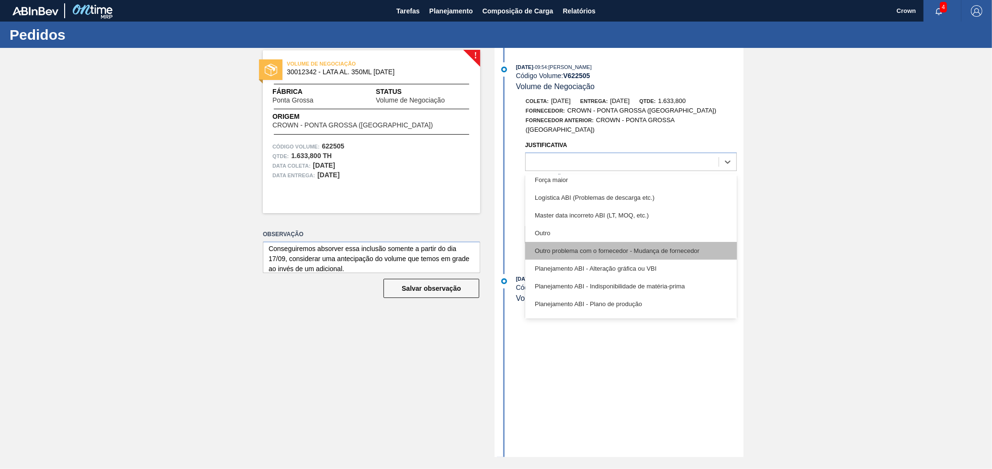
scroll to position [19, 0]
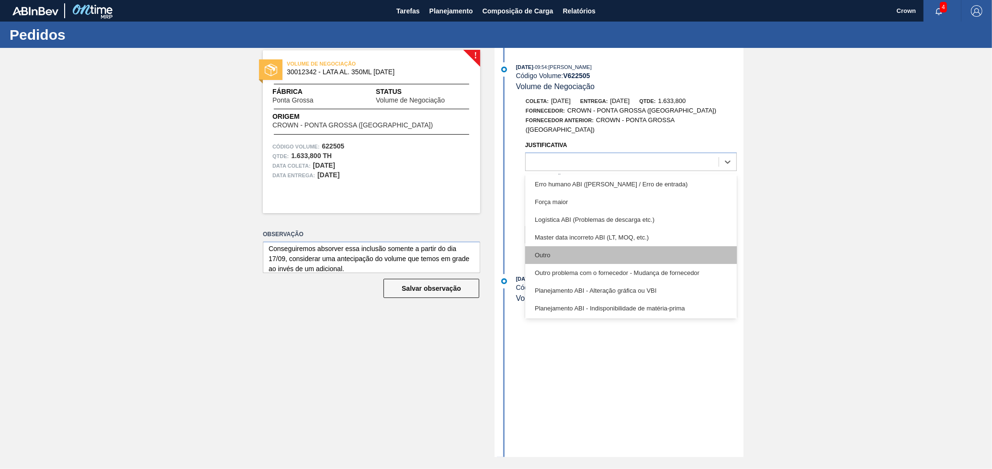
click at [640, 252] on div "Outro" at bounding box center [631, 255] width 212 height 18
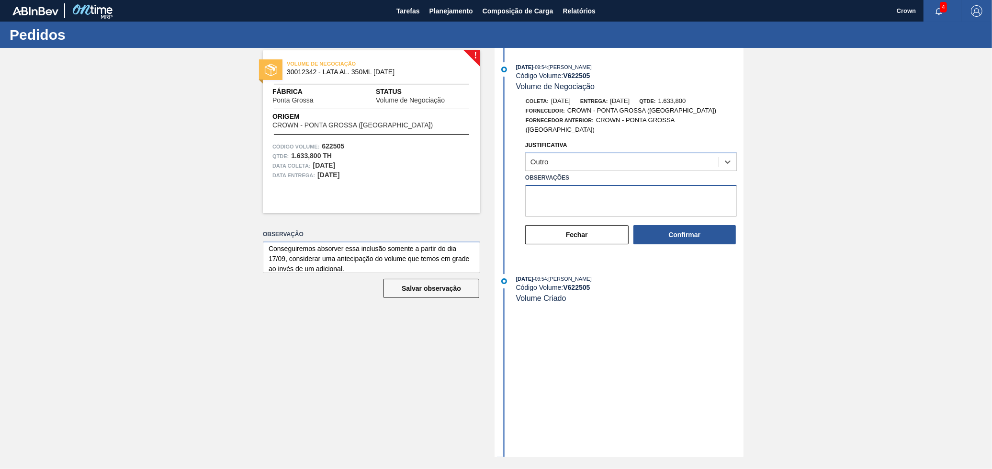
click at [595, 190] on textarea "Observações" at bounding box center [631, 201] width 212 height 32
paste textarea "Conseguiremos absorver essa inclusão somente a partir do dia 17/09, considerar …"
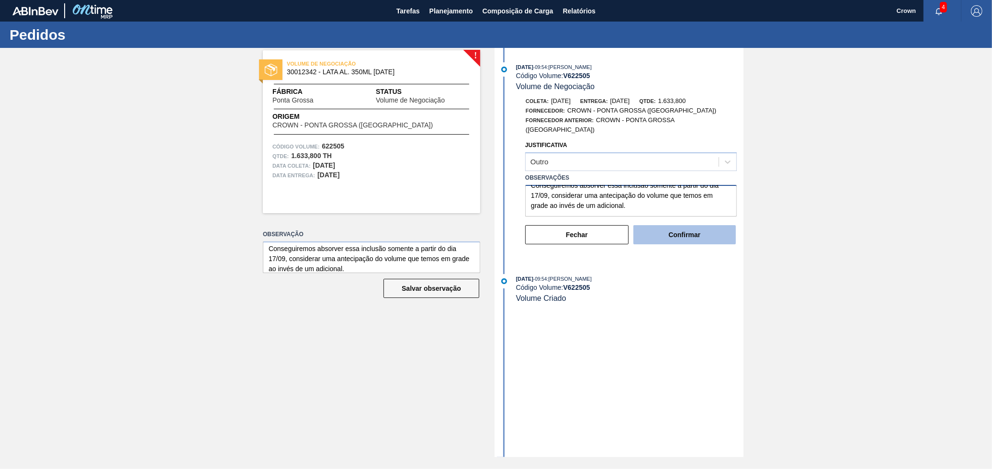
type textarea "Conseguiremos absorver essa inclusão somente a partir do dia 17/09, considerar …"
click at [658, 225] on button "Confirmar" at bounding box center [685, 234] width 102 height 19
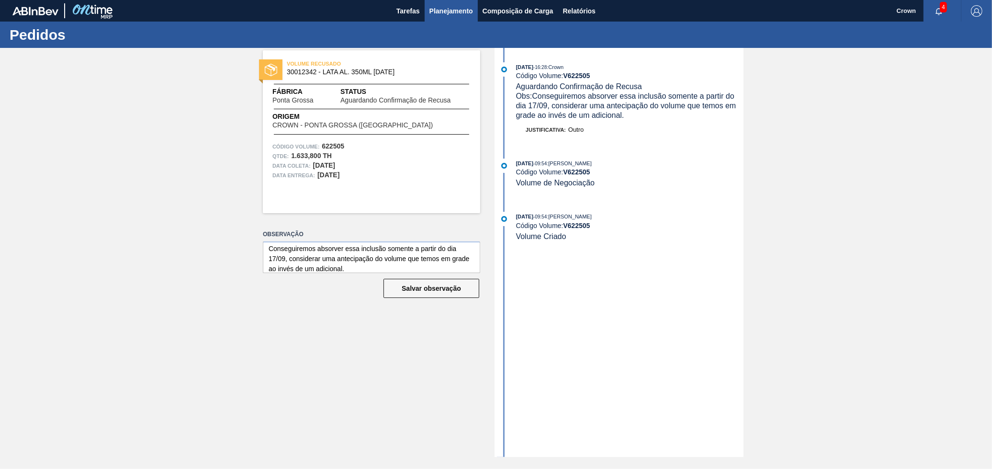
click at [448, 12] on span "Planejamento" at bounding box center [452, 10] width 44 height 11
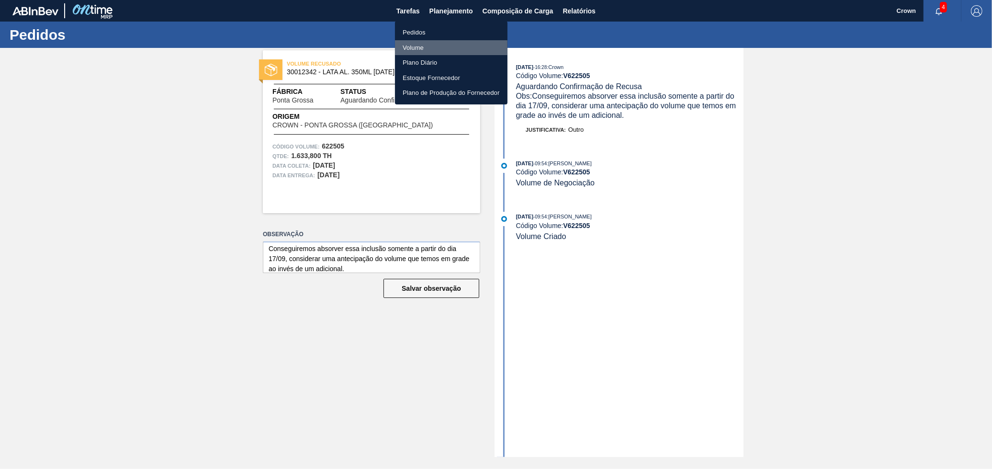
click at [423, 45] on li "Volume" at bounding box center [451, 47] width 113 height 15
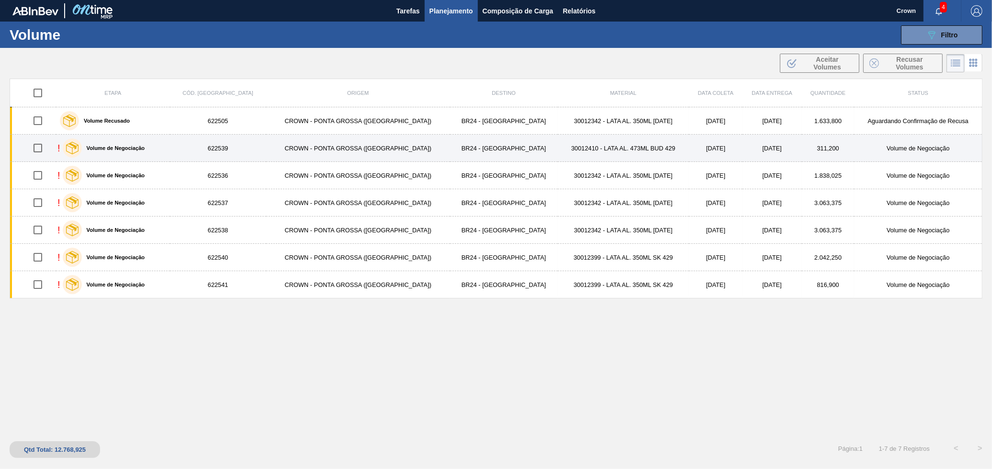
click at [319, 146] on td "CROWN - PONTA GROSSA ([GEOGRAPHIC_DATA])" at bounding box center [358, 148] width 184 height 27
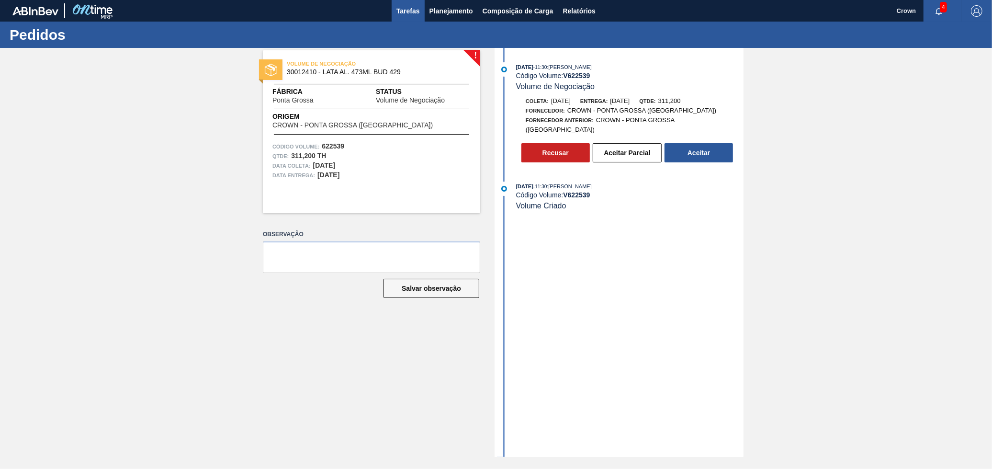
click at [419, 7] on span "Tarefas" at bounding box center [408, 10] width 23 height 11
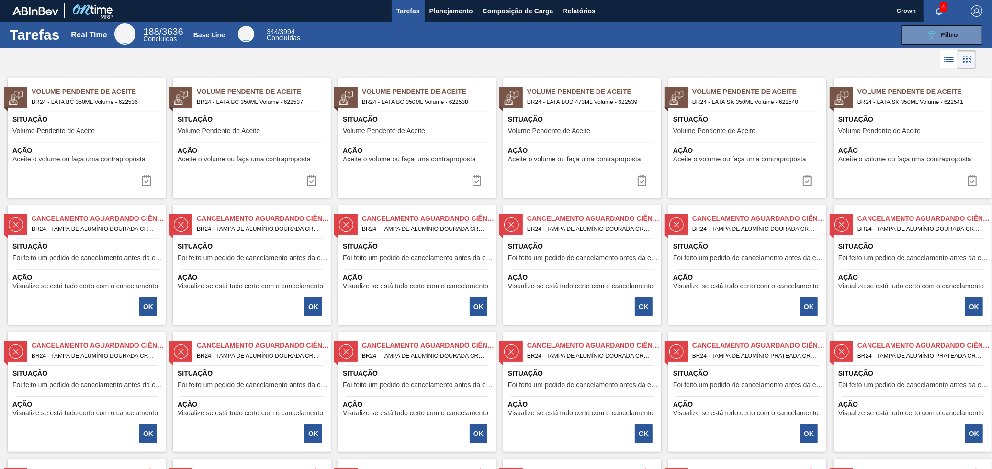
click at [934, 16] on button "button" at bounding box center [939, 10] width 31 height 13
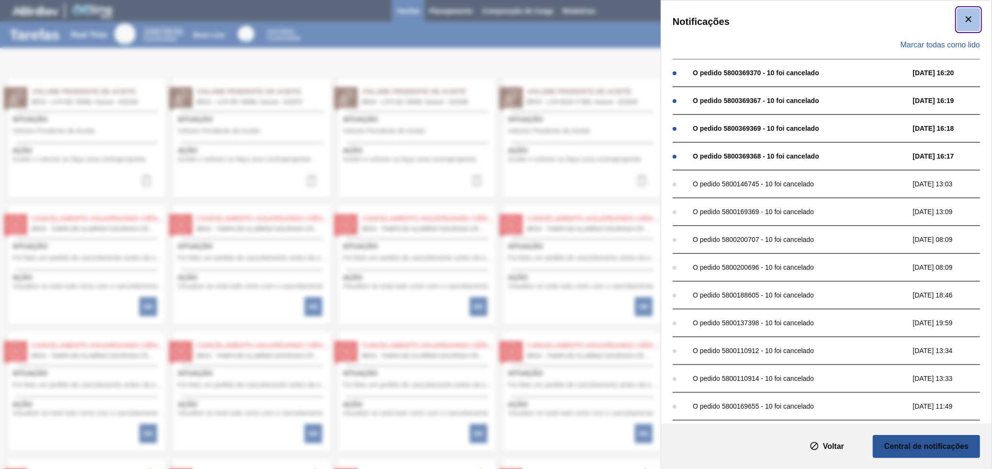
click at [964, 16] on icon "botão de ícone" at bounding box center [968, 18] width 11 height 11
